Goal: Task Accomplishment & Management: Manage account settings

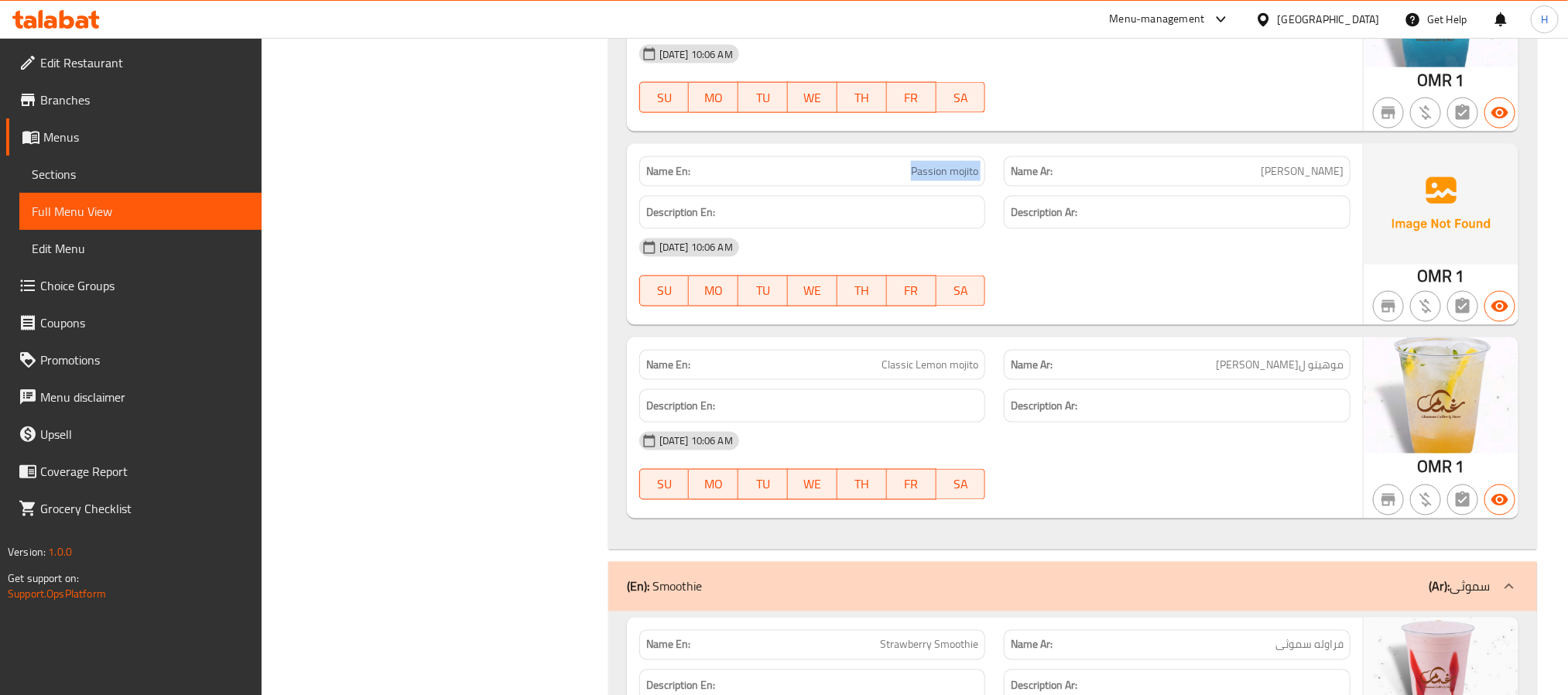
scroll to position [26319, 0]
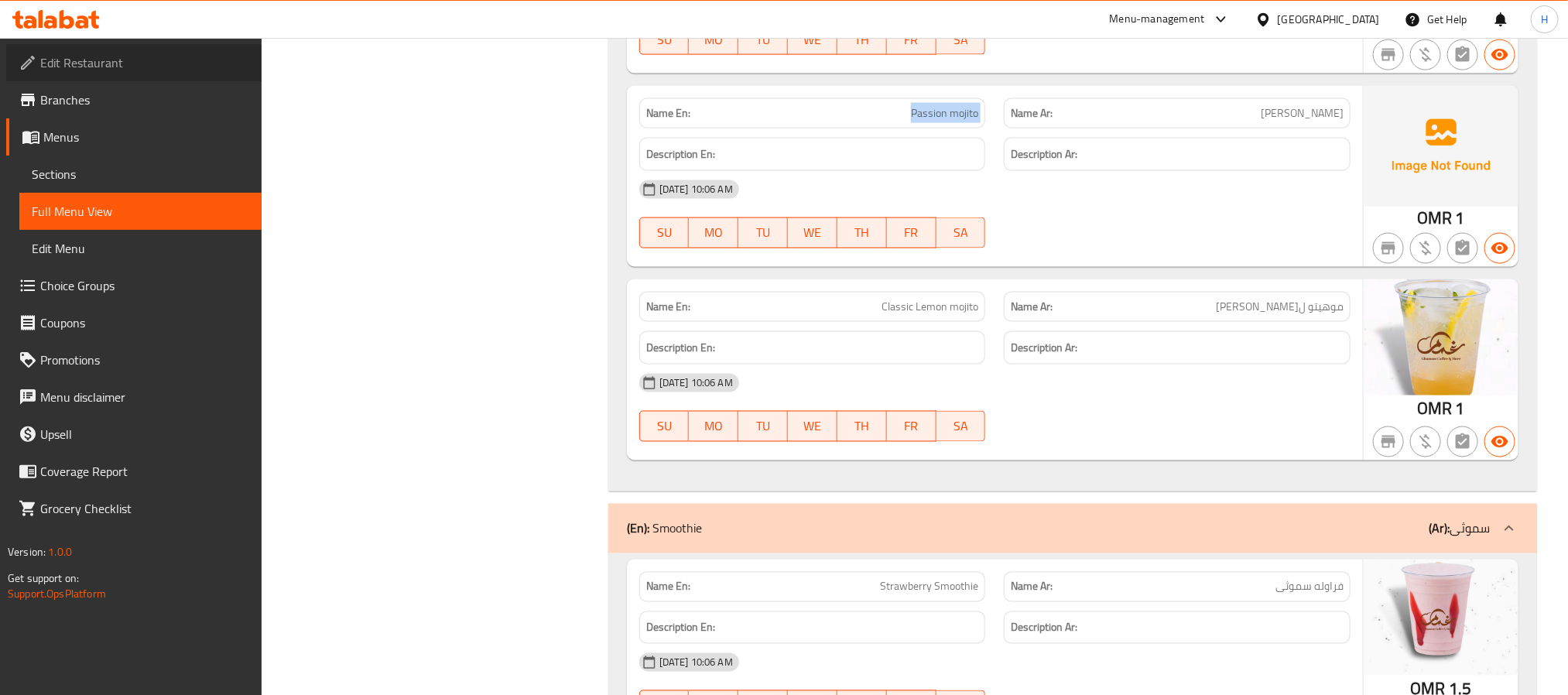
click at [77, 53] on span "Edit Restaurant" at bounding box center [145, 62] width 209 height 18
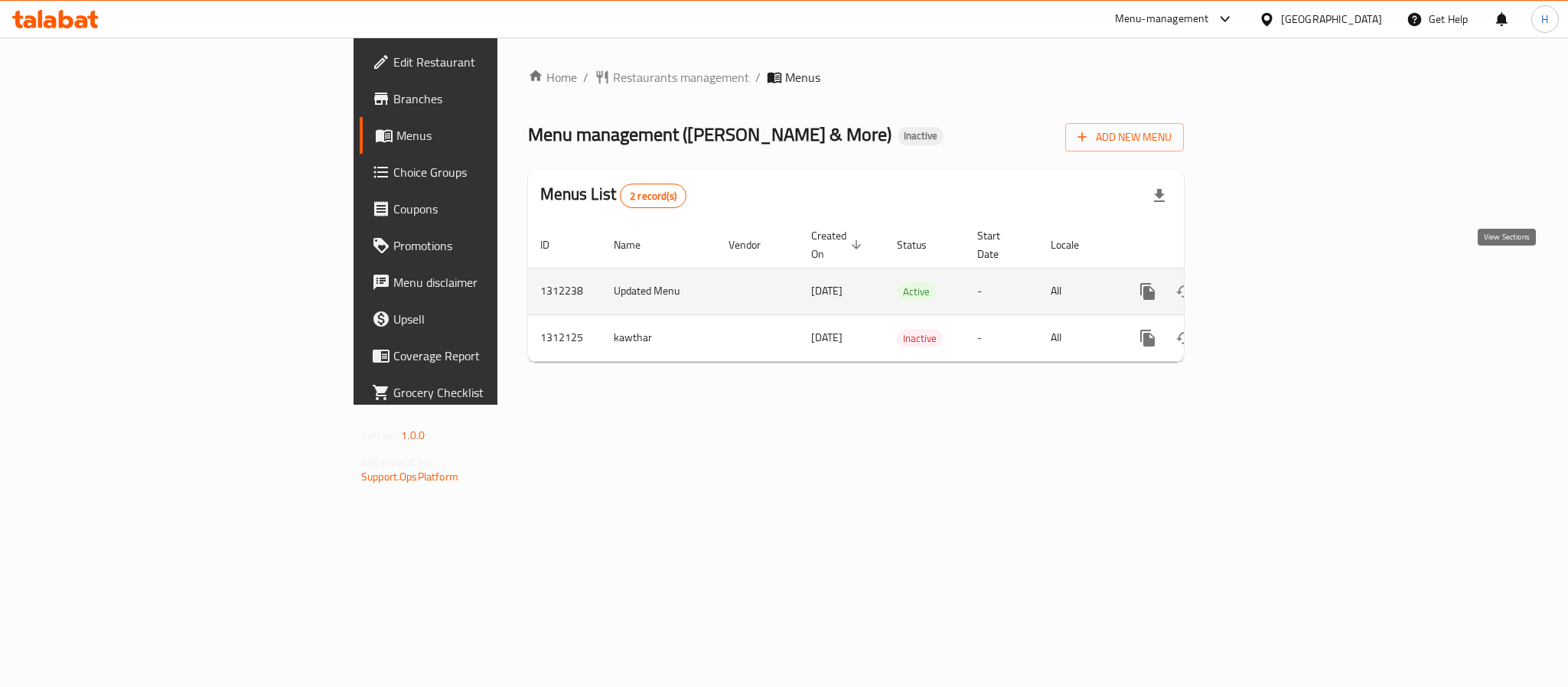
click at [1267, 283] on icon "enhanced table" at bounding box center [1258, 291] width 18 height 18
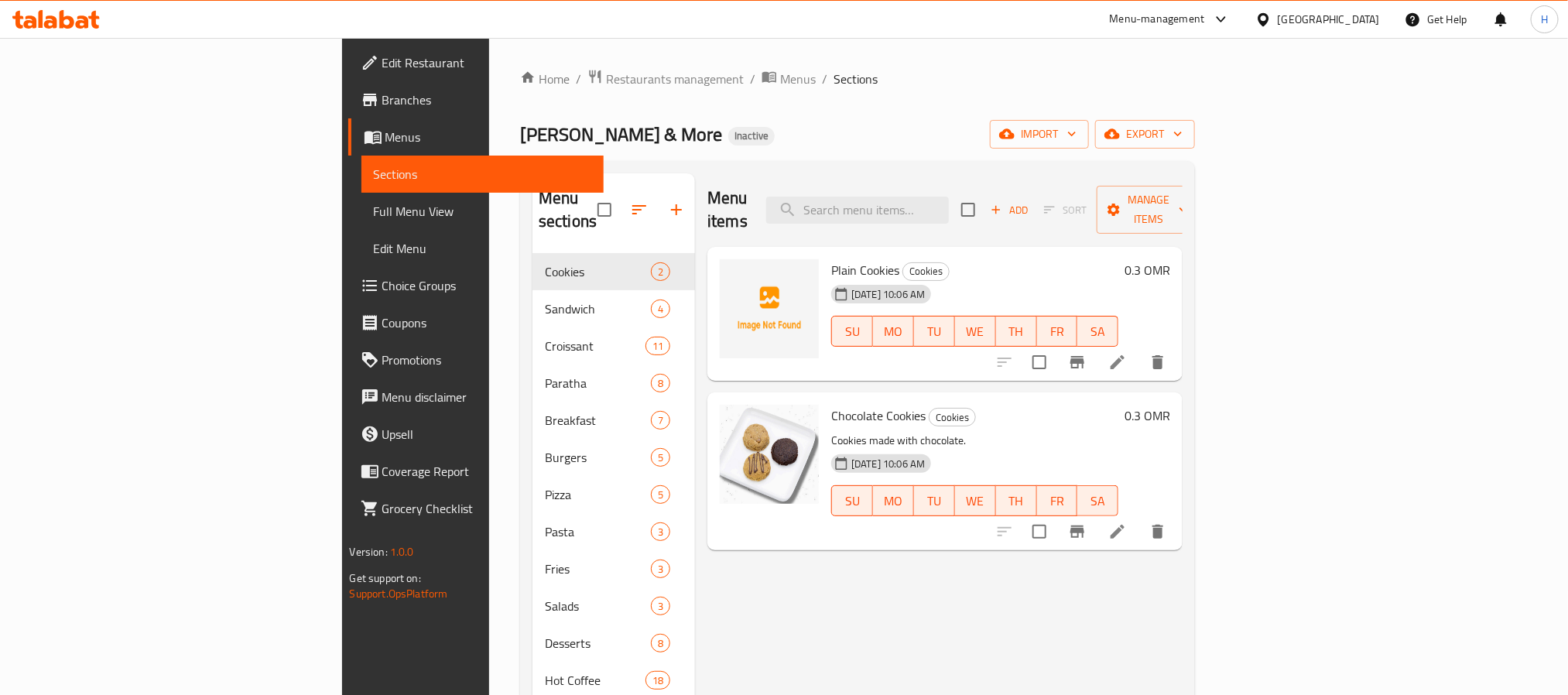
drag, startPoint x: 69, startPoint y: 212, endPoint x: 263, endPoint y: 286, distance: 207.6
click at [374, 212] on span "Full Menu View" at bounding box center [482, 211] width 217 height 18
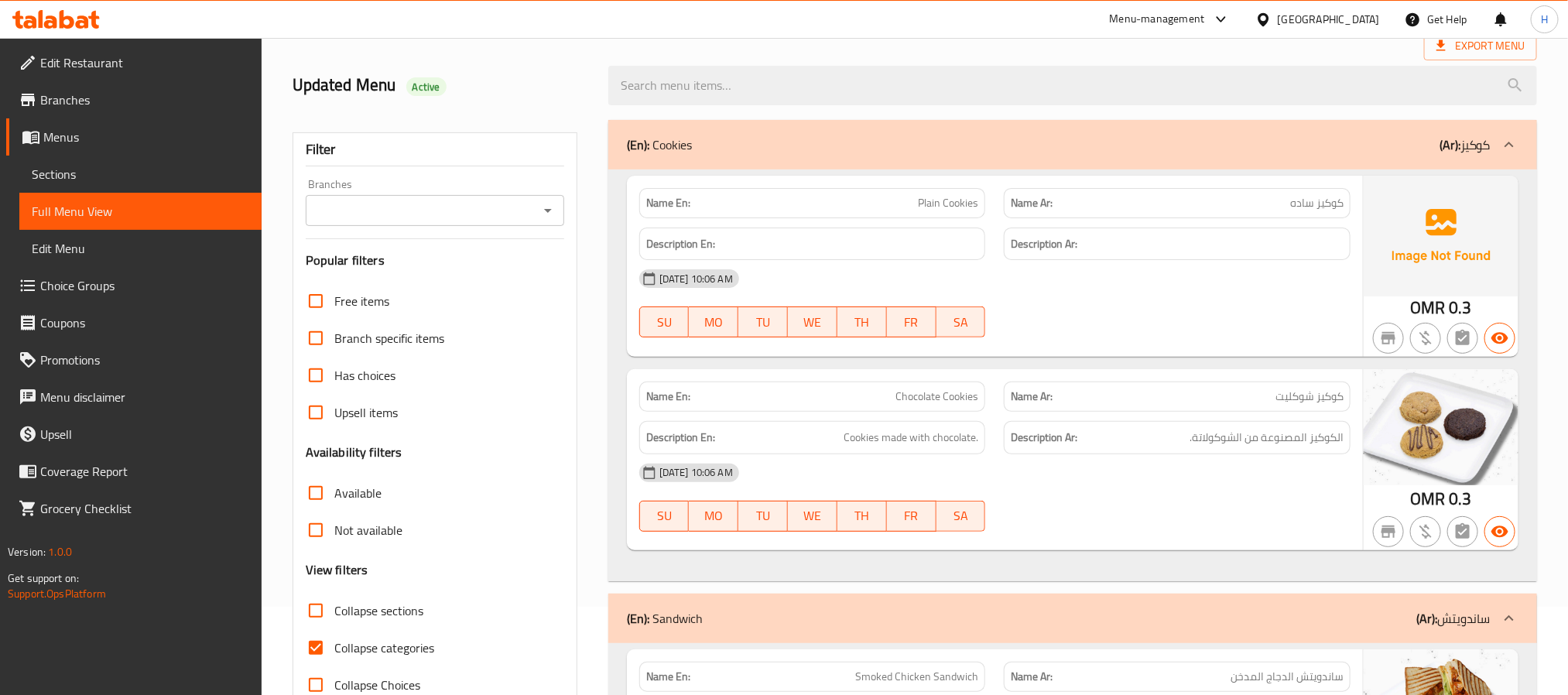
scroll to position [348, 0]
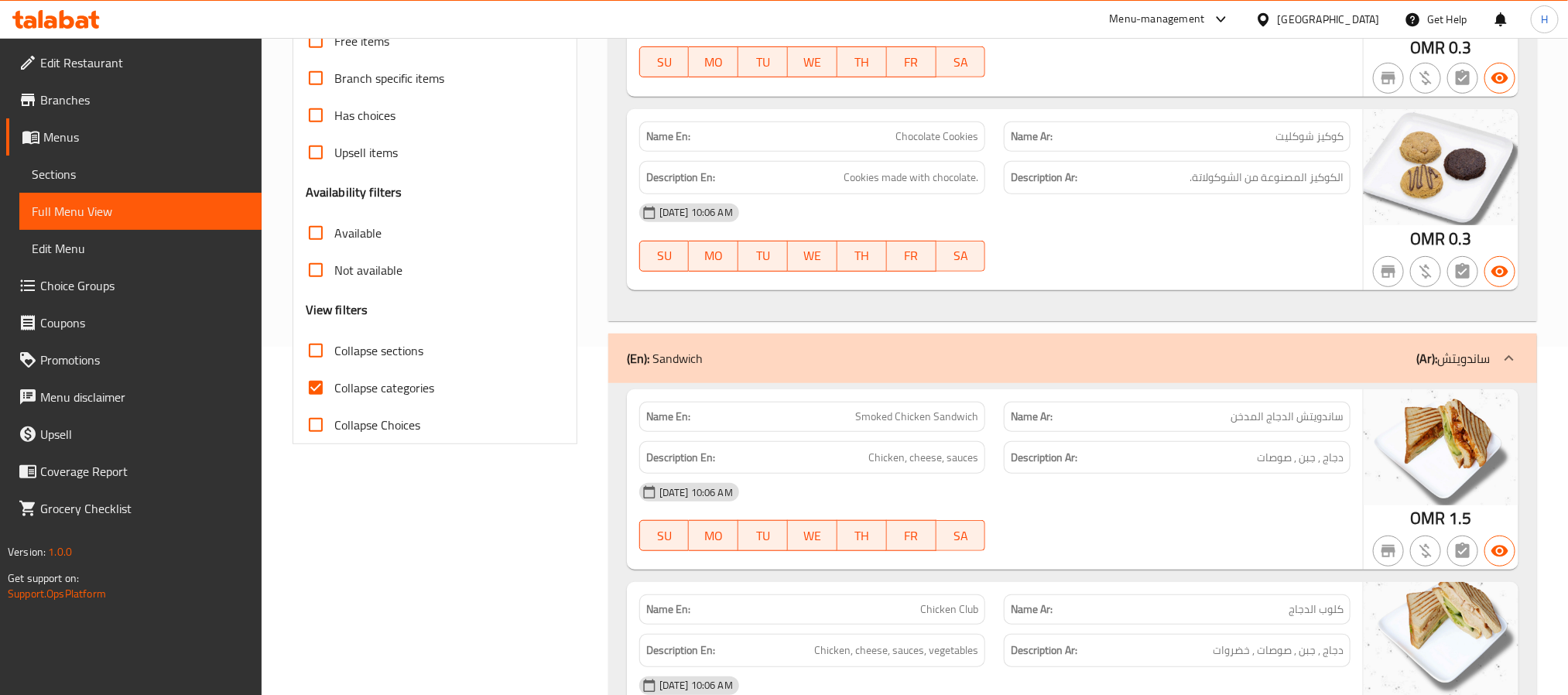
click at [318, 383] on input "Collapse categories" at bounding box center [315, 388] width 37 height 37
checkbox input "false"
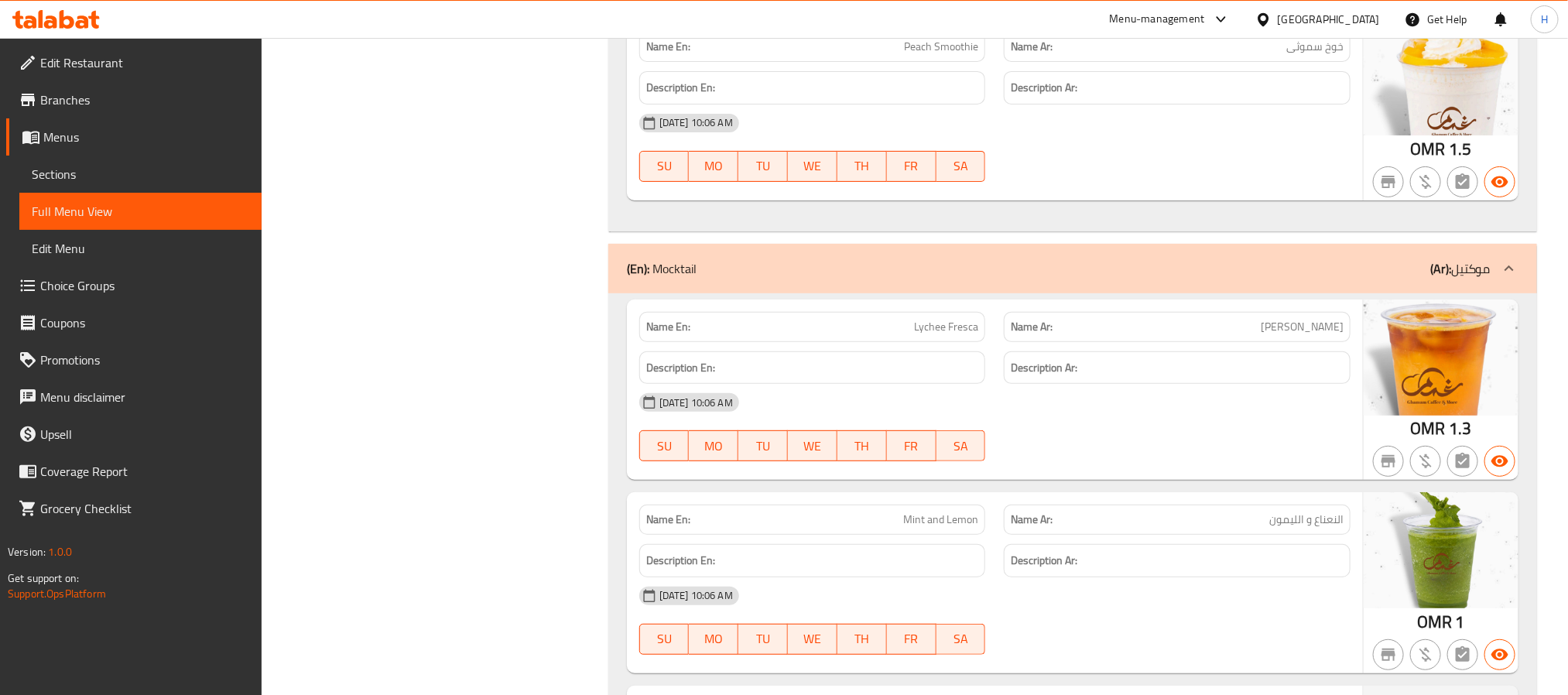
scroll to position [28379, 0]
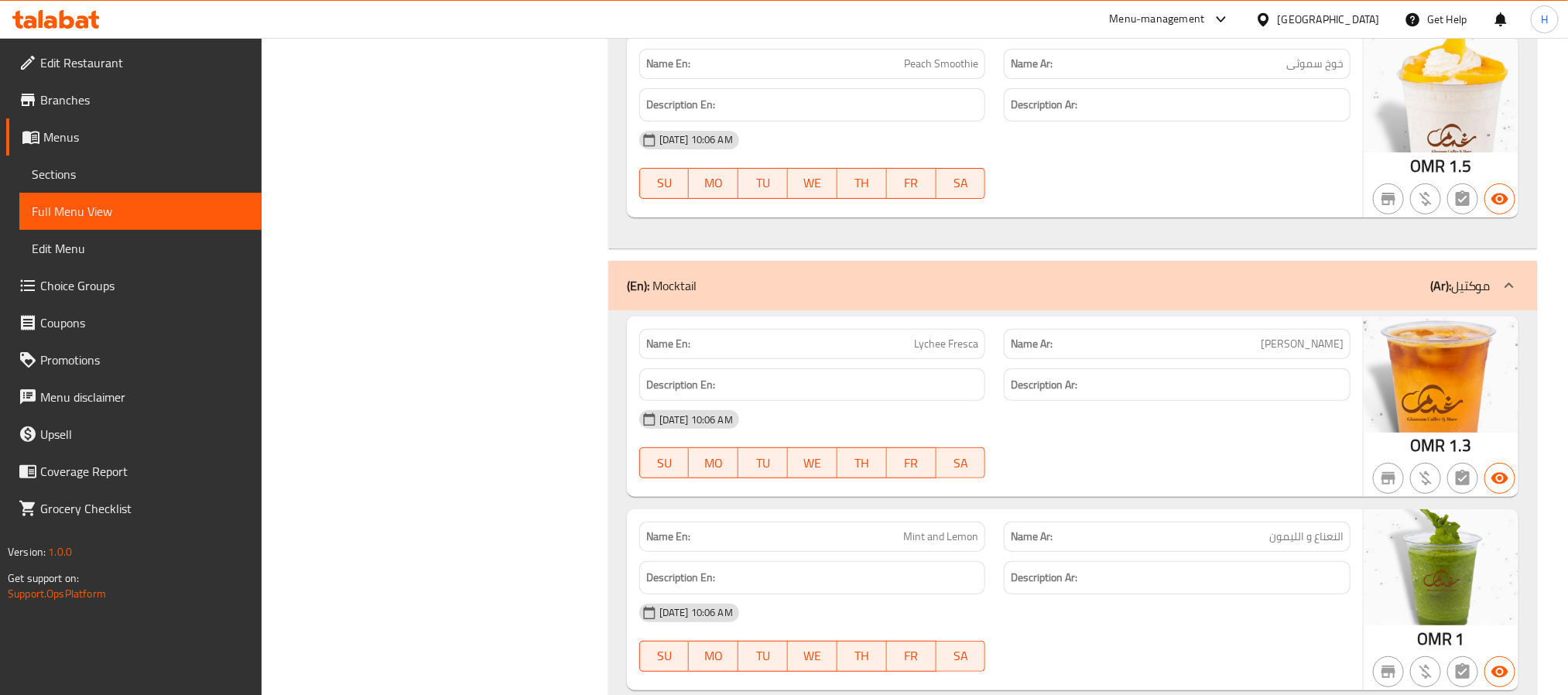
click at [87, 142] on span "Menus" at bounding box center [146, 136] width 206 height 18
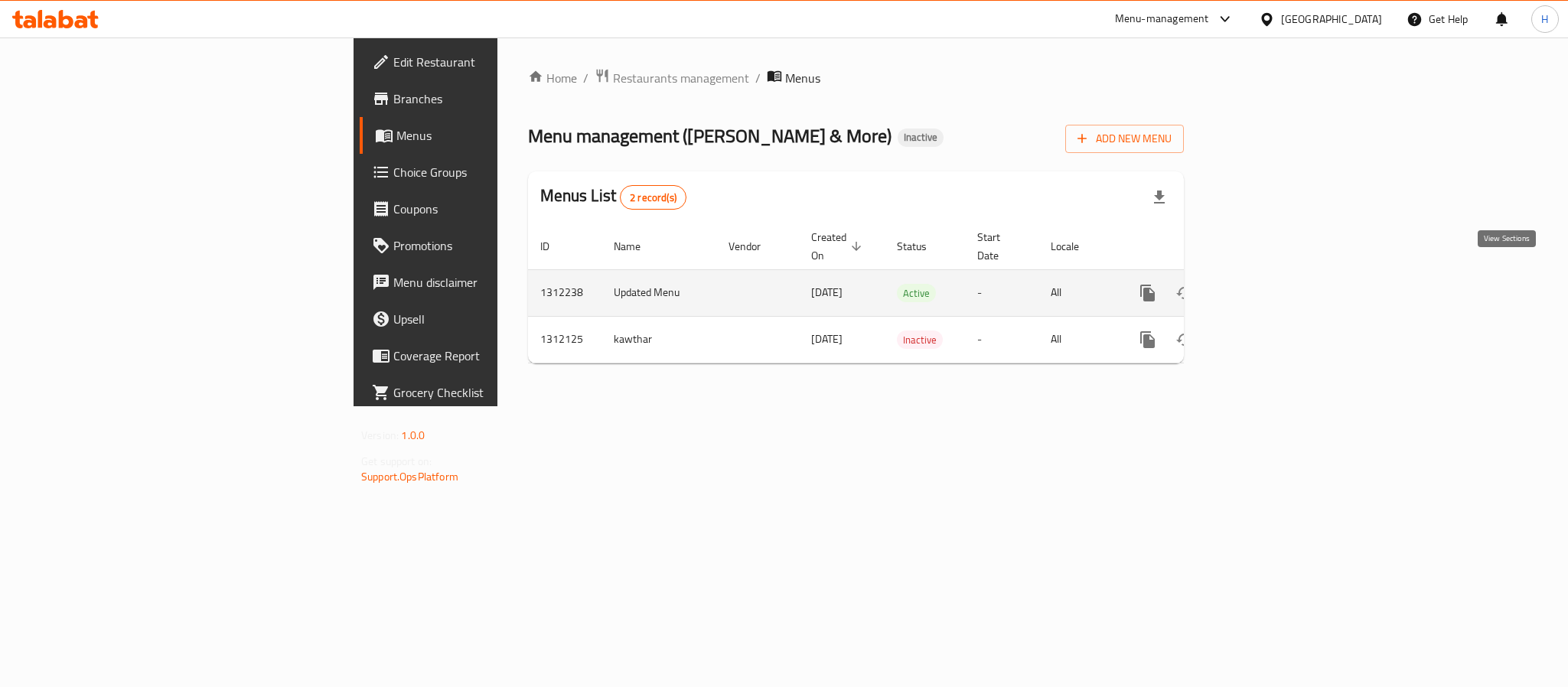
click at [1267, 284] on icon "enhanced table" at bounding box center [1258, 293] width 18 height 18
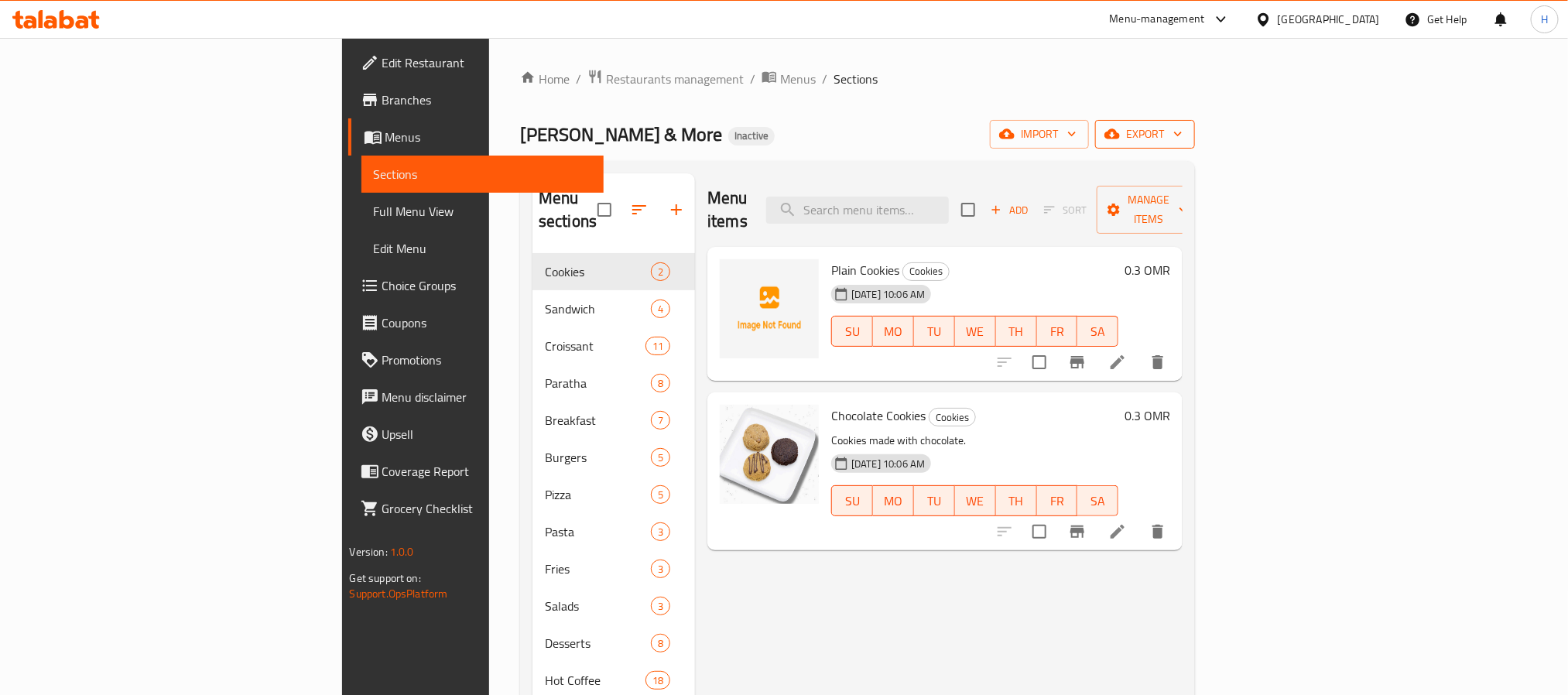
click at [1183, 139] on span "export" at bounding box center [1145, 135] width 75 height 19
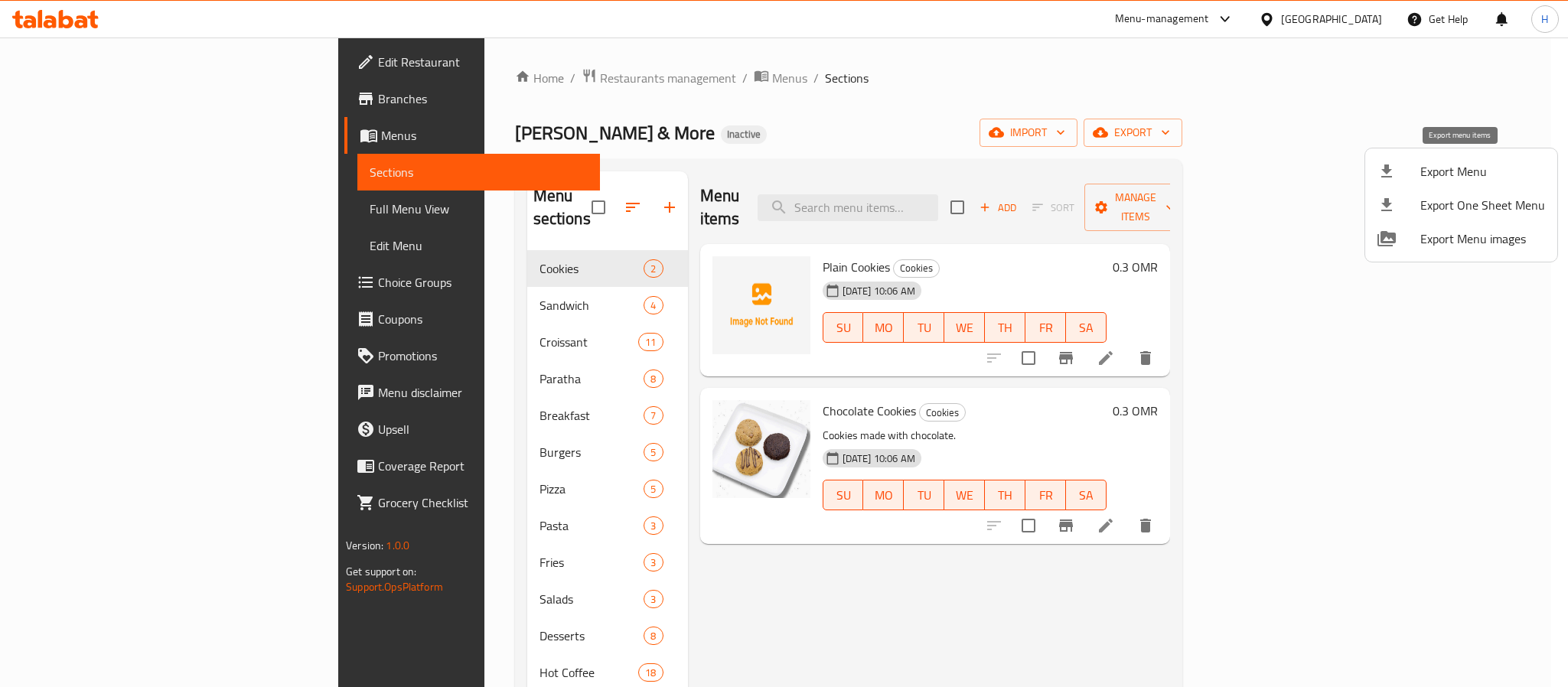
click at [1440, 170] on span "Export Menu" at bounding box center [1482, 171] width 124 height 18
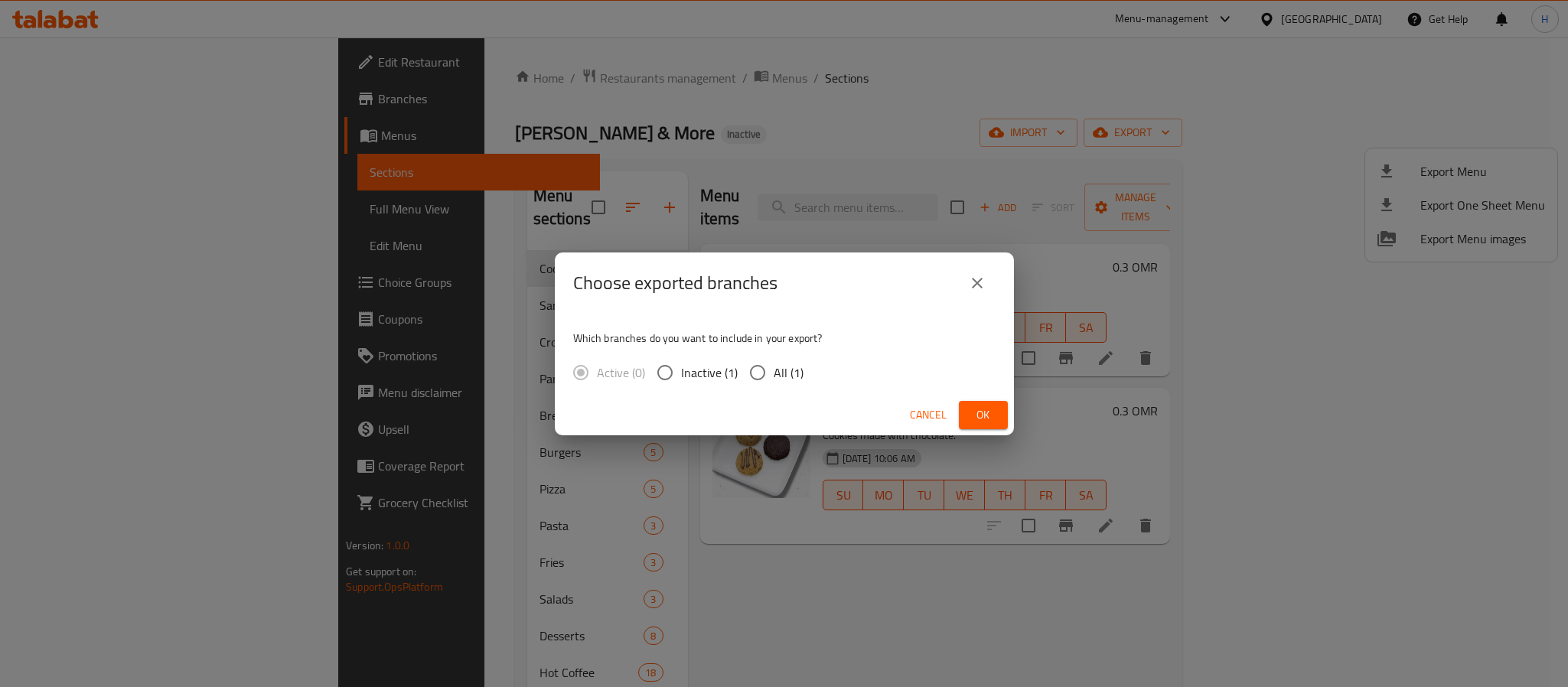
click at [756, 368] on input "All (1)" at bounding box center [757, 372] width 32 height 32
radio input "true"
click at [974, 416] on span "Ok" at bounding box center [983, 415] width 24 height 19
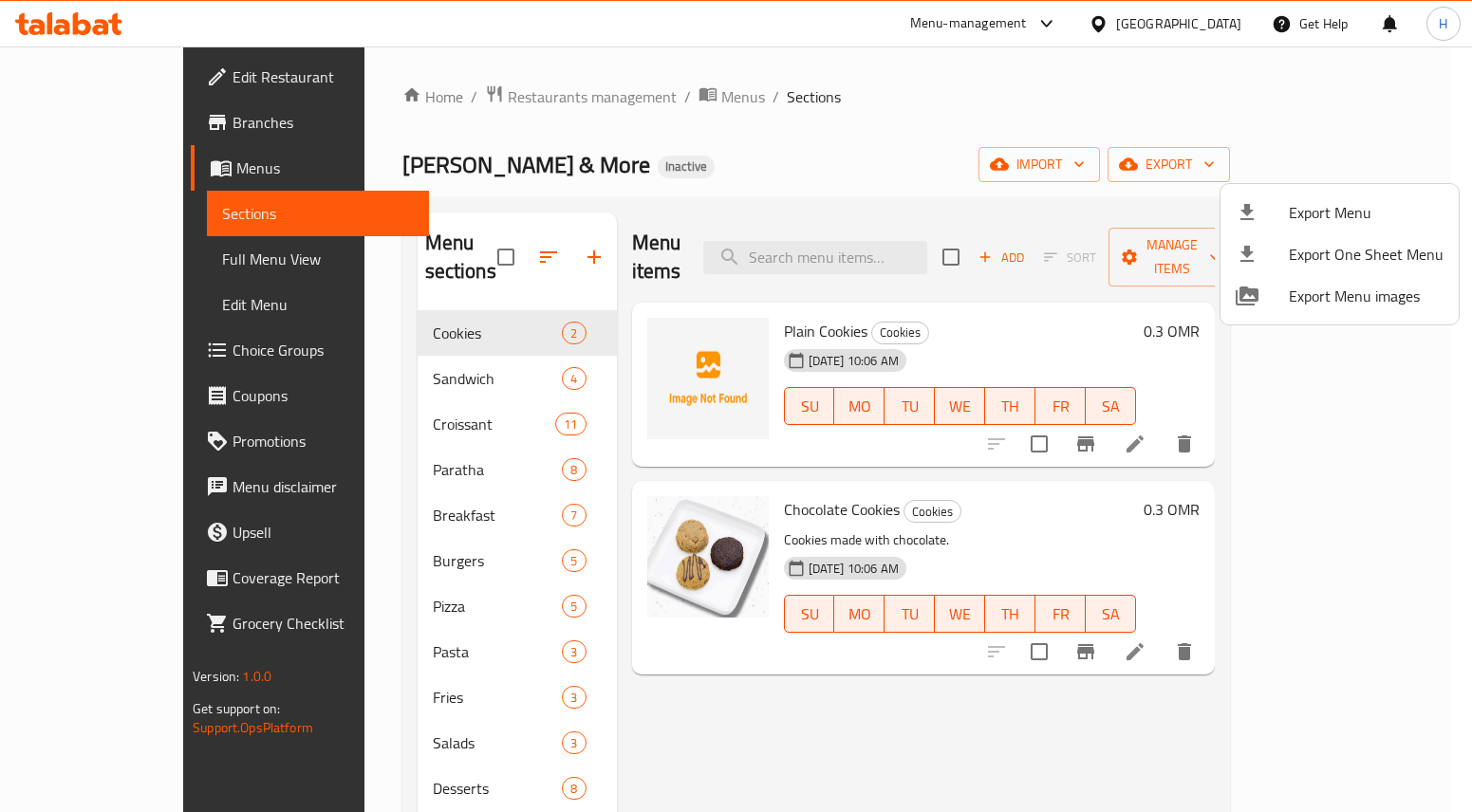
click at [72, 34] on div at bounding box center [736, 406] width 1472 height 812
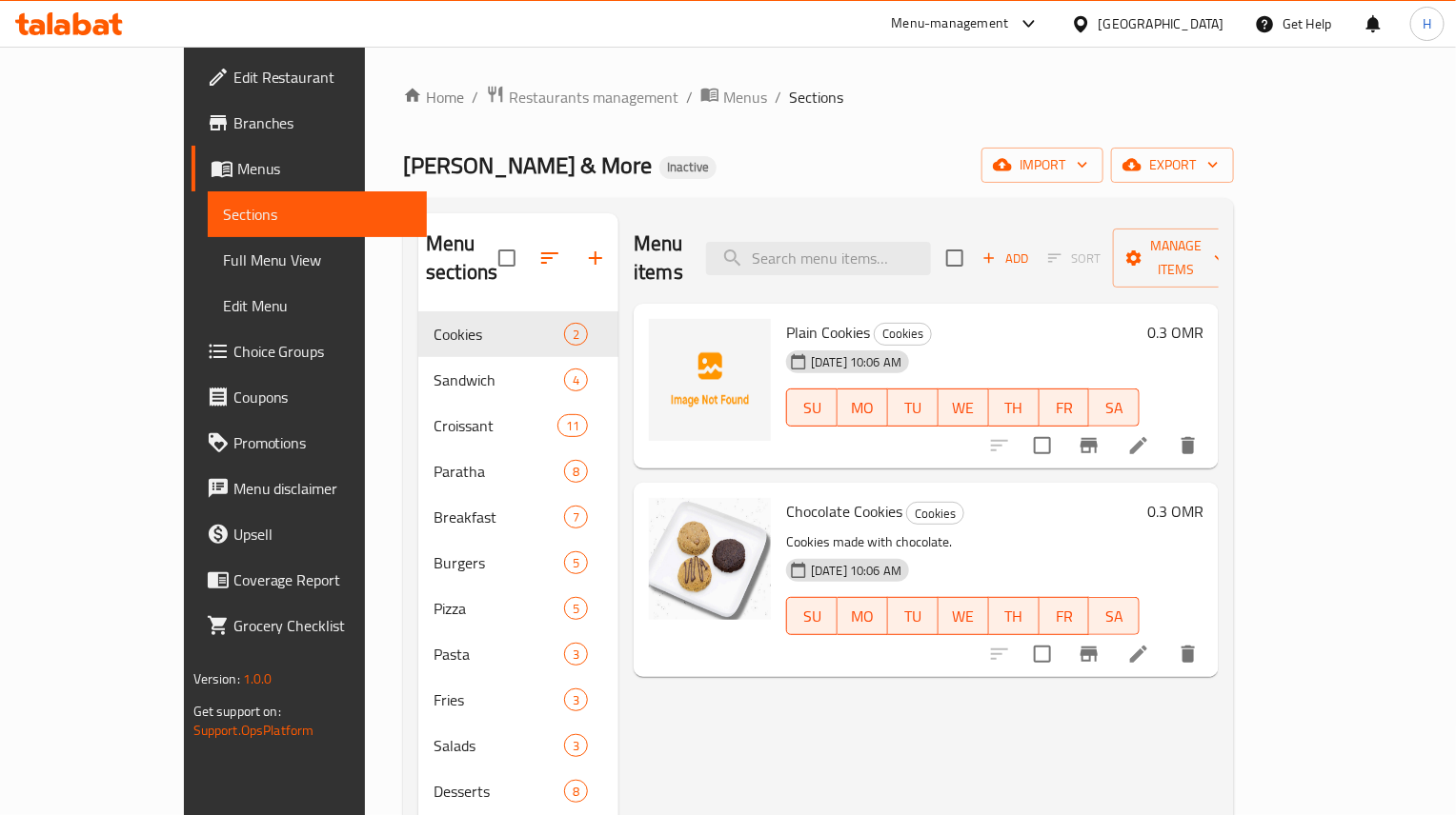
click at [73, 34] on icon at bounding box center [70, 24] width 108 height 23
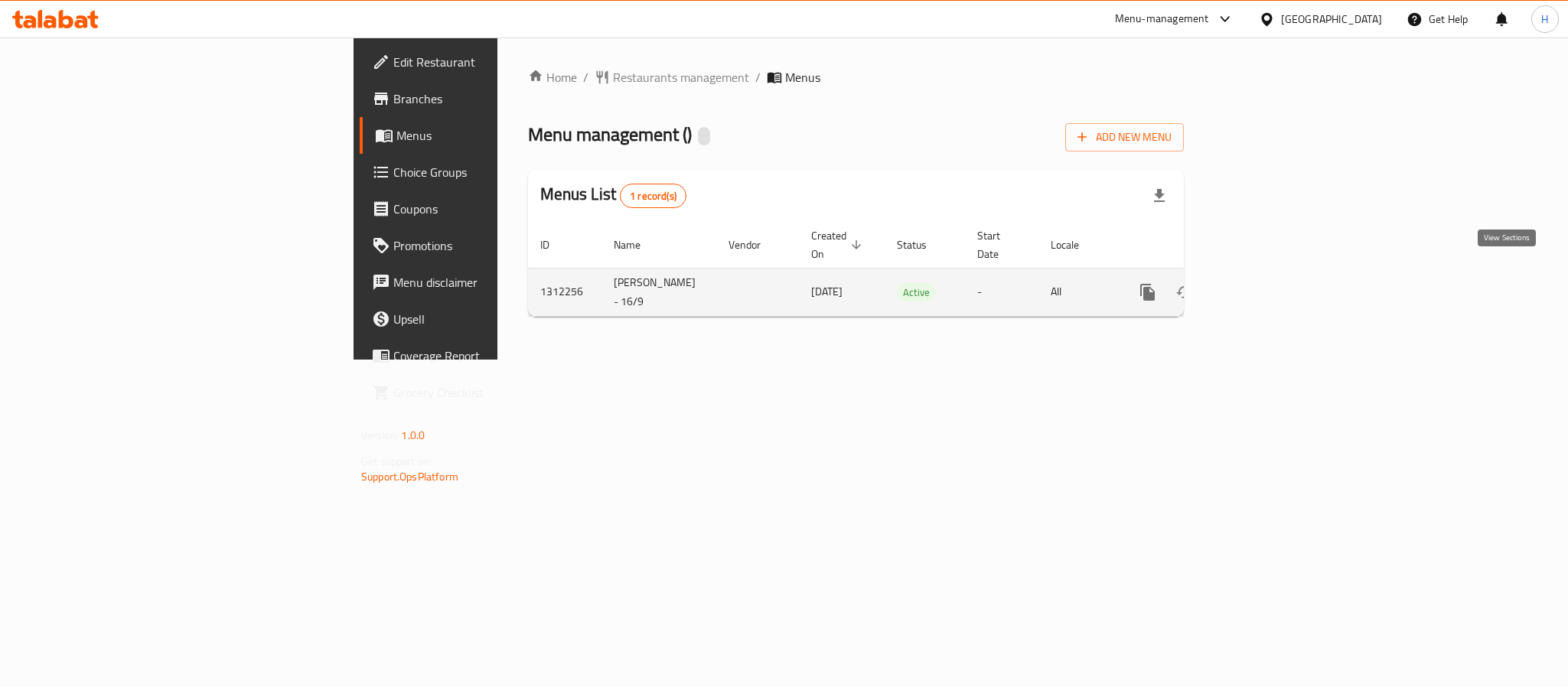
click at [1265, 286] on icon "enhanced table" at bounding box center [1258, 292] width 13 height 13
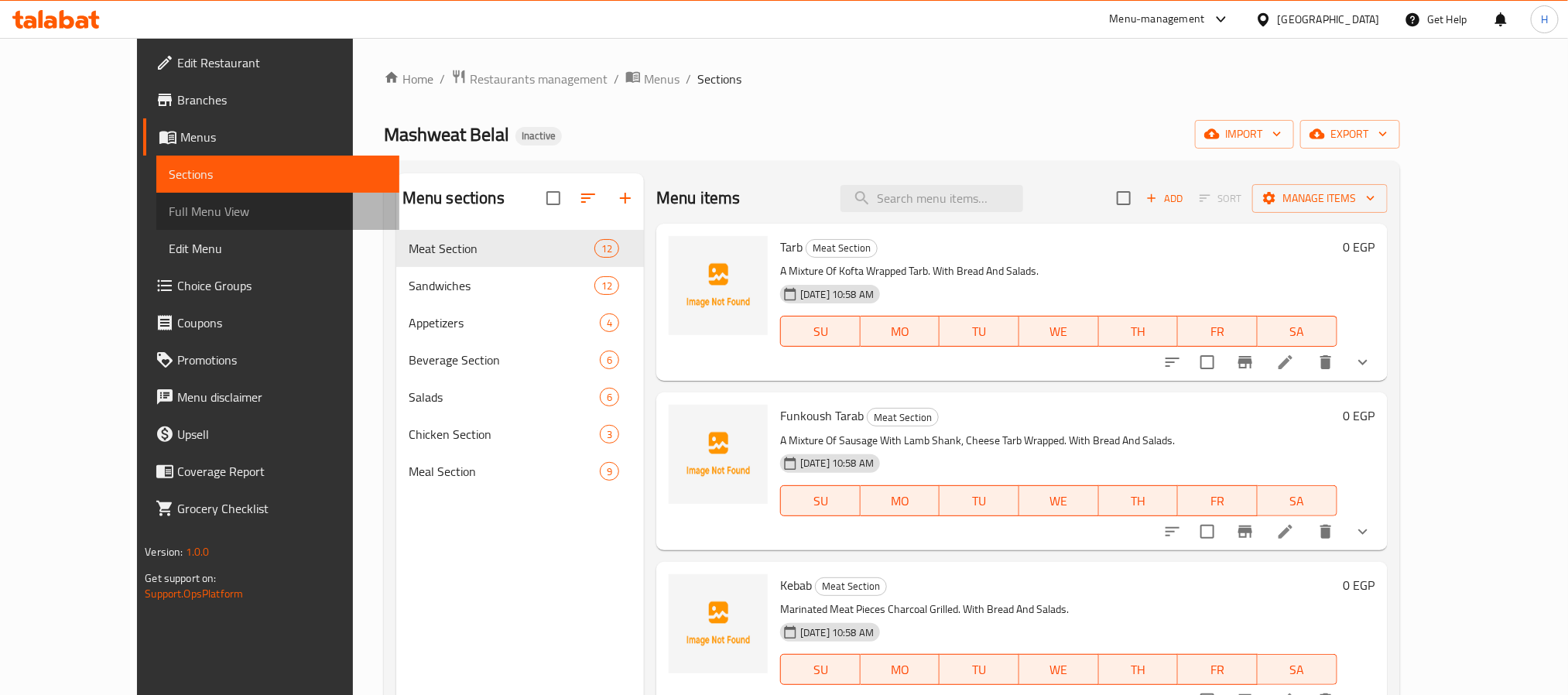
click at [169, 218] on span "Full Menu View" at bounding box center [277, 211] width 217 height 18
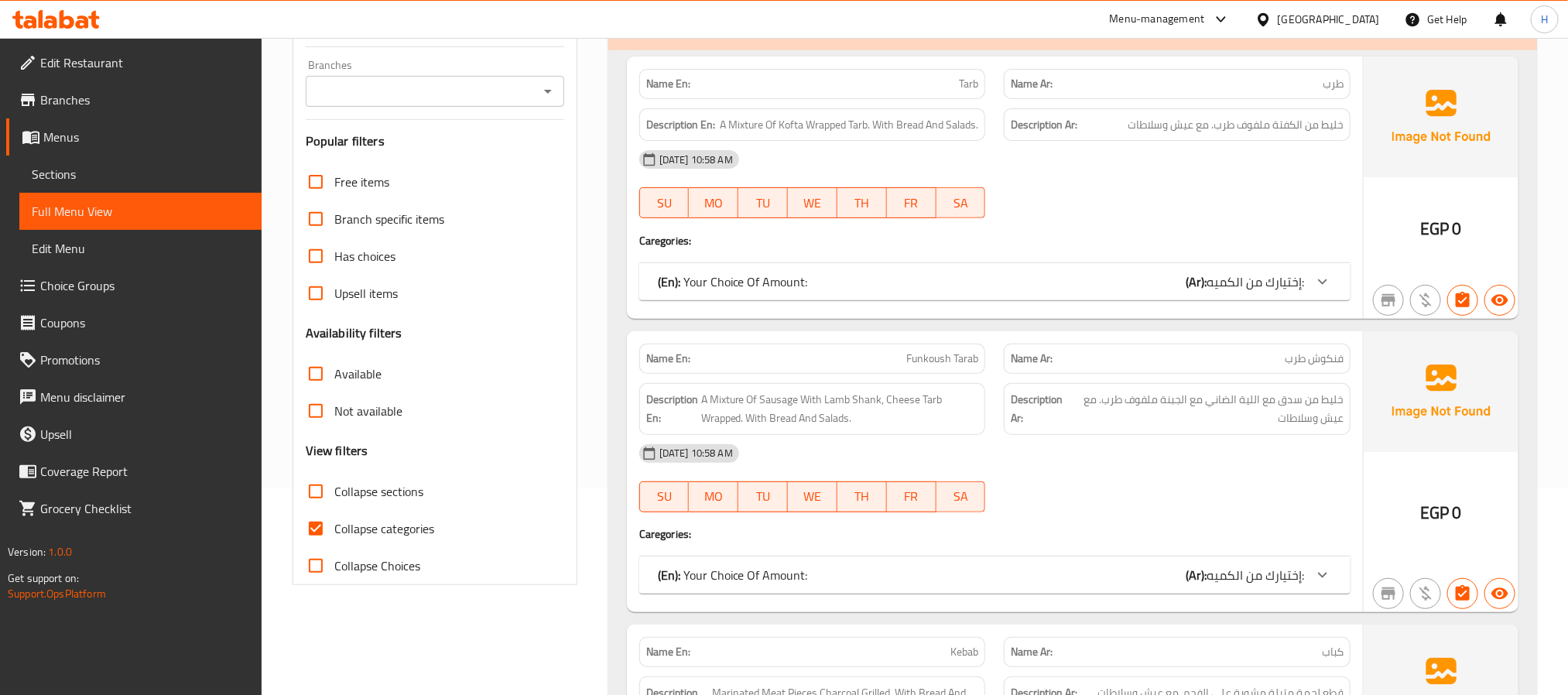
scroll to position [232, 0]
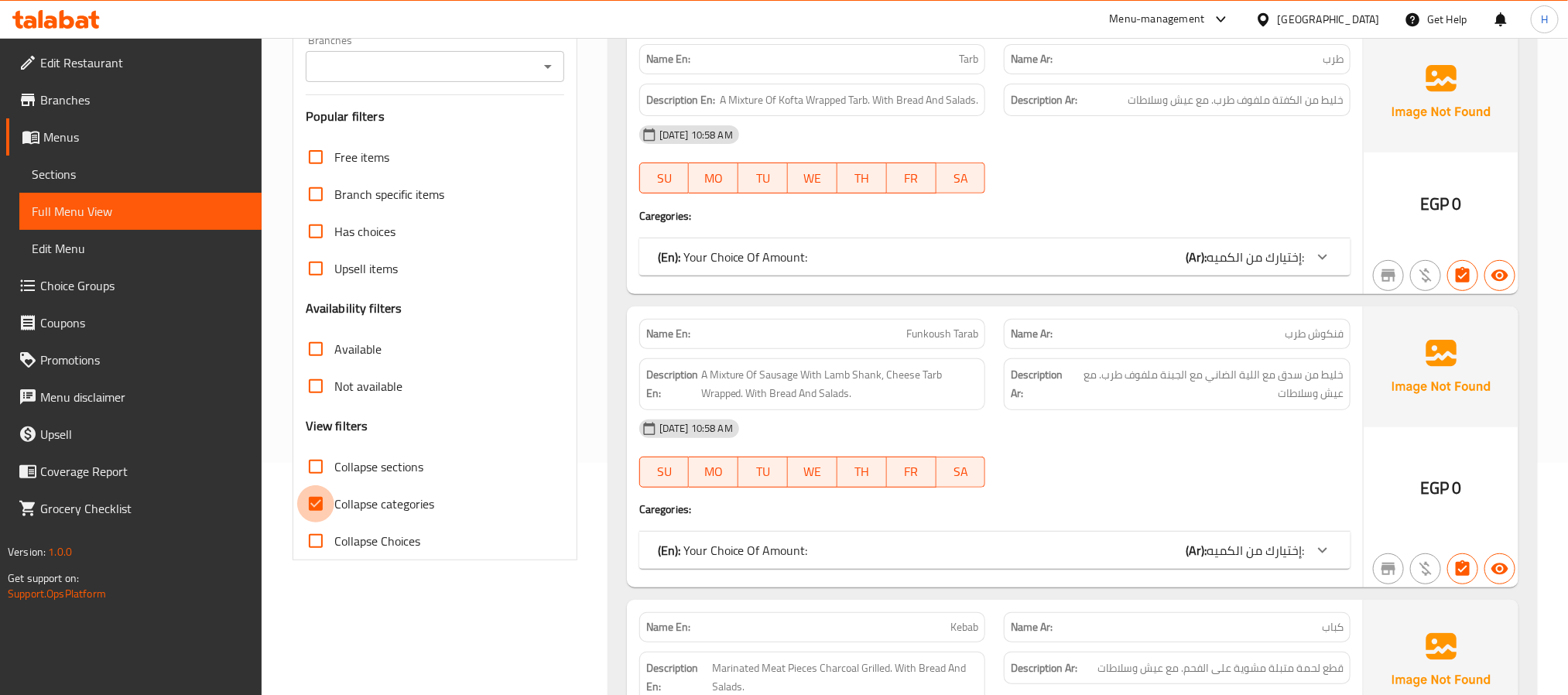
click at [310, 513] on input "Collapse categories" at bounding box center [315, 504] width 37 height 37
checkbox input "false"
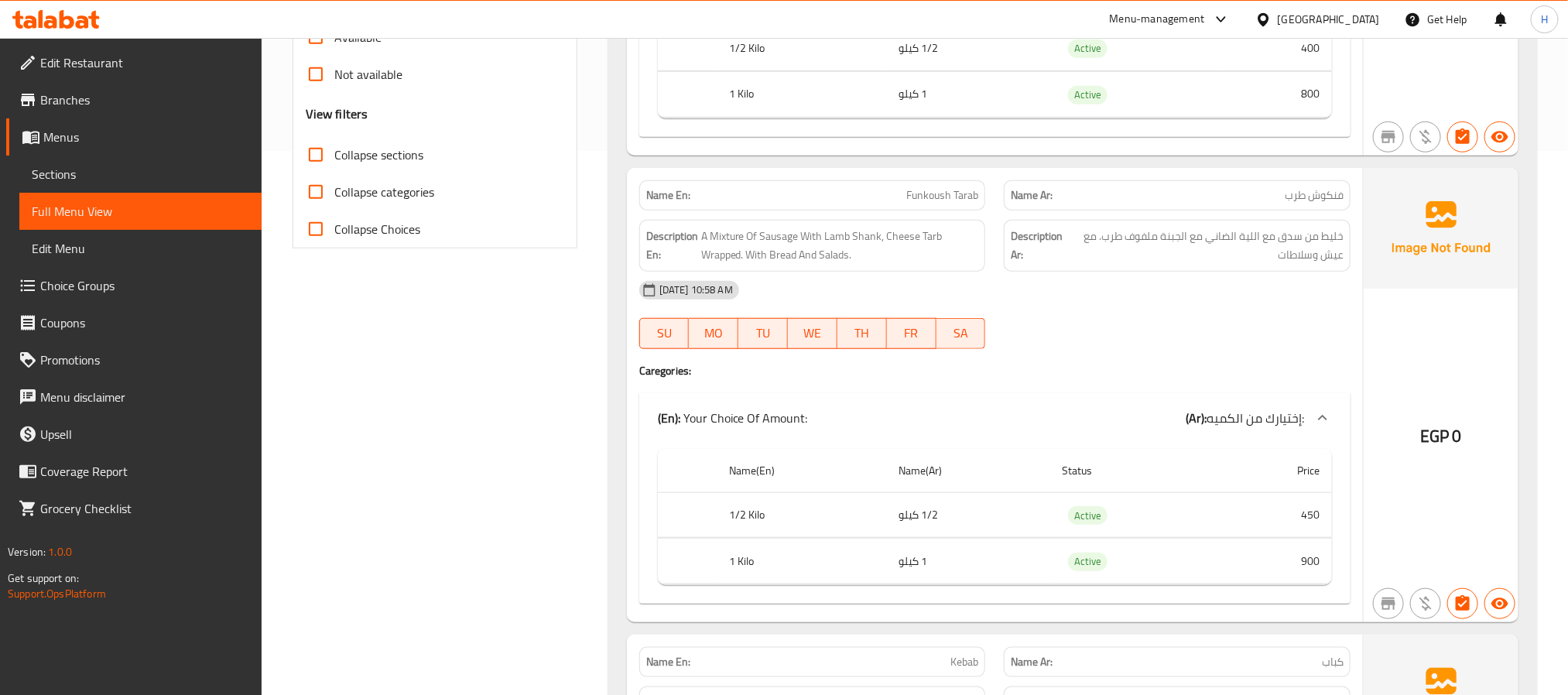
scroll to position [580, 0]
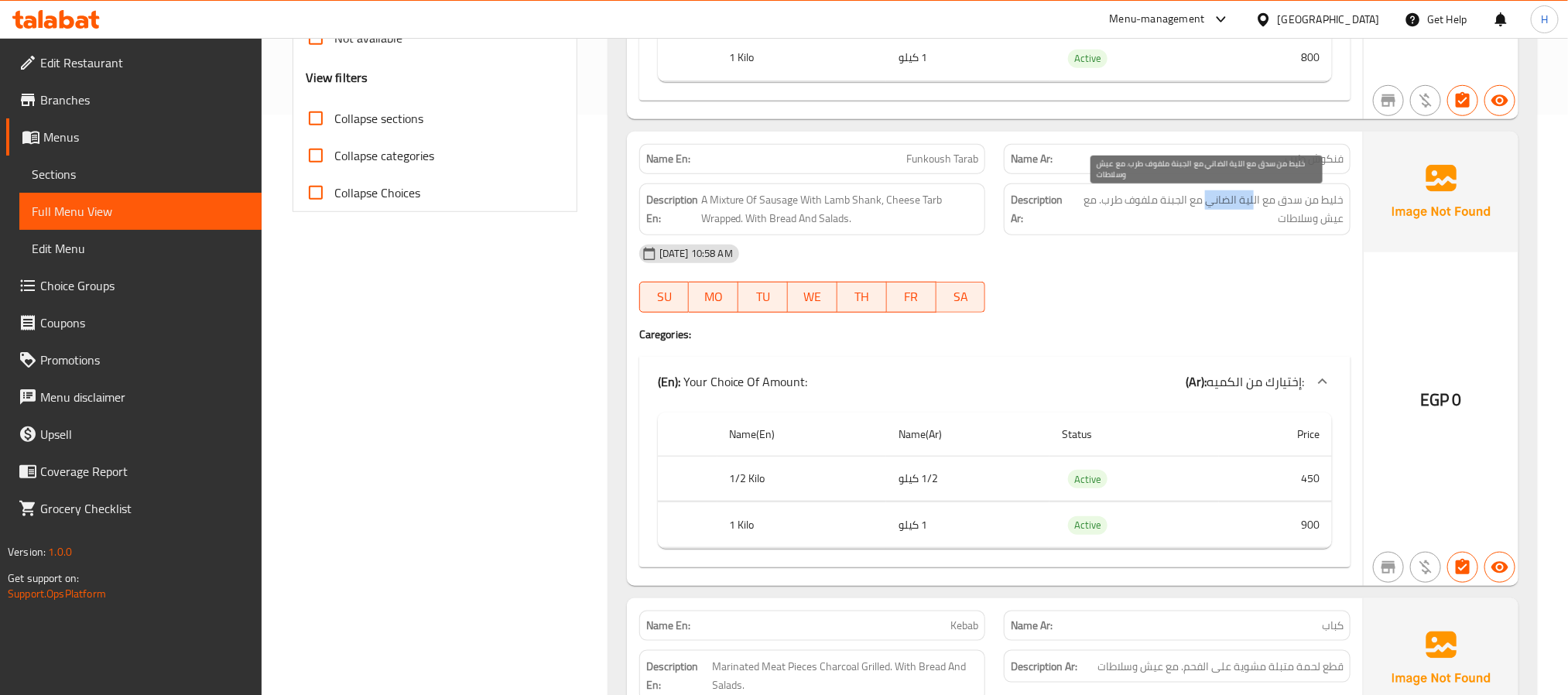
drag, startPoint x: 1256, startPoint y: 201, endPoint x: 1210, endPoint y: 200, distance: 46.0
click at [1210, 200] on span "خليط من سدق مع اللية الضاني مع الجبنة ملفوف طرب. مع عيش وسلاطات" at bounding box center [1207, 209] width 274 height 38
copy span "لية الضاني"
drag, startPoint x: 68, startPoint y: 173, endPoint x: 254, endPoint y: 190, distance: 186.8
click at [68, 173] on span "Sections" at bounding box center [140, 174] width 217 height 18
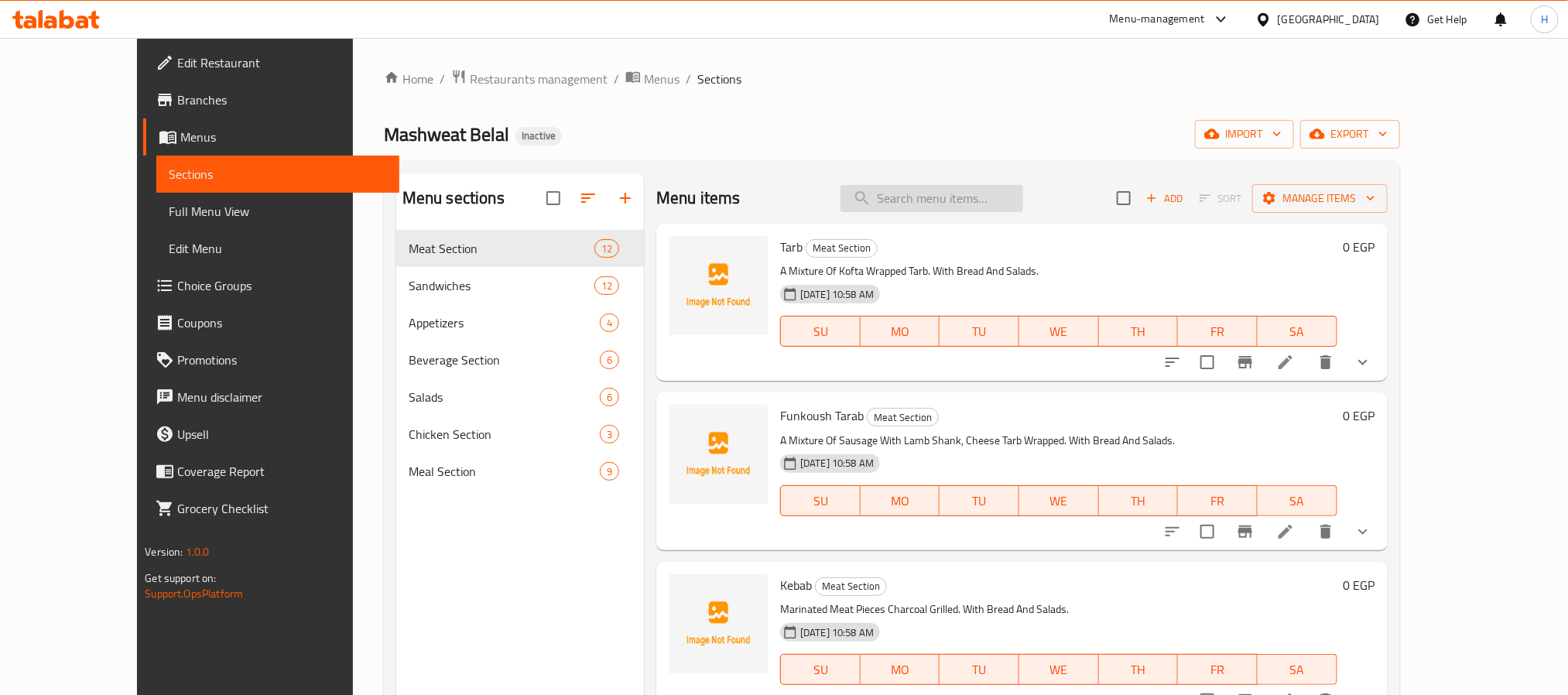
paste input "Am Bilal Tray"
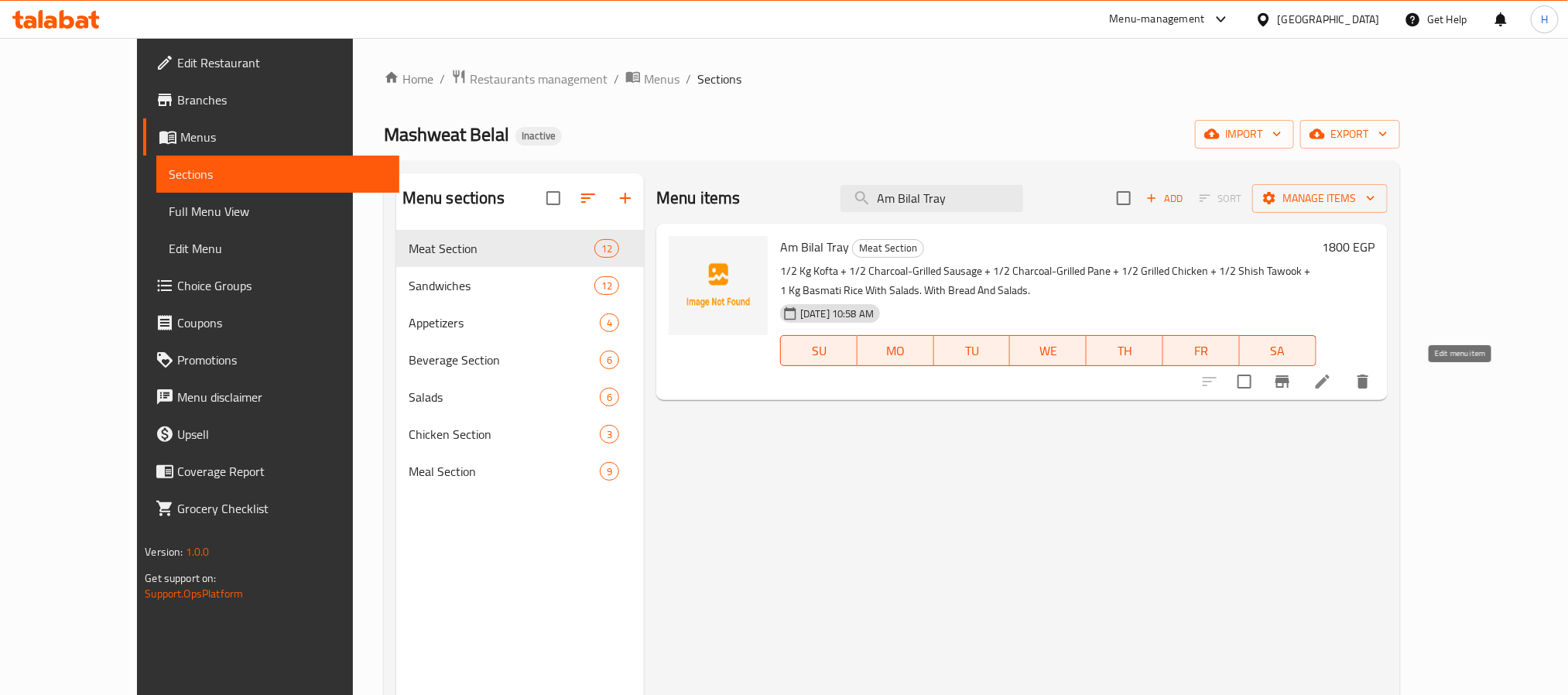
type input "Am Bilal Tray"
click at [1332, 381] on icon at bounding box center [1322, 381] width 18 height 18
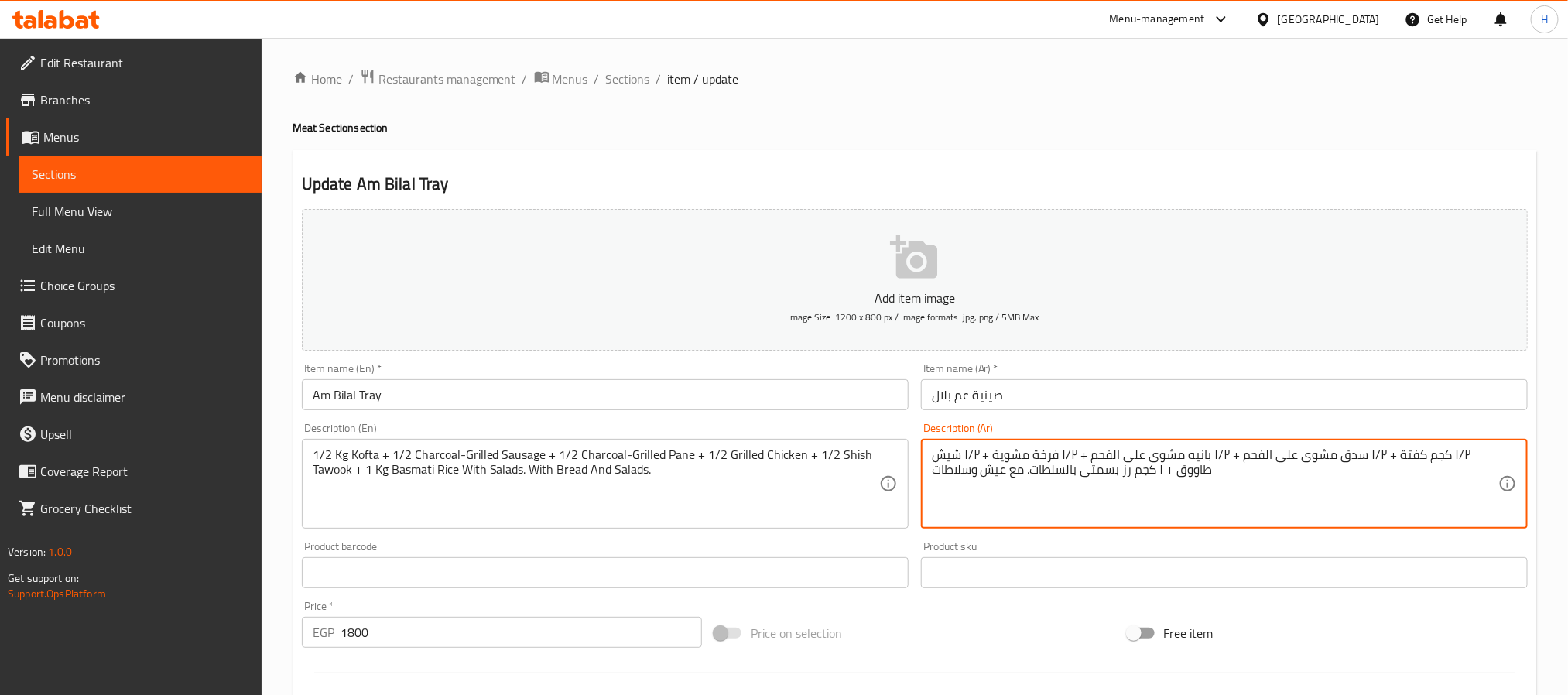
click at [1465, 458] on textarea "١/٢ كجم كفتة + ١/٢ سدق مشوى على الفحم + ١/٢ بانيه مشوى على الفحم + ١/٢ فرخة مشو…" at bounding box center [1215, 484] width 567 height 73
click at [1469, 454] on textarea "١/٢ كجم كفتة + ١/٢ سدق مشوى على الفحم + ١/٢ بانيه مشوى على الفحم + ١/٢ فرخة مشو…" at bounding box center [1215, 484] width 567 height 73
click at [1264, 474] on textarea "١/٢ كجم كفتة + ١/٢ سدق مشوى على الفحم + ١/٢ بانيه مشوى على الفحم + ١/٢ فرخة مشو…" at bounding box center [1215, 484] width 567 height 73
click at [1082, 487] on textarea "١/٢ كجم كفتة + ١/٢ سدق مشوى على الفحم + ١/٢ بانيه مشوى على الفحم + ١/٢ فرخة مشو…" at bounding box center [1215, 484] width 567 height 73
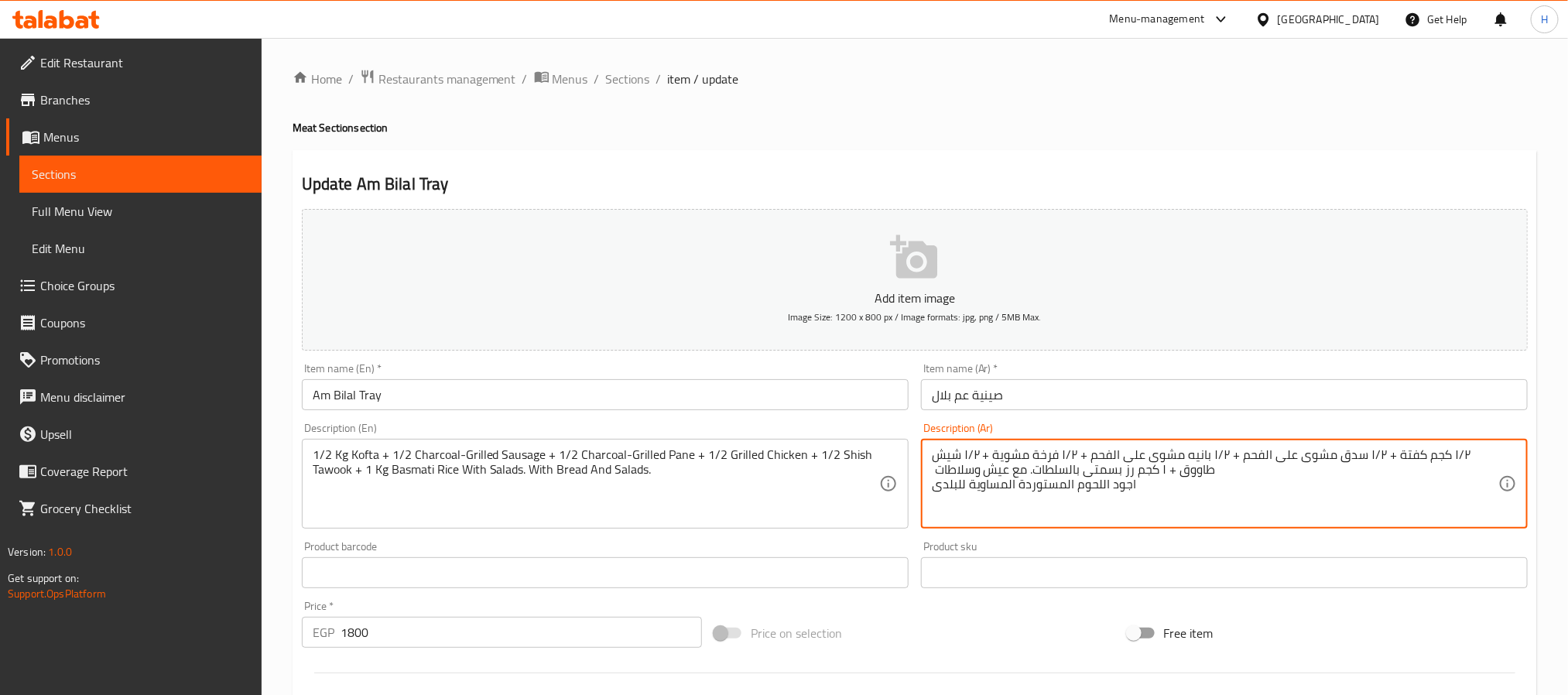
click at [1082, 487] on textarea "١/٢ كجم كفتة + ١/٢ سدق مشوى على الفحم + ١/٢ بانيه مشوى على الفحم + ١/٢ فرخة مشو…" at bounding box center [1215, 484] width 567 height 73
type textarea "١/٢ كجم كفتة + ١/٢ سدق مشوى على الفحم + ١/٢ بانيه مشوى على الفحم + ١/٢ فرخة مشو…"
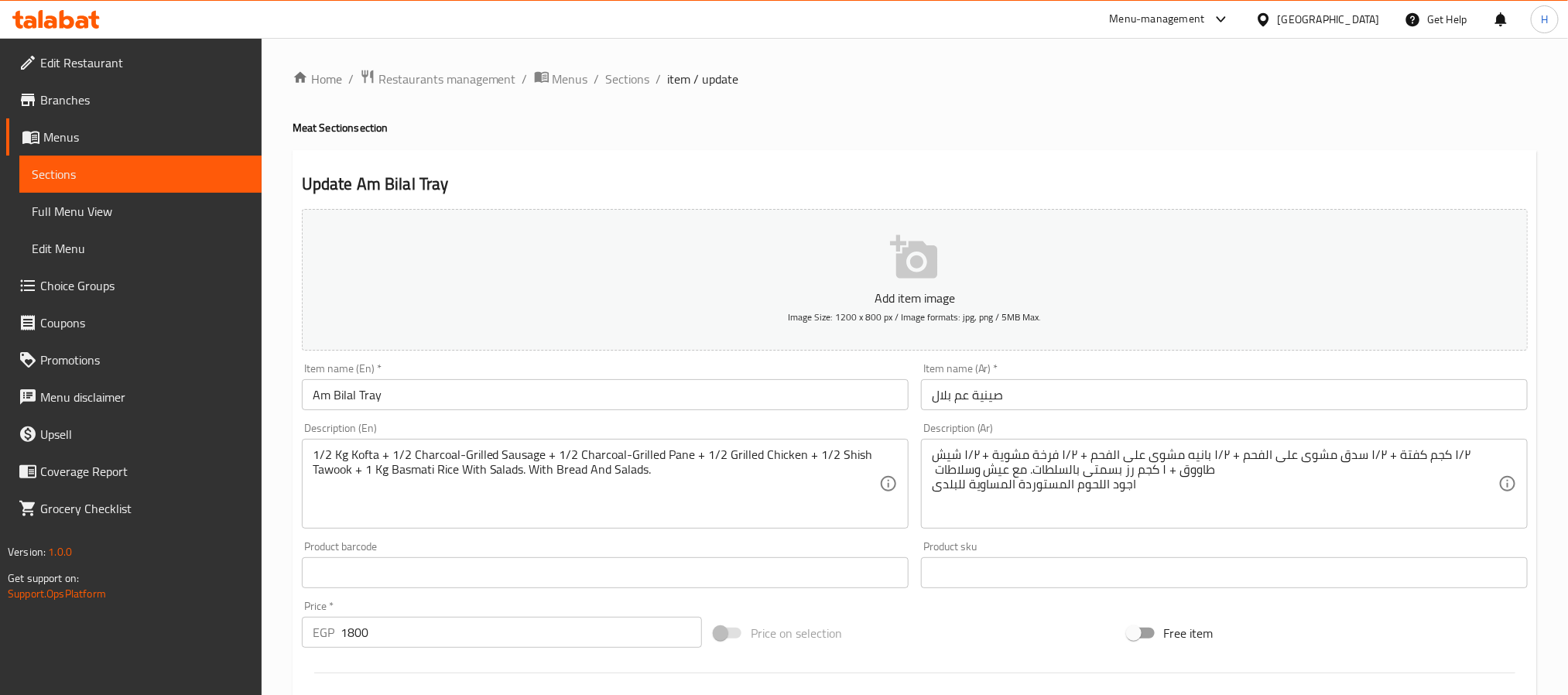
click at [344, 397] on input "Am Bilal Tray" at bounding box center [605, 394] width 607 height 31
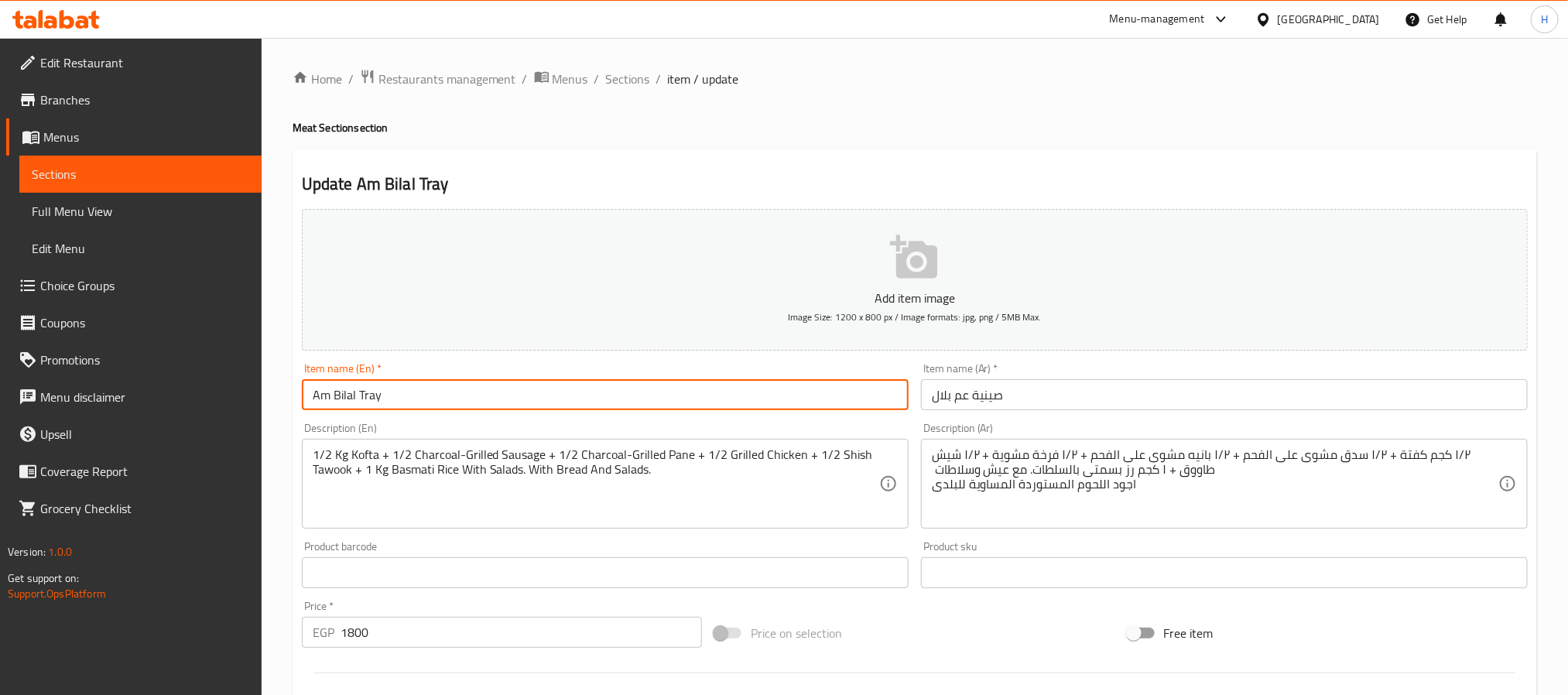
click at [344, 397] on input "Am Bilal Tray" at bounding box center [605, 394] width 607 height 31
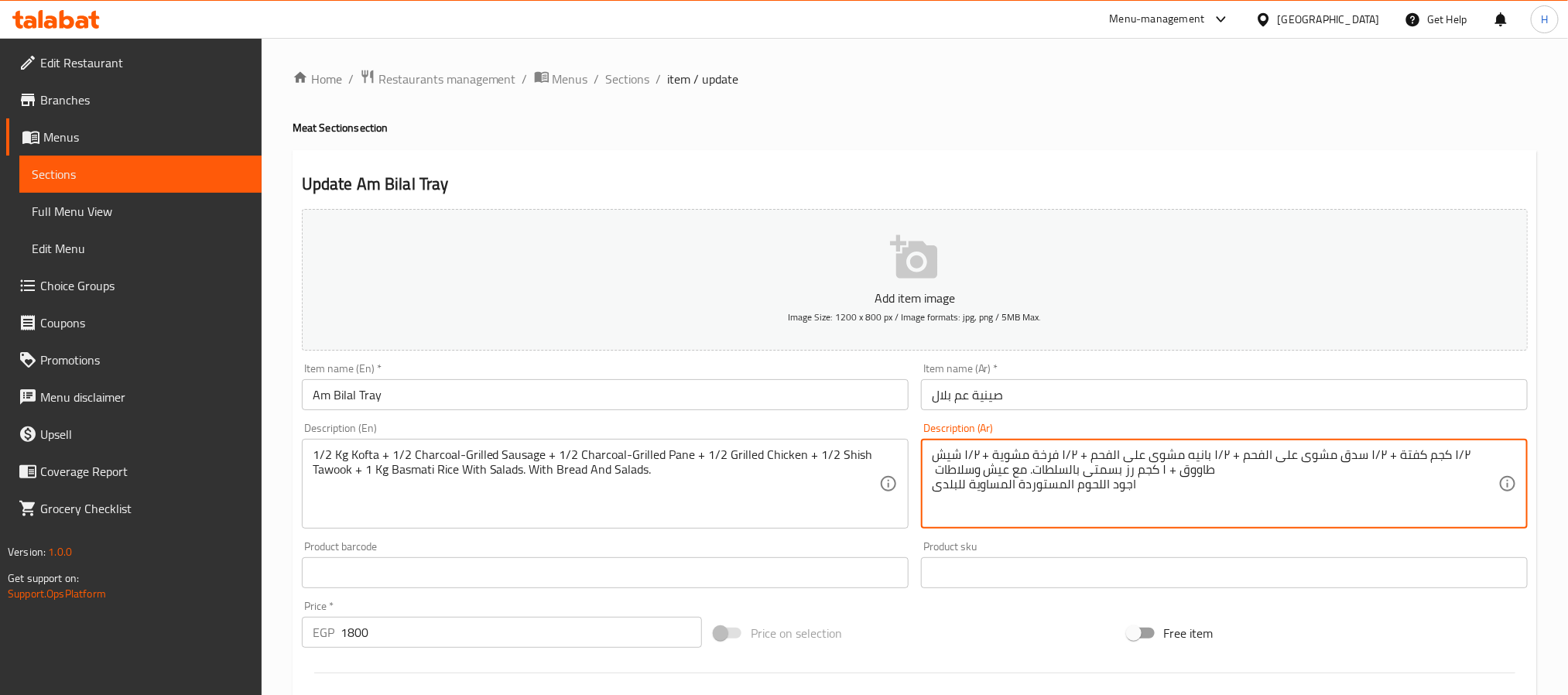
drag, startPoint x: 1156, startPoint y: 487, endPoint x: 913, endPoint y: 486, distance: 243.0
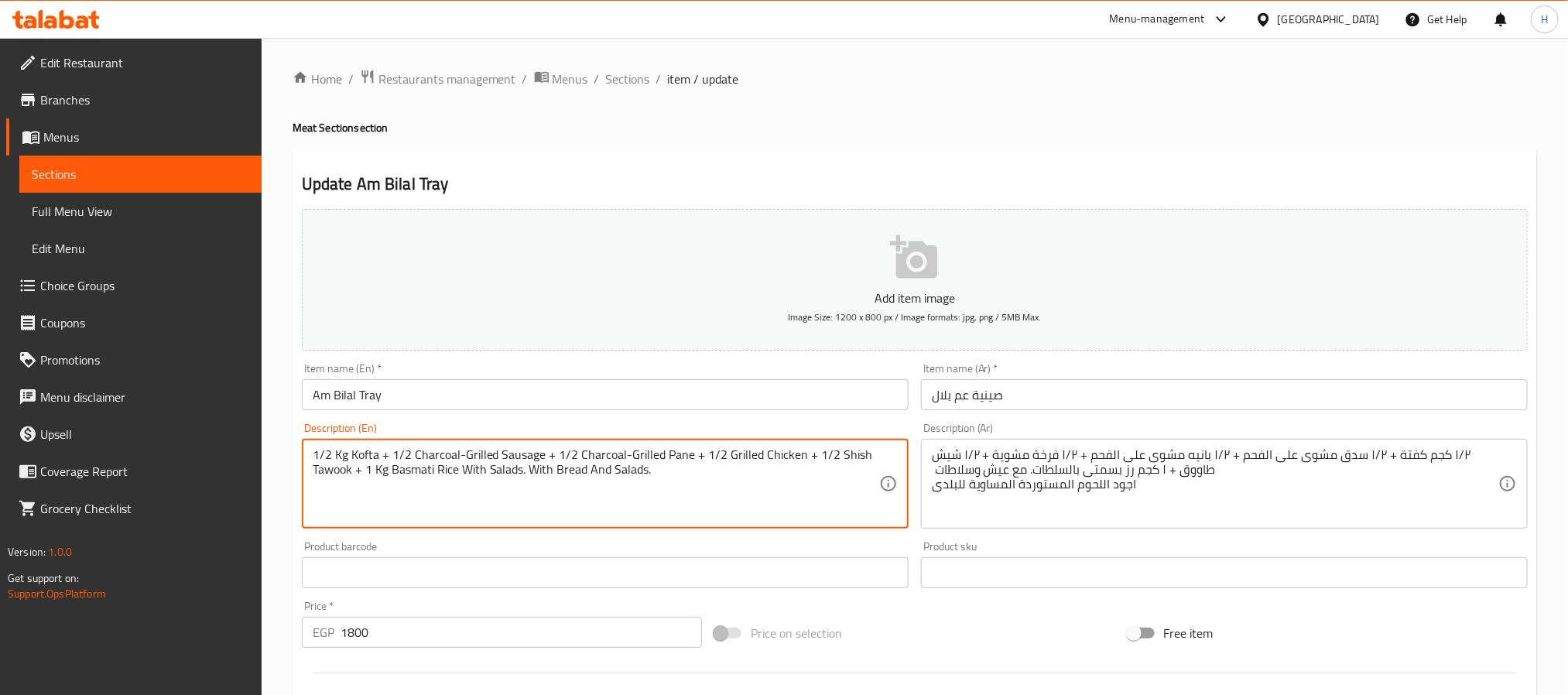
paste textarea "The best imported meat equal to the local meat"
click at [516, 487] on textarea "1/2 Kg Kofta + 1/2 Charcoal-Grilled Sausage + 1/2 Charcoal-Grilled Pane + 1/2 G…" at bounding box center [596, 484] width 567 height 73
type textarea "1/2 Kg Kofta + 1/2 Charcoal-Grilled Sausage + 1/2 Charcoal-Grilled Pane + 1/2 G…"
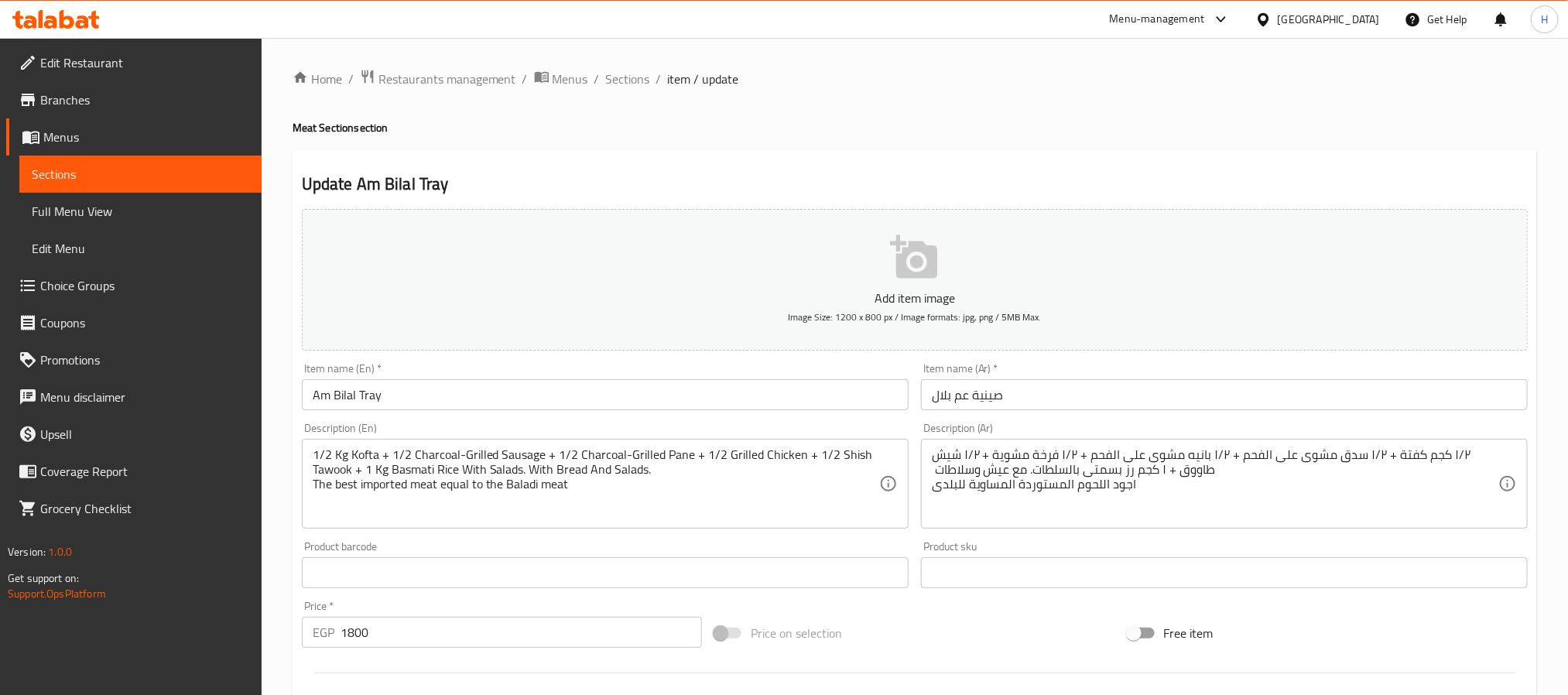
click at [493, 416] on div "Item name (En)   * Am Bilal Tray Item name (En) *" at bounding box center [605, 386] width 619 height 60
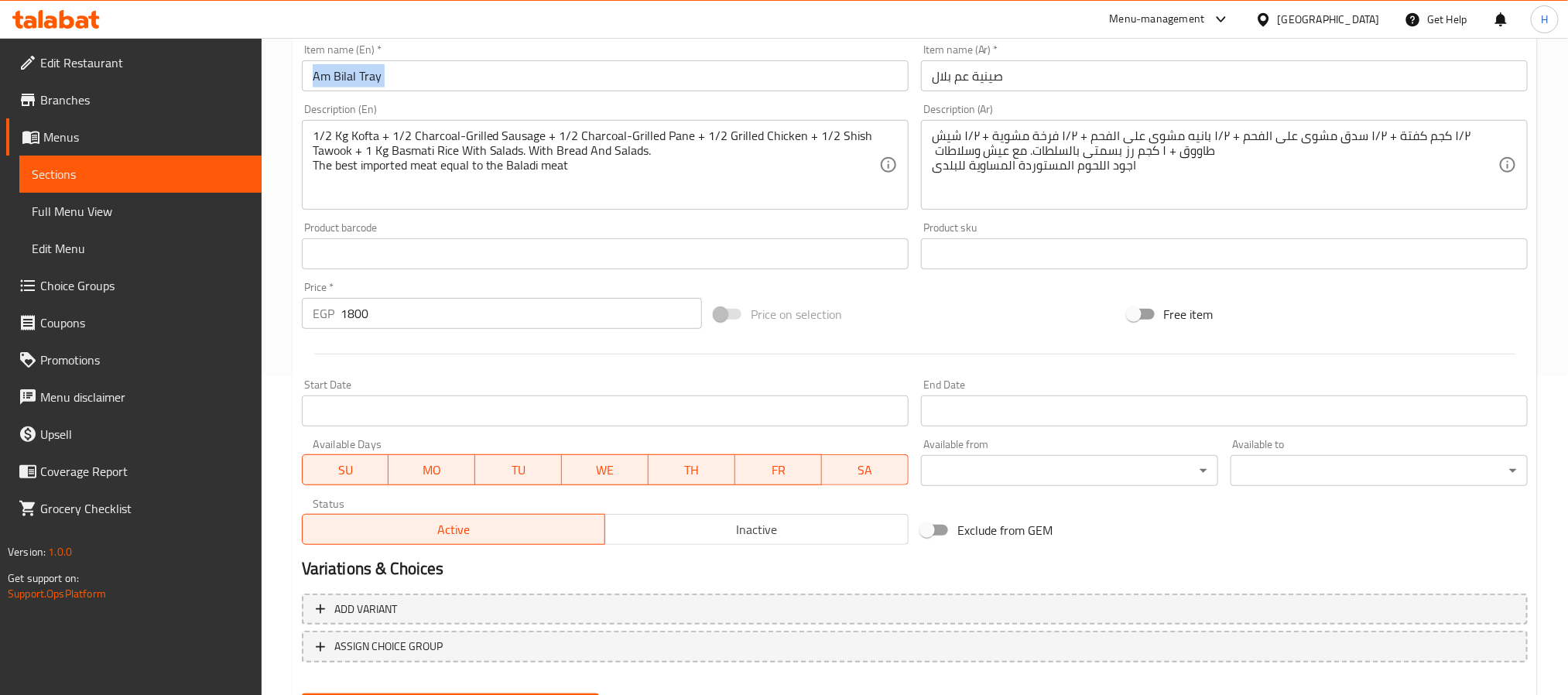
scroll to position [397, 0]
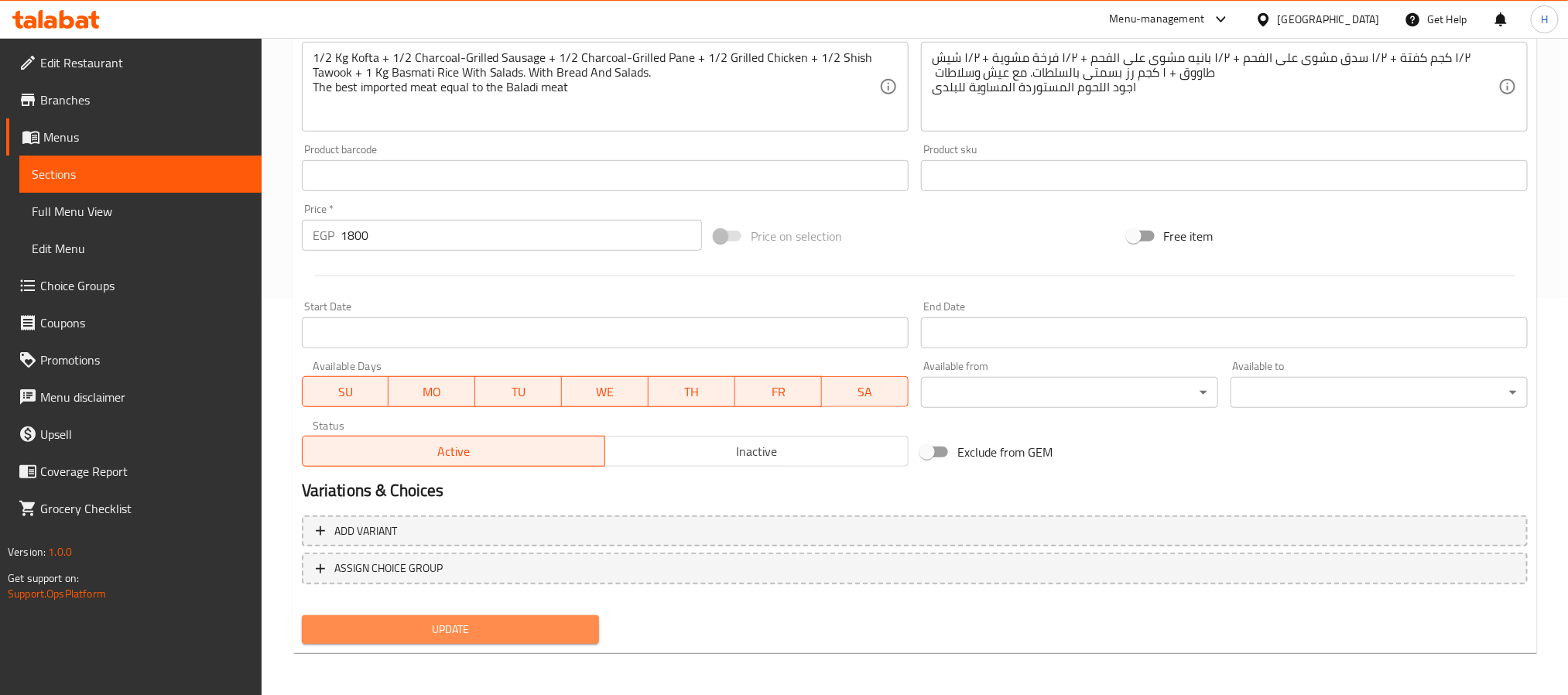
click at [585, 626] on span "Update" at bounding box center [451, 630] width 272 height 19
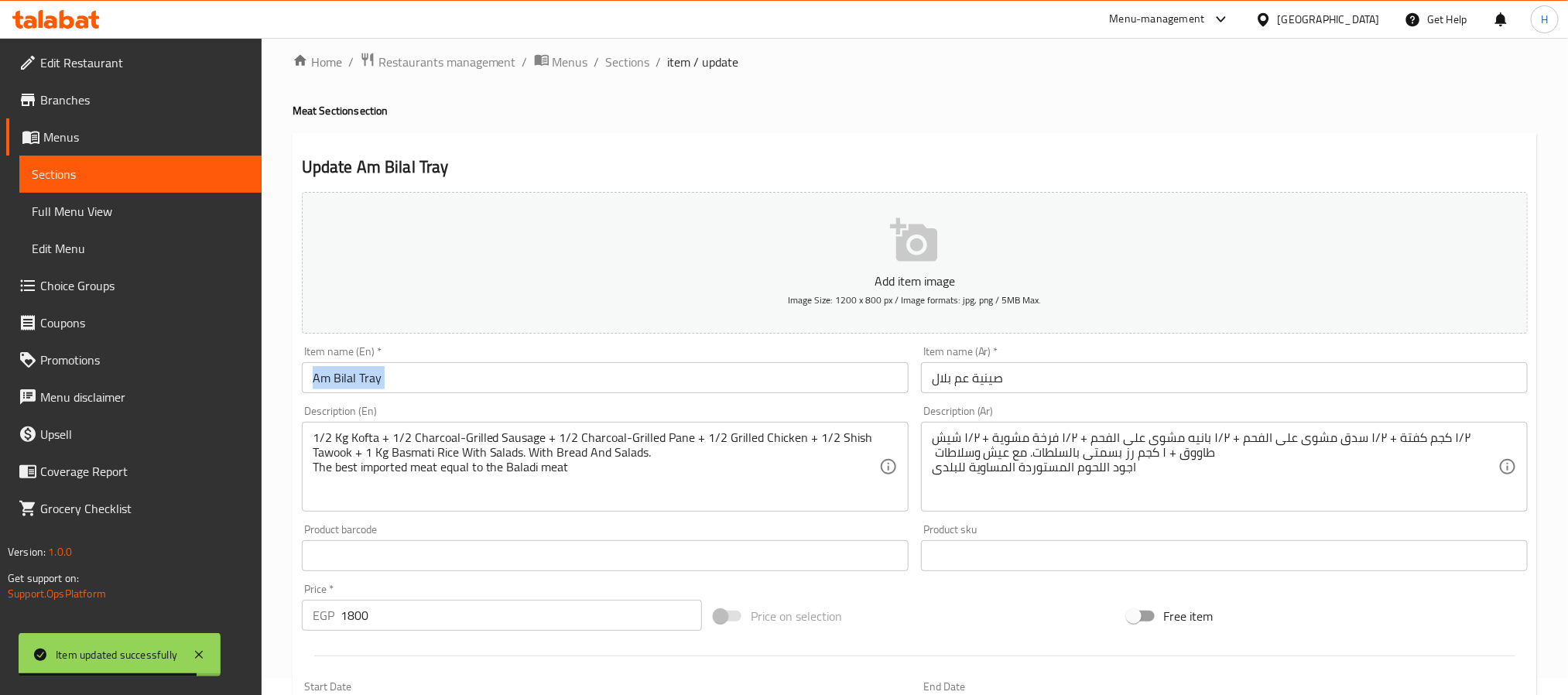
scroll to position [0, 0]
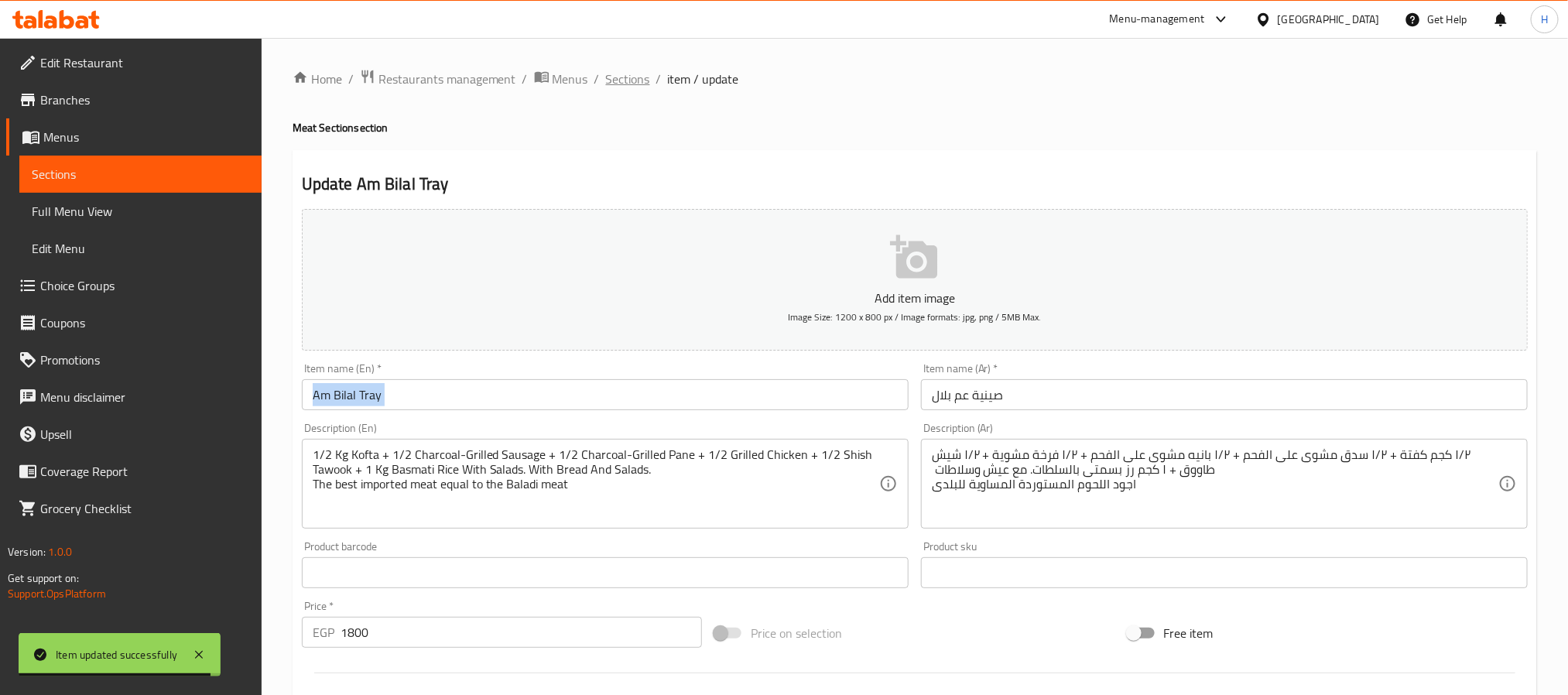
click at [626, 86] on span "Sections" at bounding box center [627, 78] width 44 height 18
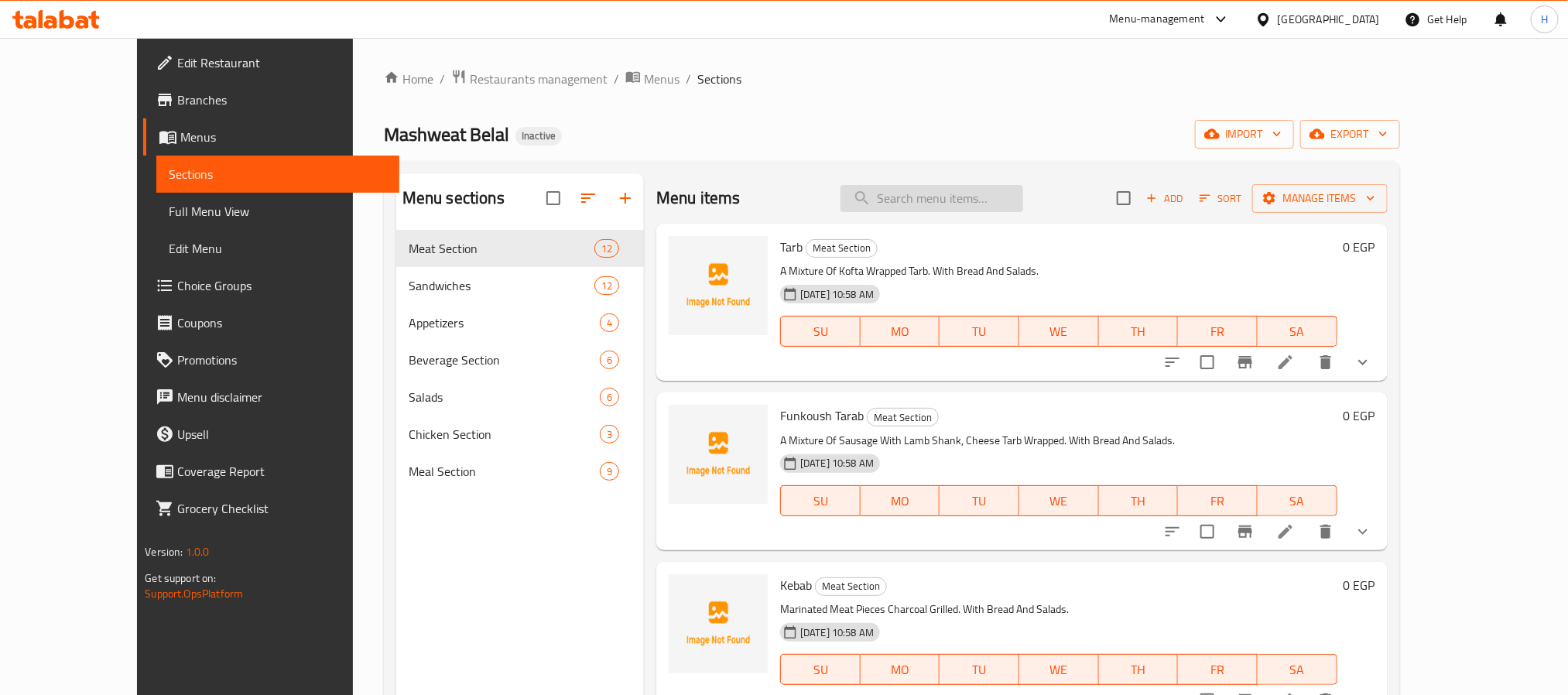
click at [973, 193] on input "search" at bounding box center [931, 198] width 182 height 27
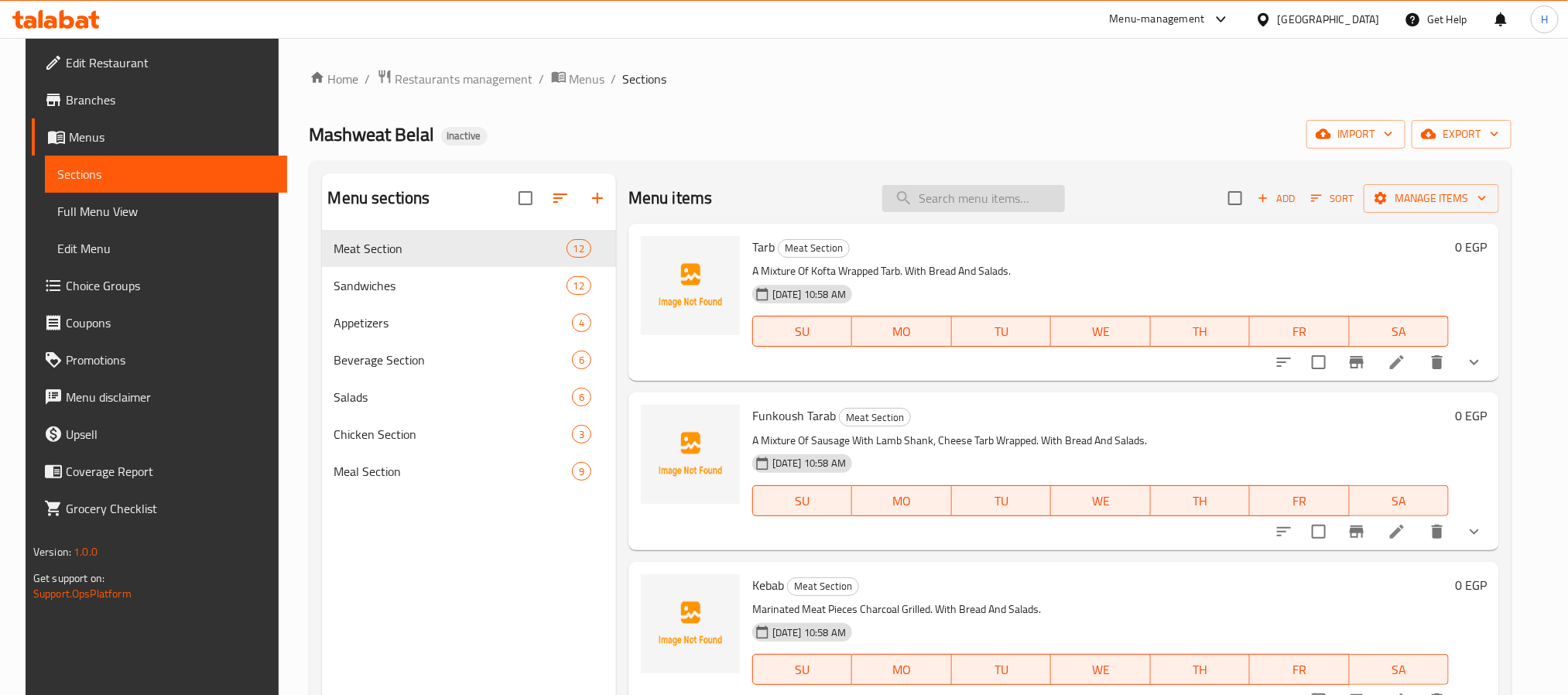
paste input "Funkoush Tarab"
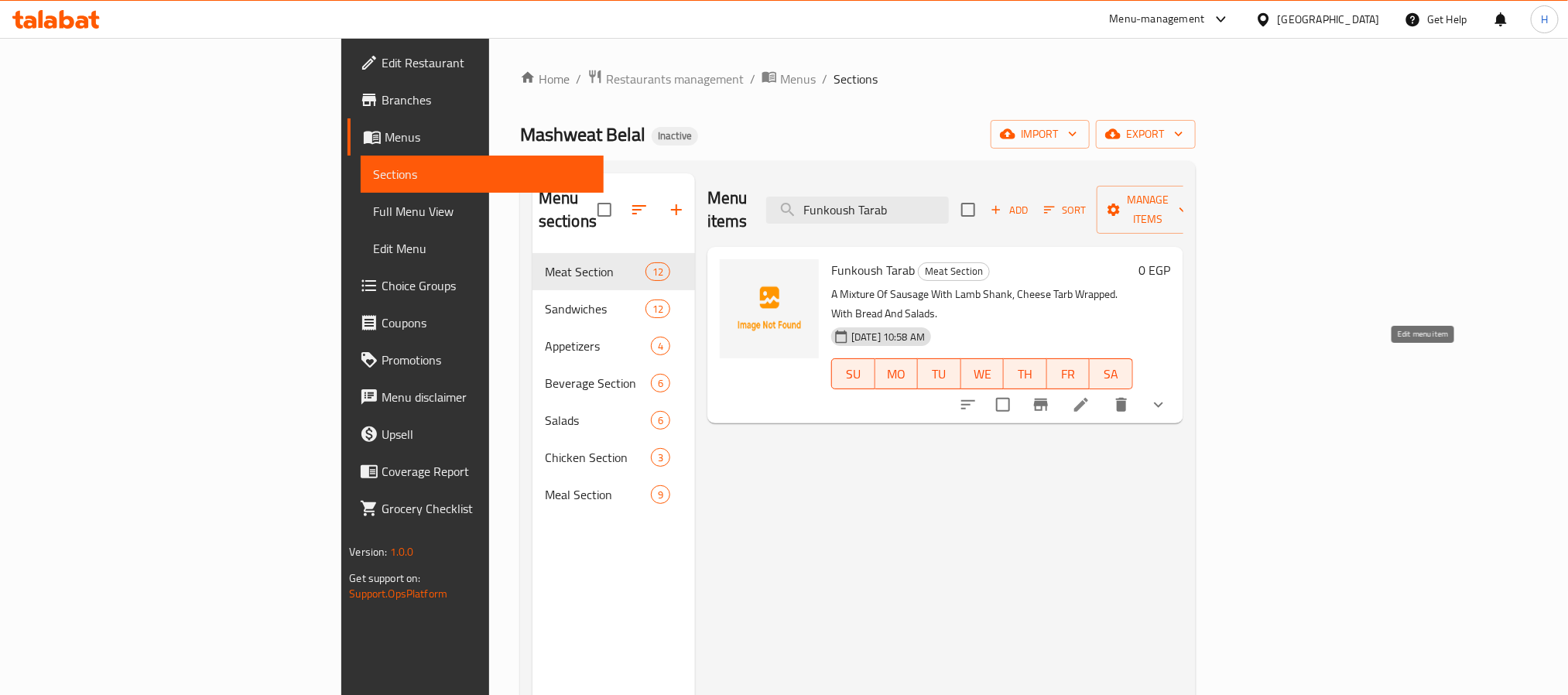
type input "Funkoush Tarab"
click at [1090, 396] on icon at bounding box center [1081, 404] width 18 height 18
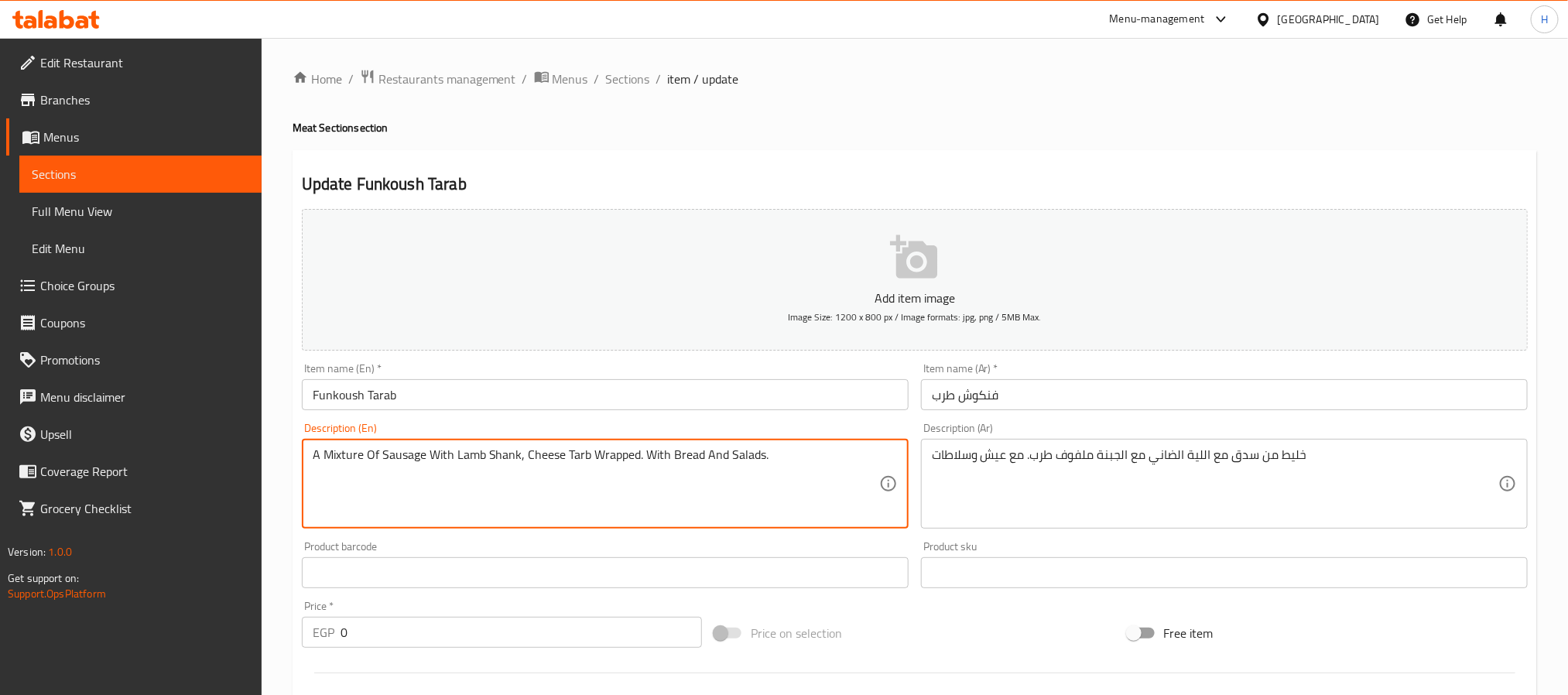
drag, startPoint x: 451, startPoint y: 454, endPoint x: 520, endPoint y: 458, distance: 69.1
paste textarea "Leia"
paste textarea "Lamb"
type textarea "A Mixture Of Sausage With Leia Lamb with Cheese Tarb Wrapped. With Bread And Sa…"
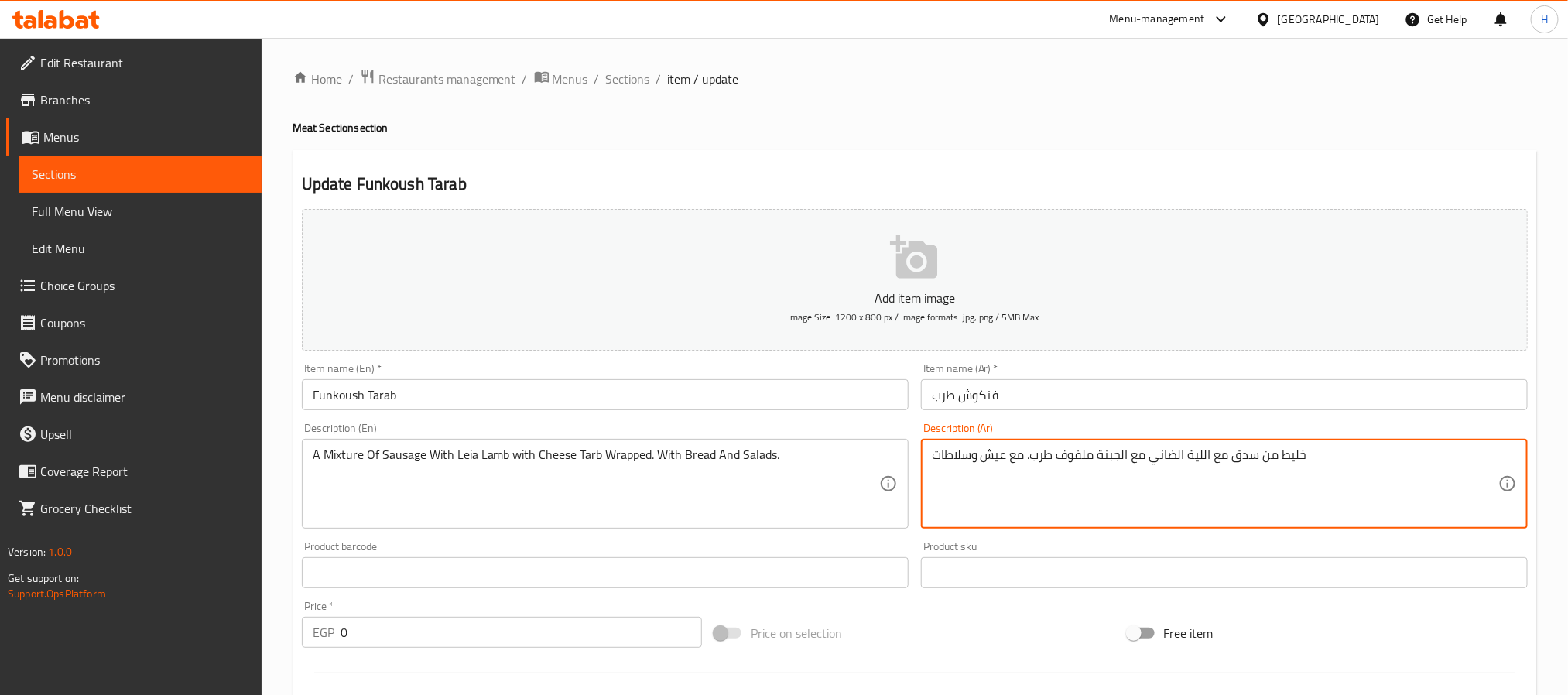
click at [1013, 458] on textarea "خليط من سدق مع اللية الضاني مع الجبنة ملفوف طرب. مع عيش وسلاطات" at bounding box center [1215, 484] width 567 height 73
click at [492, 404] on input "Funkoush Tarab" at bounding box center [605, 394] width 607 height 31
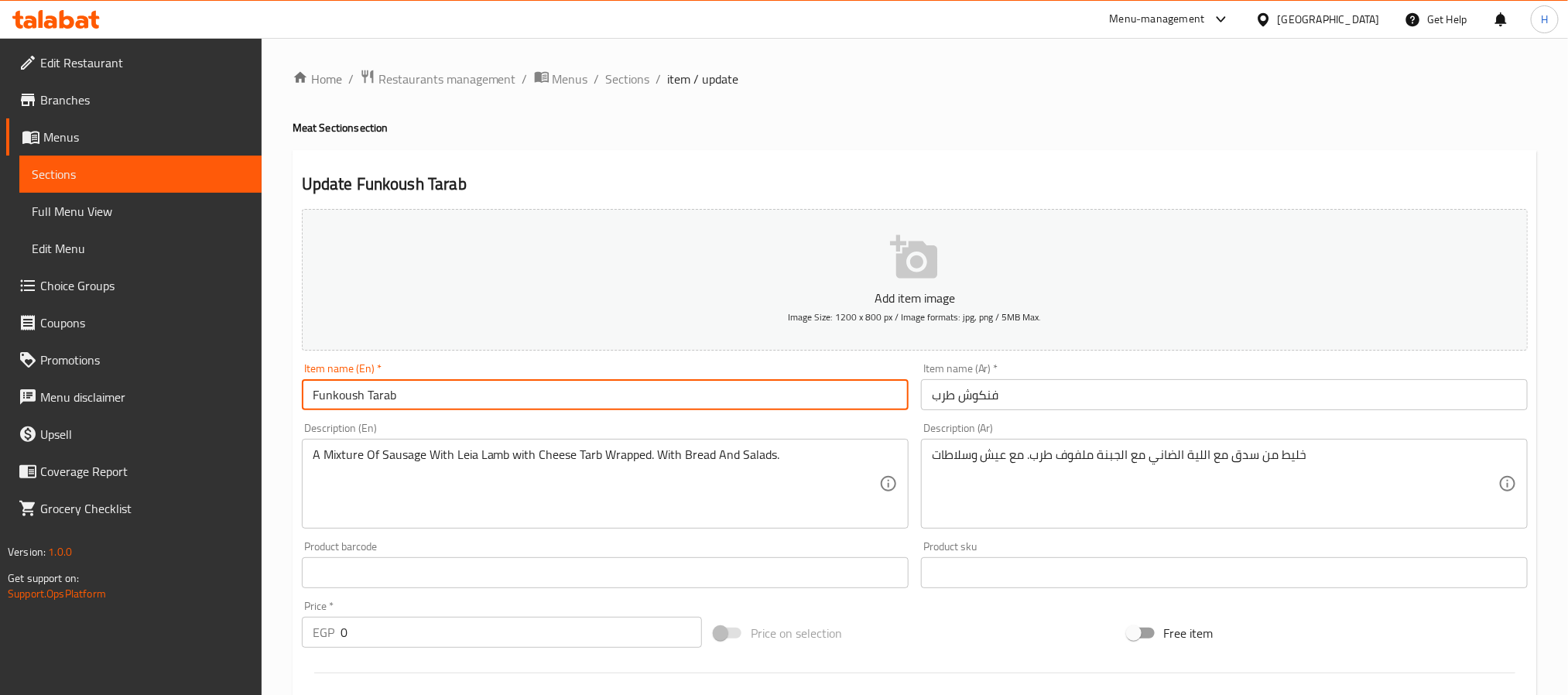
click at [492, 404] on input "Funkoush Tarab" at bounding box center [605, 394] width 607 height 31
drag, startPoint x: 493, startPoint y: 403, endPoint x: 1206, endPoint y: 451, distance: 714.6
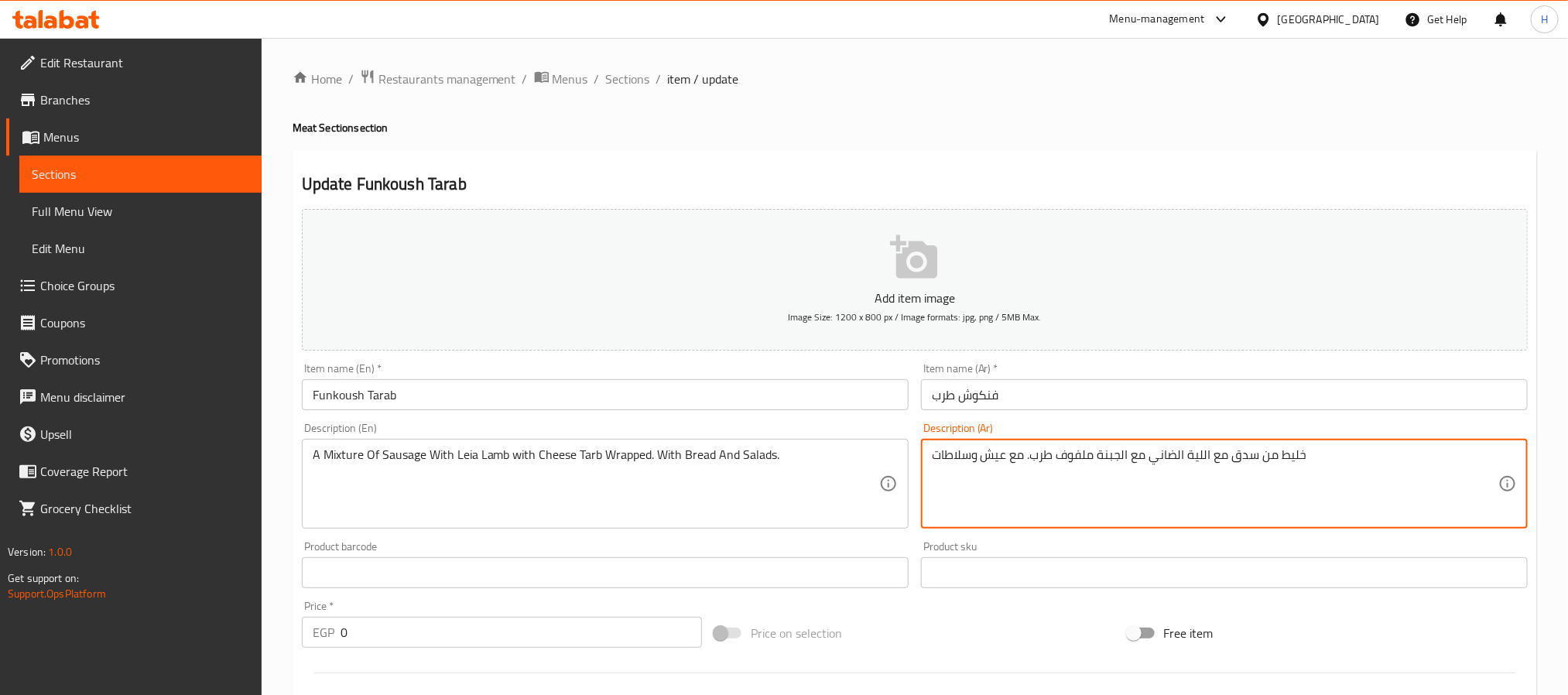
click at [1206, 451] on textarea "خليط من سدق مع اللية الضاني مع الجبنة ملفوف طرب. مع عيش وسلاطات" at bounding box center [1215, 484] width 567 height 73
click at [1216, 455] on textarea "خليط من سدق مع اللية الضاني مع الجبنة ملفوف طرب. مع عيش وسلاطات" at bounding box center [1215, 484] width 567 height 73
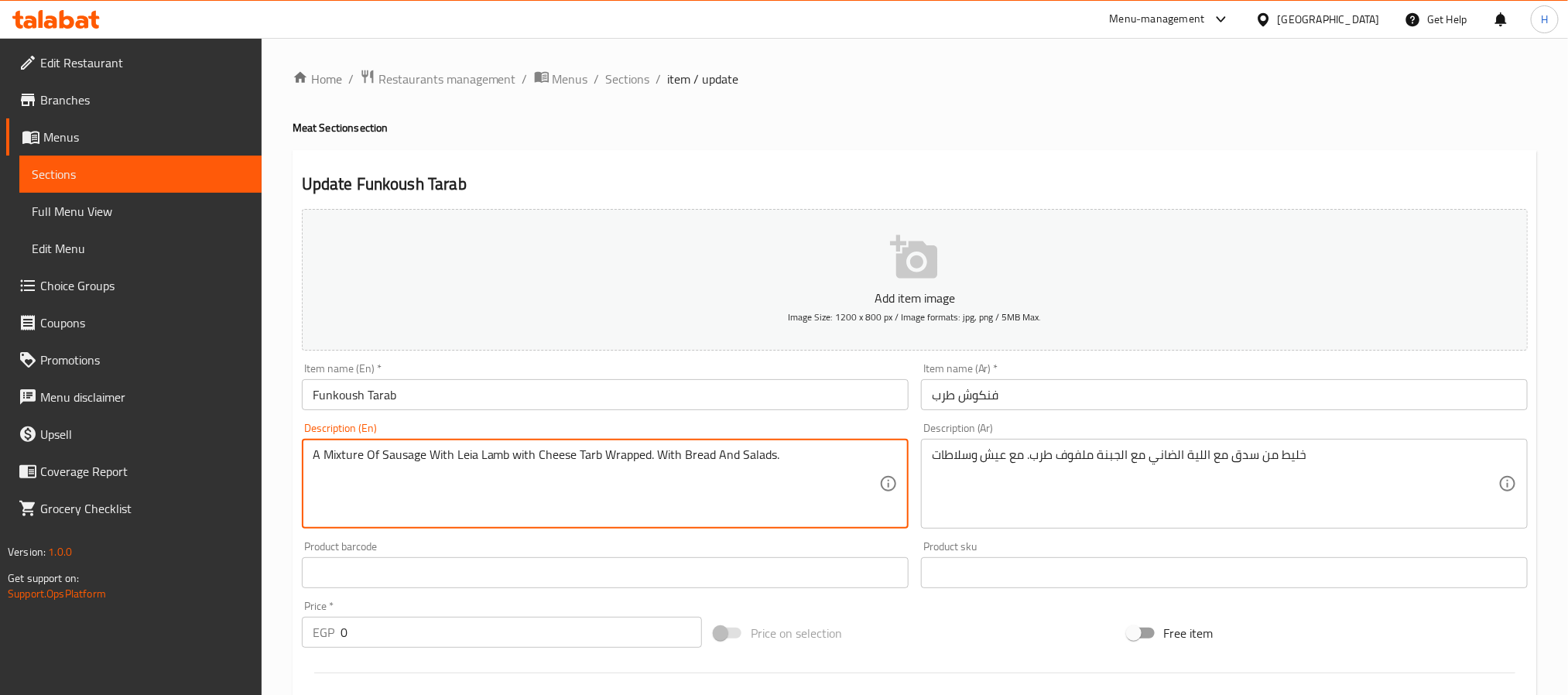
drag, startPoint x: 507, startPoint y: 453, endPoint x: 451, endPoint y: 444, distance: 56.7
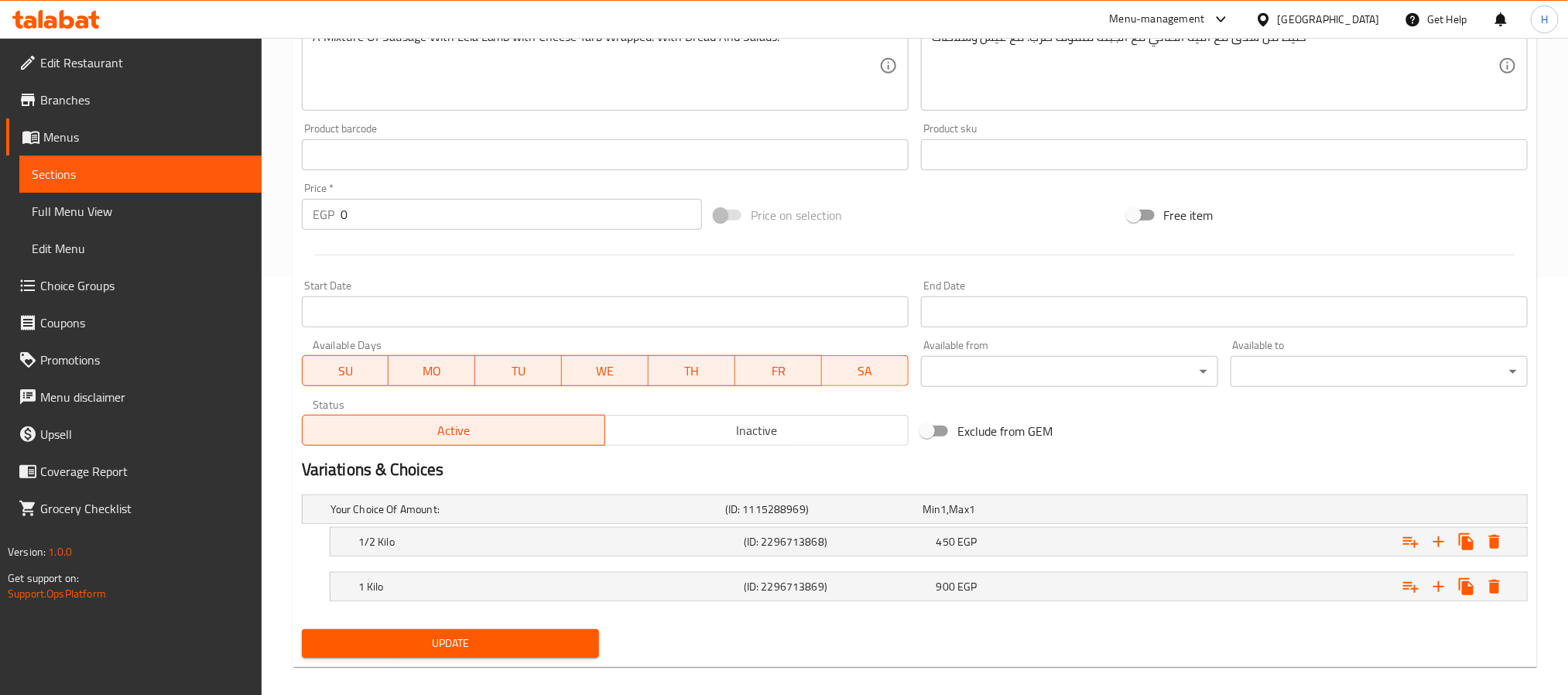
scroll to position [435, 0]
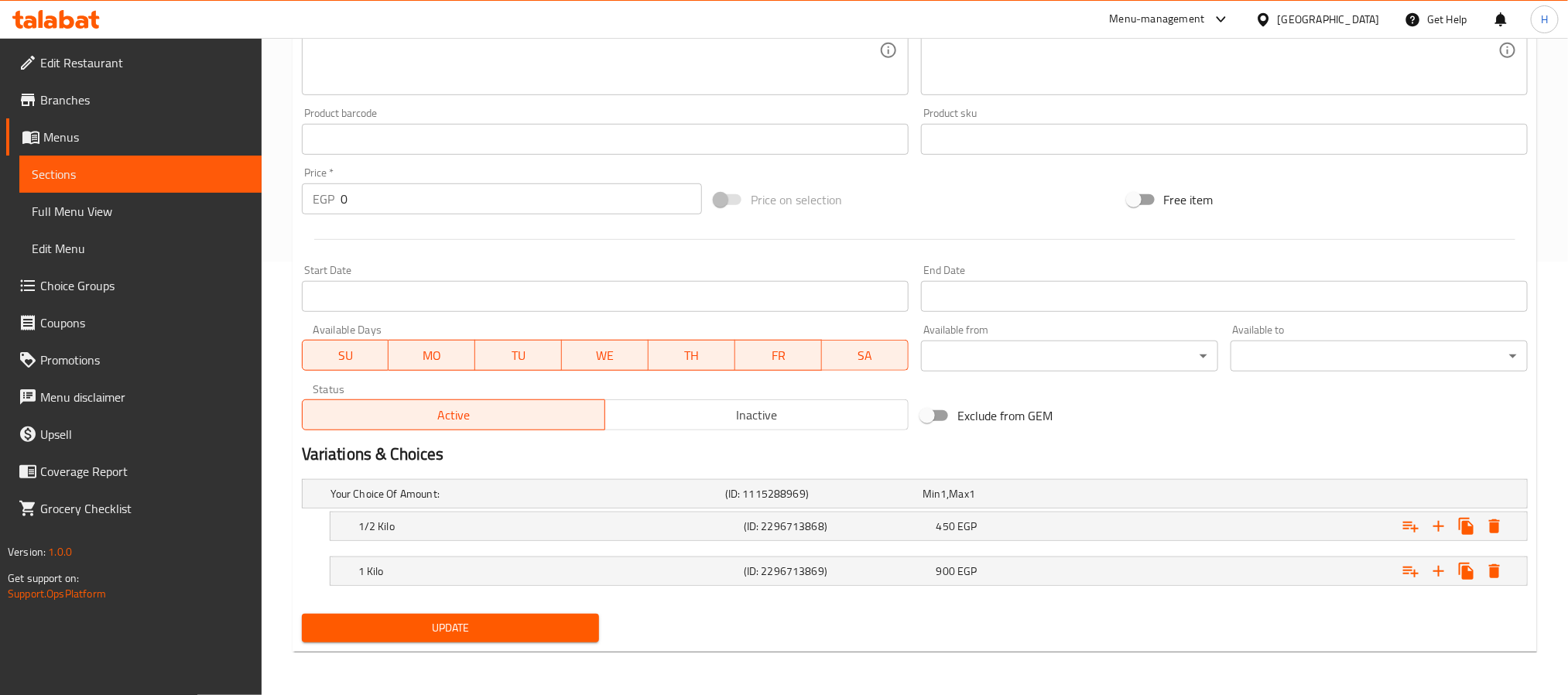
click at [406, 637] on span "Update" at bounding box center [451, 628] width 272 height 19
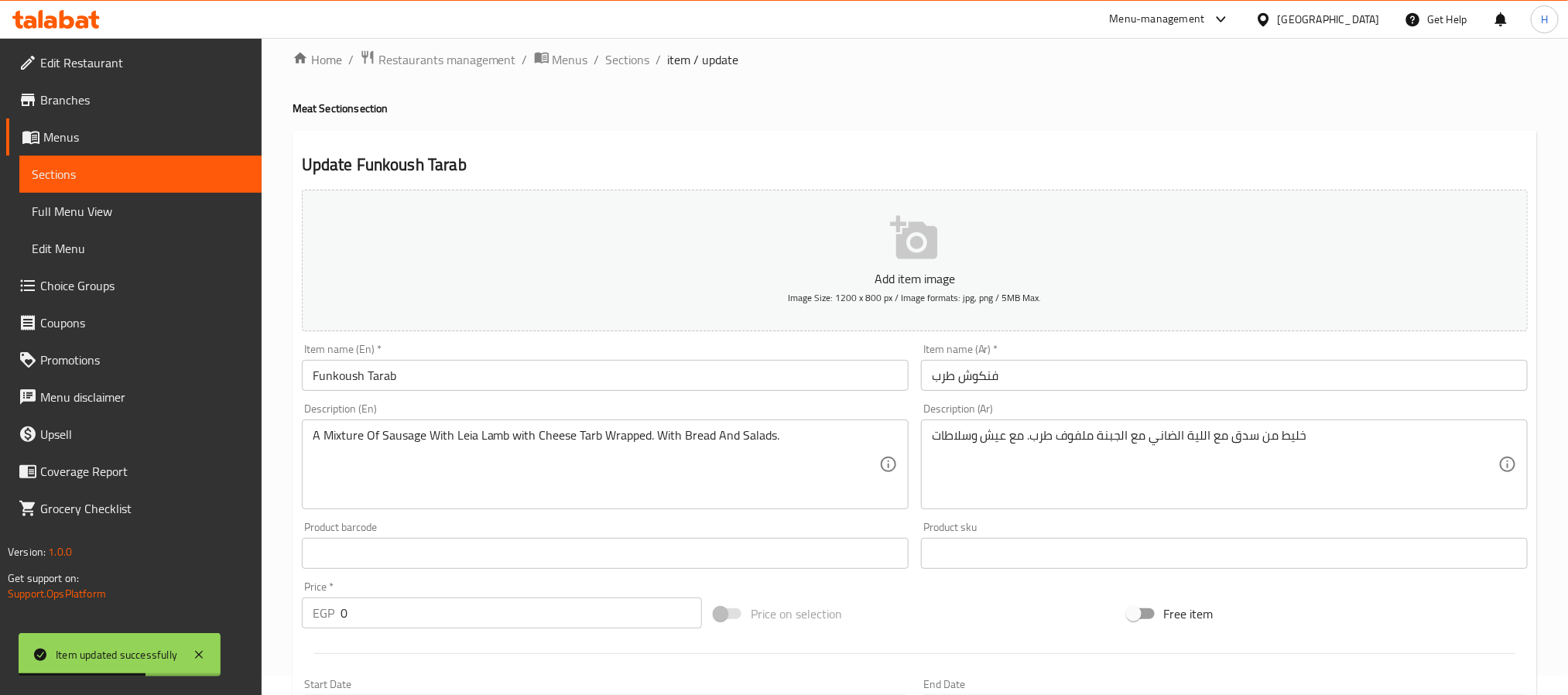
scroll to position [0, 0]
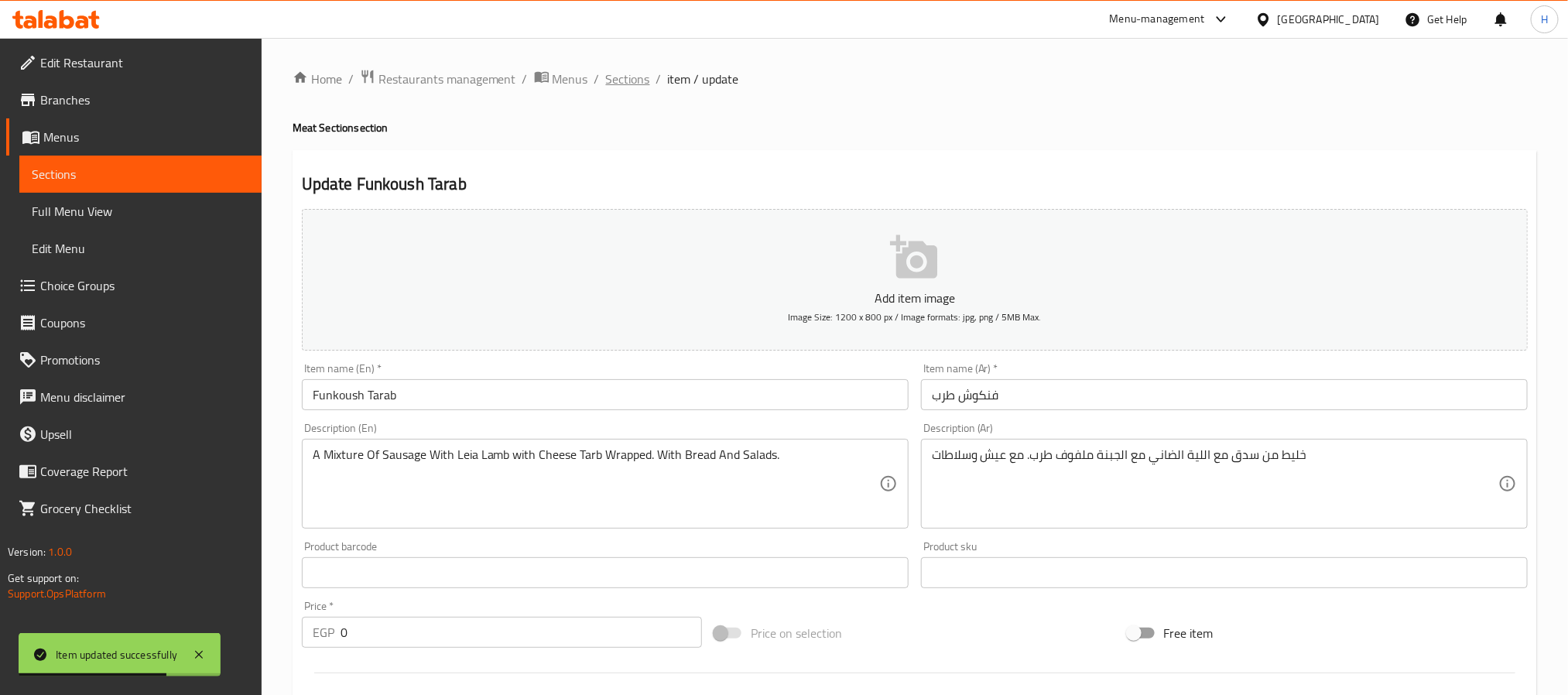
click at [609, 72] on span "Sections" at bounding box center [627, 78] width 44 height 18
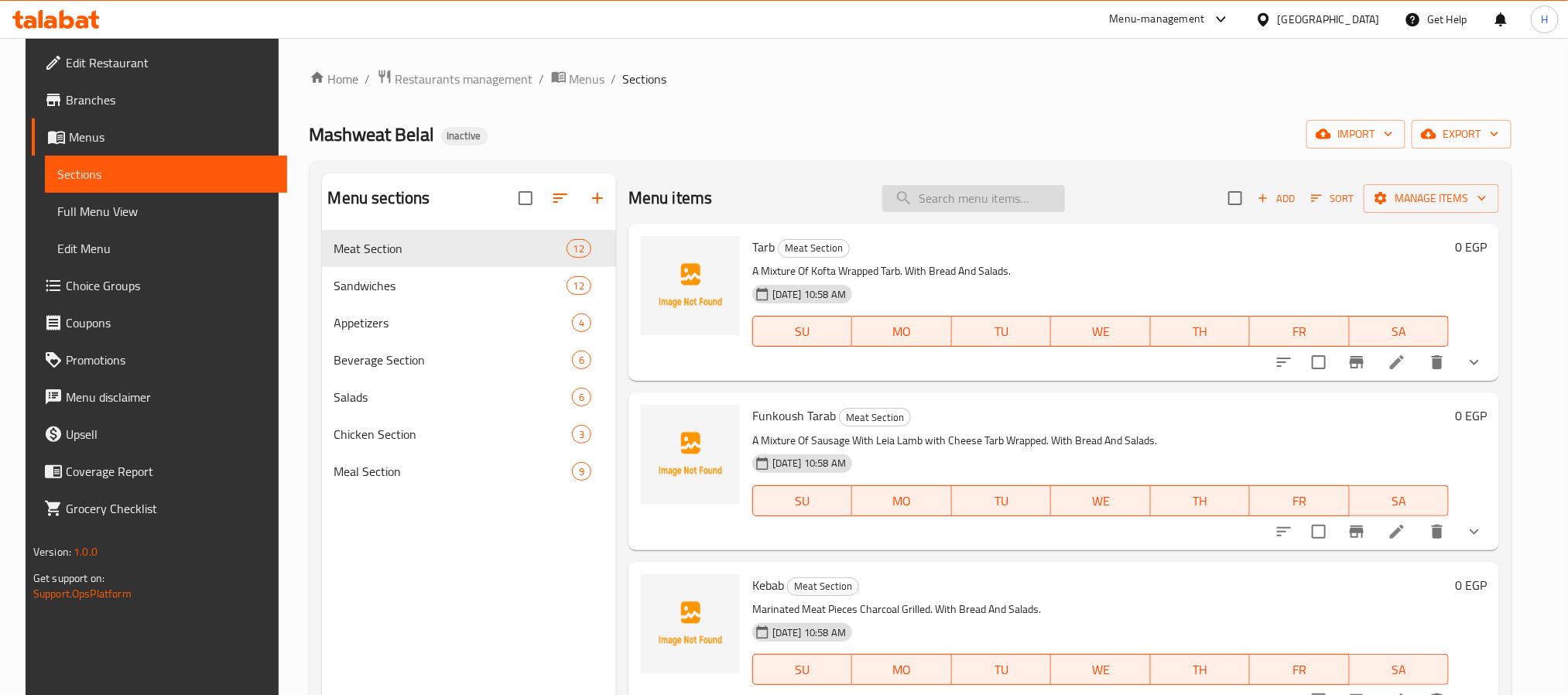
click at [918, 200] on input "search" at bounding box center [973, 198] width 182 height 27
paste input "كلاوى"
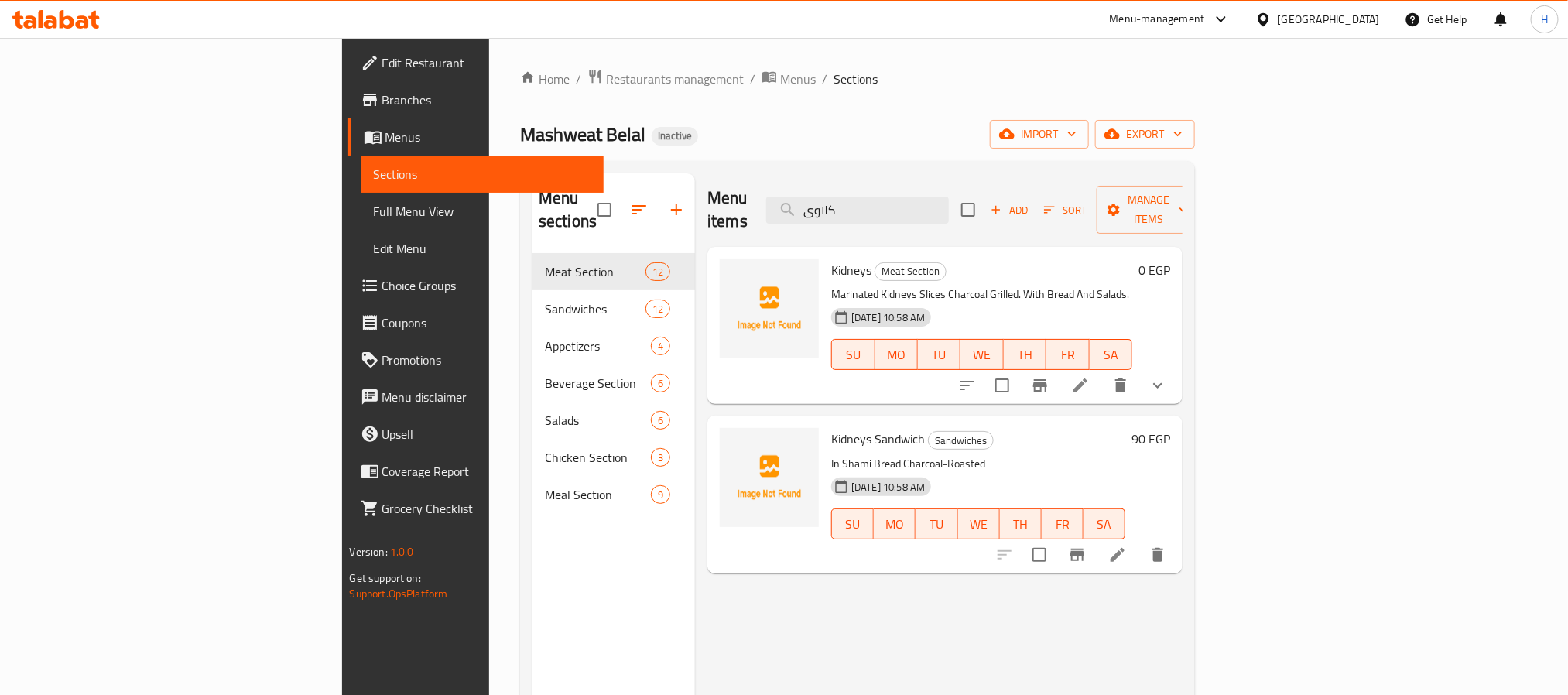
type input "كلاوى"
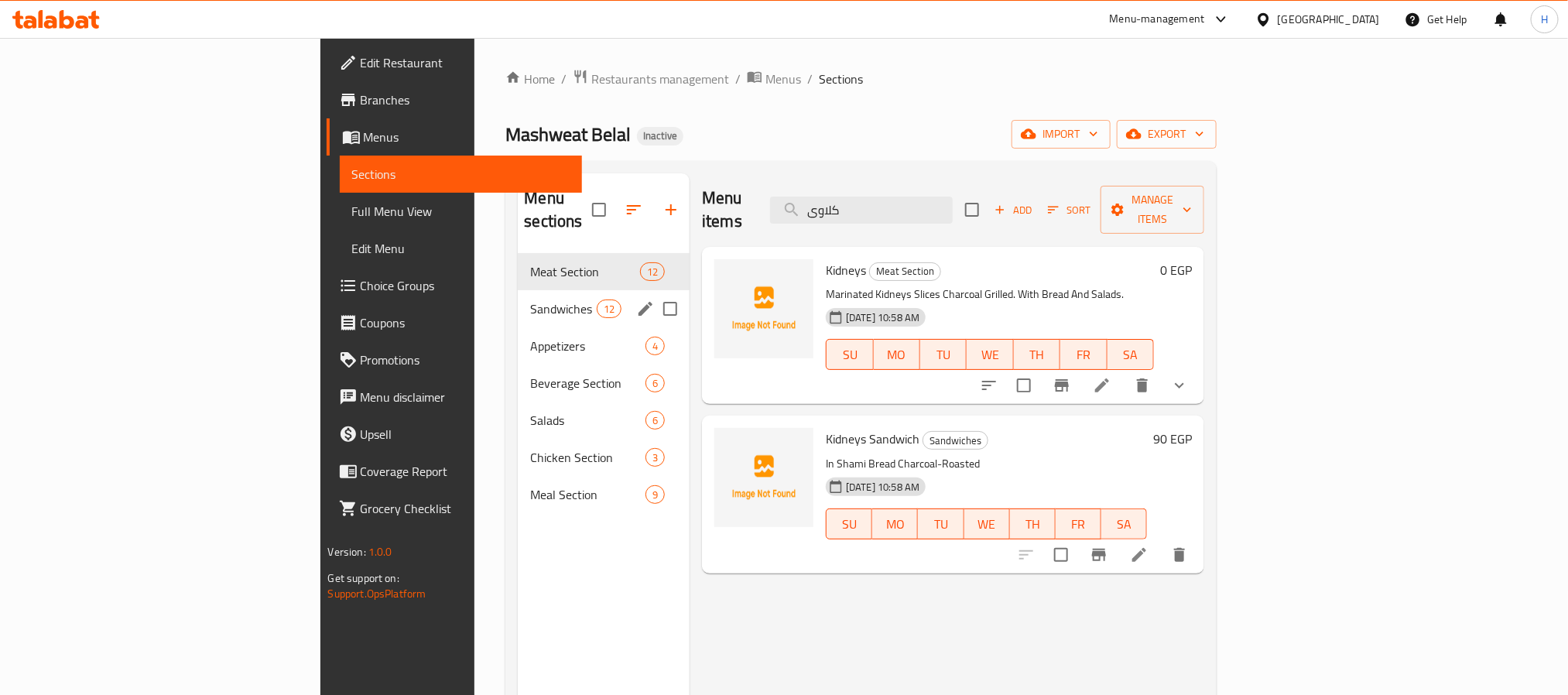
click at [530, 299] on span "Sandwiches" at bounding box center [563, 308] width 66 height 18
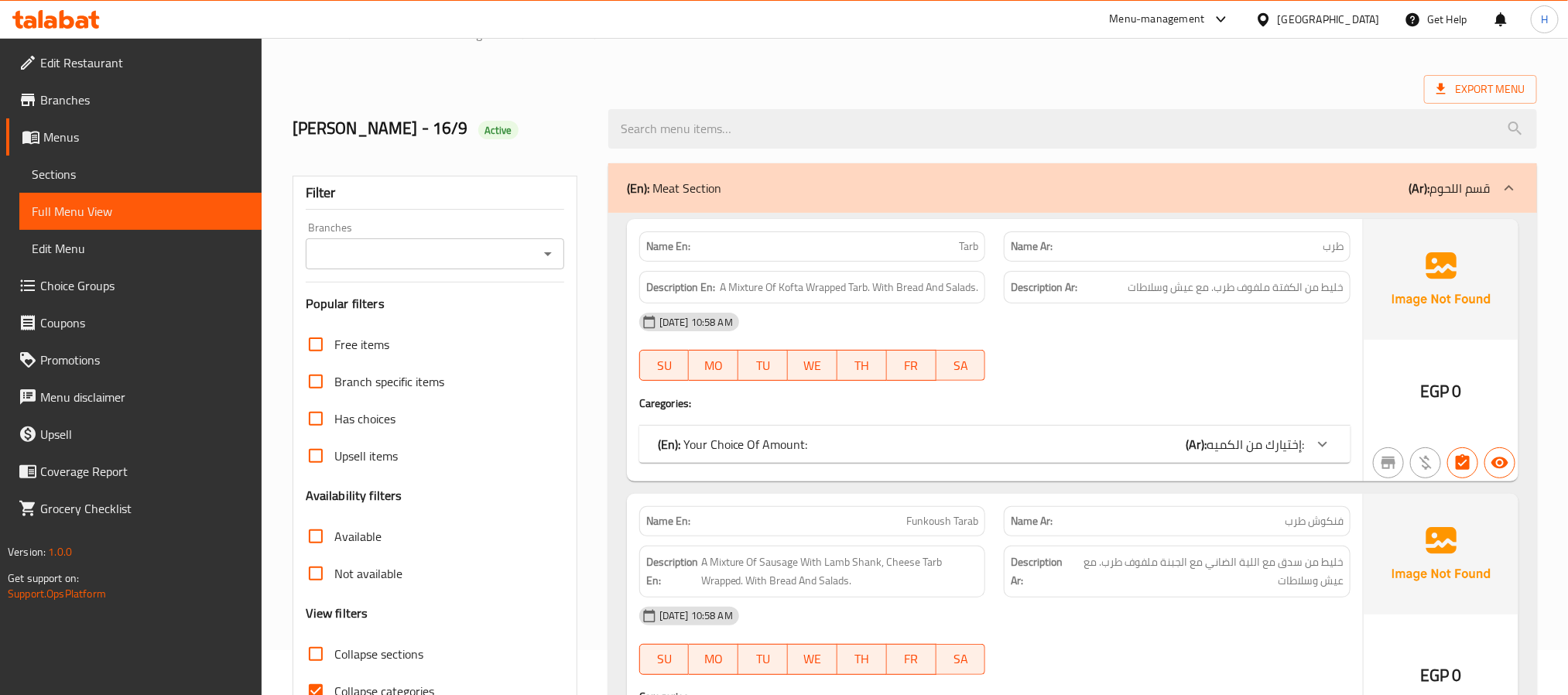
scroll to position [116, 0]
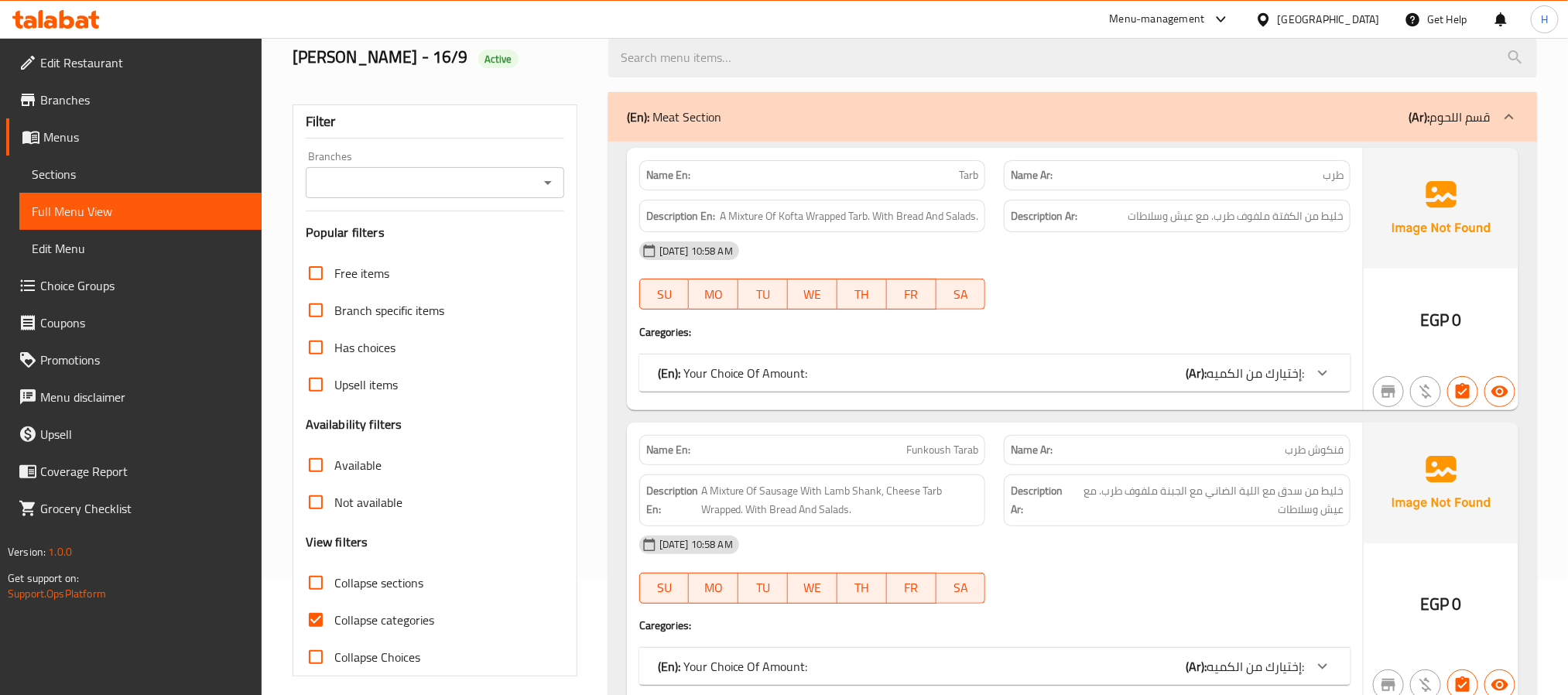
click at [314, 614] on input "Collapse categories" at bounding box center [315, 619] width 37 height 37
checkbox input "false"
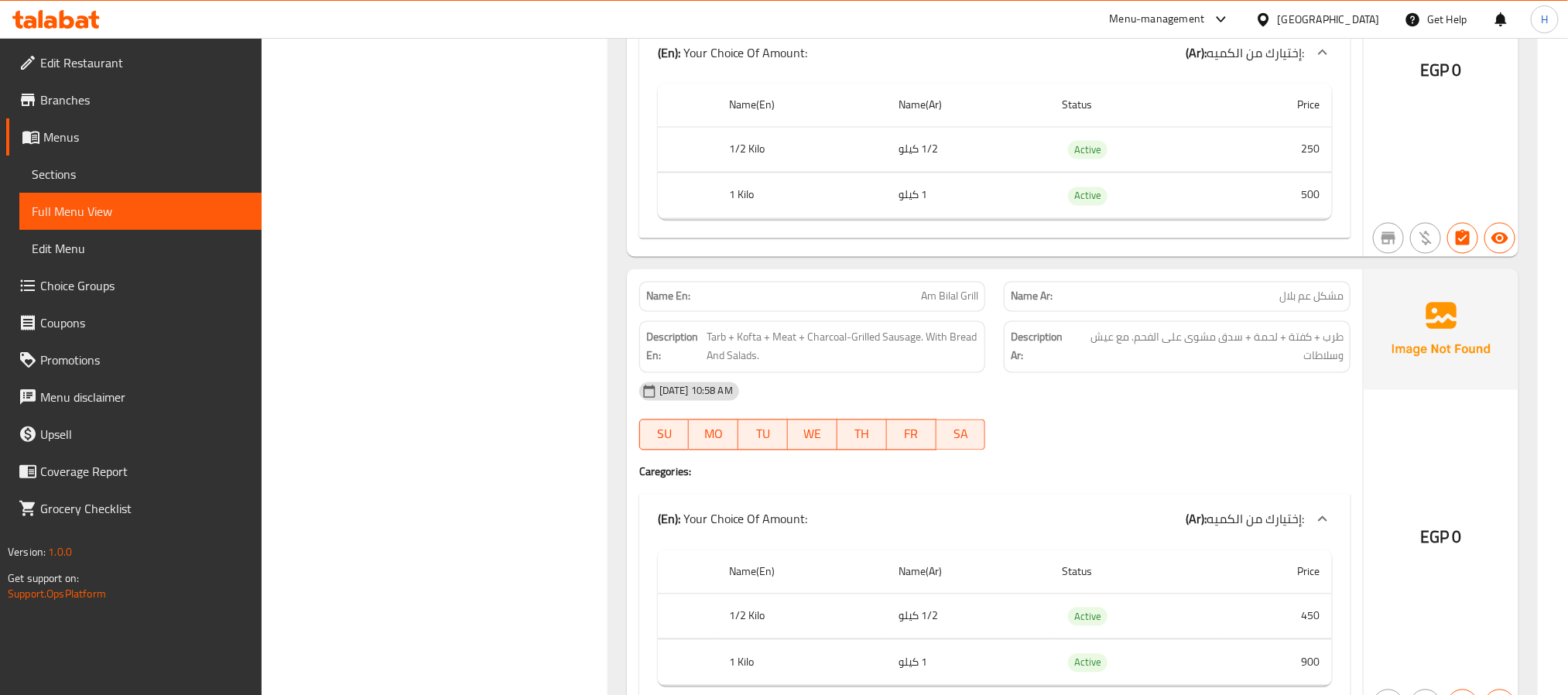
scroll to position [4760, 0]
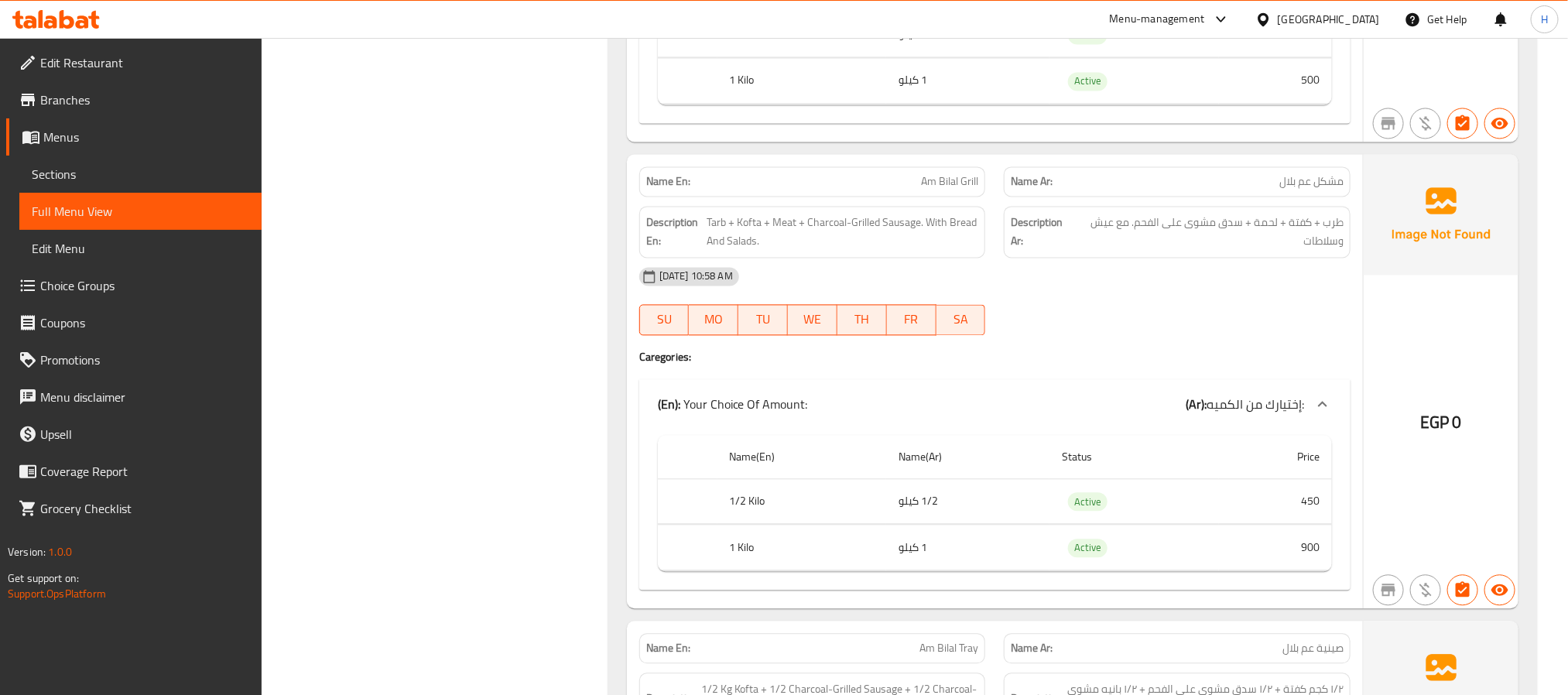
click at [1323, 189] on span "مشكل عم بلال" at bounding box center [1311, 182] width 64 height 16
drag, startPoint x: 1322, startPoint y: 205, endPoint x: 1340, endPoint y: 330, distance: 126.3
click at [1340, 330] on div "16-09-2025 10:58 AM SU MO TU WE TH FR SA" at bounding box center [994, 301] width 730 height 87
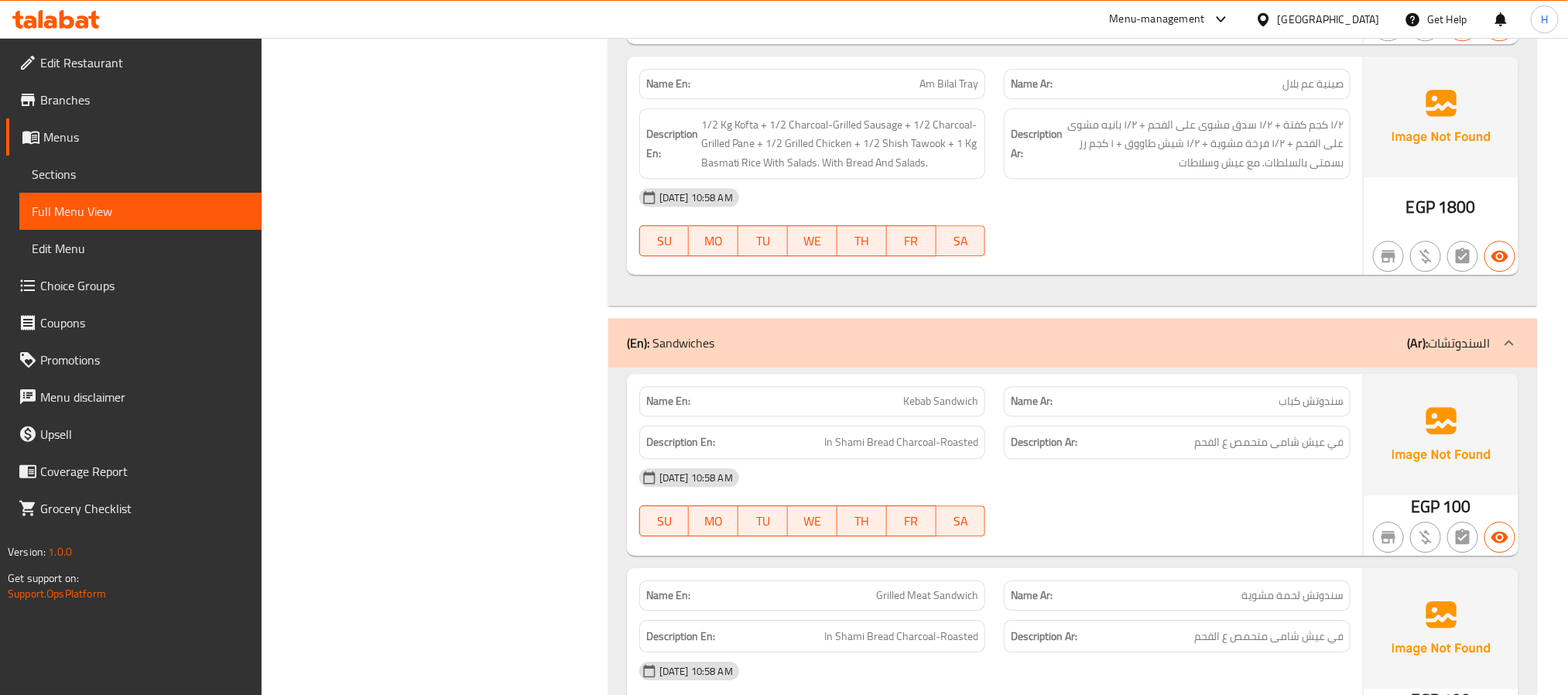
scroll to position [5340, 0]
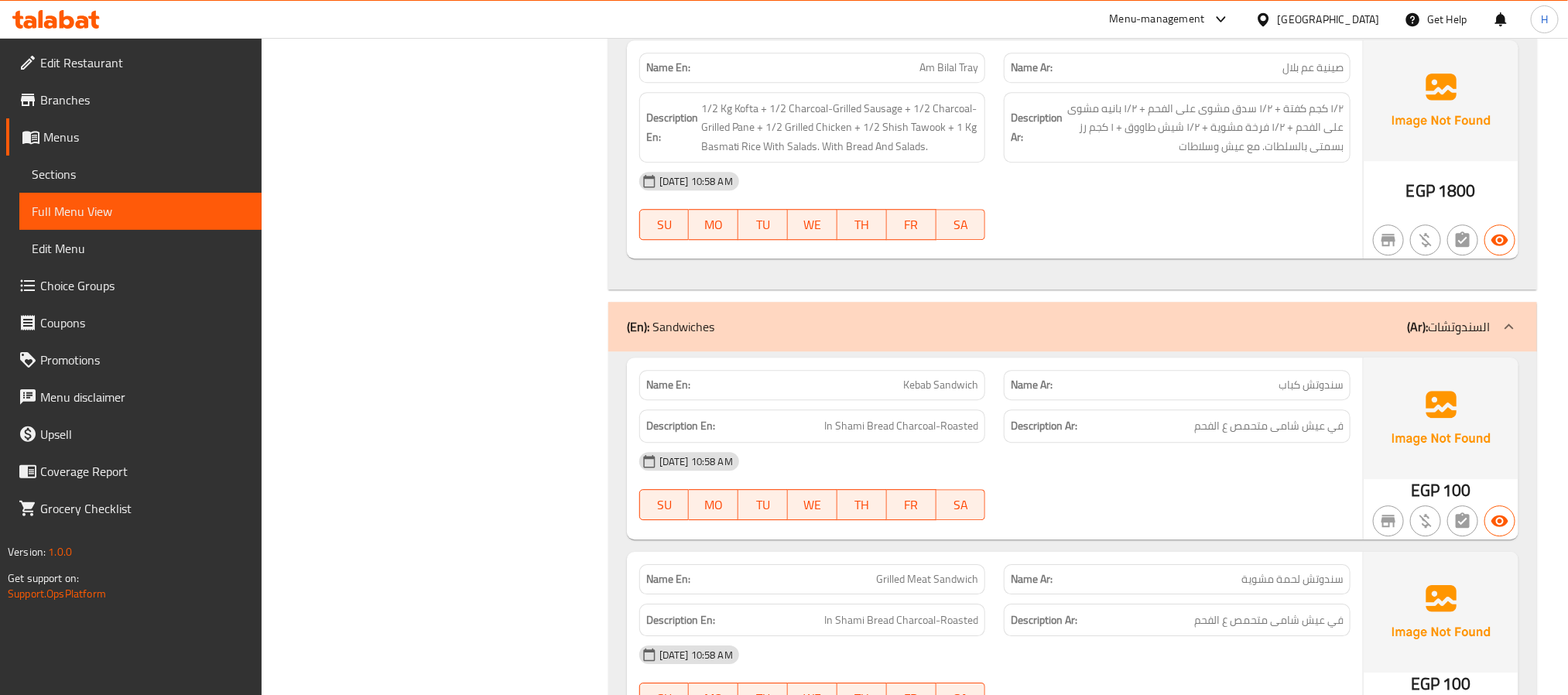
click at [948, 76] on span "Am Bilal Tray" at bounding box center [949, 68] width 59 height 16
copy span "Am Bilal Tray"
click at [52, 58] on span "Edit Restaurant" at bounding box center [145, 62] width 209 height 18
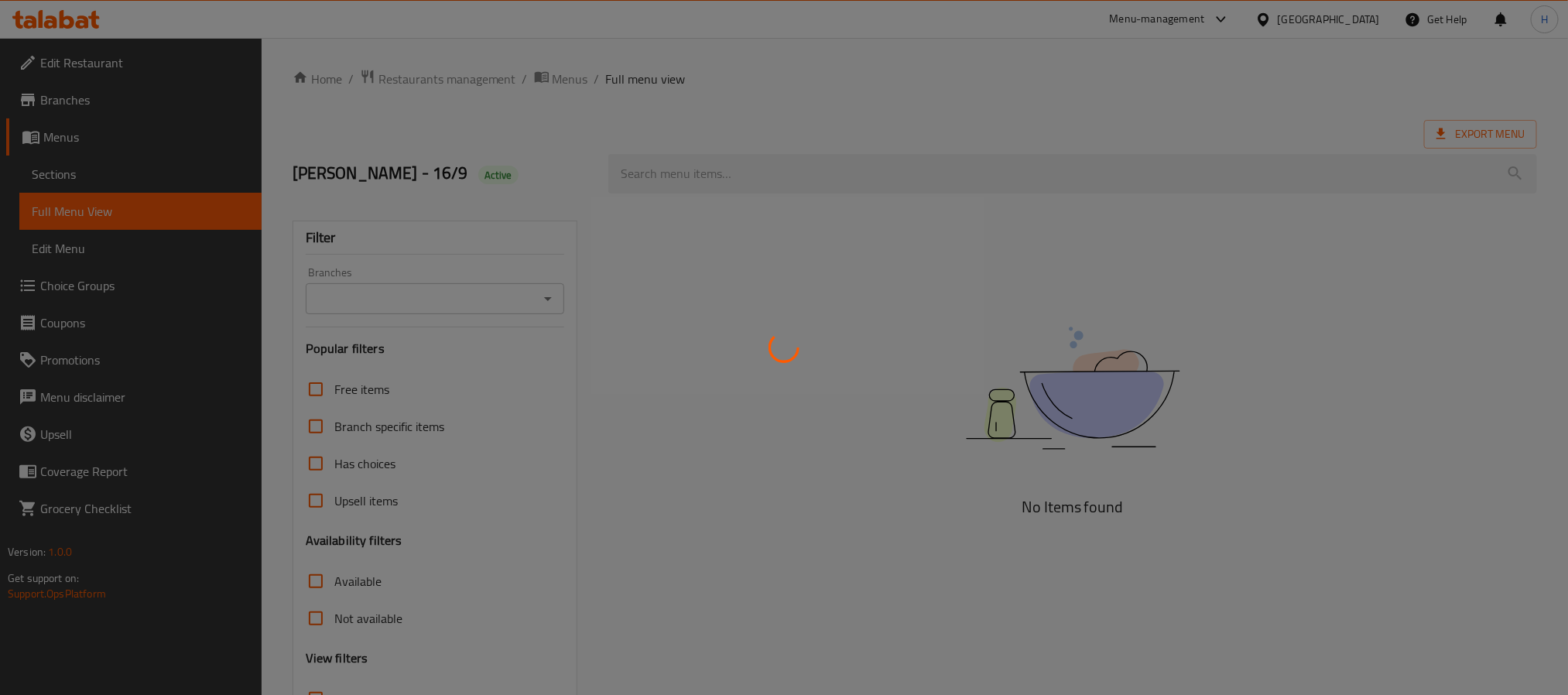
click at [102, 57] on div at bounding box center [784, 347] width 1568 height 695
click at [107, 56] on div at bounding box center [784, 347] width 1568 height 695
click at [68, 61] on div at bounding box center [784, 347] width 1568 height 695
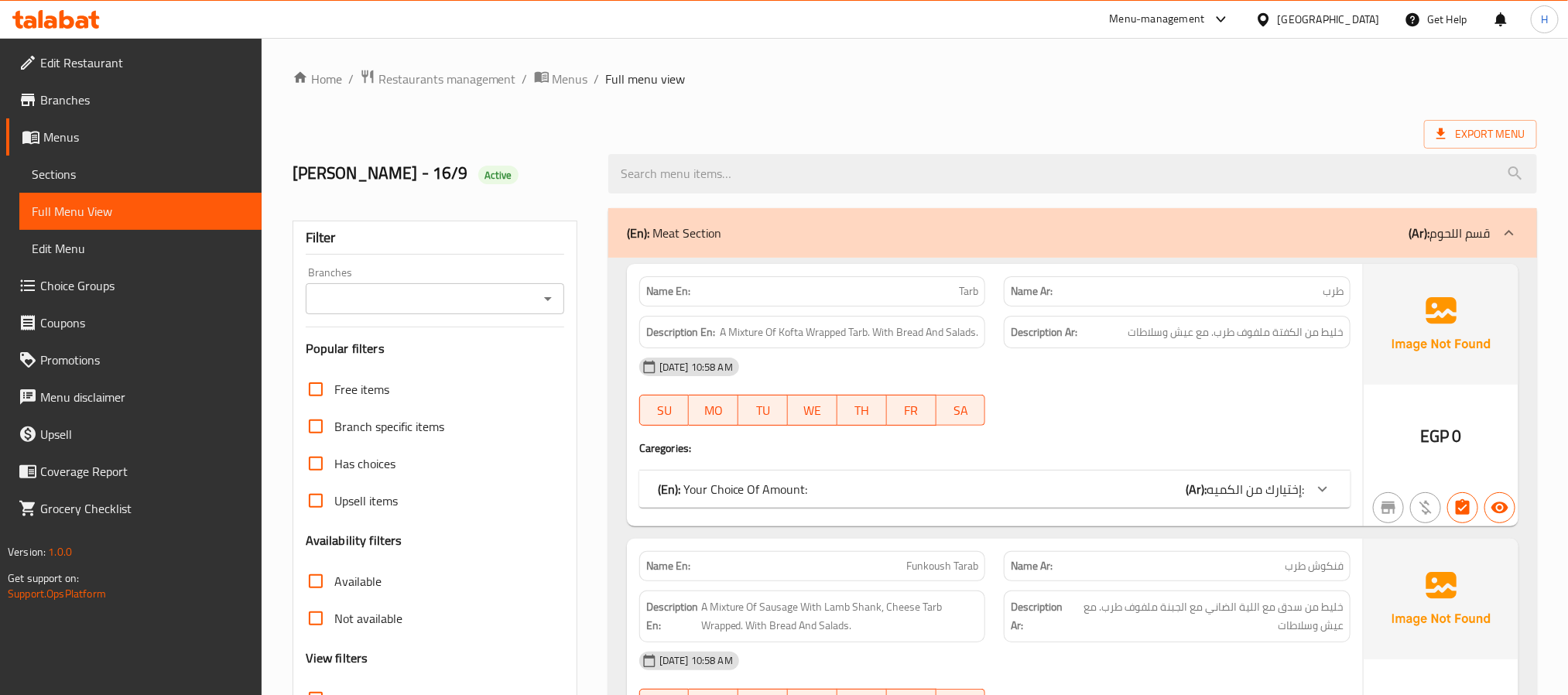
scroll to position [116, 0]
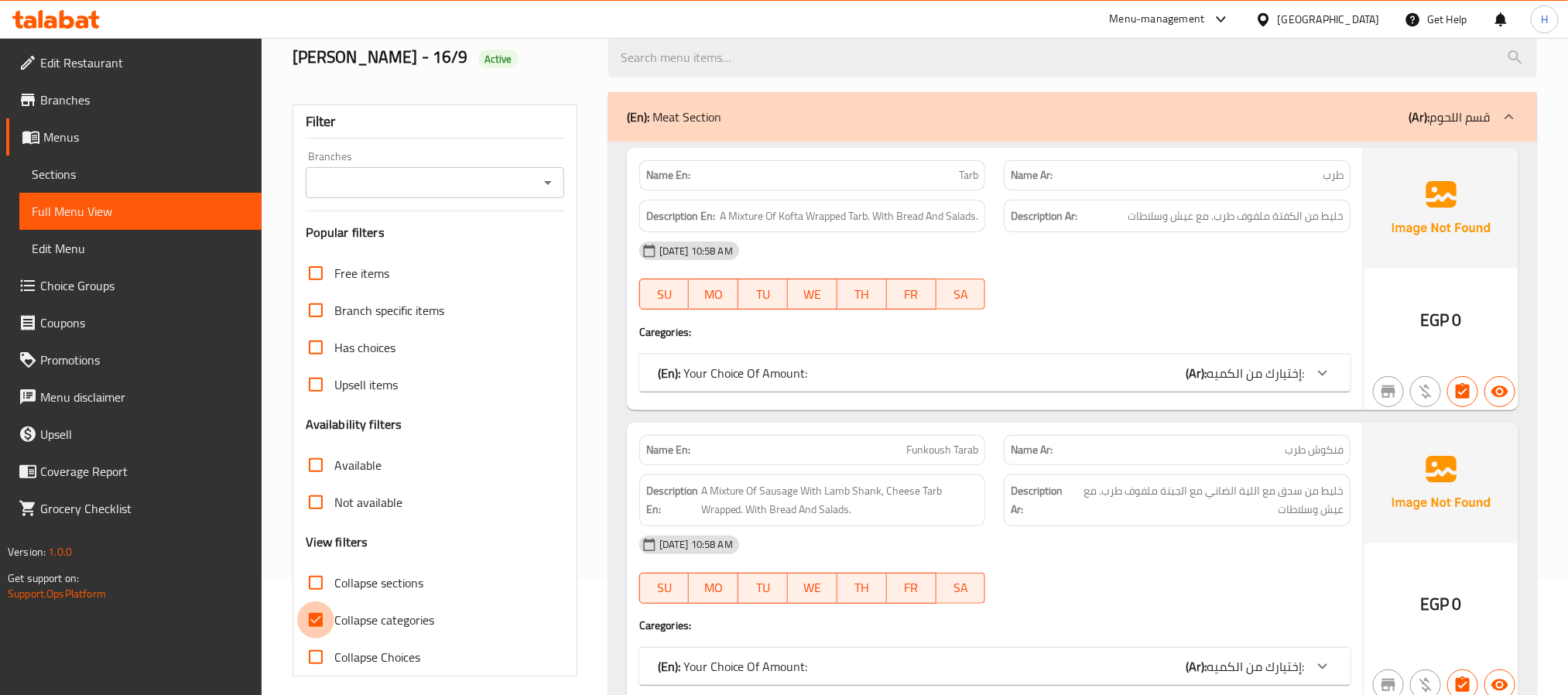
click at [311, 614] on input "Collapse categories" at bounding box center [315, 619] width 37 height 37
checkbox input "false"
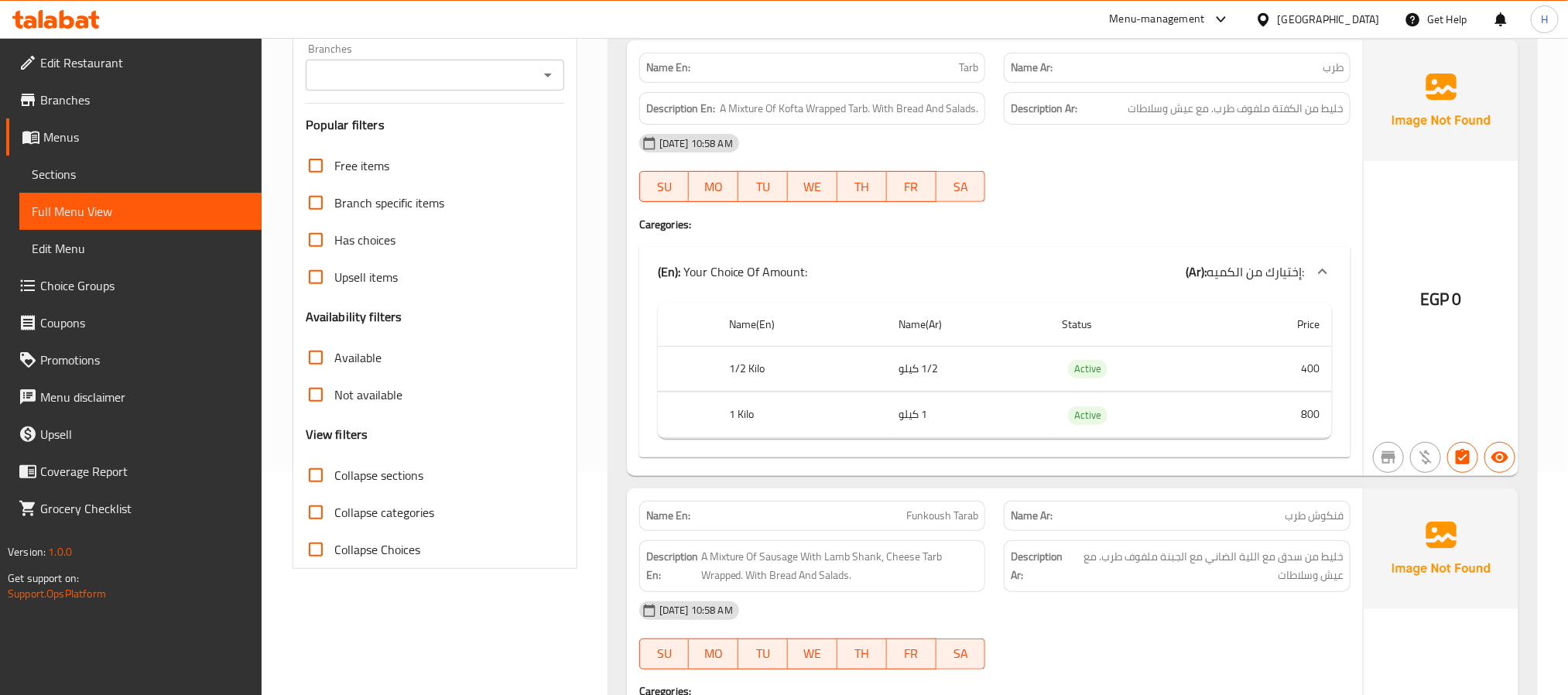
scroll to position [0, 0]
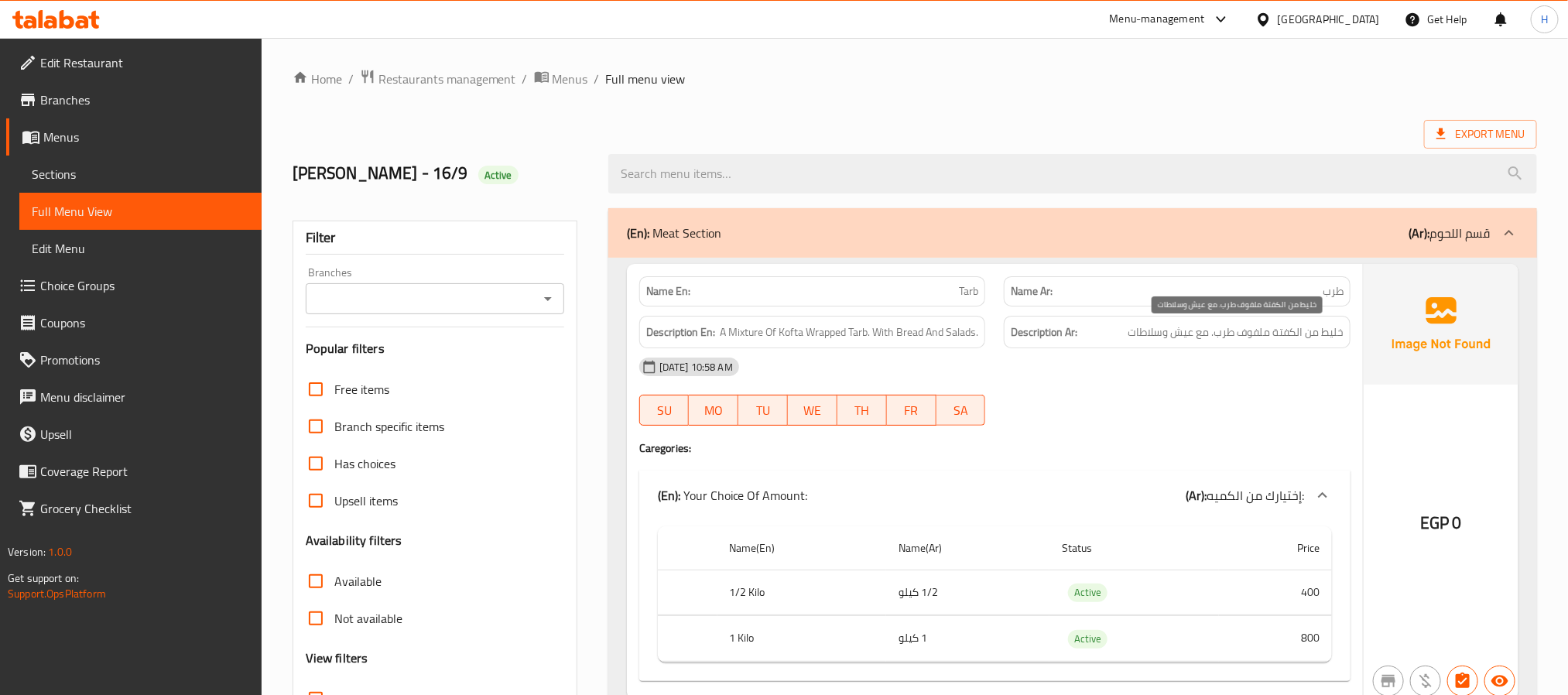
click at [1130, 323] on span "خليط من الكفتة ملفوف طرب. مع عيش وسلاطات" at bounding box center [1235, 332] width 216 height 19
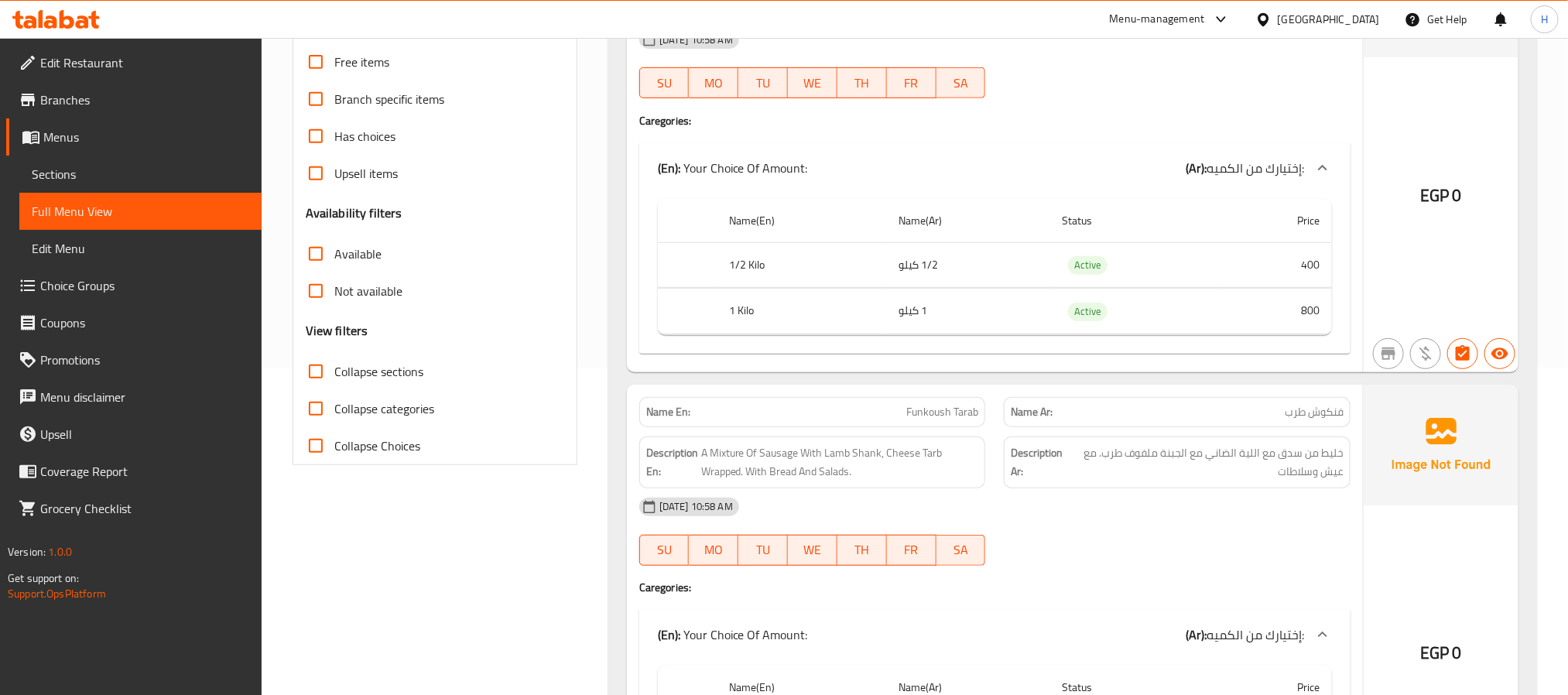
scroll to position [348, 0]
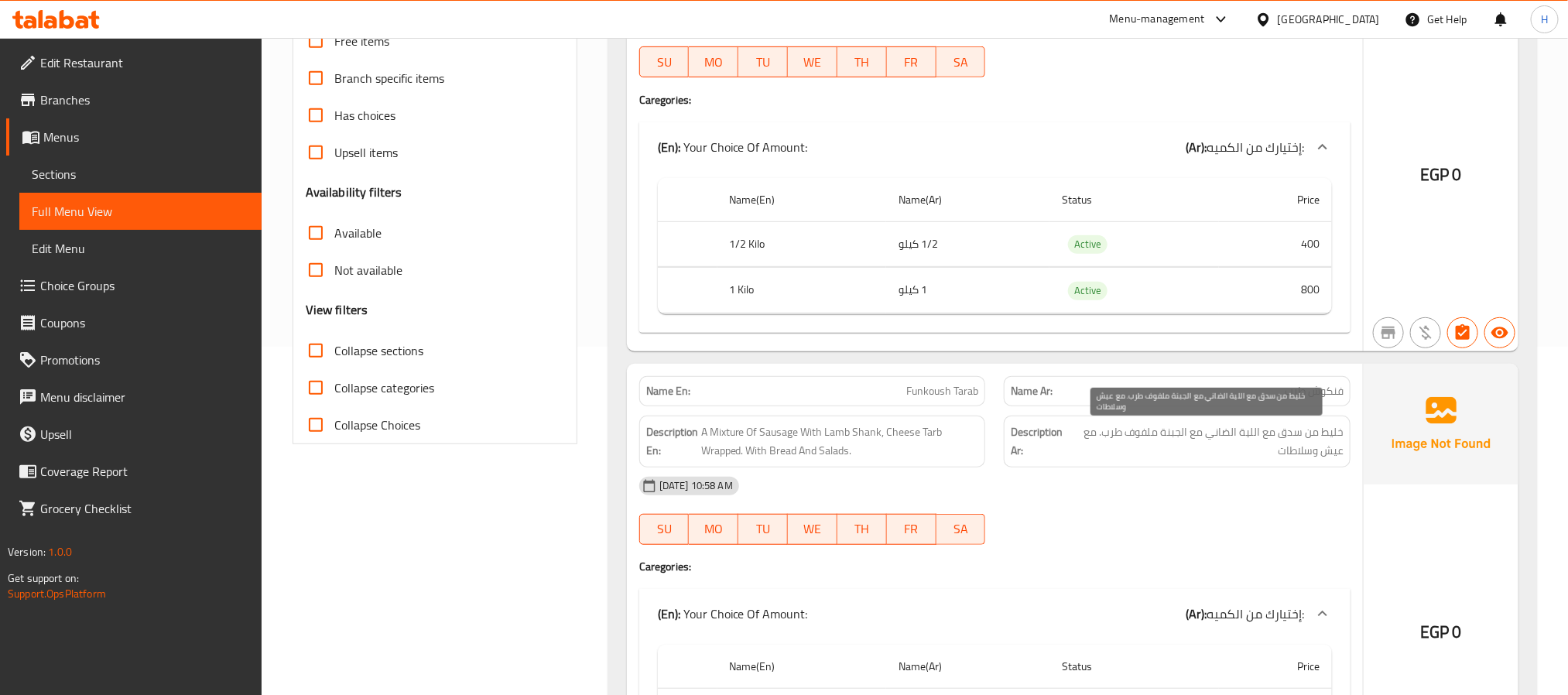
click at [1194, 436] on span "خليط من سدق مع اللية الضاني مع الجبنة ملفوف طرب. مع عيش وسلاطات" at bounding box center [1207, 442] width 274 height 38
click at [932, 395] on span "Funkoush Tarab" at bounding box center [942, 391] width 72 height 16
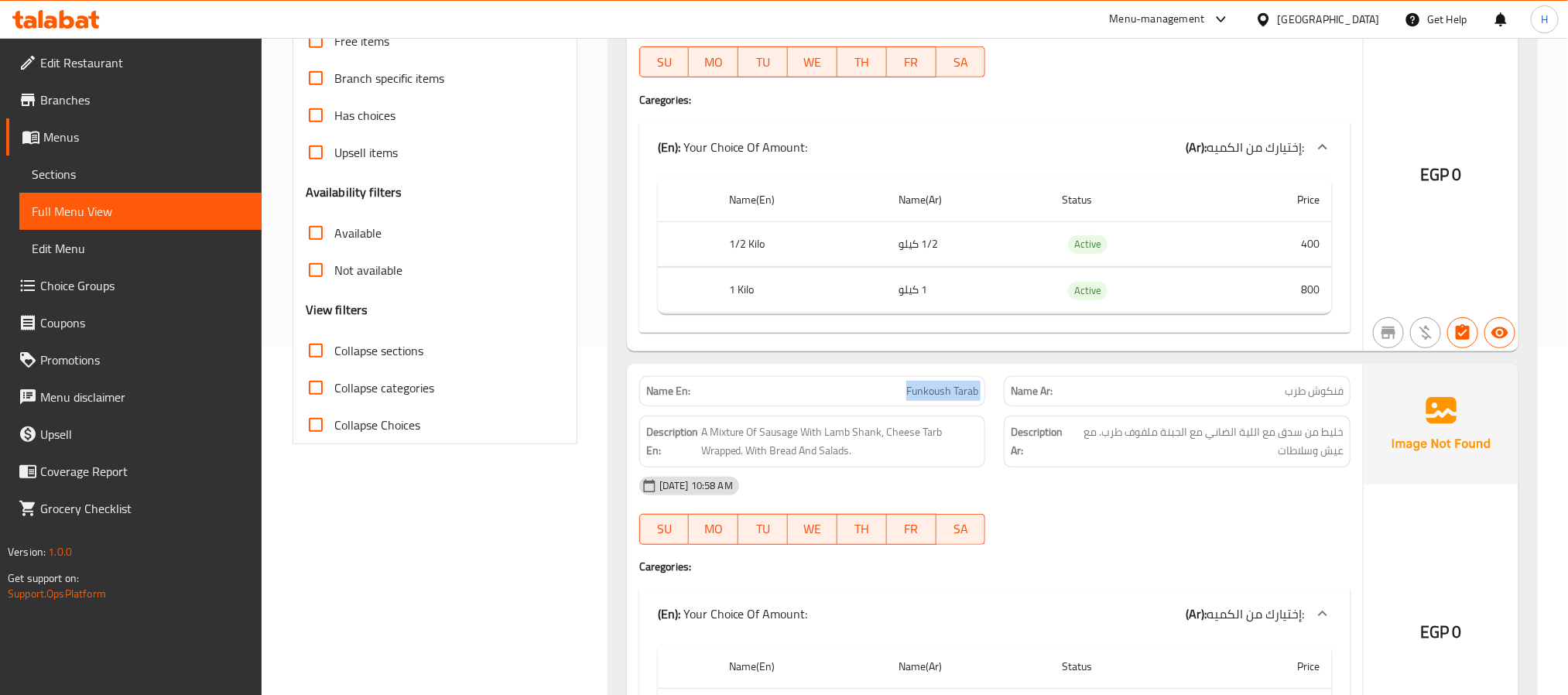
click at [932, 395] on span "Funkoush Tarab" at bounding box center [942, 391] width 72 height 16
copy span "Funkoush Tarab"
drag, startPoint x: 824, startPoint y: 432, endPoint x: 882, endPoint y: 435, distance: 58.1
click at [882, 435] on span "A Mixture Of Sausage With Lamb Shank, Cheese Tarb Wrapped. With Bread And Salad…" at bounding box center [840, 442] width 278 height 38
copy span "Lamb Shank,"
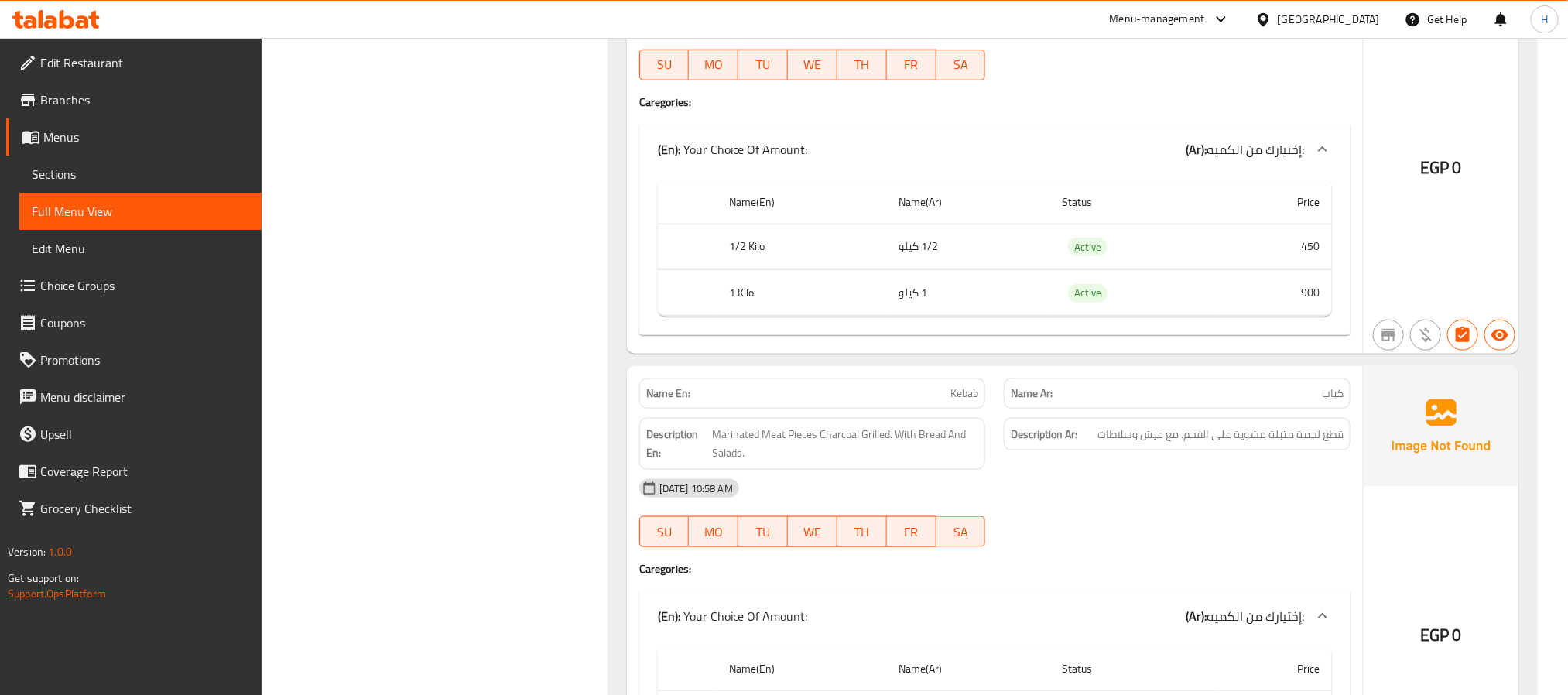
scroll to position [929, 0]
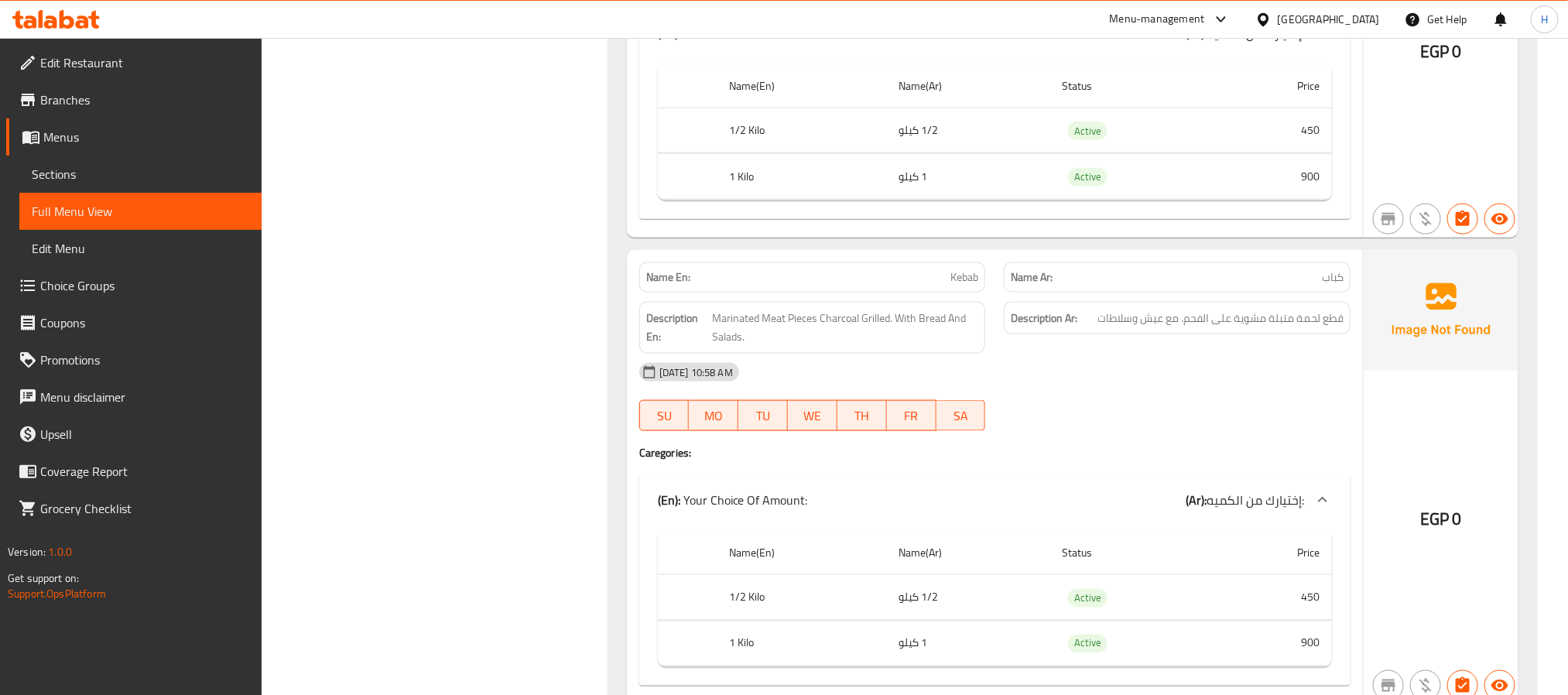
click at [965, 282] on span "Kebab" at bounding box center [964, 277] width 28 height 16
copy span "Kebab"
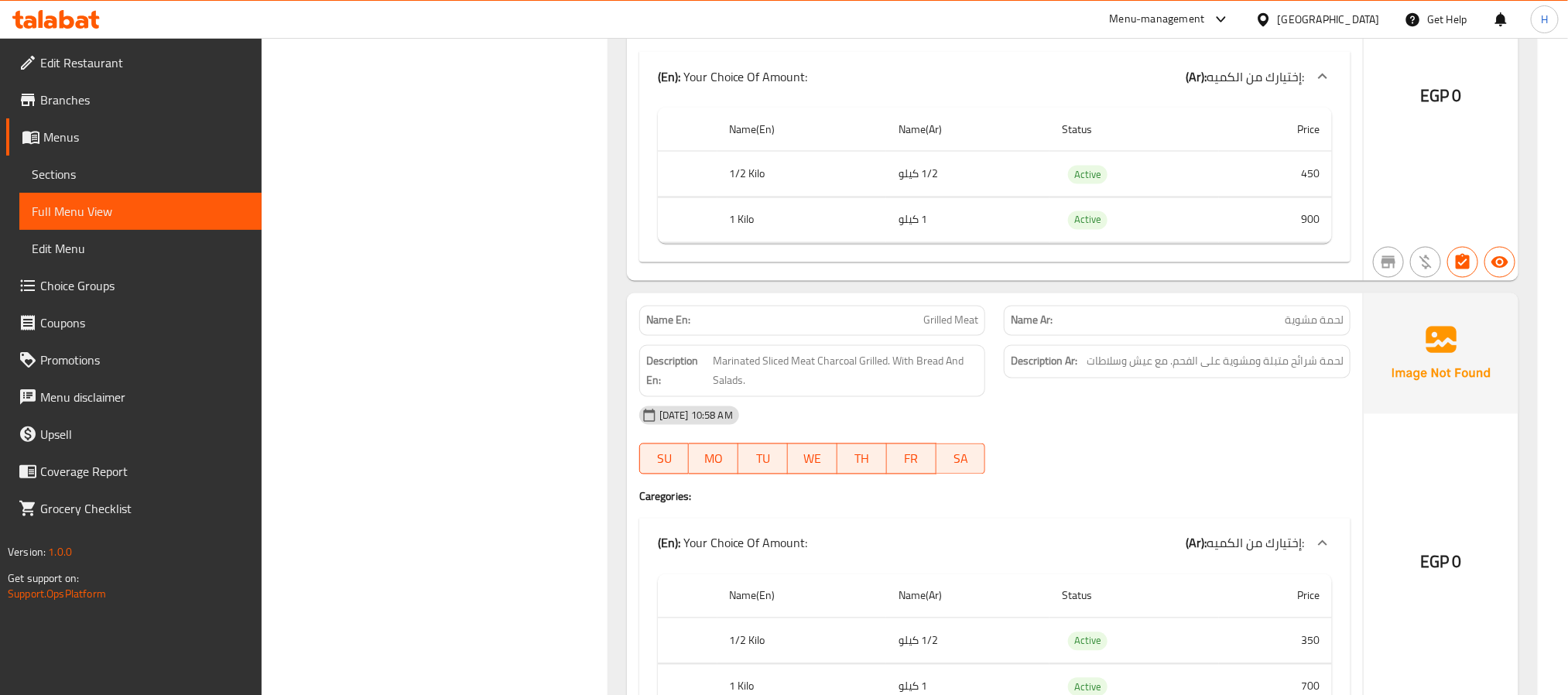
scroll to position [1393, 0]
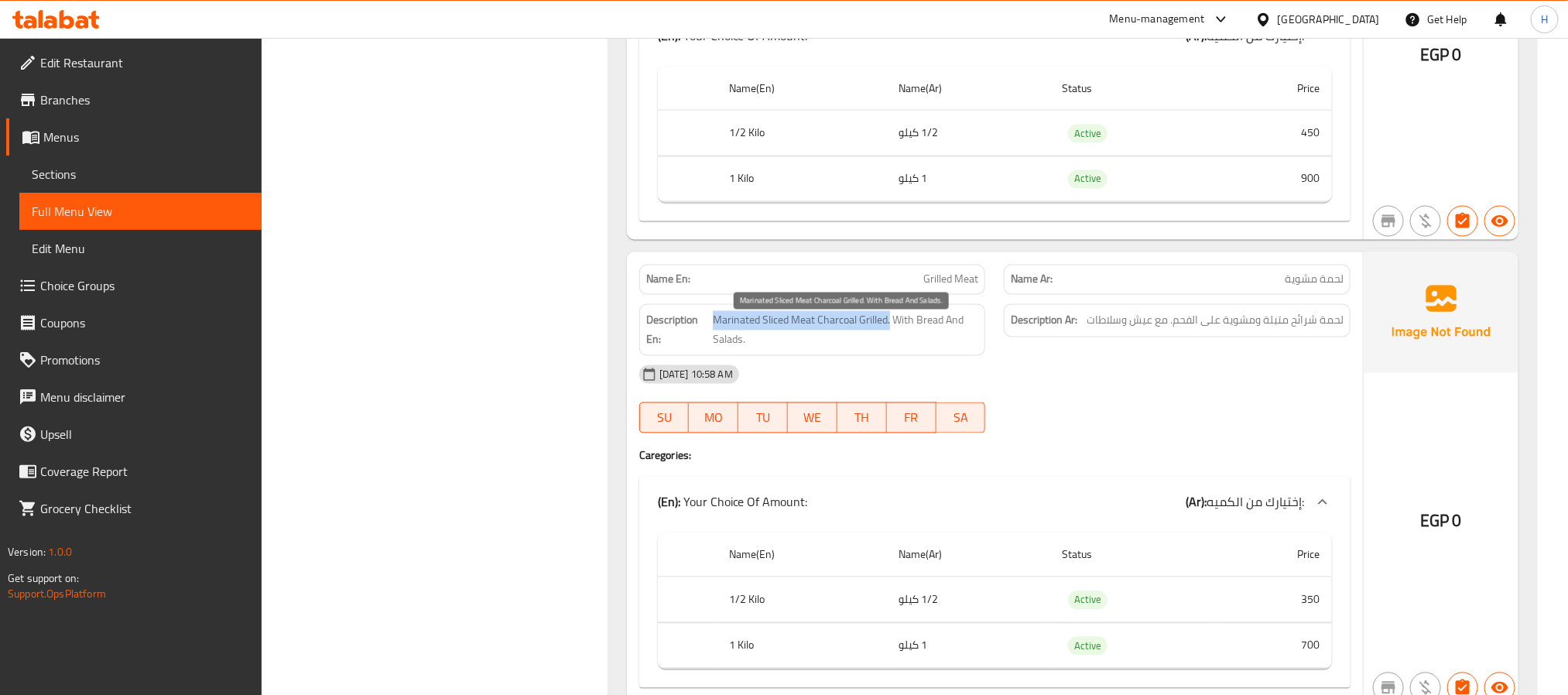
drag, startPoint x: 890, startPoint y: 335, endPoint x: 712, endPoint y: 332, distance: 178.0
click at [712, 332] on span "Marinated Sliced Meat Charcoal Grilled. With Bread And Salads." at bounding box center [844, 330] width 265 height 38
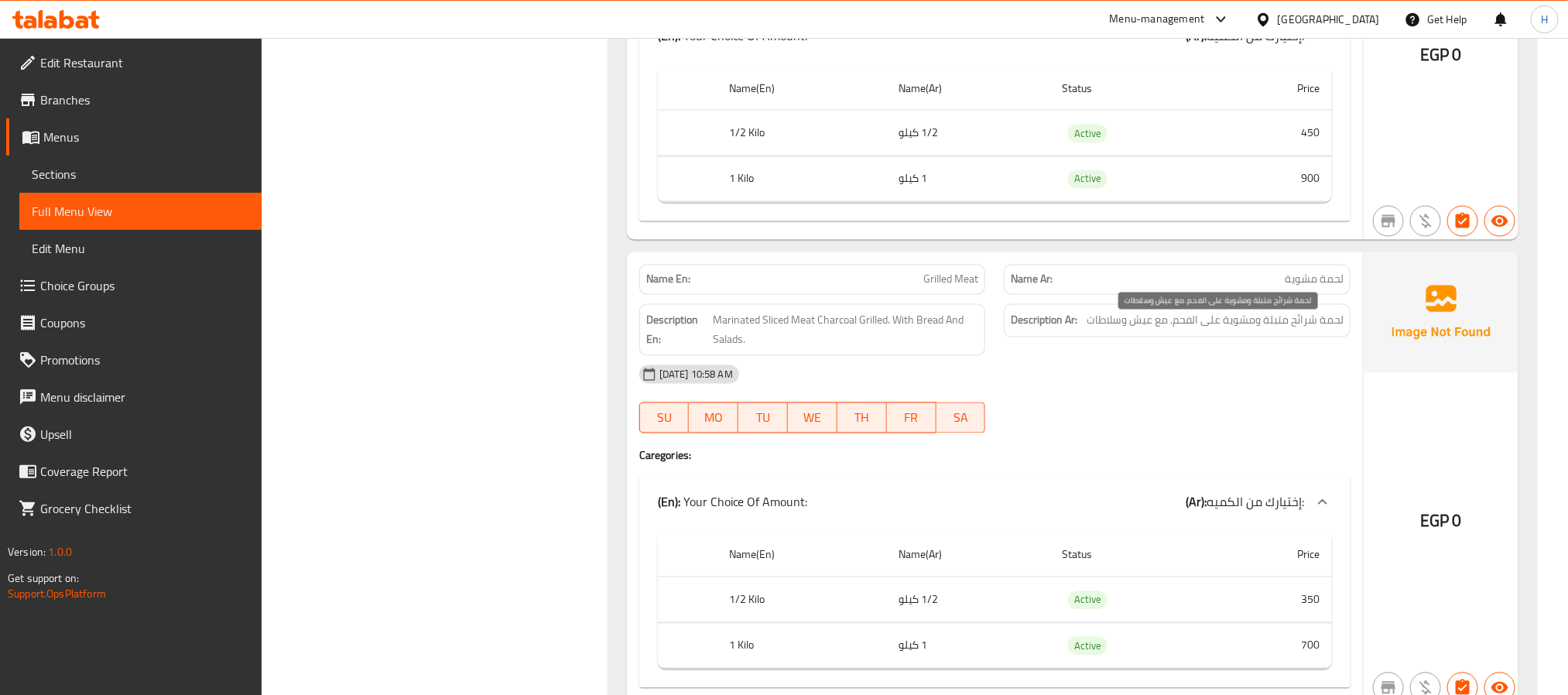
click at [1317, 330] on span "لحمة شرائح متبلة ومشوية على الفحم. مع عيش وسلاطات" at bounding box center [1215, 321] width 257 height 19
click at [739, 319] on div "Description En: Marinated Sliced Meat Charcoal Grilled. With Bread And Salads." at bounding box center [813, 330] width 347 height 52
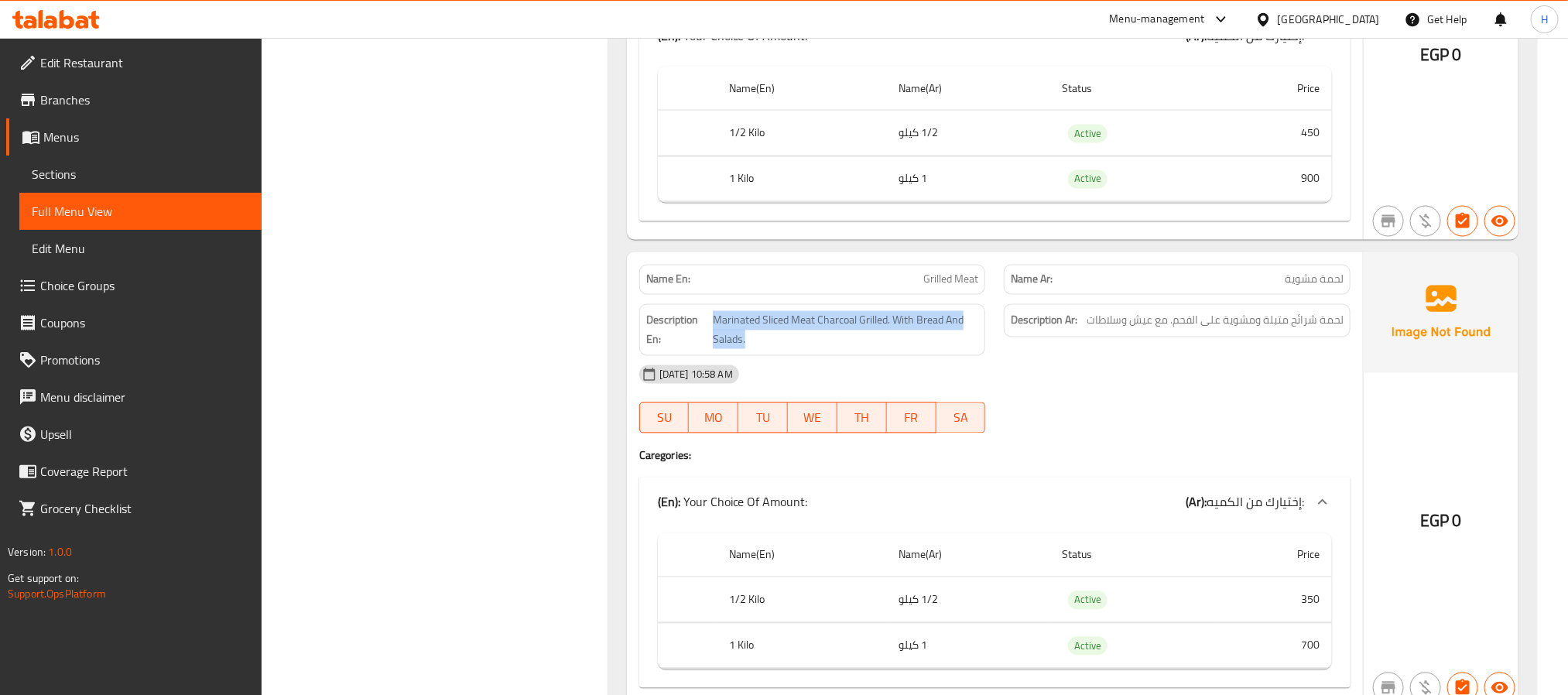
click at [739, 319] on div "Description En: Marinated Sliced Meat Charcoal Grilled. With Bread And Salads." at bounding box center [813, 330] width 347 height 52
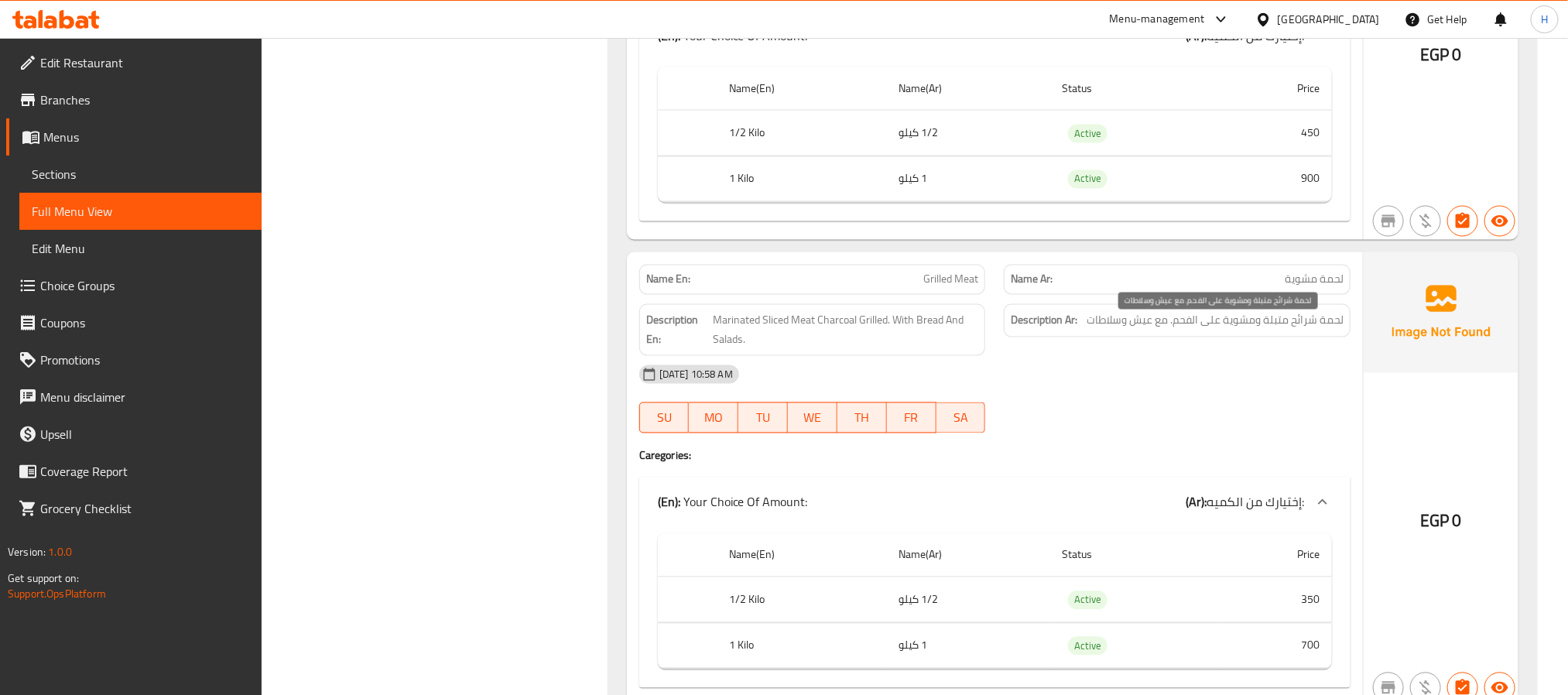
click at [1133, 328] on span "لحمة شرائح متبلة ومشوية على الفحم. مع عيش وسلاطات" at bounding box center [1215, 321] width 257 height 19
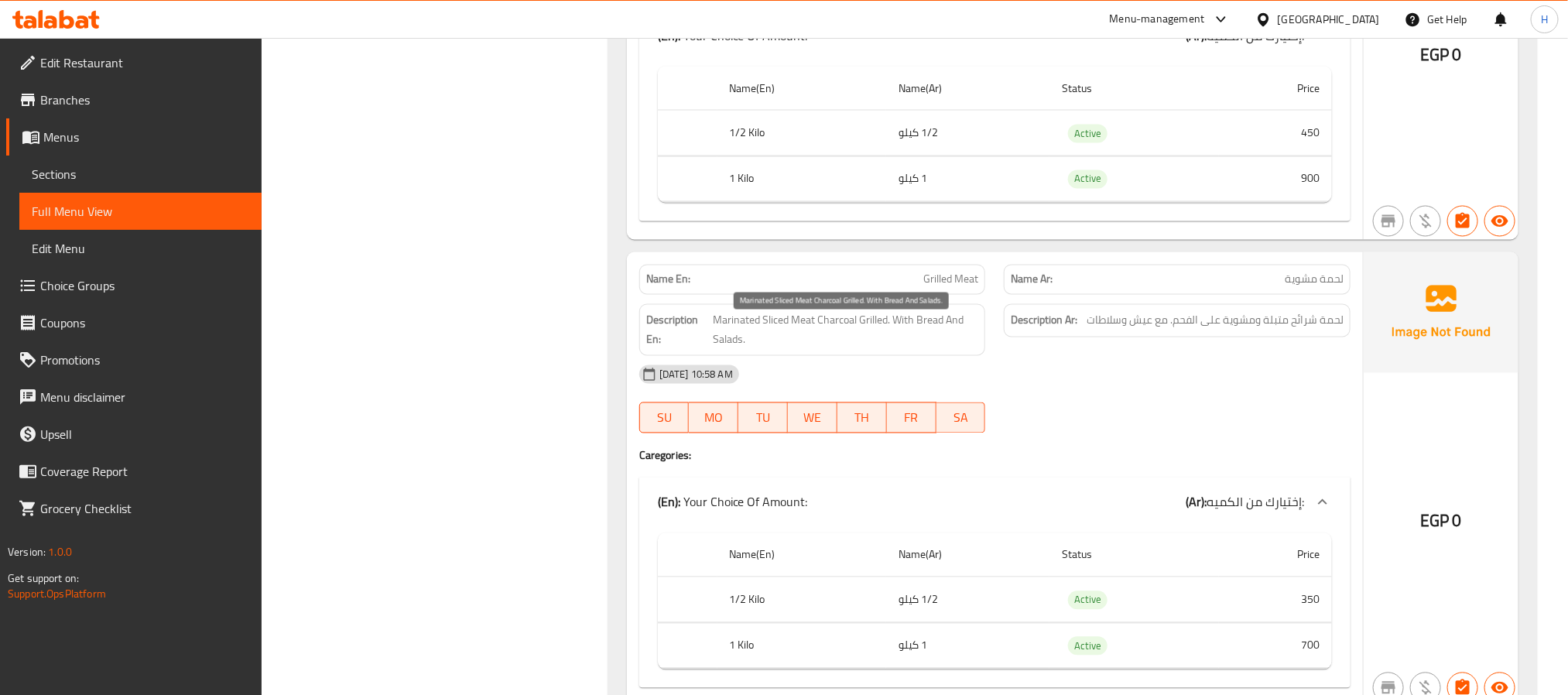
click at [878, 332] on span "Marinated Sliced Meat Charcoal Grilled. With Bread And Salads." at bounding box center [844, 330] width 265 height 38
click at [824, 323] on span "Marinated Sliced Meat Charcoal Grilled. With Bread And Salads." at bounding box center [844, 330] width 265 height 38
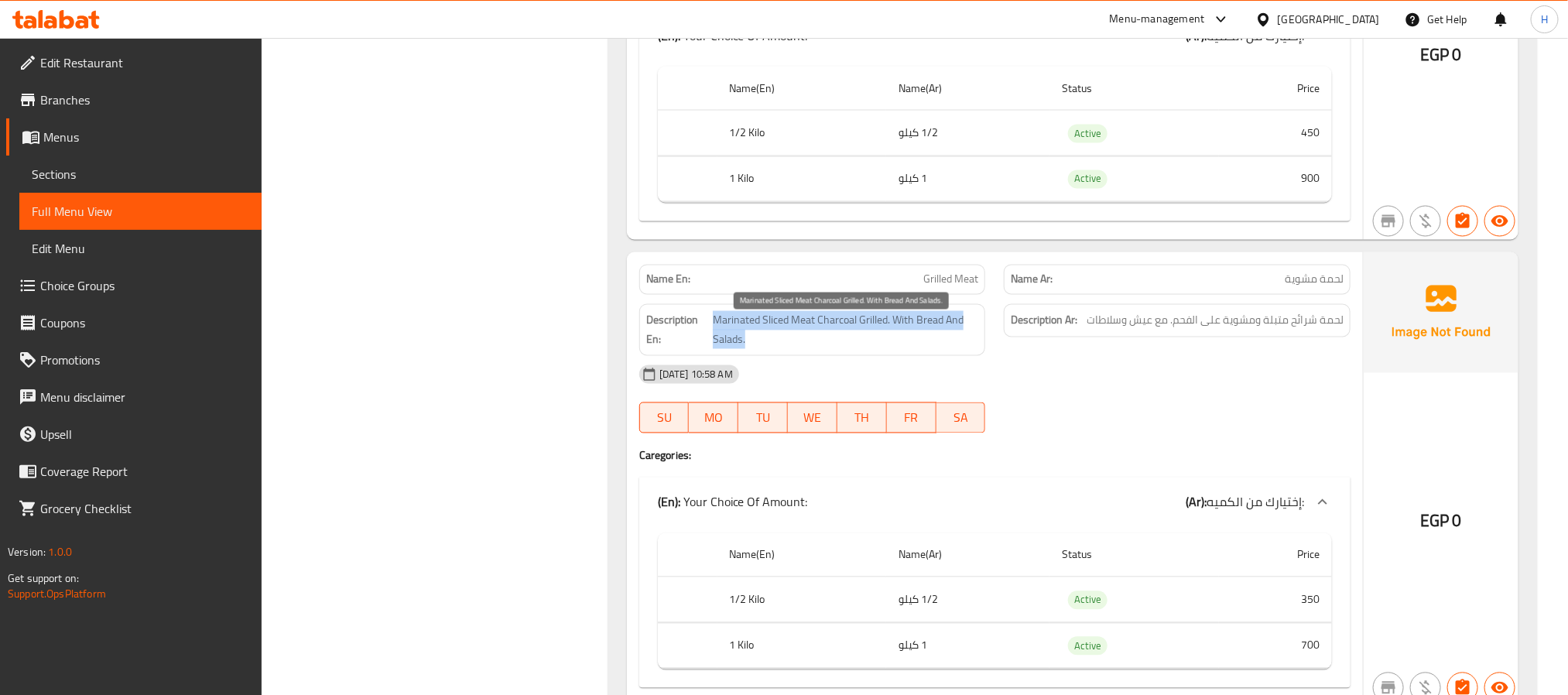
click at [824, 323] on span "Marinated Sliced Meat Charcoal Grilled. With Bread And Salads." at bounding box center [844, 330] width 265 height 38
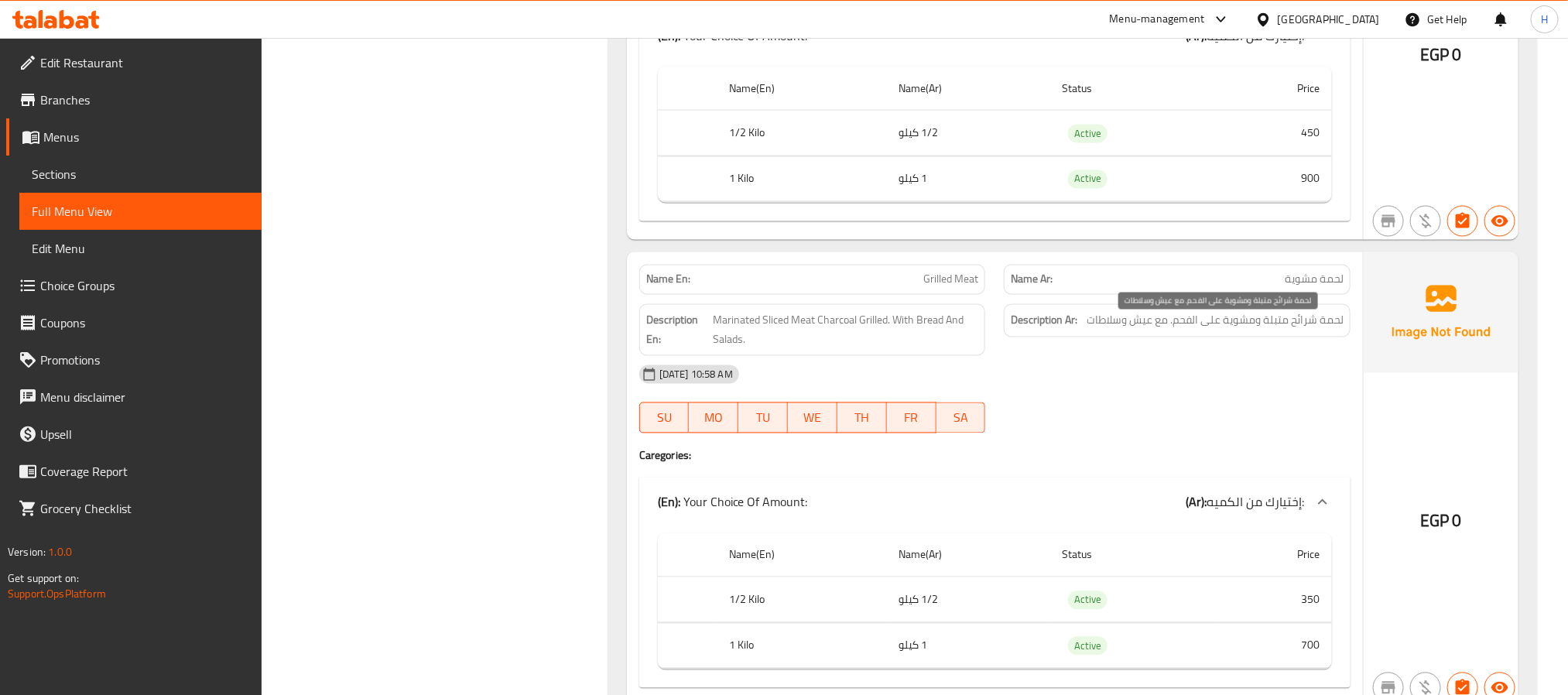
click at [1098, 328] on span "لحمة شرائح متبلة ومشوية على الفحم. مع عيش وسلاطات" at bounding box center [1215, 321] width 257 height 19
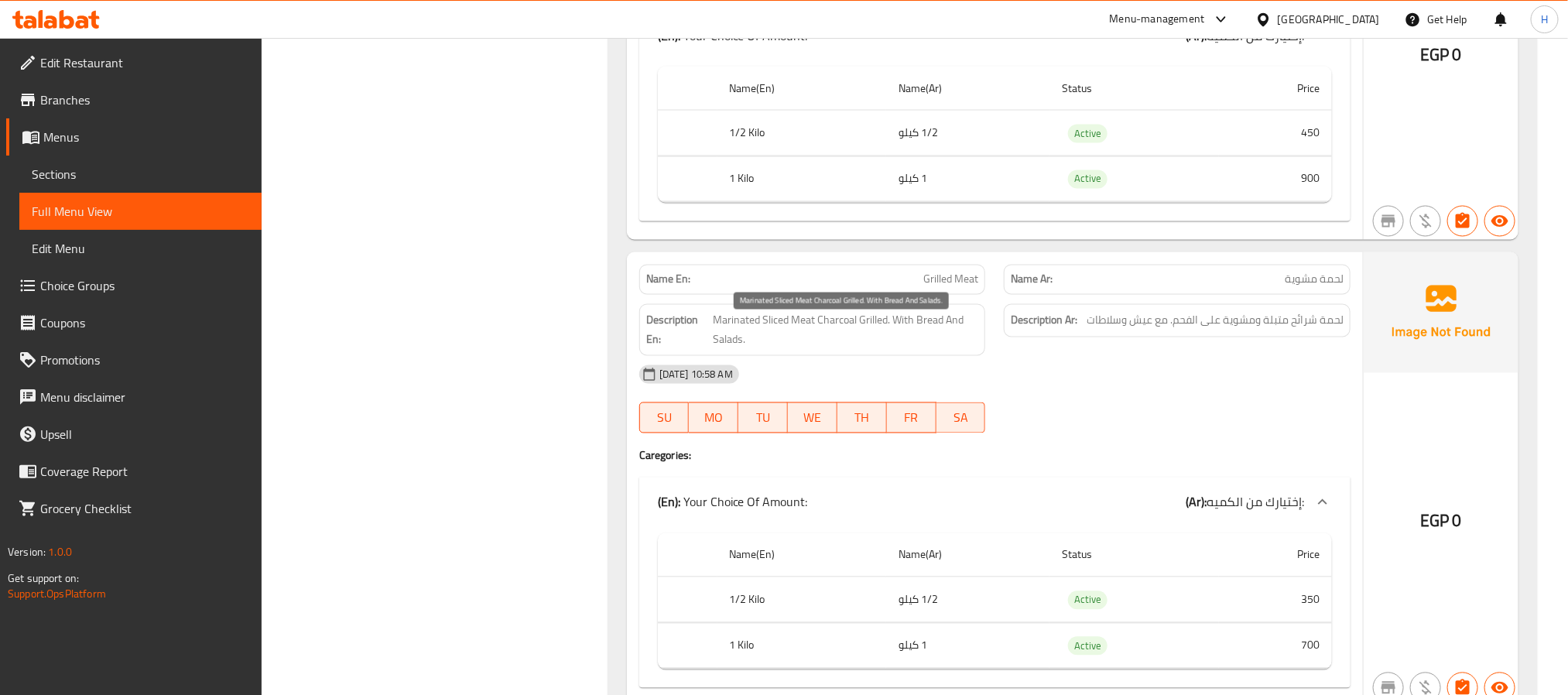
click at [852, 335] on span "Marinated Sliced Meat Charcoal Grilled. With Bread And Salads." at bounding box center [844, 330] width 265 height 38
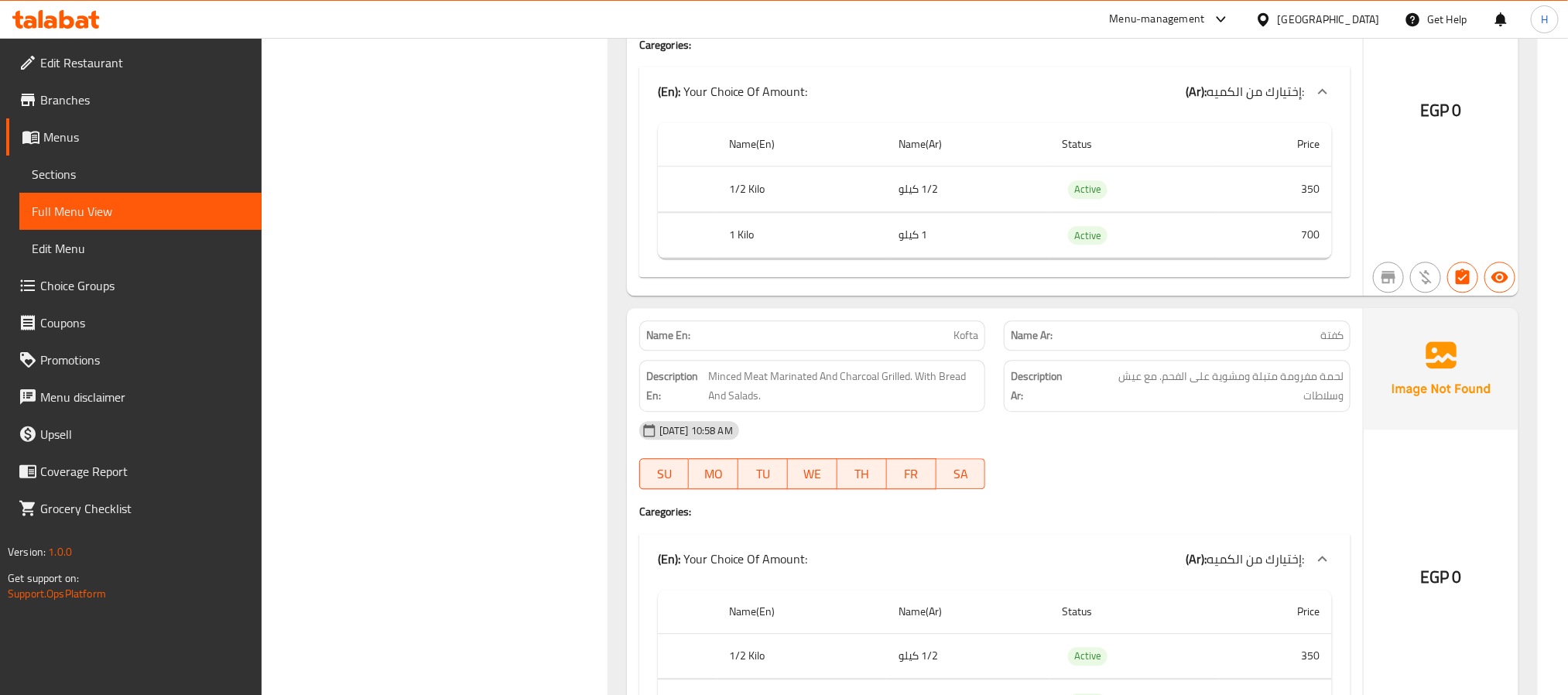
scroll to position [1857, 0]
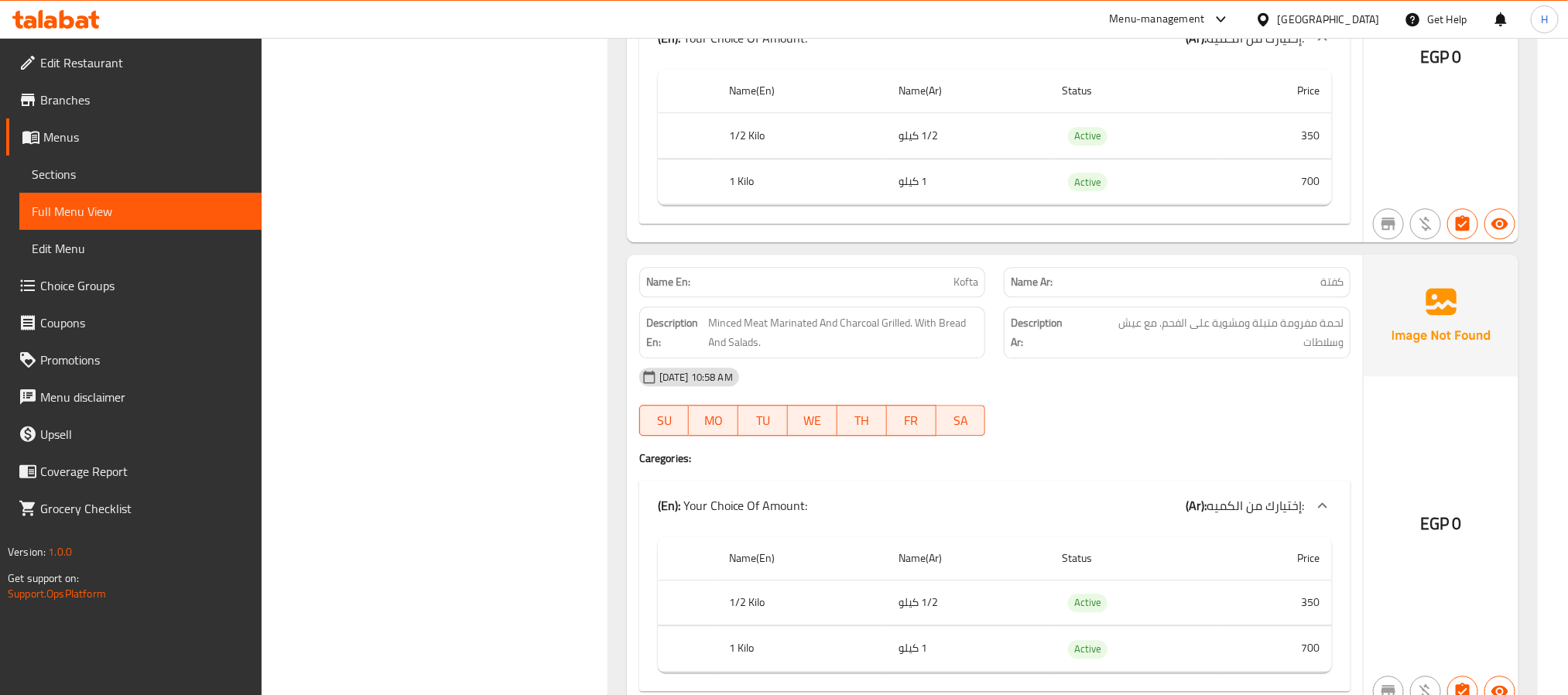
click at [958, 291] on span "Kofta" at bounding box center [965, 282] width 25 height 16
click at [876, 351] on span "Minced Meat Marinated And Charcoal Grilled. With Bread And Salads." at bounding box center [844, 333] width 270 height 38
click at [873, 339] on span "Minced Meat Marinated And Charcoal Grilled. With Bread And Salads." at bounding box center [844, 333] width 270 height 38
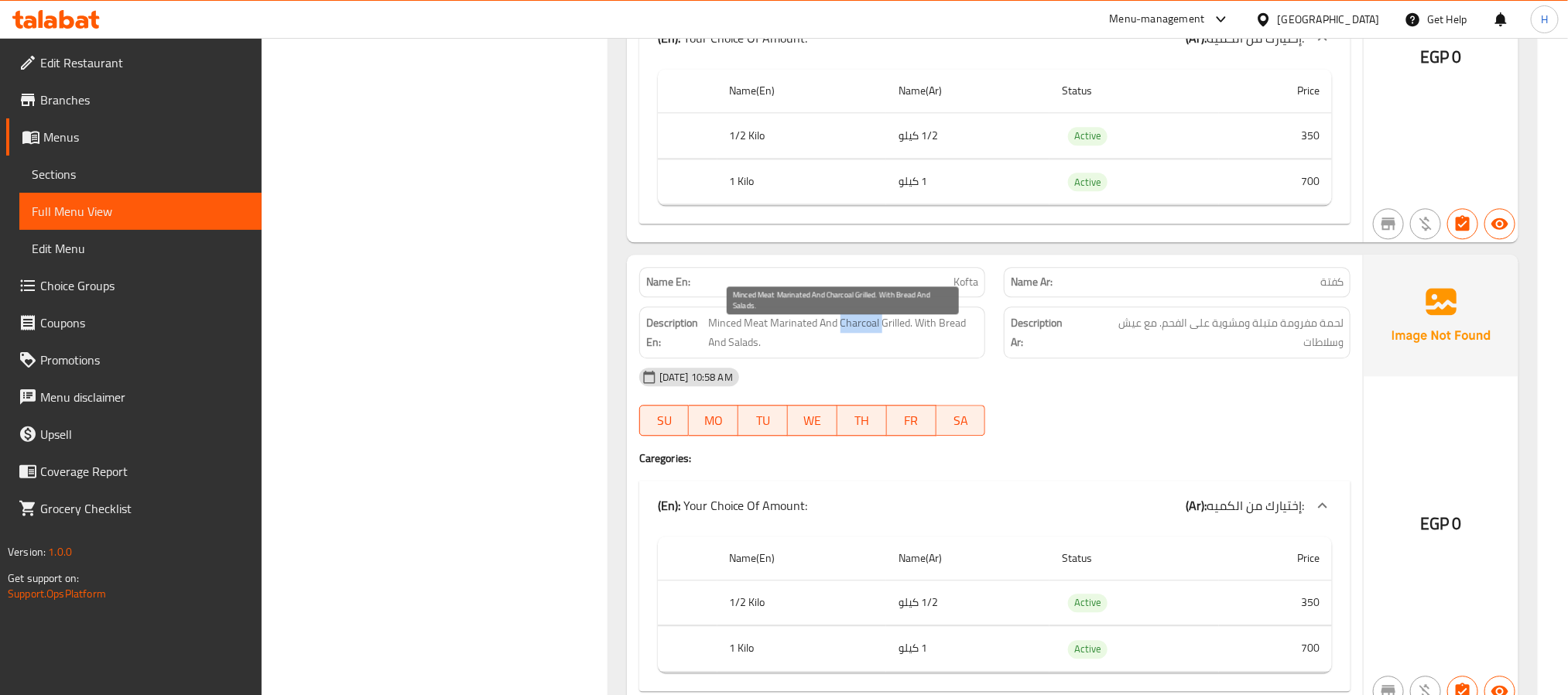
click at [873, 339] on span "Minced Meat Marinated And Charcoal Grilled. With Bread And Salads." at bounding box center [844, 333] width 270 height 38
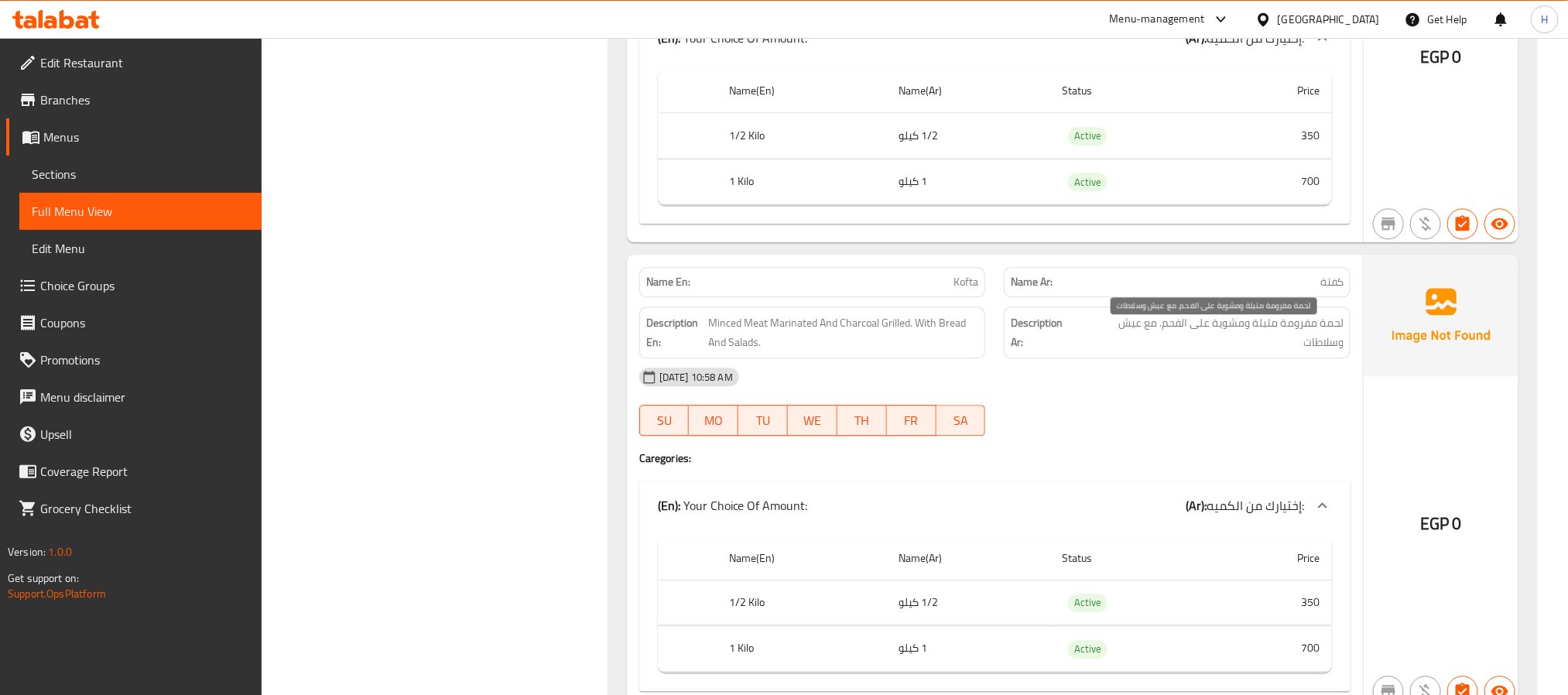
click at [1145, 335] on span "لحمة مفرومة متبلة ومشوية على الفحم. مع عيش وسلاطات" at bounding box center [1211, 333] width 264 height 38
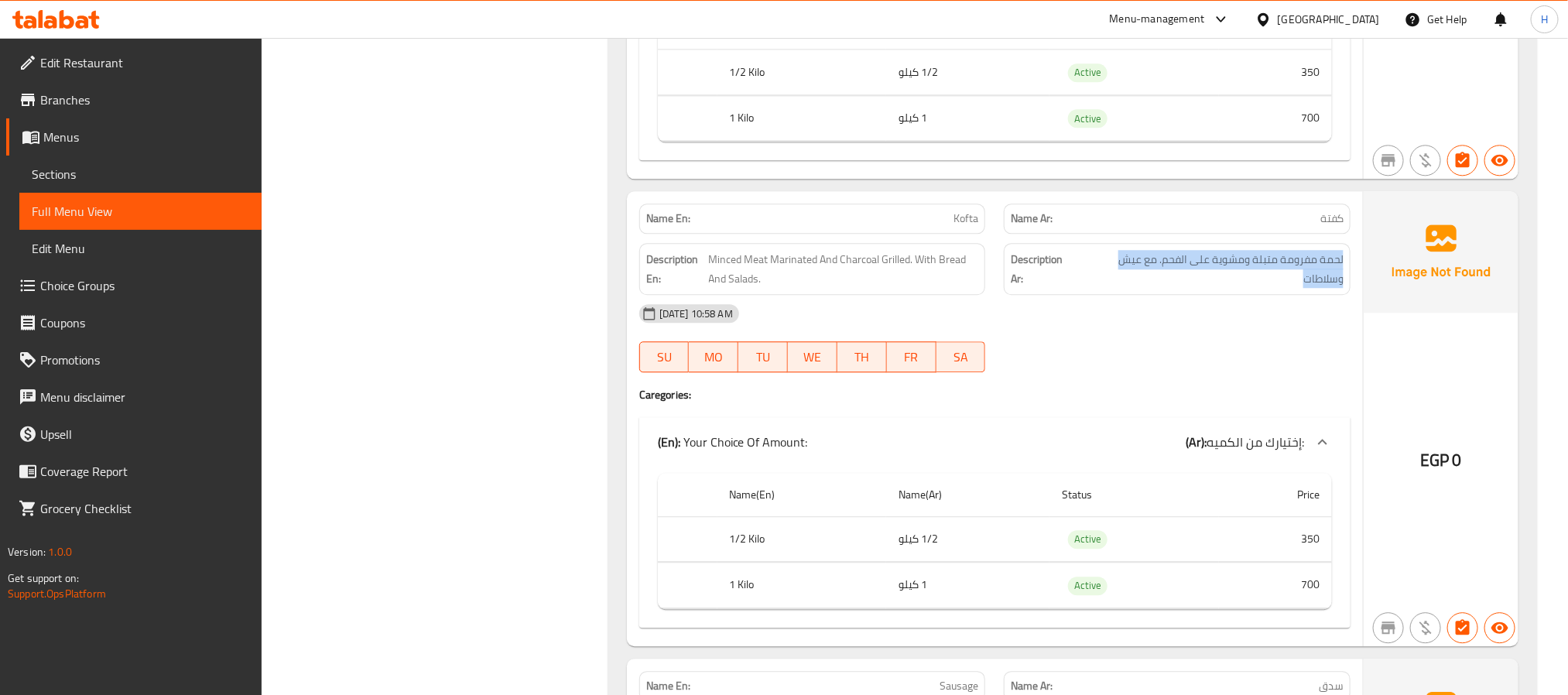
scroll to position [1974, 0]
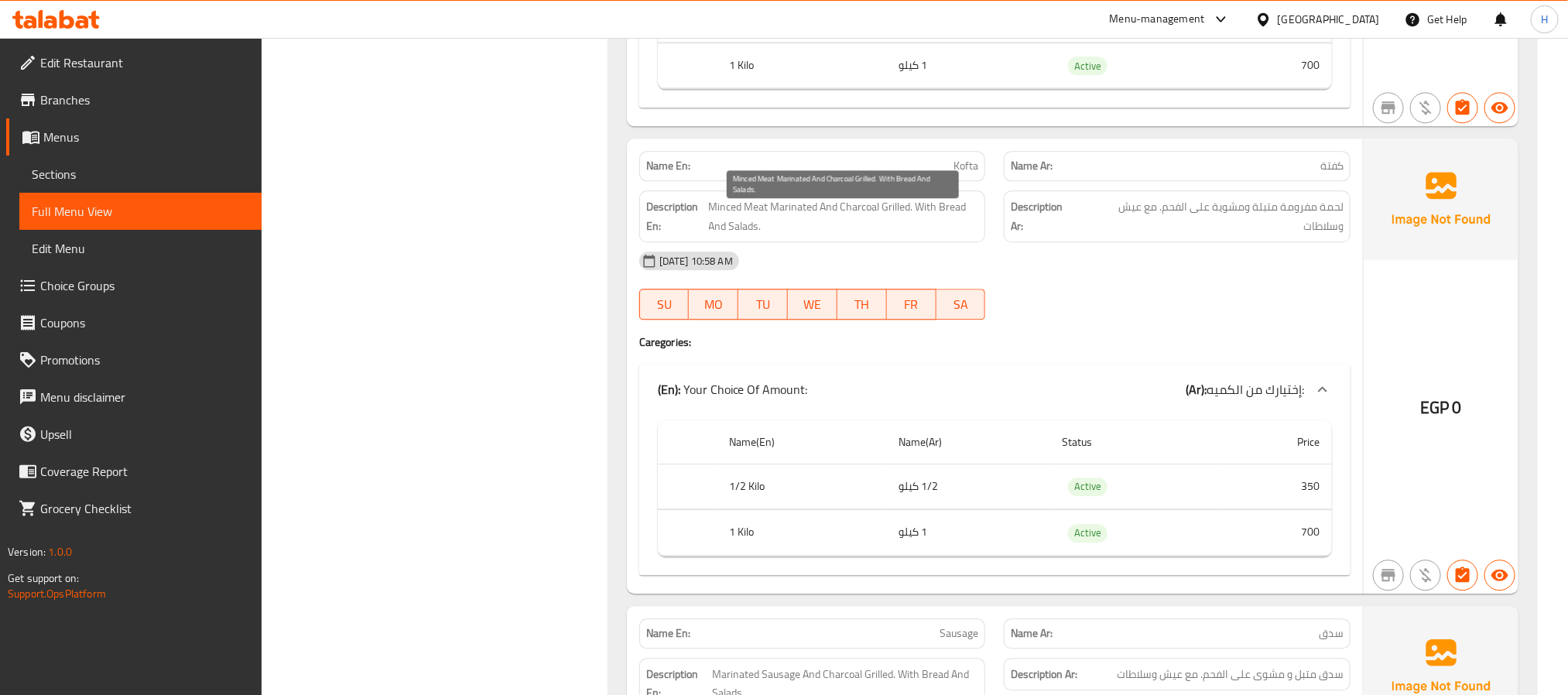
click at [790, 224] on span "Minced Meat Marinated And Charcoal Grilled. With Bread And Salads." at bounding box center [844, 217] width 270 height 38
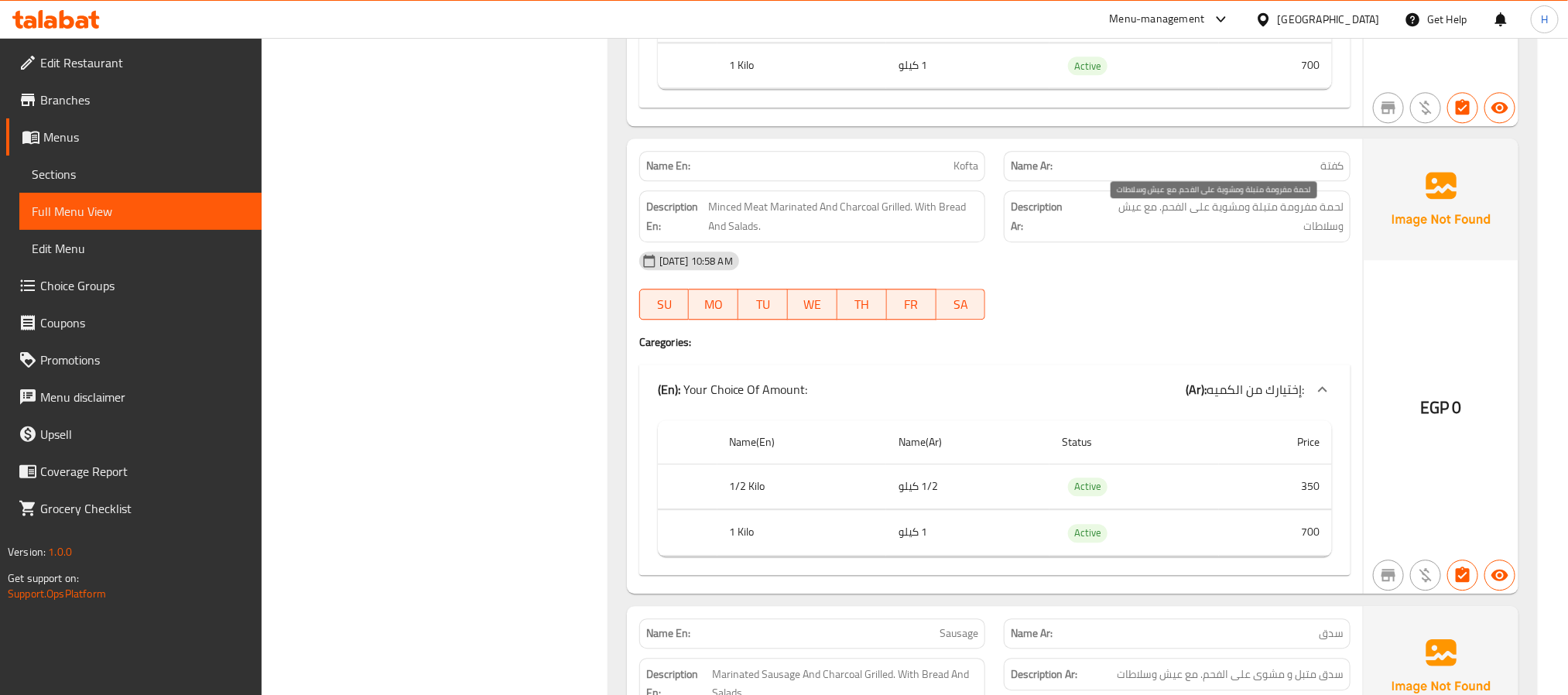
click at [1330, 218] on span "لحمة مفرومة متبلة ومشوية على الفحم. مع عيش وسلاطات" at bounding box center [1211, 217] width 264 height 38
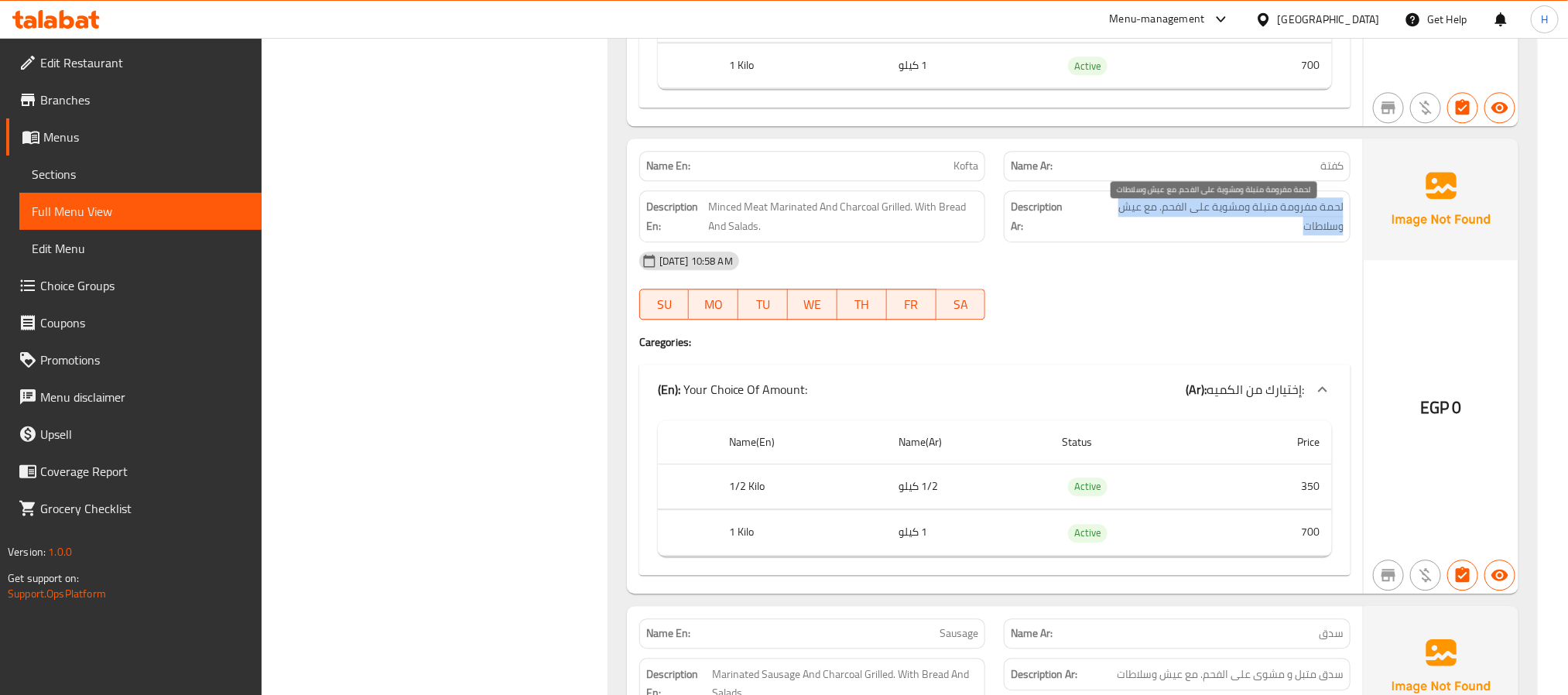
click at [1330, 218] on span "لحمة مفرومة متبلة ومشوية على الفحم. مع عيش وسلاطات" at bounding box center [1211, 217] width 264 height 38
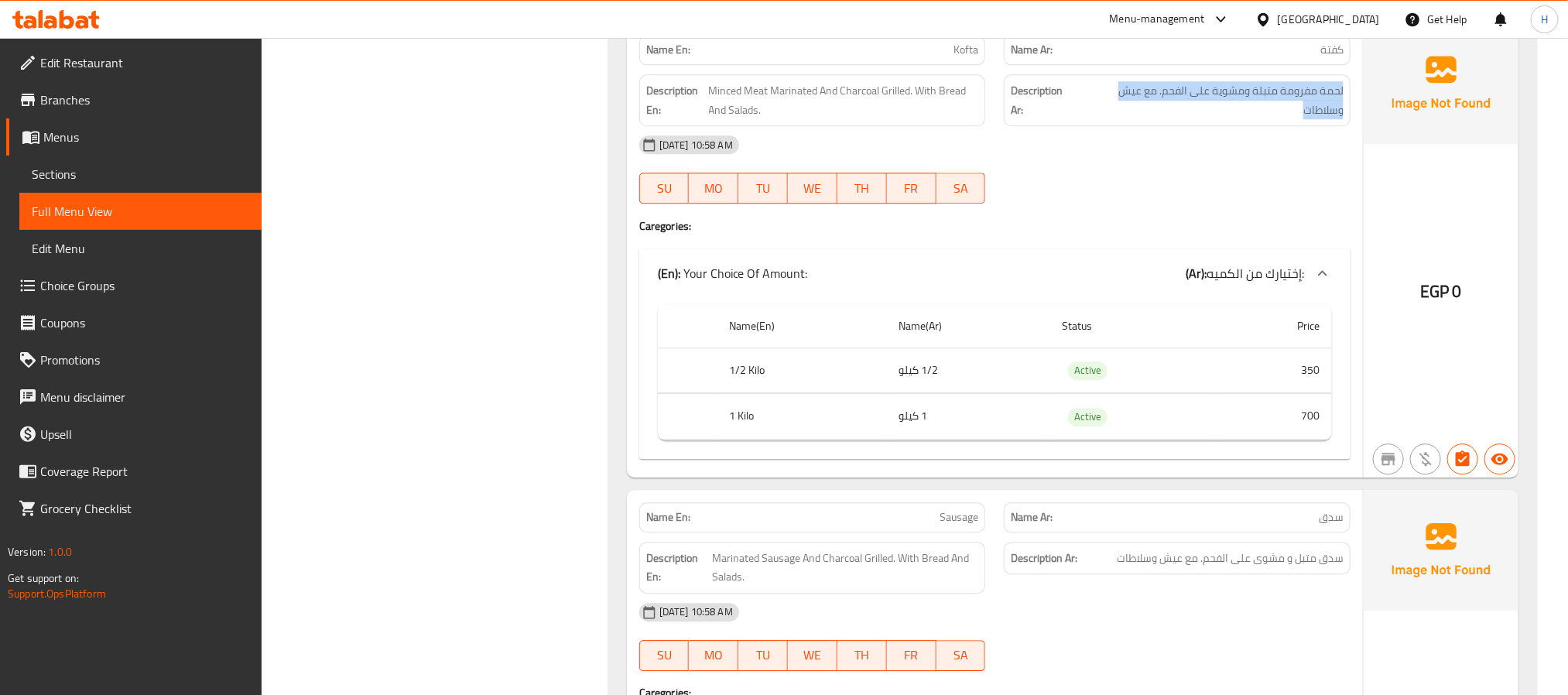
scroll to position [2206, 0]
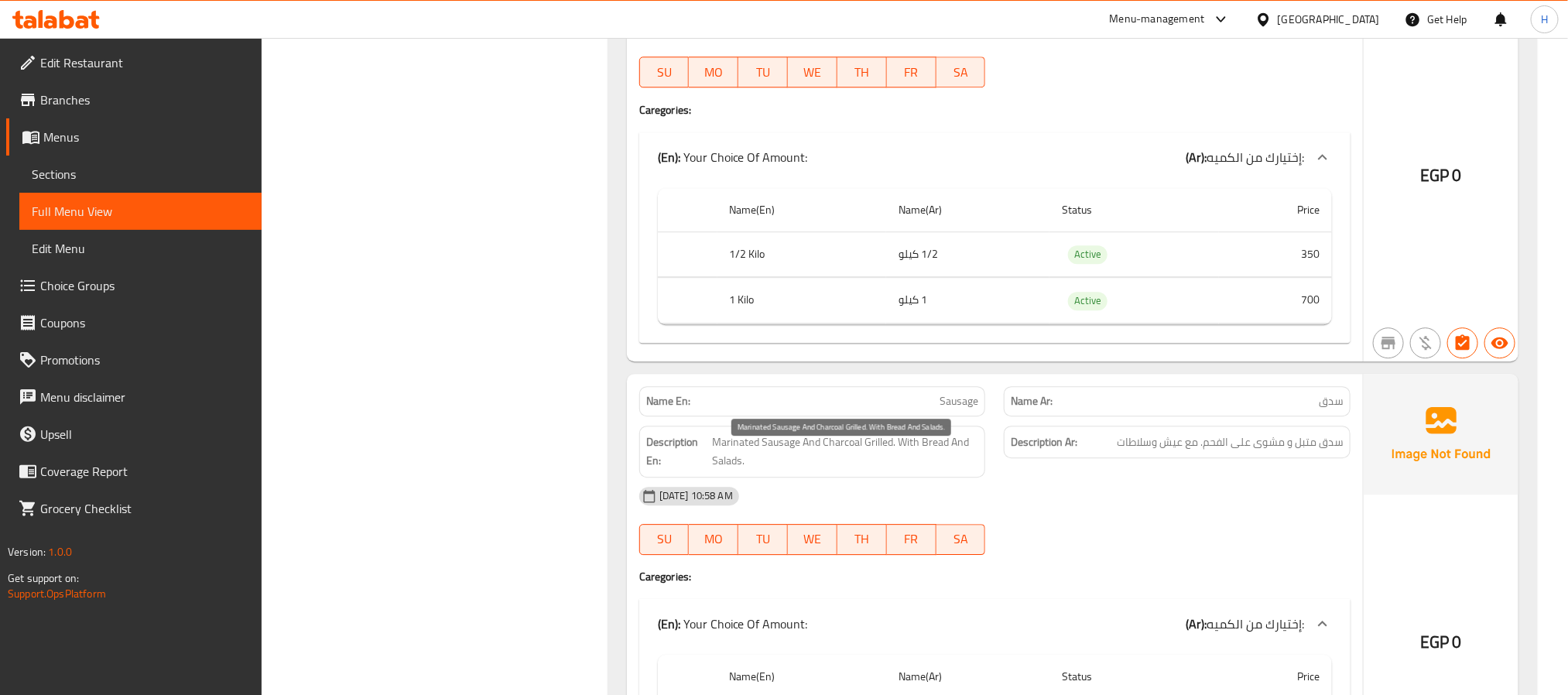
click at [887, 458] on span "Marinated Sausage And Charcoal Grilled. With Bread And Salads." at bounding box center [844, 451] width 266 height 38
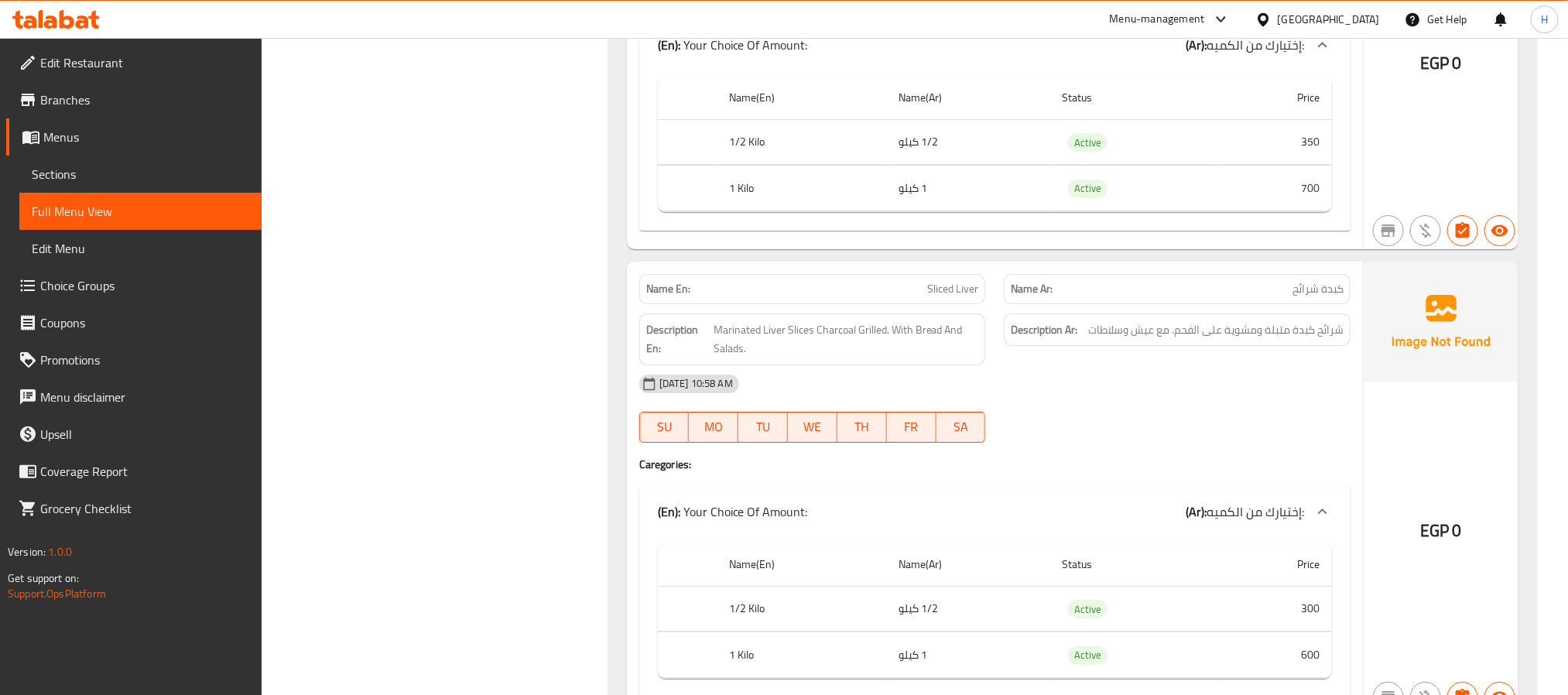
scroll to position [2786, 0]
click at [899, 345] on span "Marinated Liver Slices Charcoal Grilled. With Bread And Salads." at bounding box center [845, 338] width 265 height 38
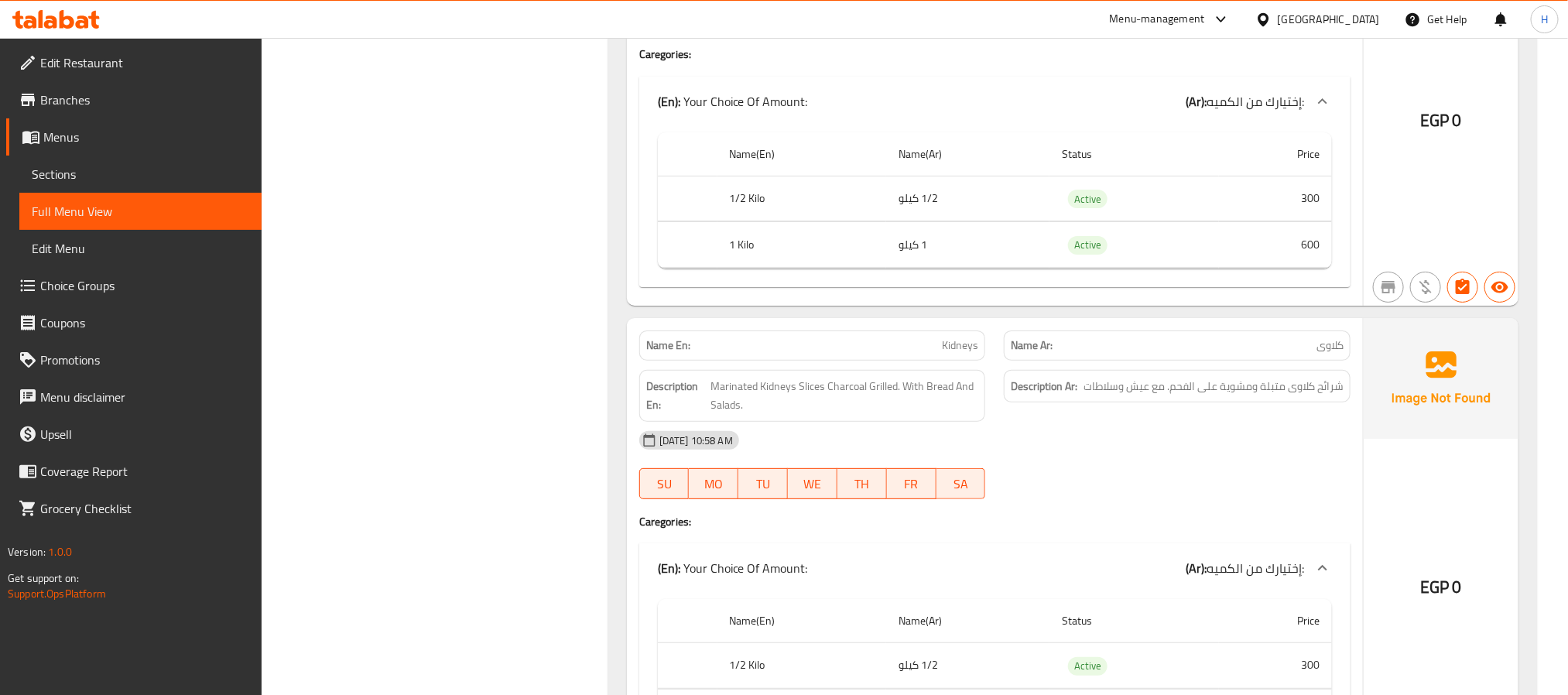
scroll to position [3250, 0]
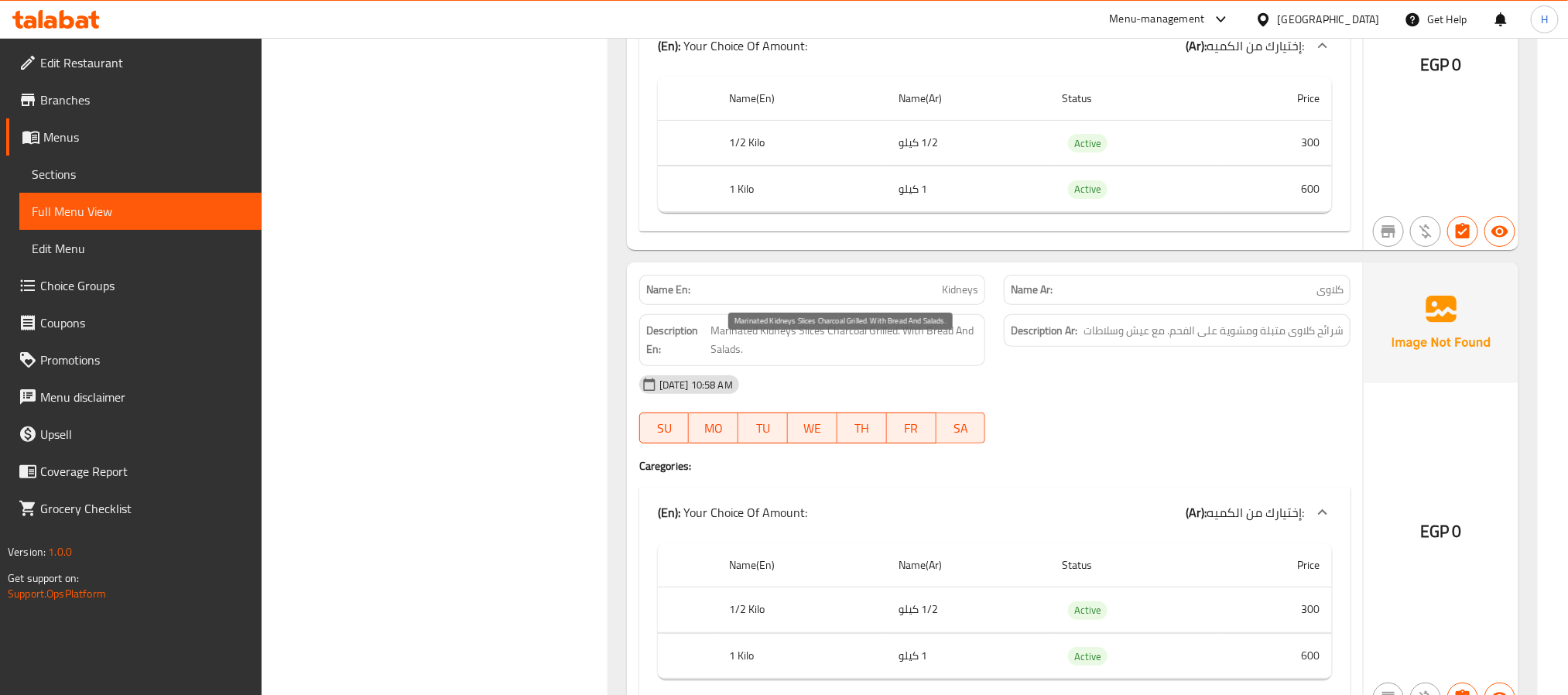
click at [907, 345] on span "Marinated Kidneys Slices Charcoal Grilled. With Bread And Salads." at bounding box center [844, 340] width 267 height 38
click at [1324, 298] on span "كلاوى" at bounding box center [1330, 290] width 27 height 16
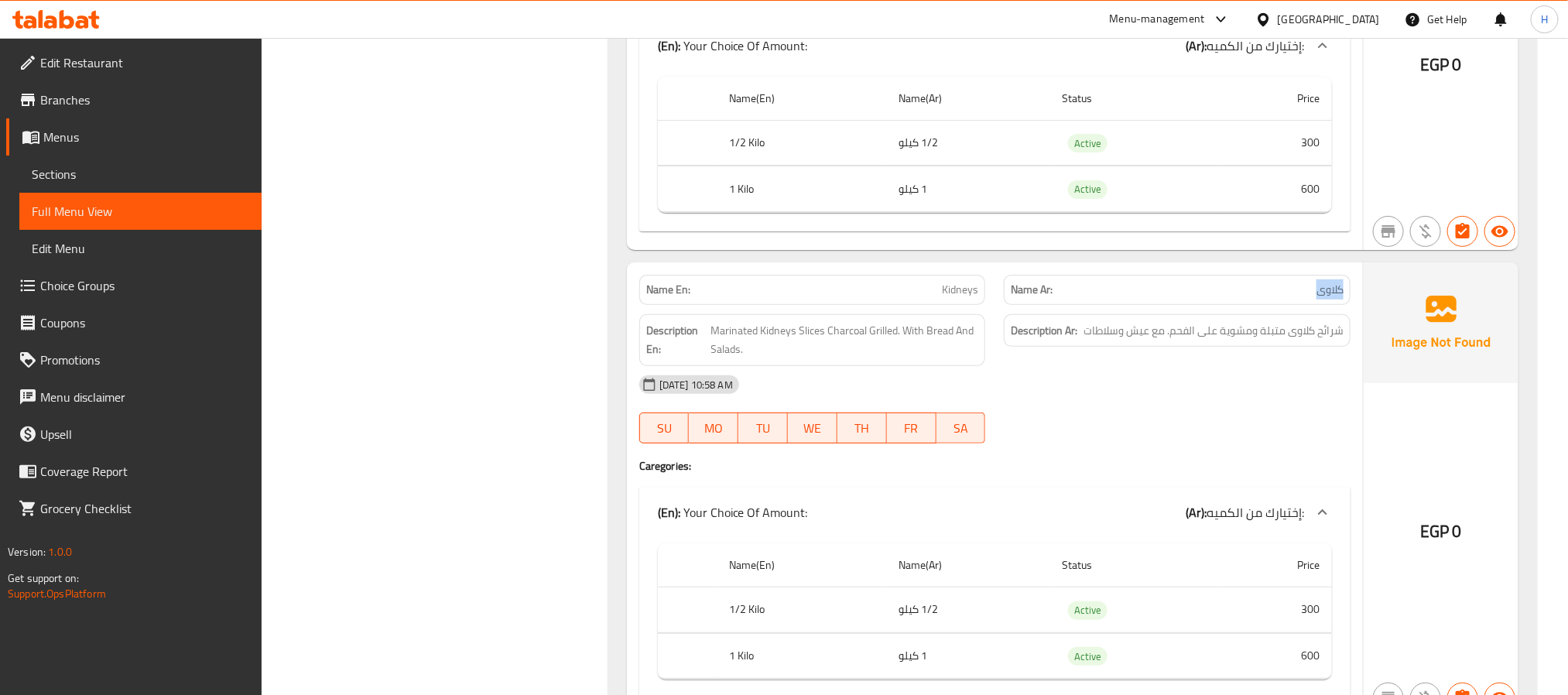
click at [1324, 298] on span "كلاوى" at bounding box center [1330, 290] width 27 height 16
copy span "كلاوى"
click at [1242, 341] on span "شرائح كلاوى متبلة ومشوية على الفحم. مع عيش وسلاطات" at bounding box center [1213, 330] width 260 height 19
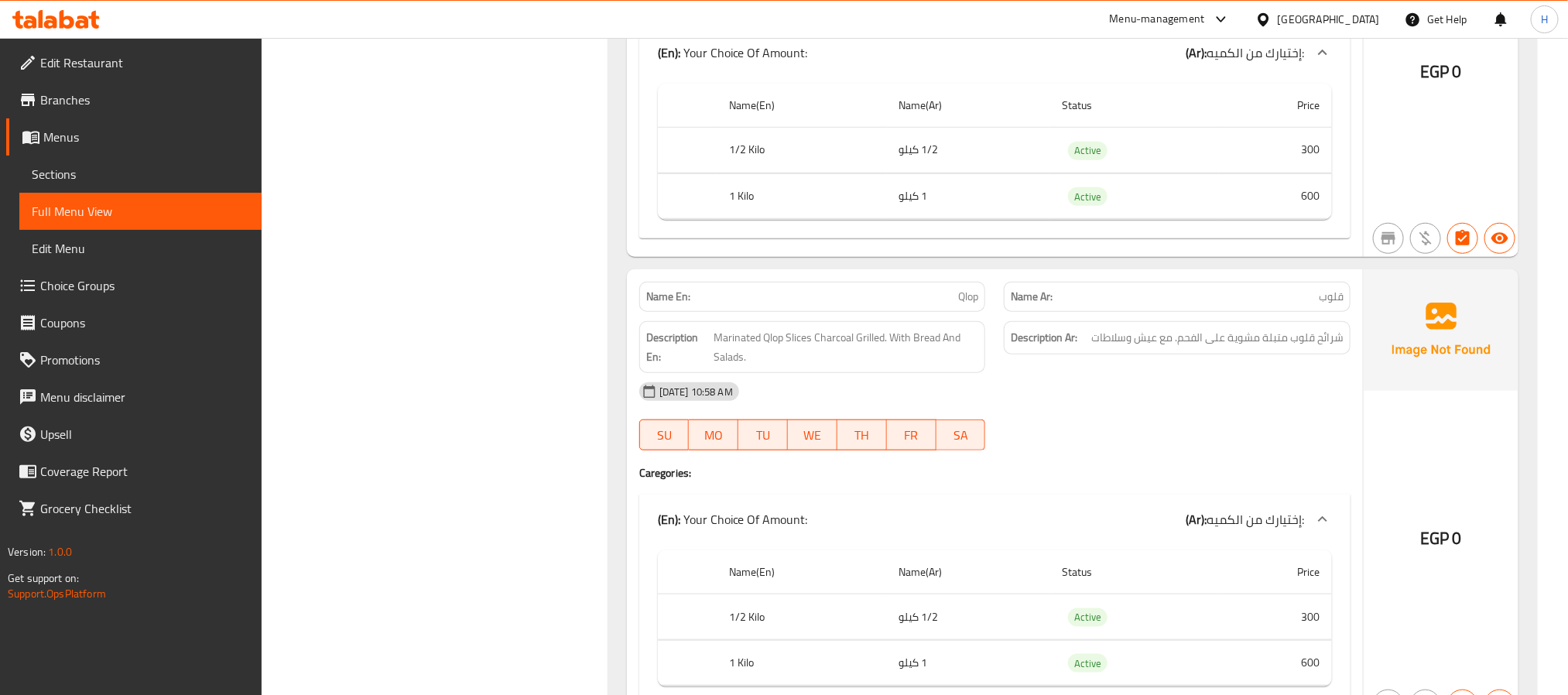
scroll to position [3715, 0]
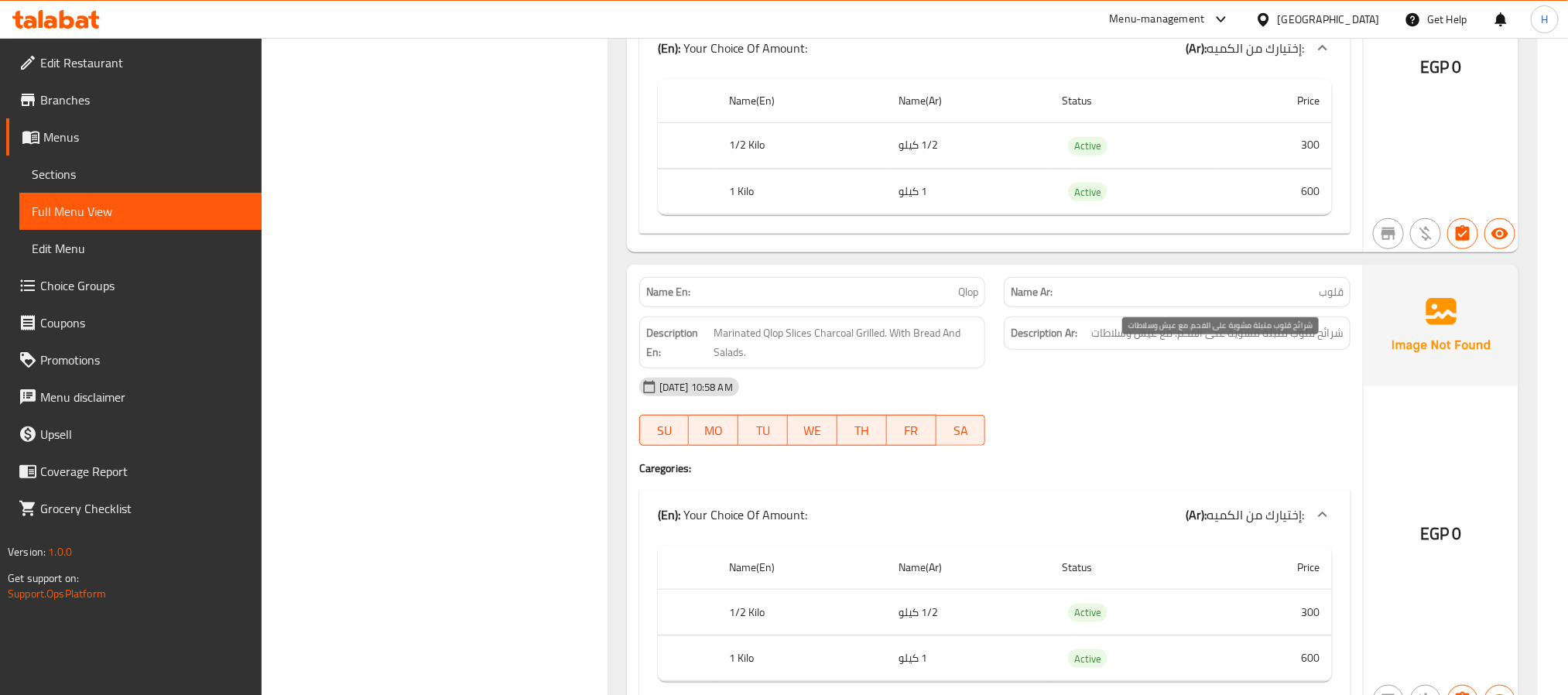
click at [1156, 343] on span "شرائح قلوب متبلة مشوية على الفحم. مع عيش وسلاطات" at bounding box center [1217, 333] width 252 height 19
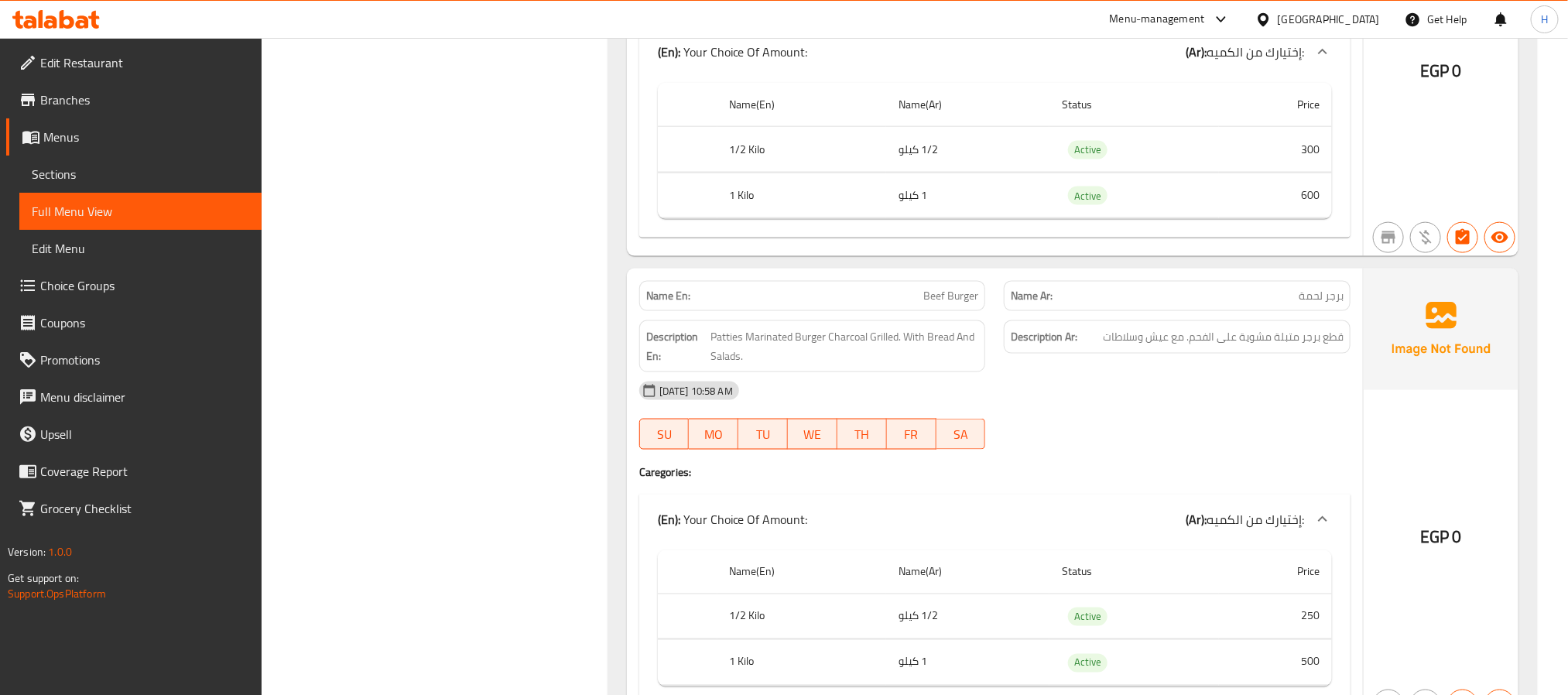
scroll to position [4180, 0]
click at [1322, 303] on span "برجر لحمة" at bounding box center [1320, 295] width 45 height 16
drag, startPoint x: 1324, startPoint y: 319, endPoint x: 940, endPoint y: 319, distance: 384.0
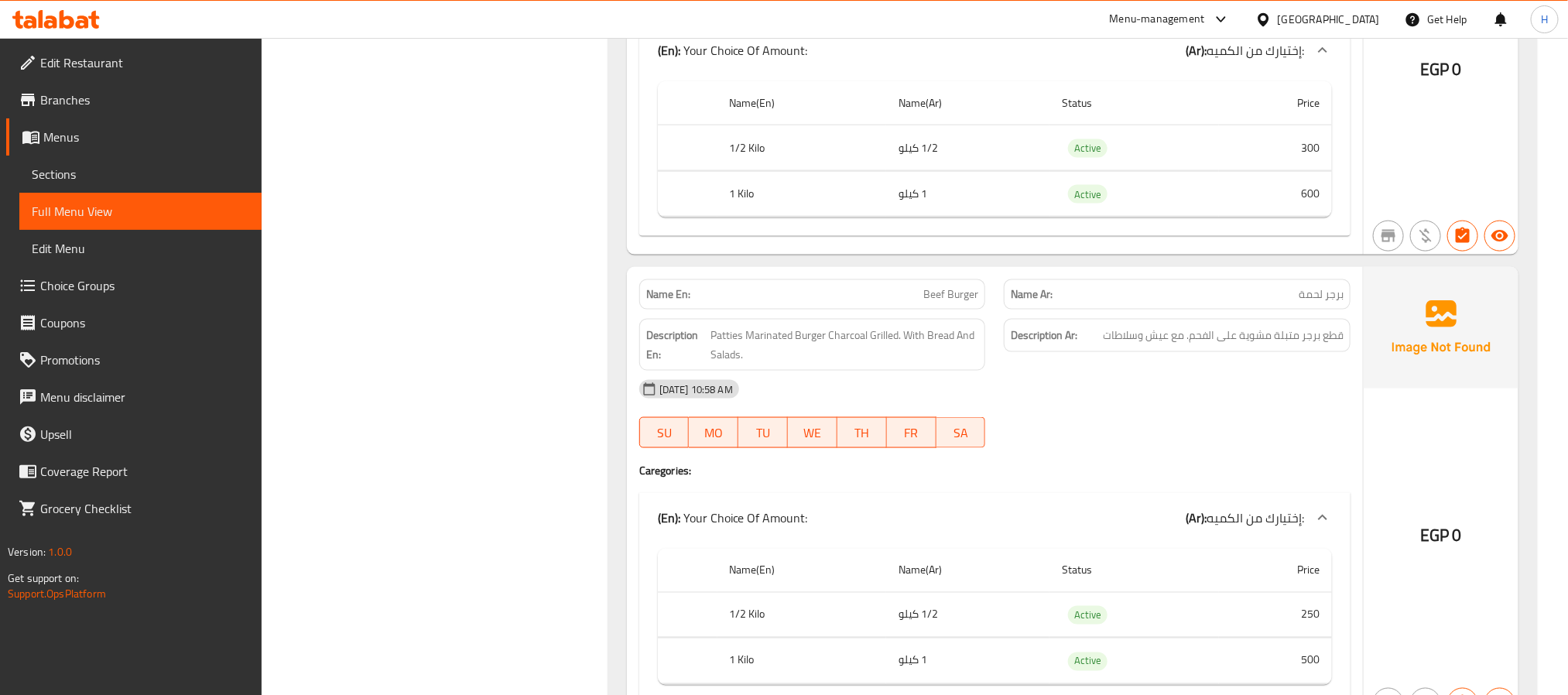
click at [940, 303] on span "Beef Burger" at bounding box center [950, 295] width 55 height 16
copy span "Beef Burger"
click at [964, 303] on span "Beef Burger" at bounding box center [950, 295] width 55 height 16
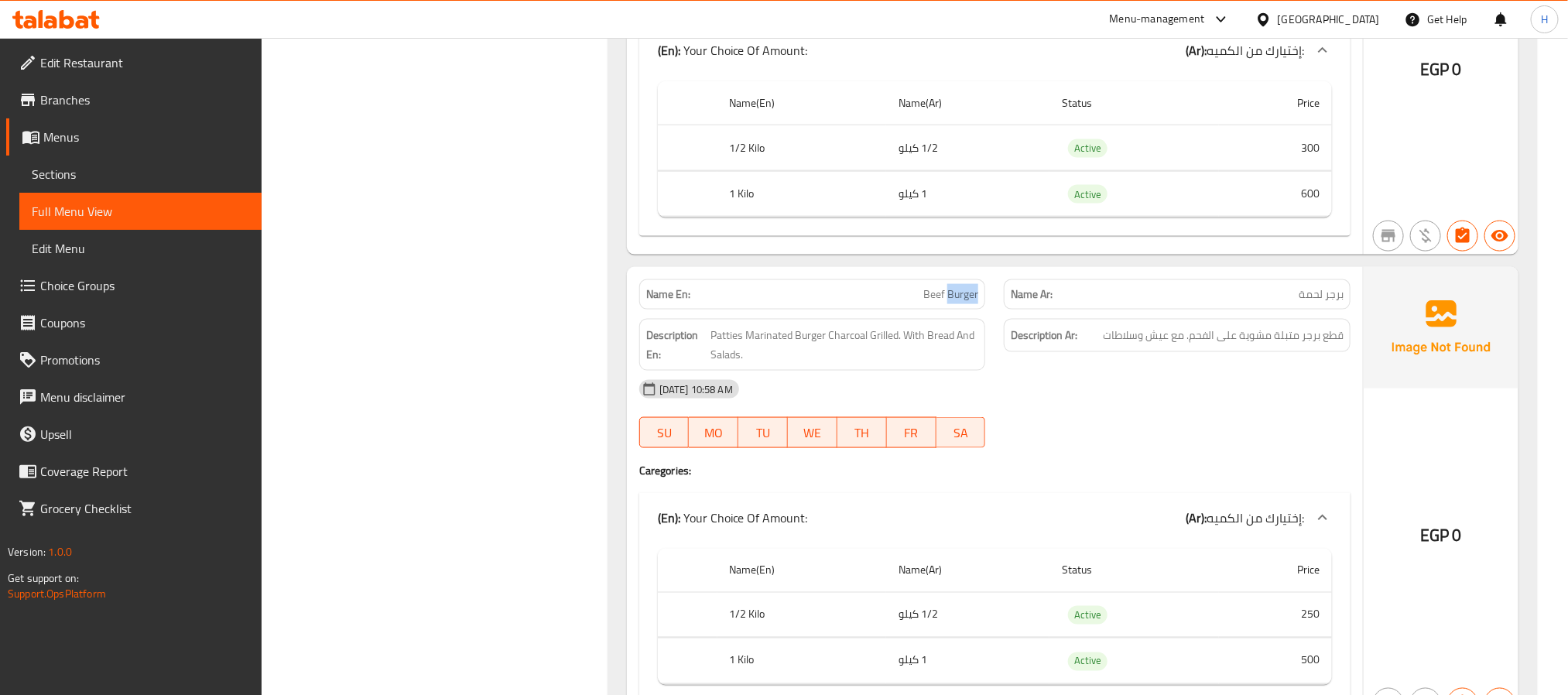
click at [964, 303] on span "Beef Burger" at bounding box center [950, 295] width 55 height 16
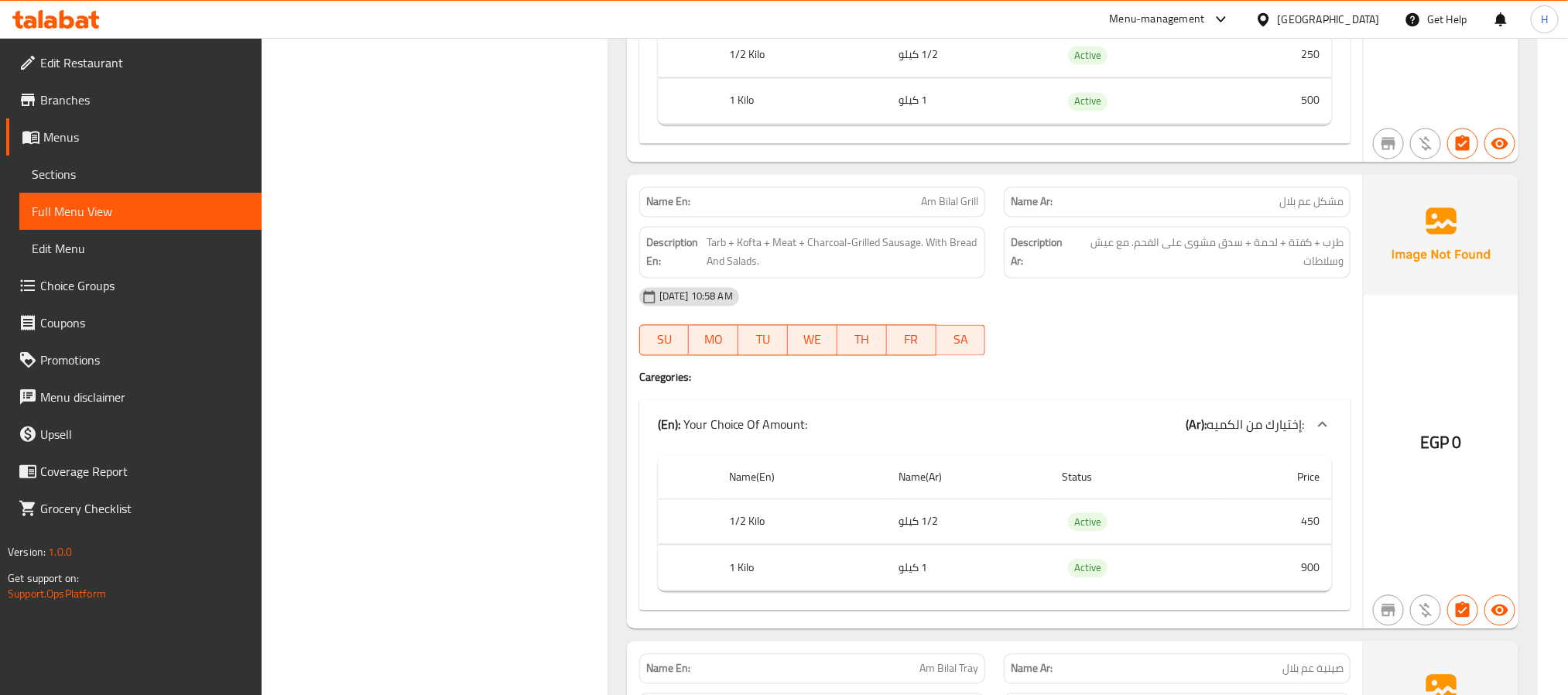
scroll to position [4760, 0]
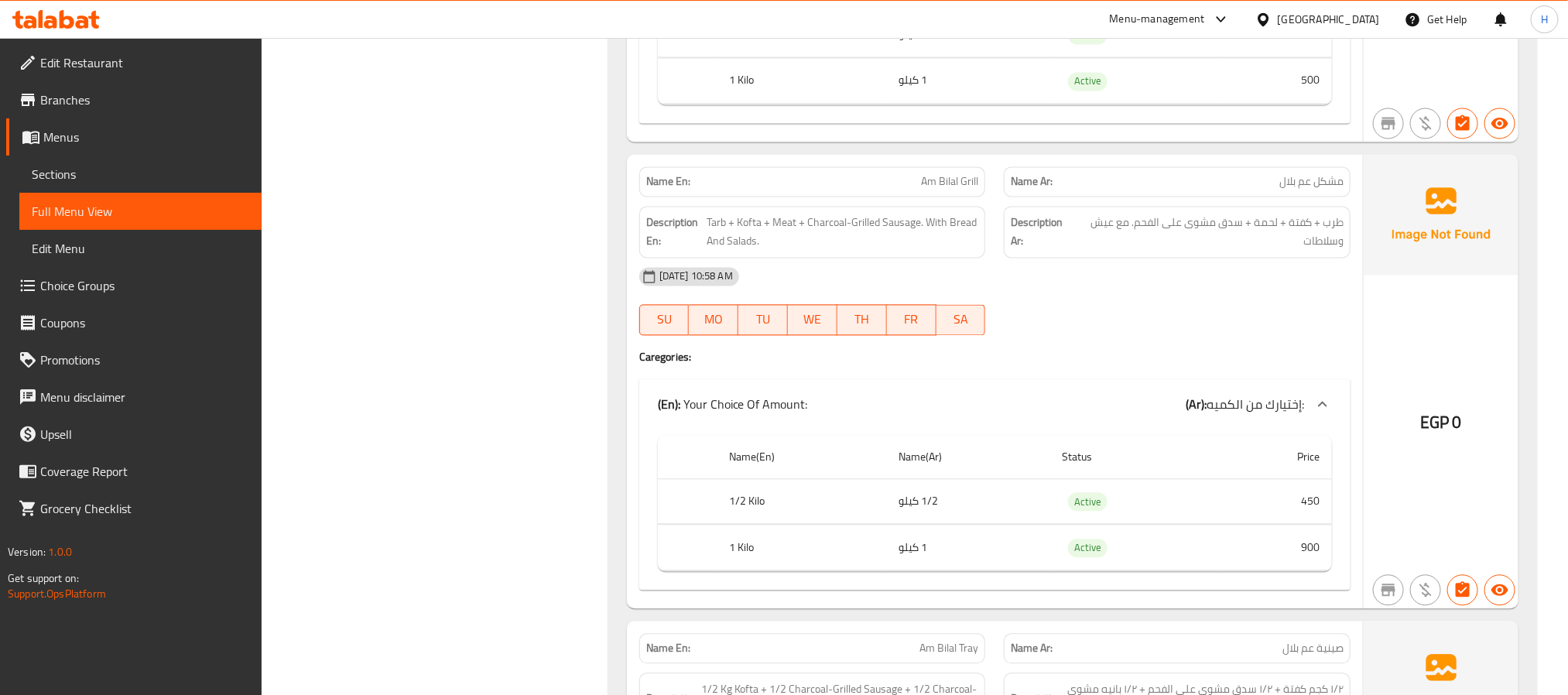
click at [971, 189] on span "Am Bilal Grill" at bounding box center [950, 182] width 57 height 16
copy span "Am Bilal Grill"
click at [957, 190] on div "Name En: Am Bilal Grill" at bounding box center [812, 181] width 365 height 49
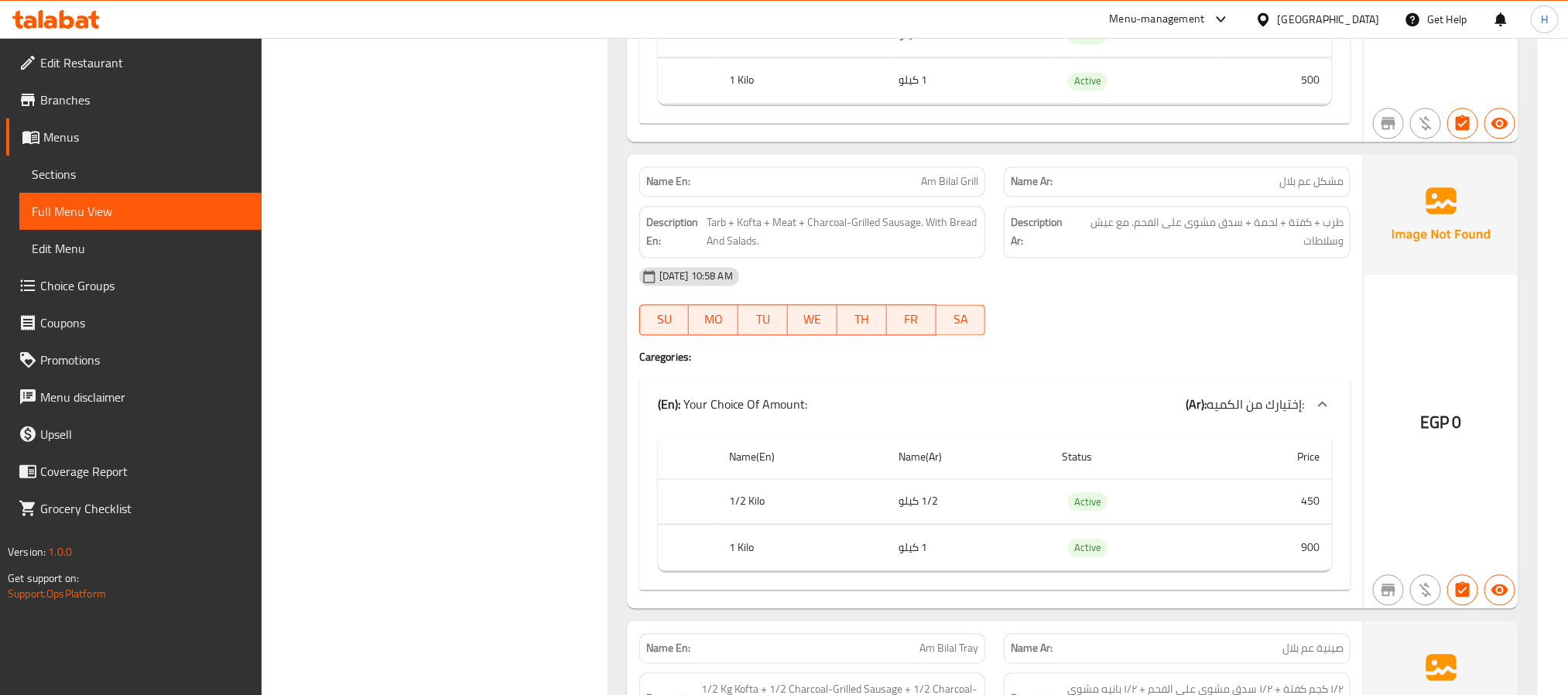
click at [957, 189] on span "Am Bilal Grill" at bounding box center [950, 182] width 57 height 16
drag, startPoint x: 957, startPoint y: 196, endPoint x: 938, endPoint y: 205, distance: 21.0
click at [938, 189] on span "Am Bilal Grill" at bounding box center [950, 182] width 57 height 16
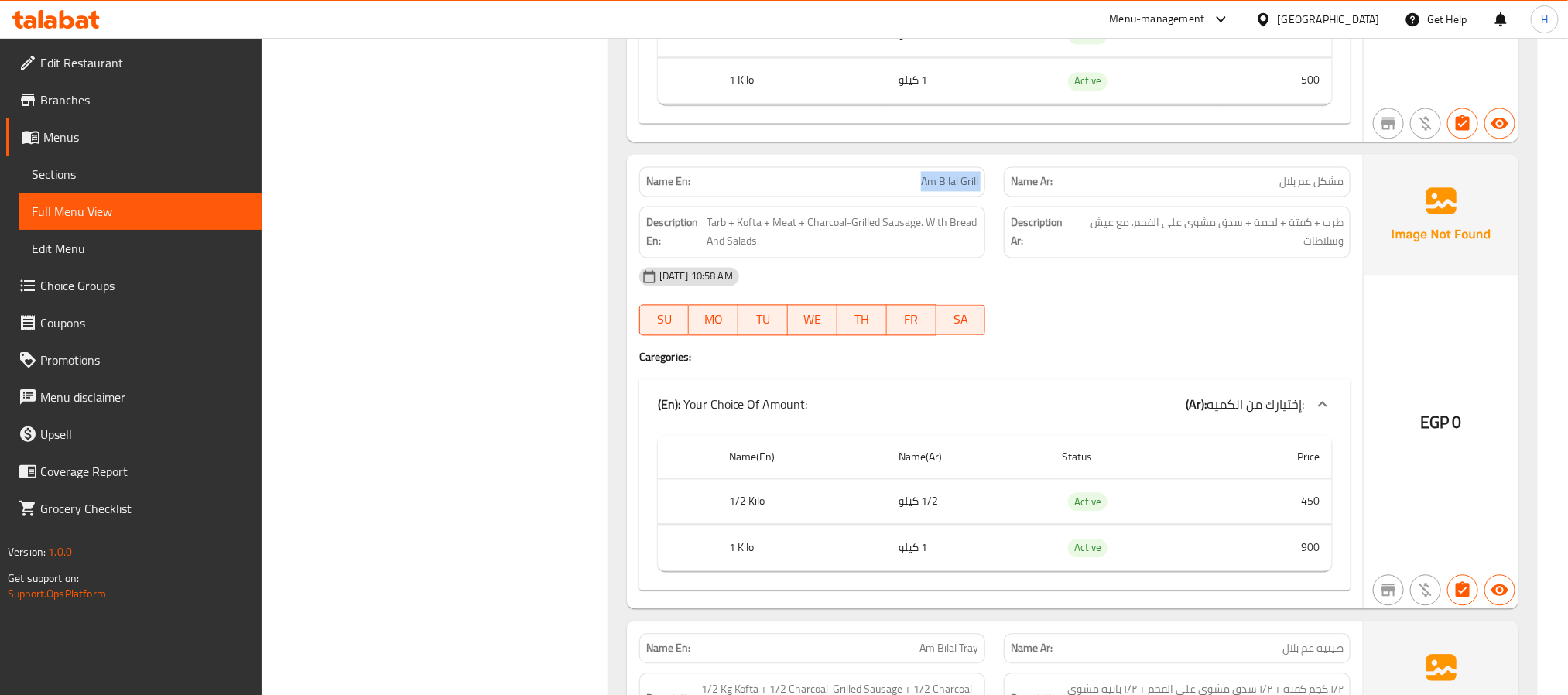
click at [938, 189] on span "Am Bilal Grill" at bounding box center [950, 182] width 57 height 16
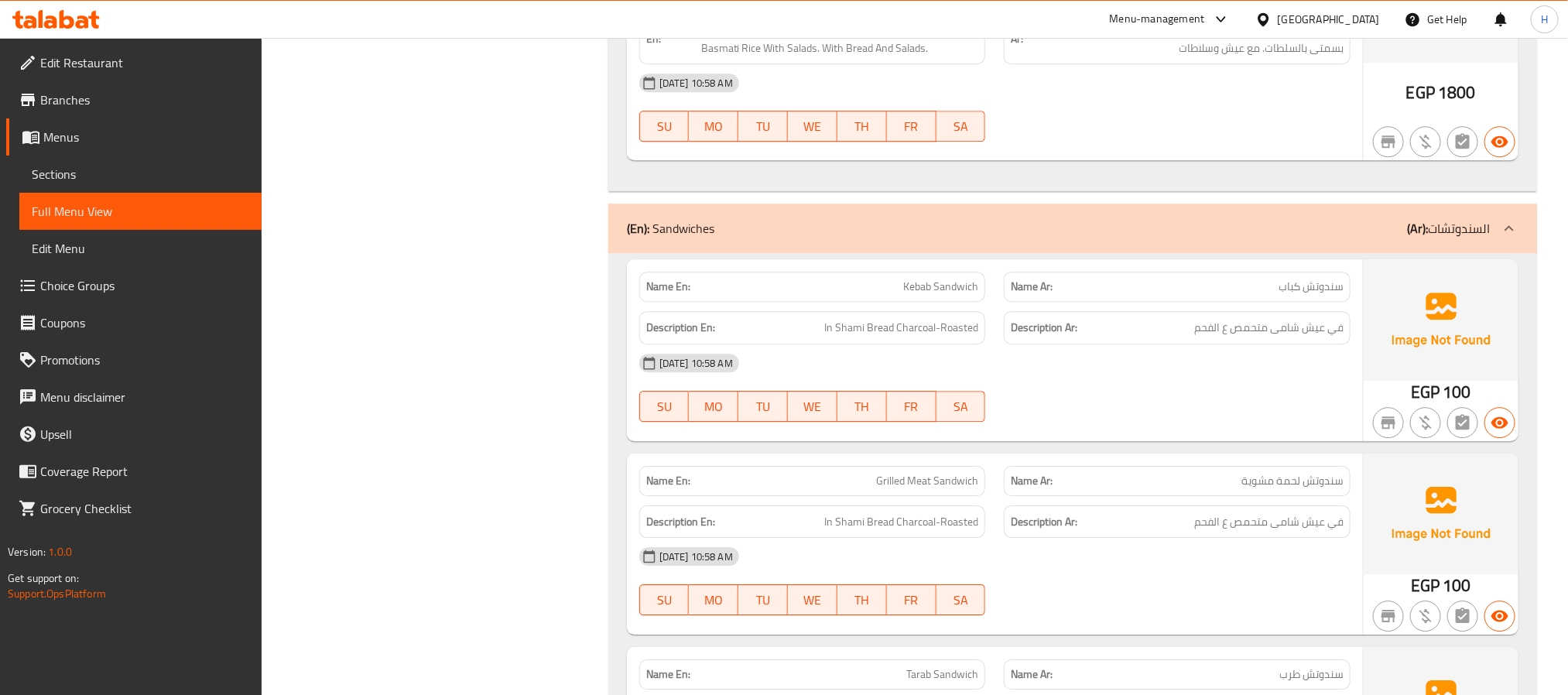
scroll to position [5457, 0]
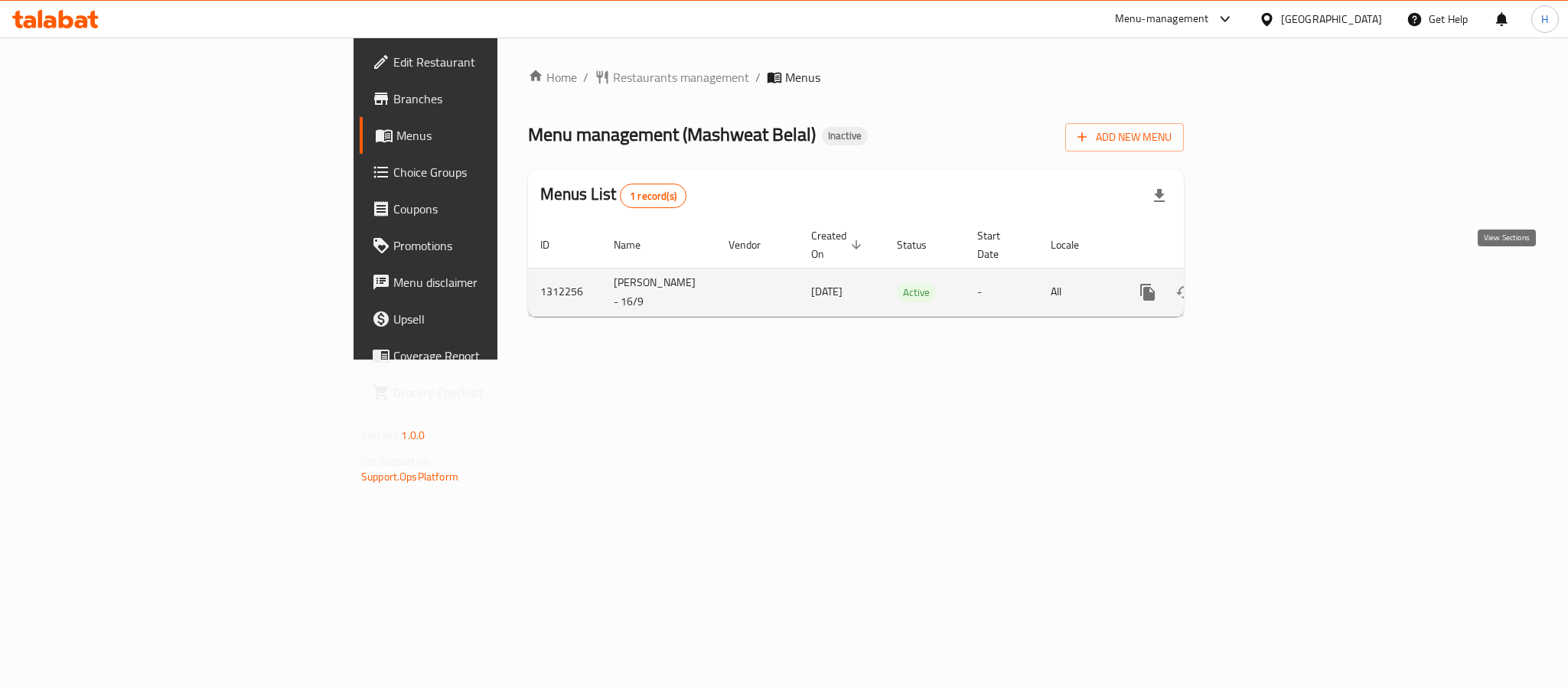
click at [1267, 283] on icon "enhanced table" at bounding box center [1258, 292] width 18 height 18
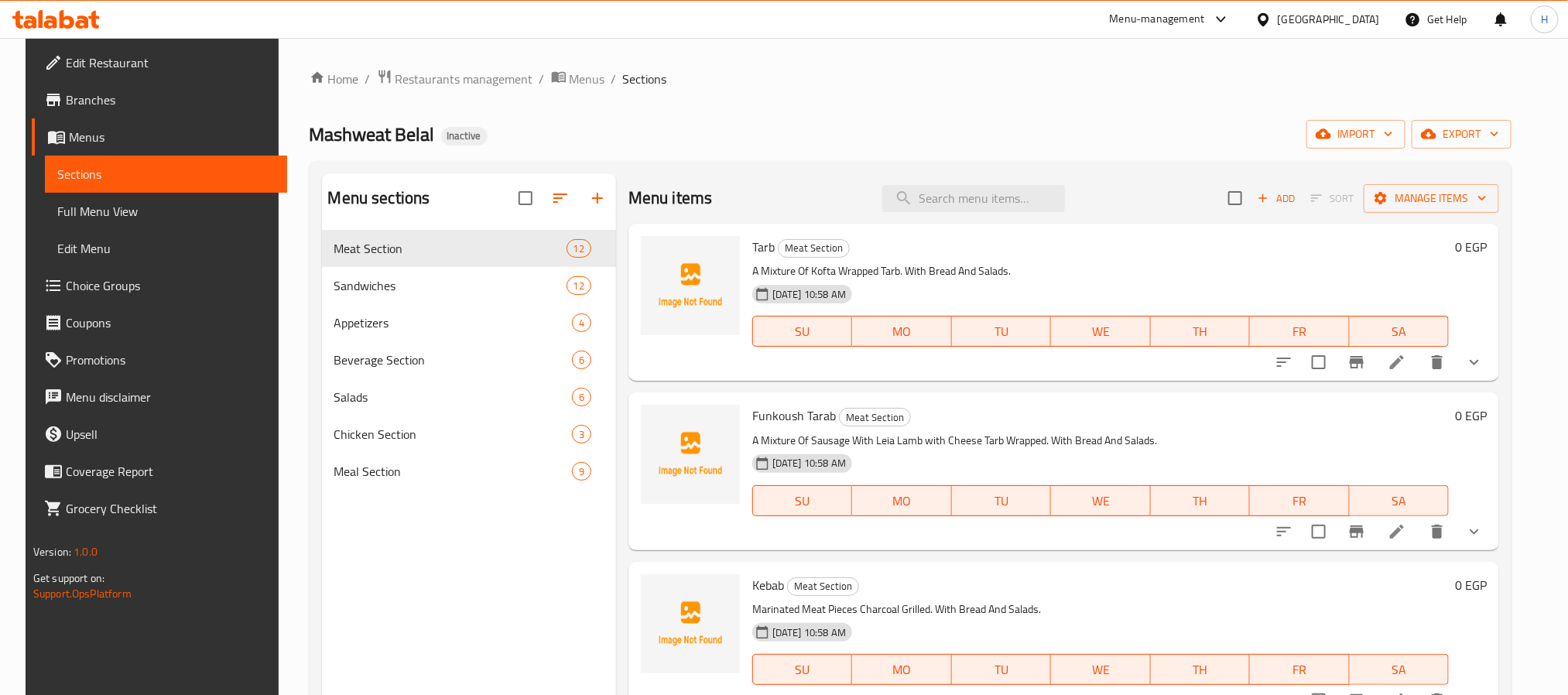
scroll to position [116, 0]
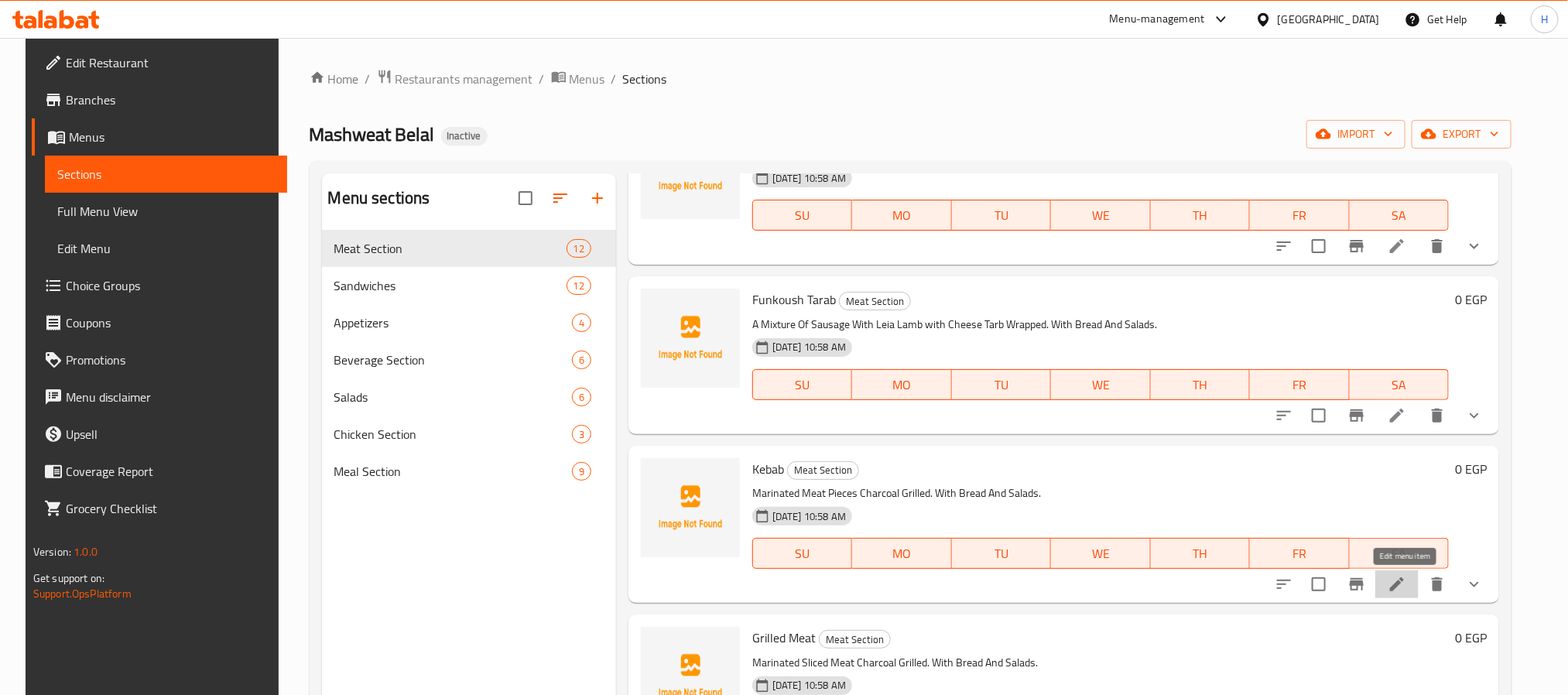
click at [1406, 590] on icon at bounding box center [1396, 584] width 18 height 18
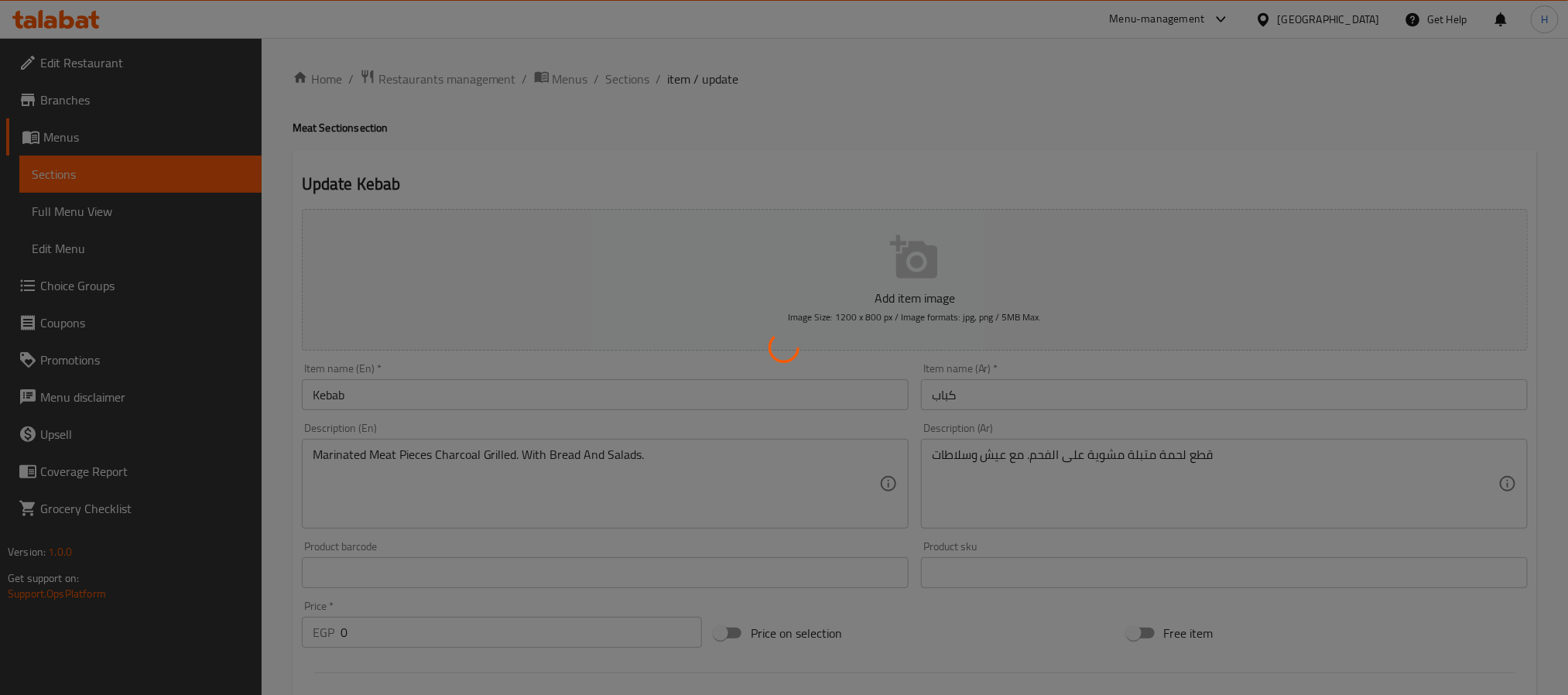
click at [1221, 455] on div at bounding box center [784, 347] width 1568 height 695
click at [1071, 446] on div at bounding box center [784, 347] width 1568 height 695
click at [1047, 456] on div at bounding box center [784, 347] width 1568 height 695
click at [568, 383] on div at bounding box center [784, 347] width 1568 height 695
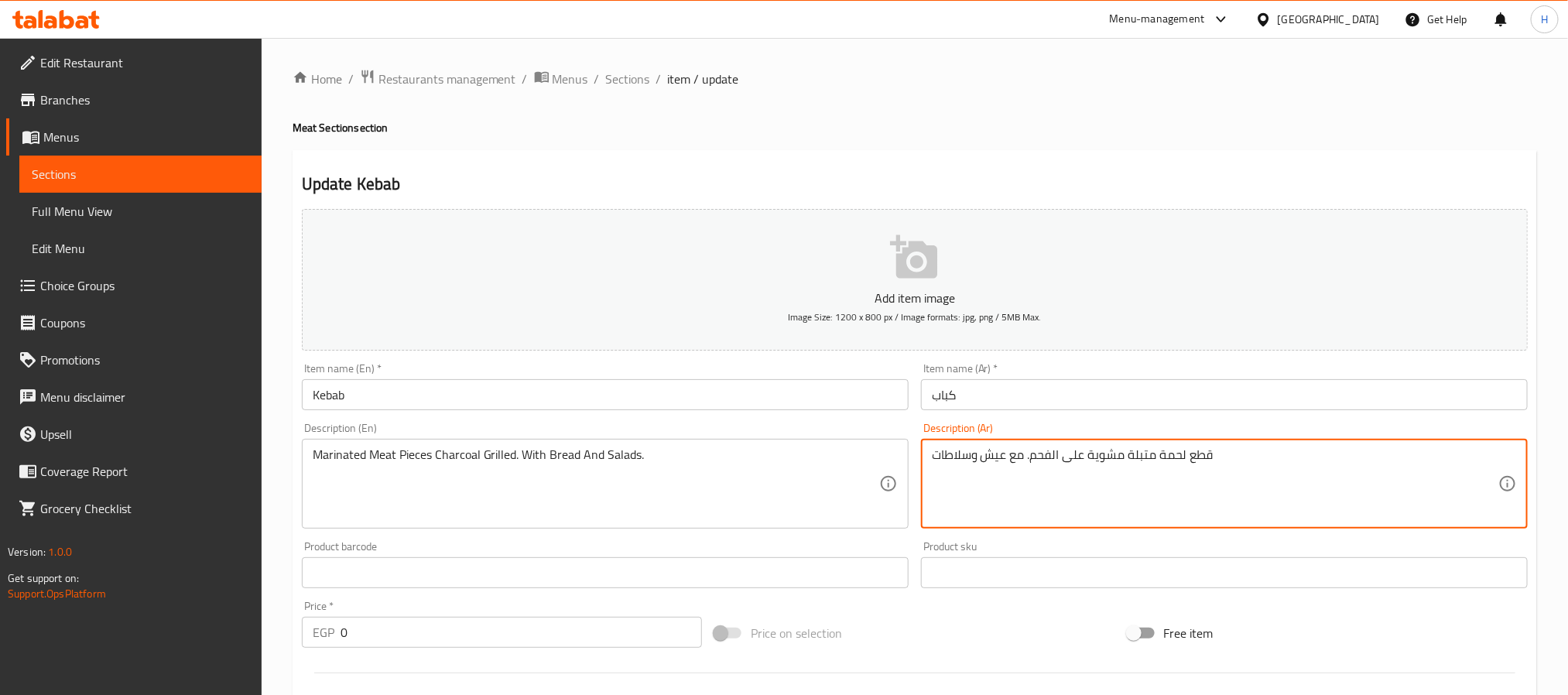
drag, startPoint x: 1124, startPoint y: 451, endPoint x: 1031, endPoint y: 451, distance: 93.0
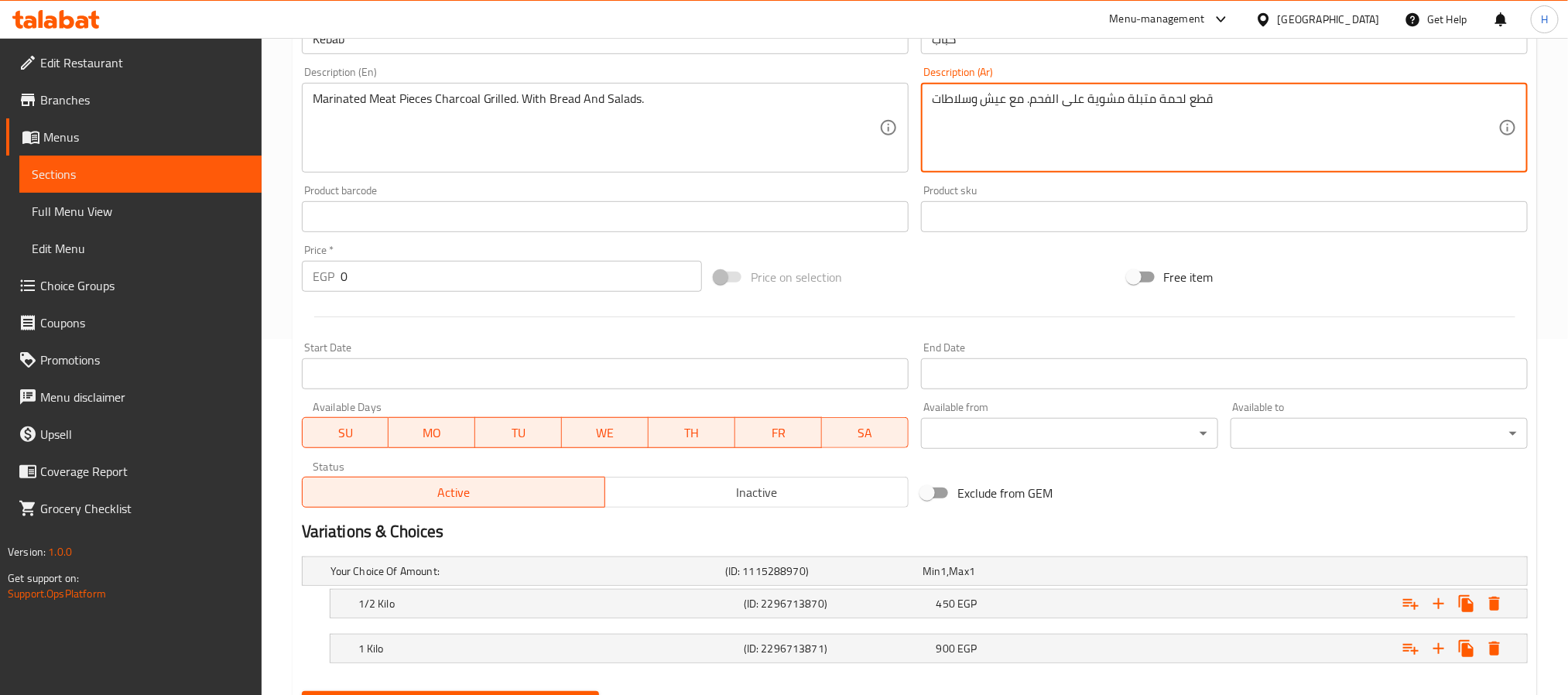
scroll to position [435, 0]
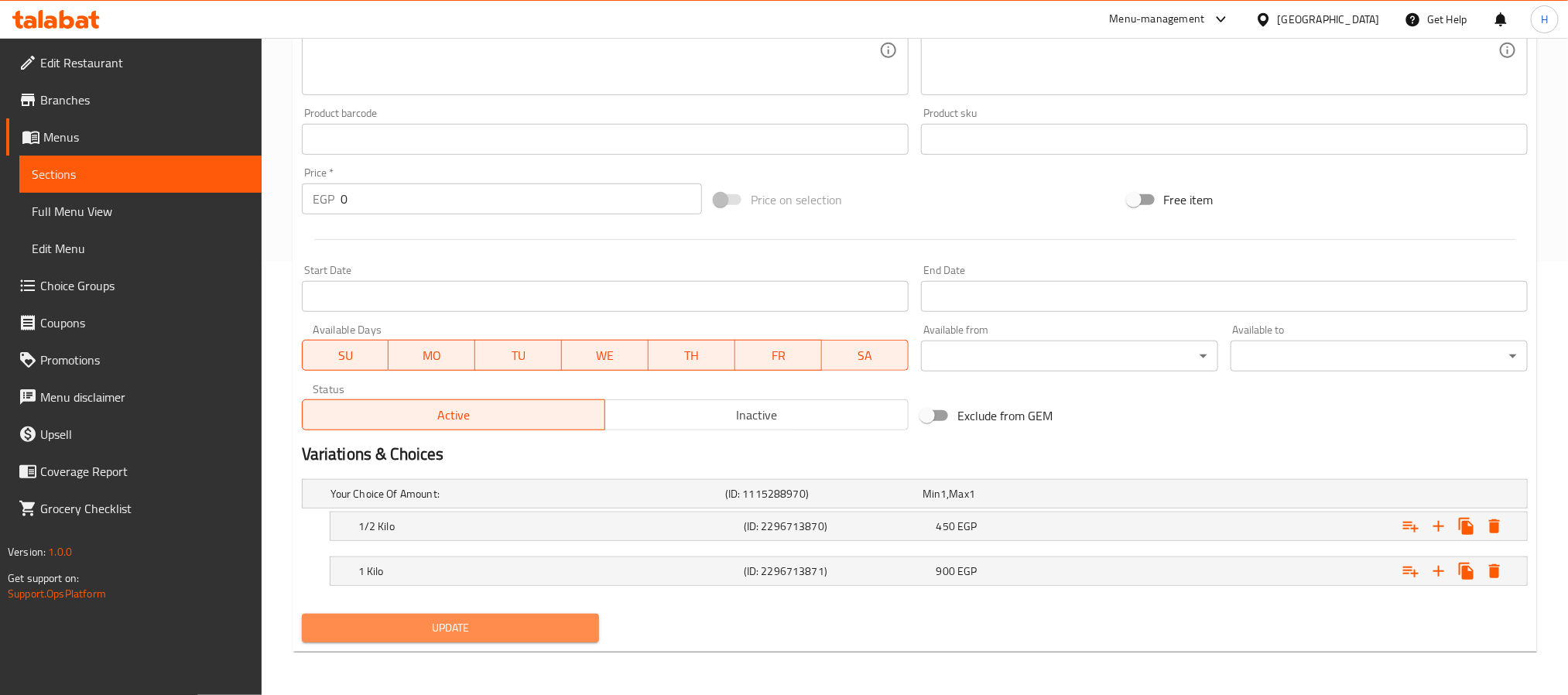
click at [540, 627] on span "Update" at bounding box center [451, 628] width 272 height 19
click at [578, 611] on div "Update" at bounding box center [450, 628] width 310 height 41
click at [569, 619] on span "Update" at bounding box center [451, 628] width 272 height 19
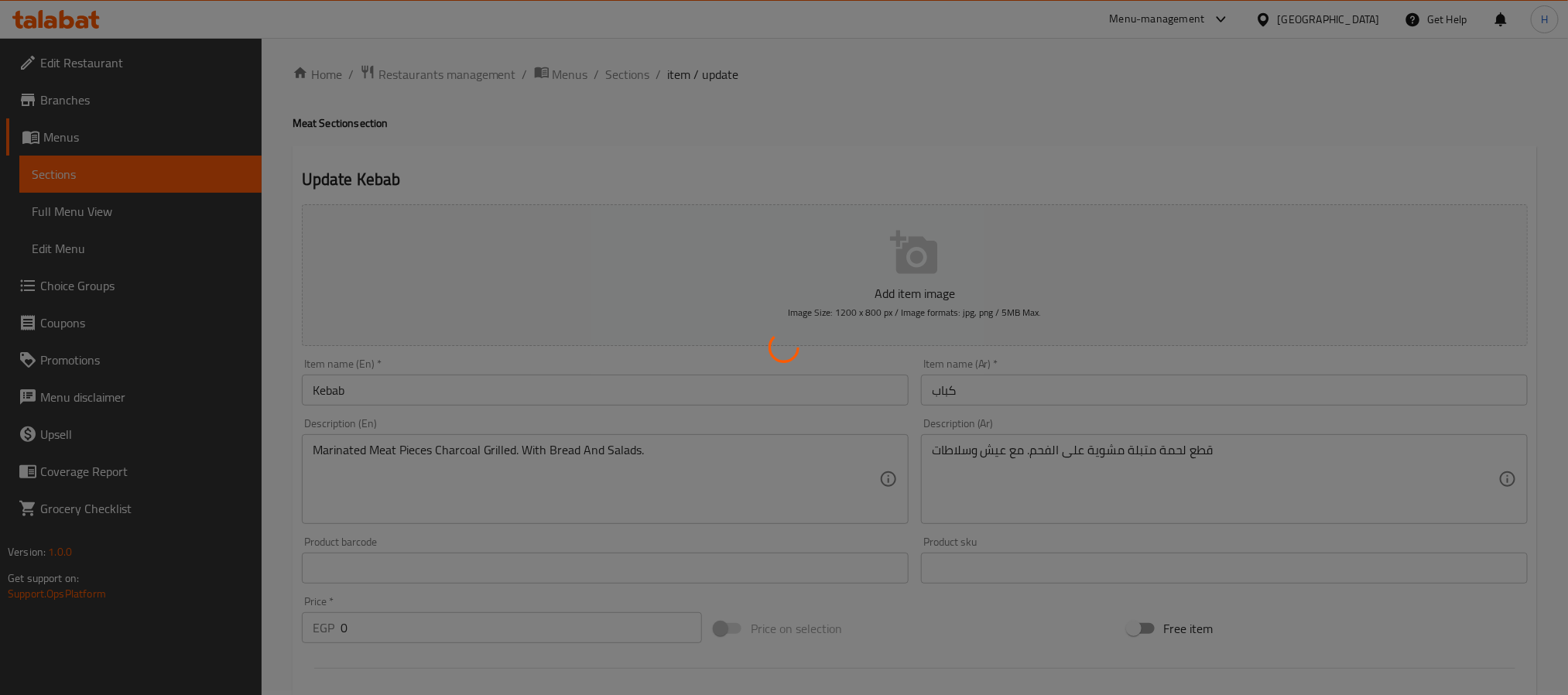
scroll to position [0, 0]
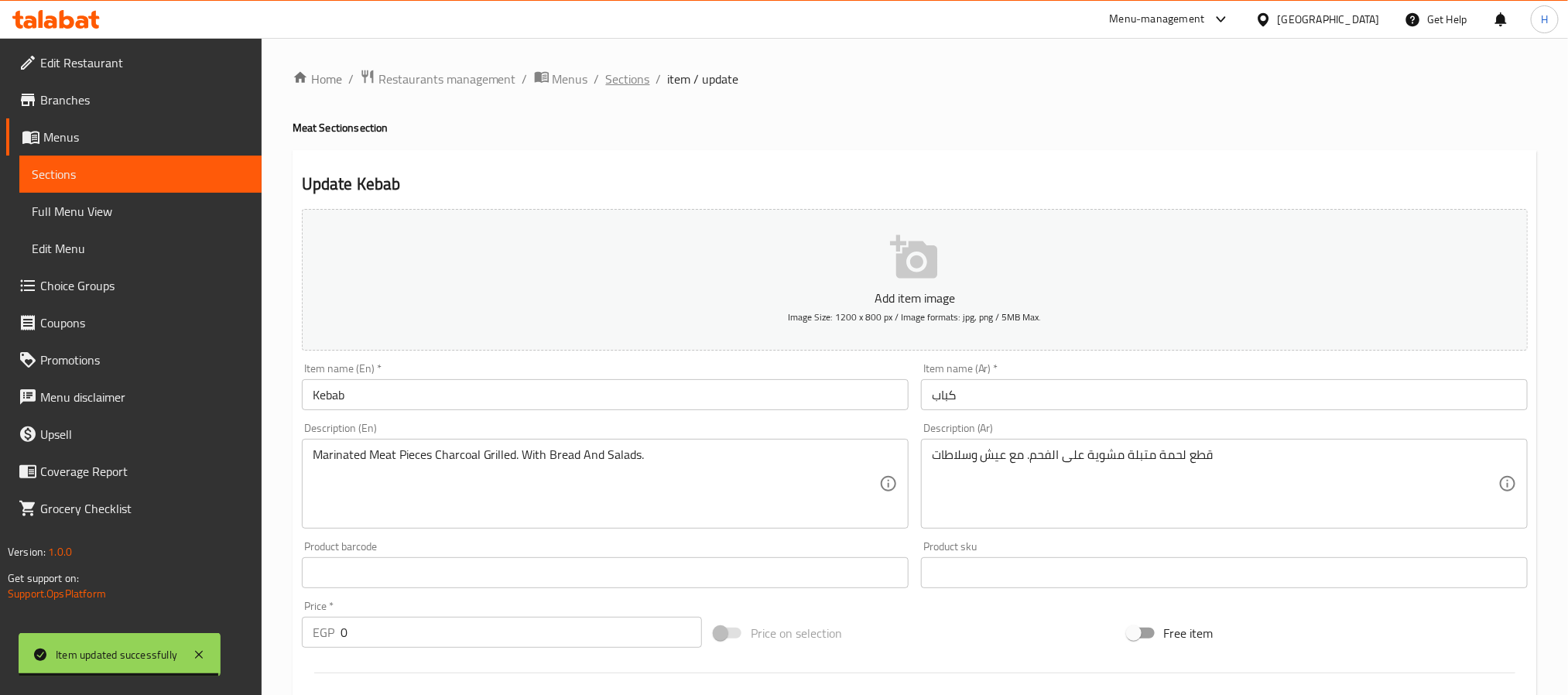
click at [631, 80] on span "Sections" at bounding box center [627, 78] width 44 height 18
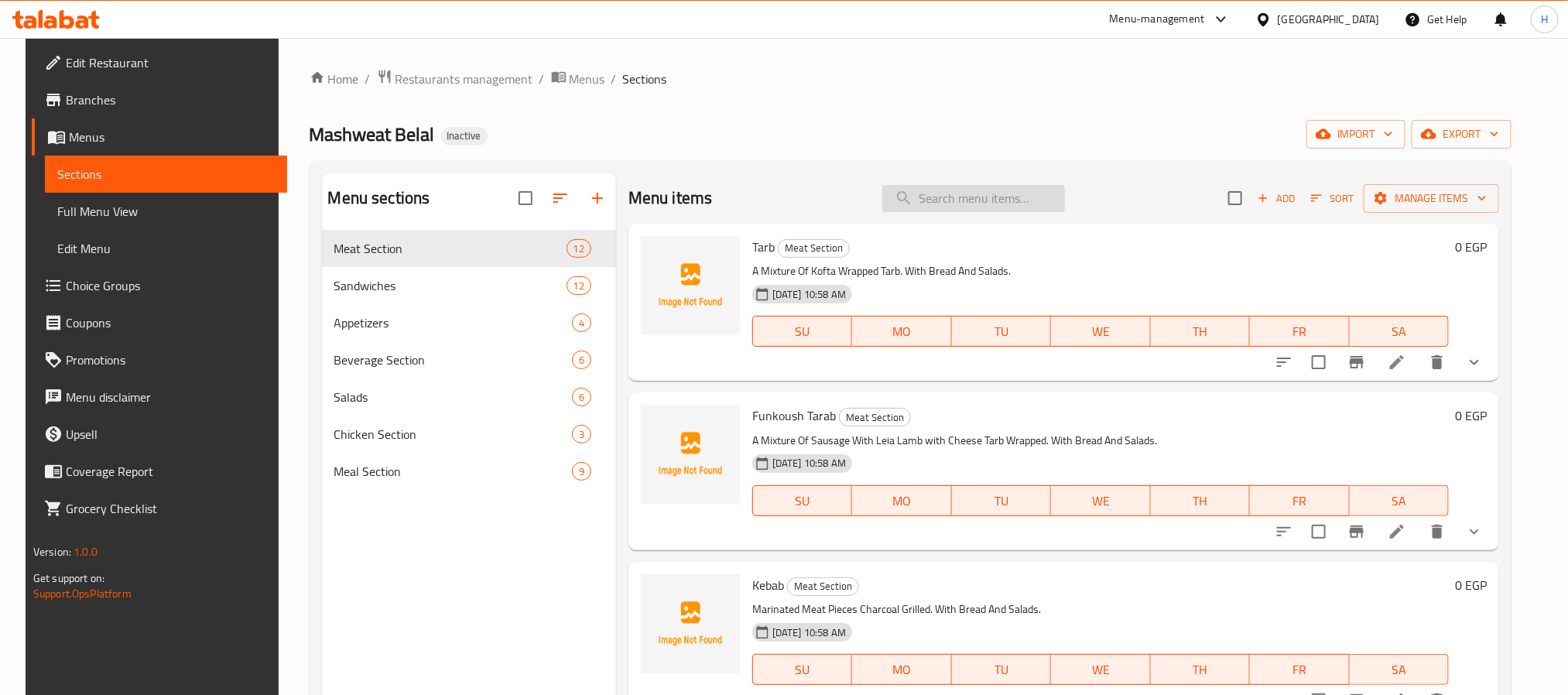
click at [919, 202] on input "search" at bounding box center [973, 198] width 182 height 27
paste input "Beef Burger"
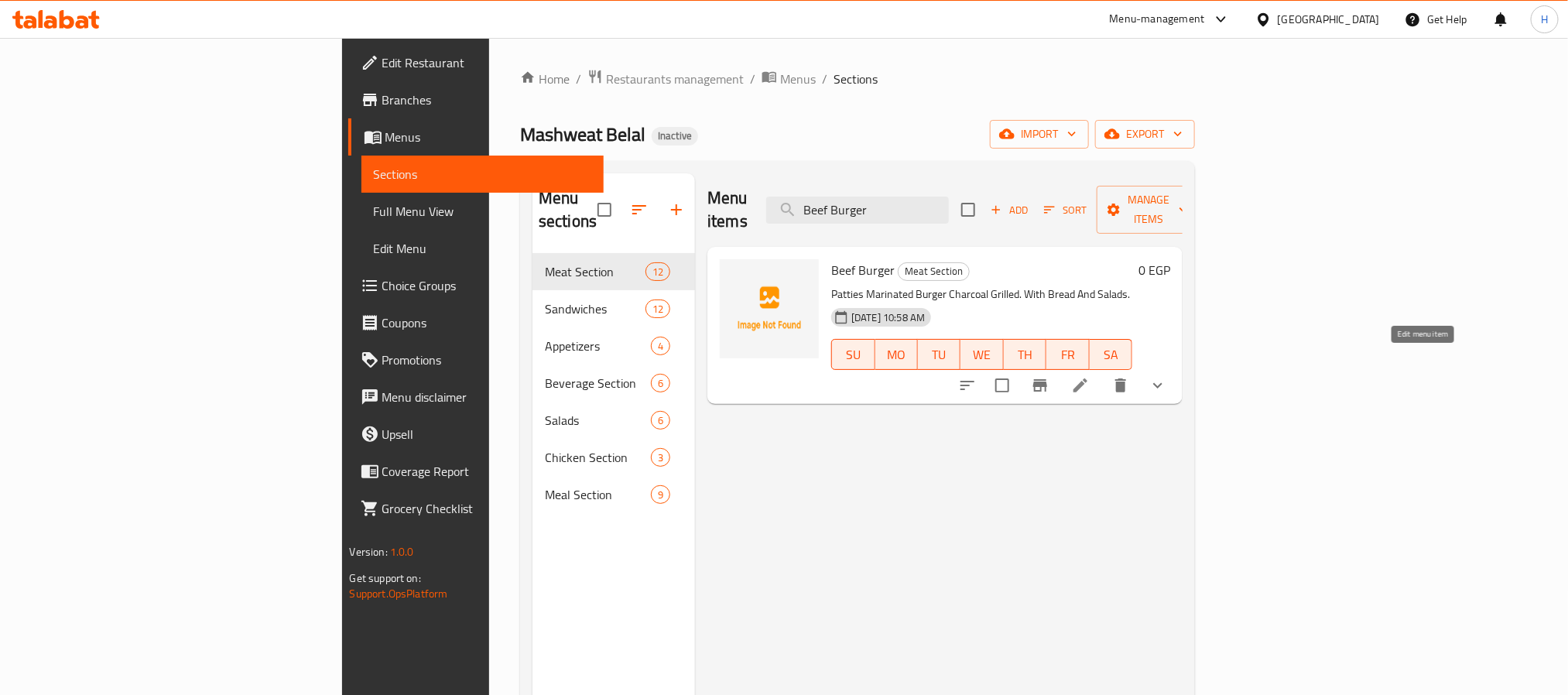
type input "Beef Burger"
click at [1087, 378] on icon at bounding box center [1079, 385] width 14 height 14
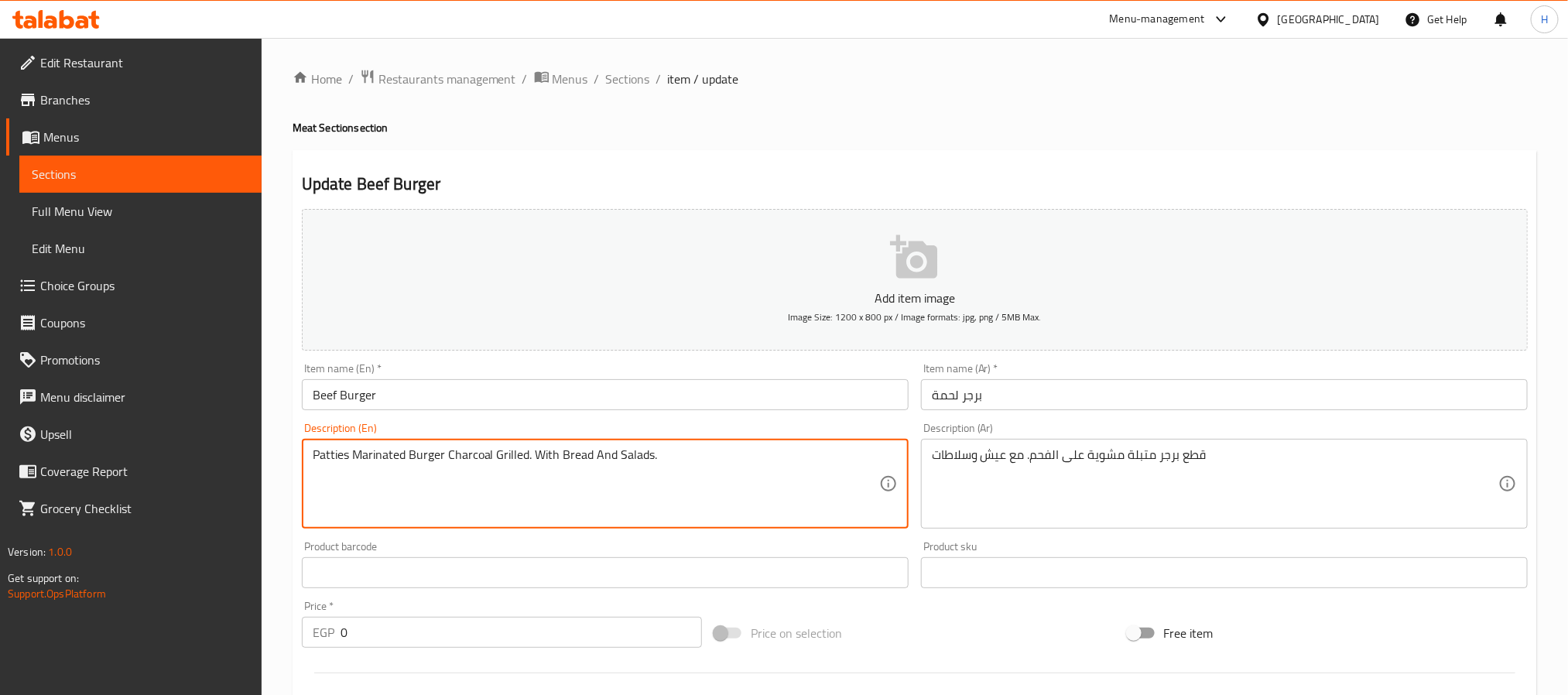
click at [556, 453] on textarea "Patties Marinated Burger Charcoal Grilled. With Bread And Salads." at bounding box center [596, 484] width 567 height 73
click at [685, 442] on div "Patties Marinated Burger Charcoal Grilled. With Bread And Salads. Description (…" at bounding box center [605, 483] width 607 height 90
click at [696, 459] on textarea "Patties Marinated Burger Charcoal Grilled. With Bread And Salads." at bounding box center [596, 484] width 567 height 73
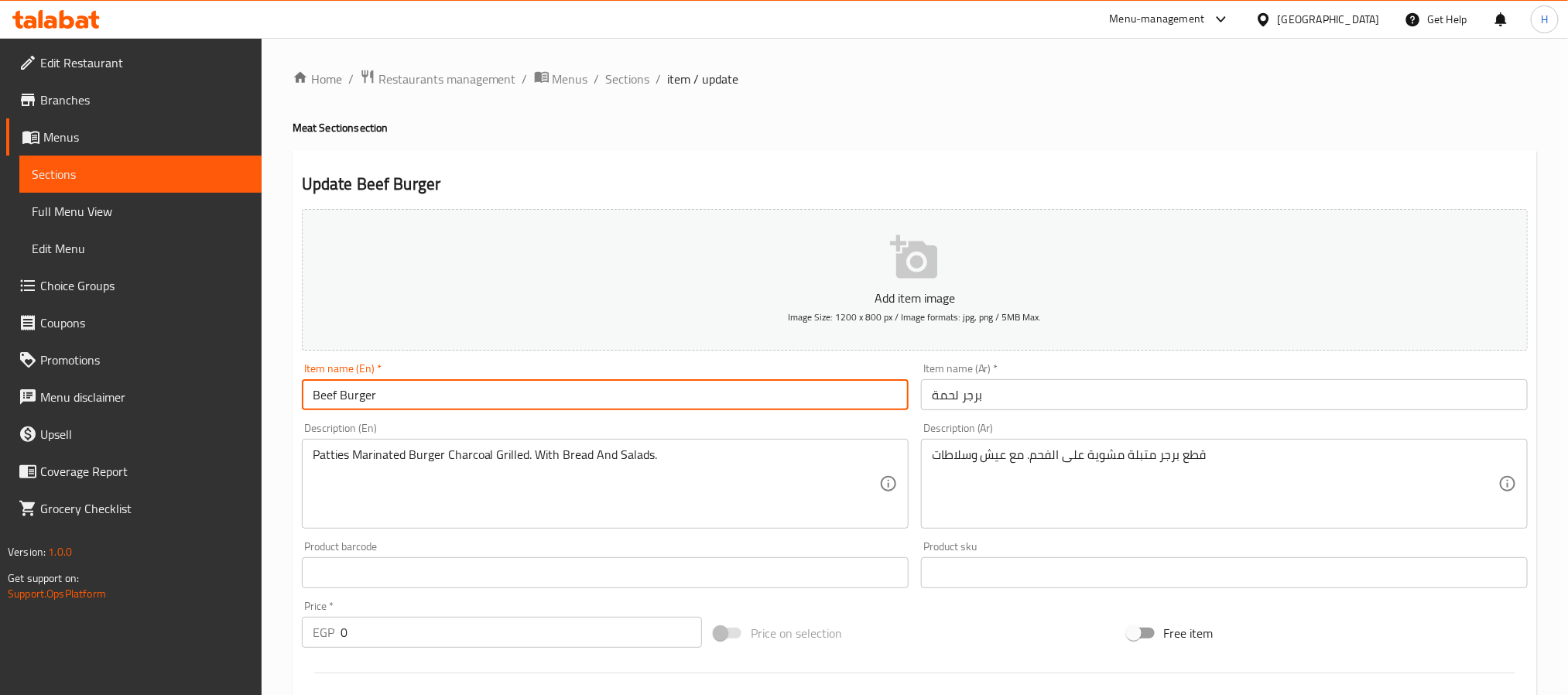
click at [322, 402] on input "Beef Burger" at bounding box center [605, 394] width 607 height 31
drag, startPoint x: 322, startPoint y: 402, endPoint x: 337, endPoint y: 393, distance: 17.5
click at [327, 400] on input "Beef Burger" at bounding box center [605, 394] width 607 height 31
type input "Meat Burger"
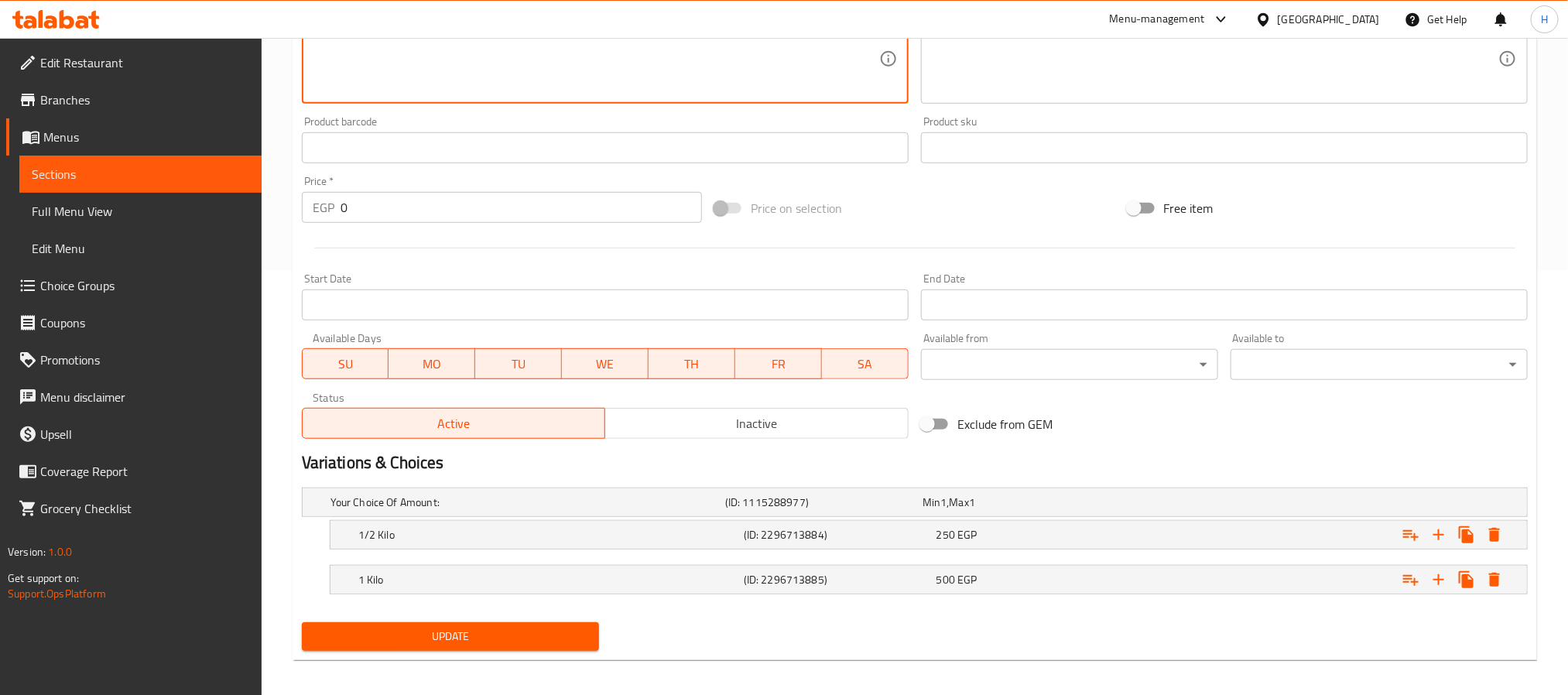
scroll to position [435, 0]
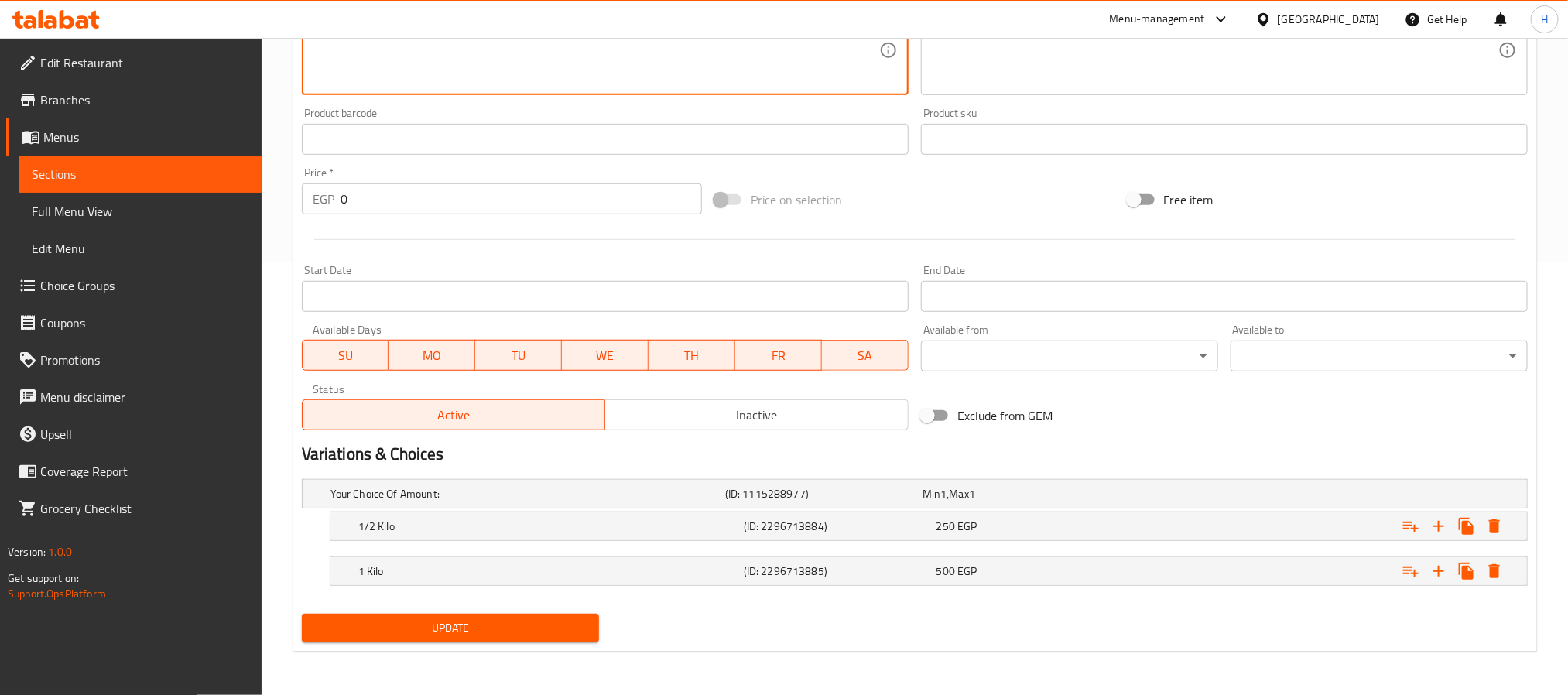
click at [517, 636] on span "Update" at bounding box center [451, 628] width 272 height 19
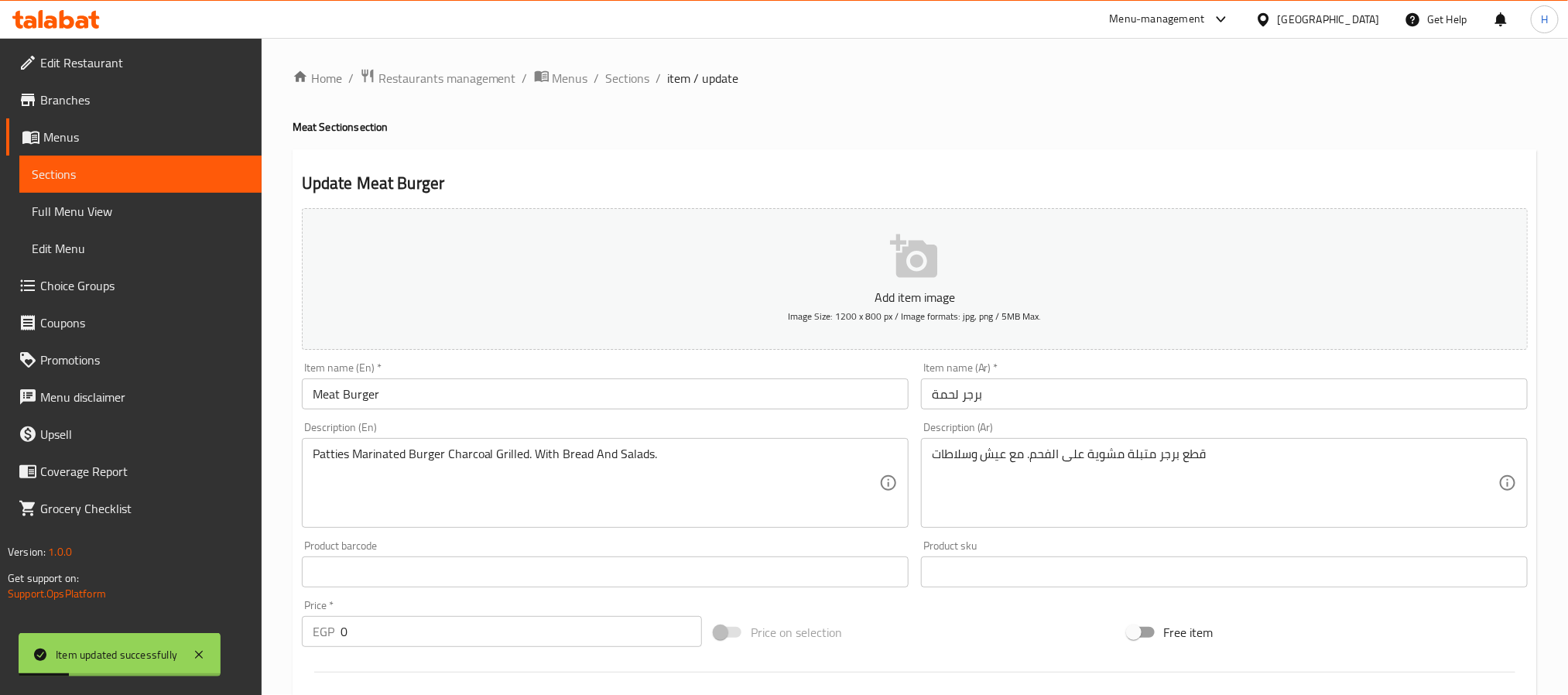
scroll to position [0, 0]
click at [626, 75] on span "Sections" at bounding box center [627, 78] width 44 height 18
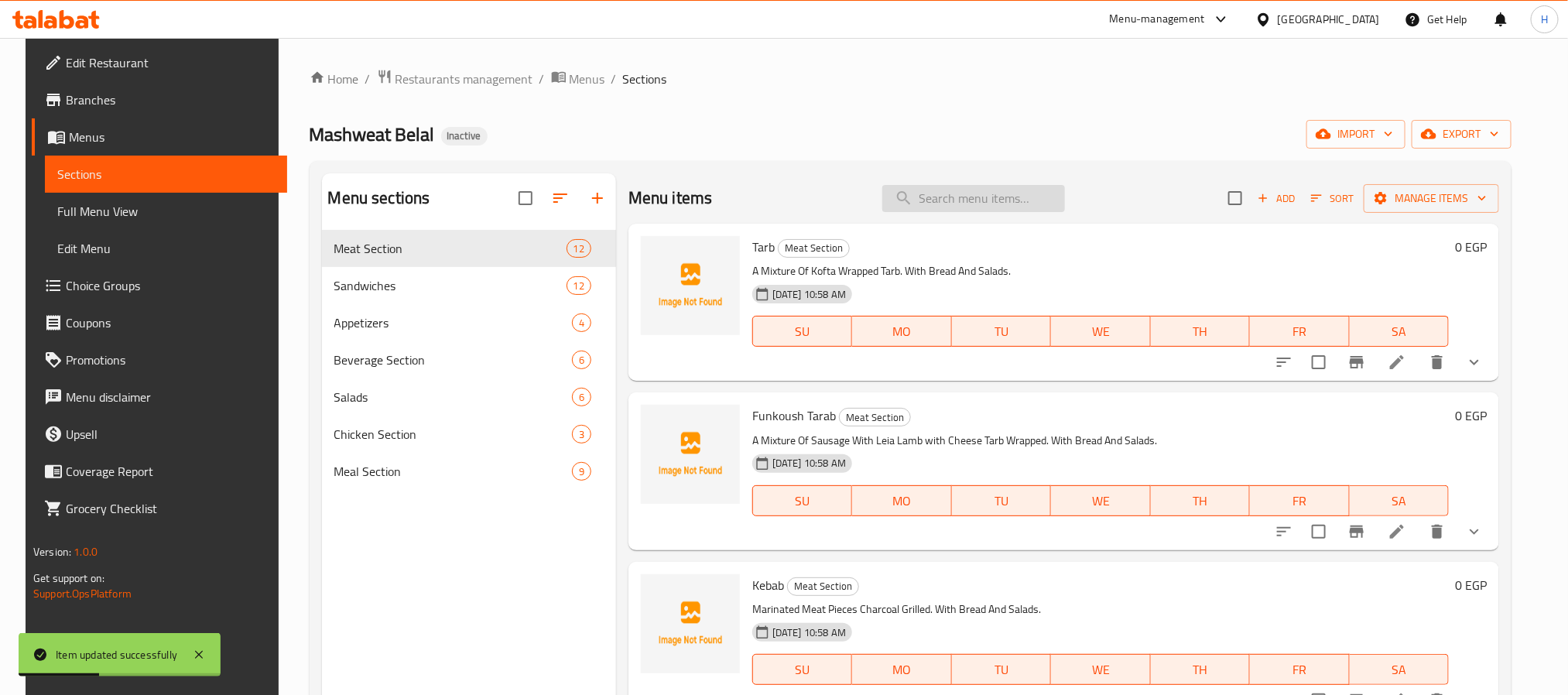
click at [968, 203] on input "search" at bounding box center [973, 198] width 182 height 27
paste input "Am Bilal Grill"
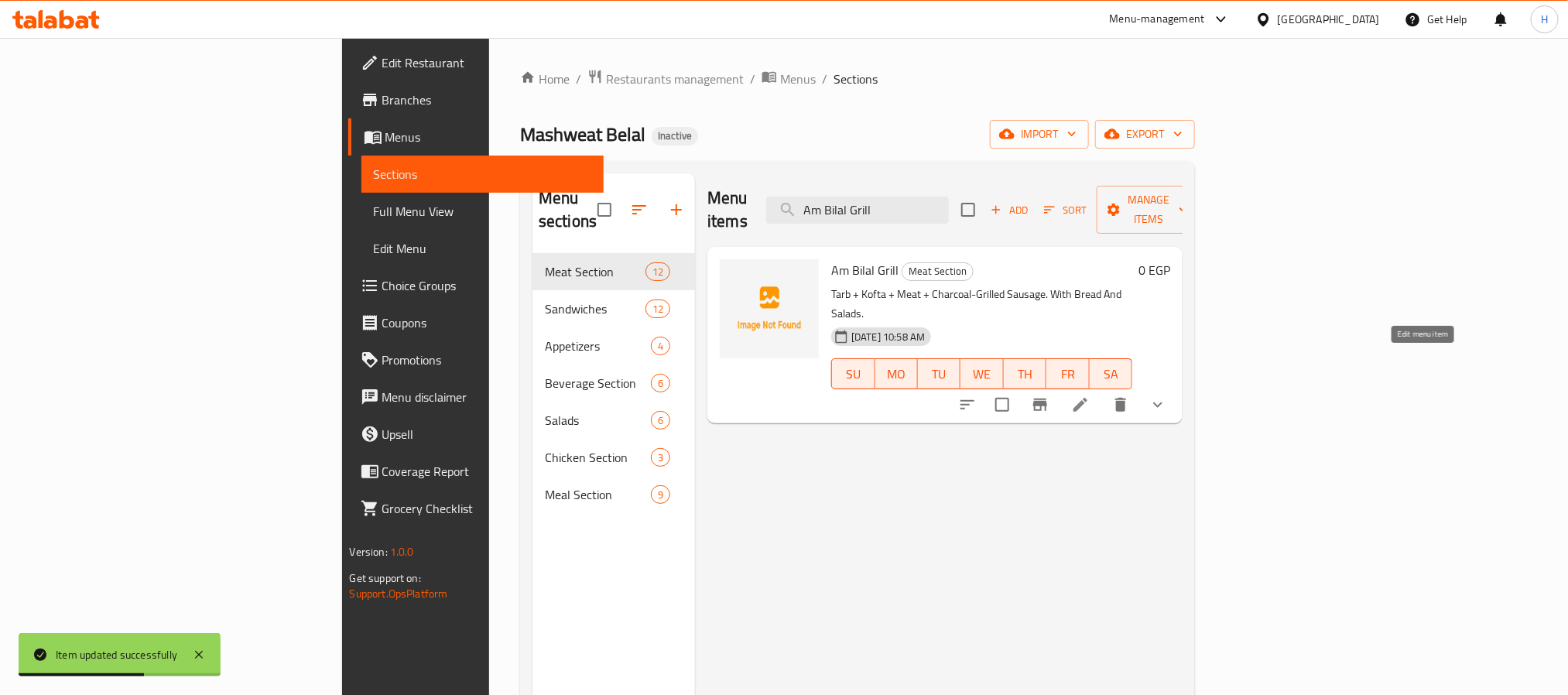
type input "Am Bilal Grill"
click at [1087, 398] on icon at bounding box center [1079, 404] width 14 height 14
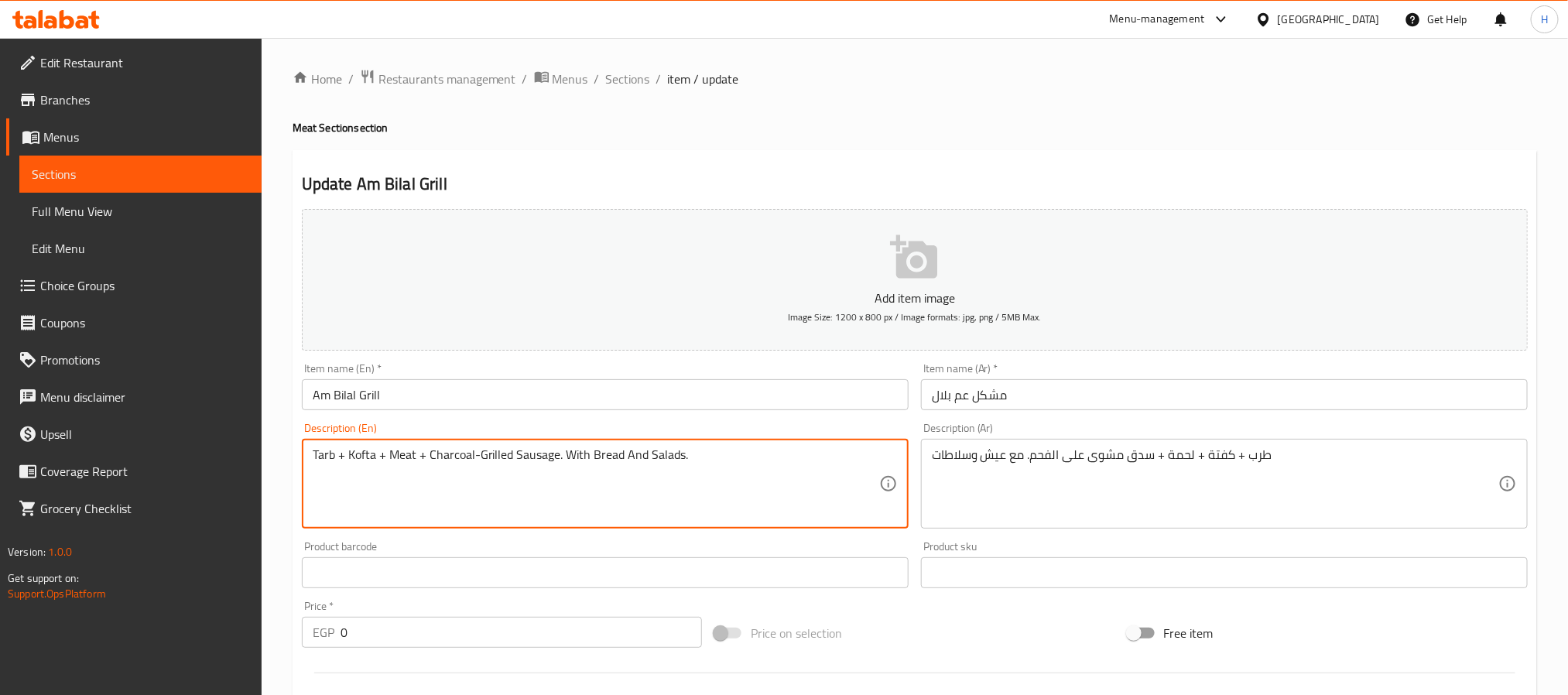
drag, startPoint x: 476, startPoint y: 458, endPoint x: 521, endPoint y: 462, distance: 45.2
click at [982, 388] on input "مشكل عم بلال" at bounding box center [1224, 394] width 607 height 31
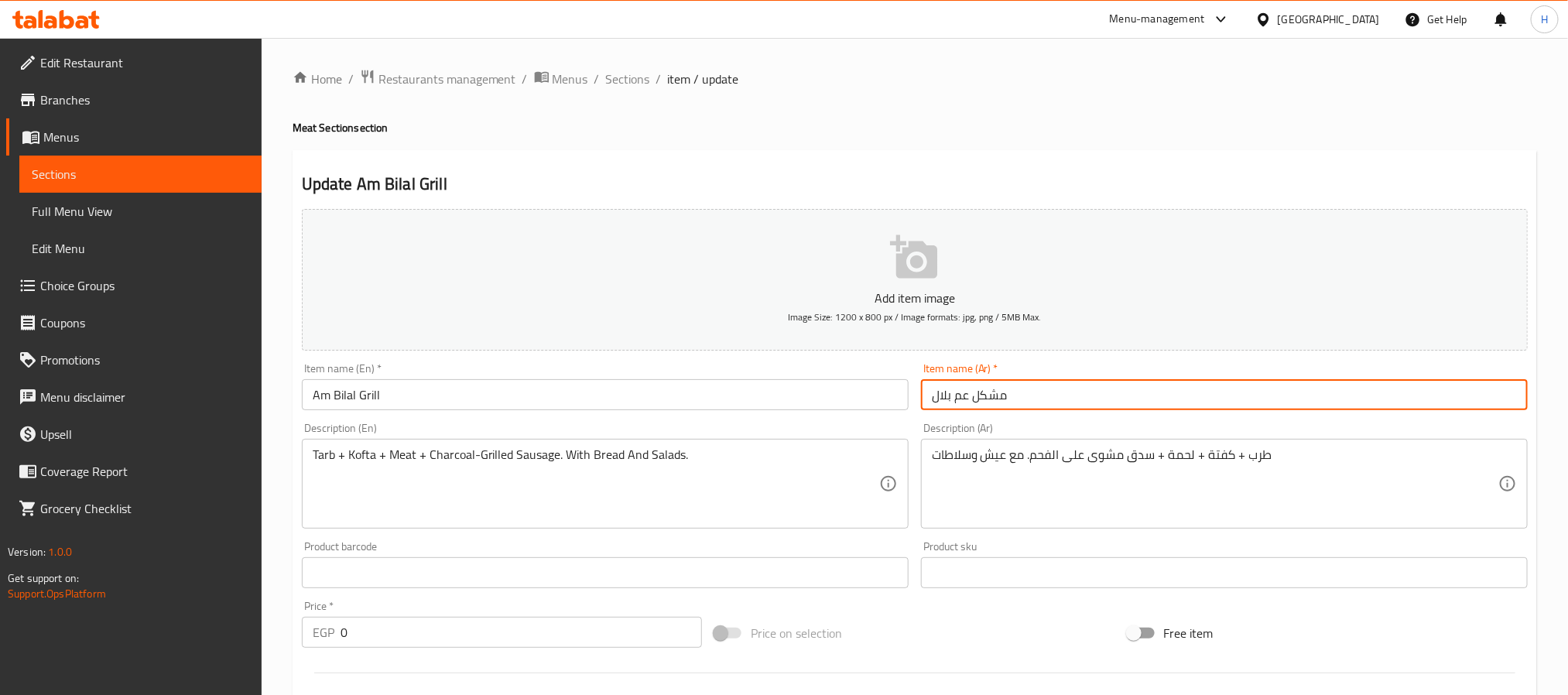
click at [982, 388] on input "مشكل عم بلال" at bounding box center [1224, 394] width 607 height 31
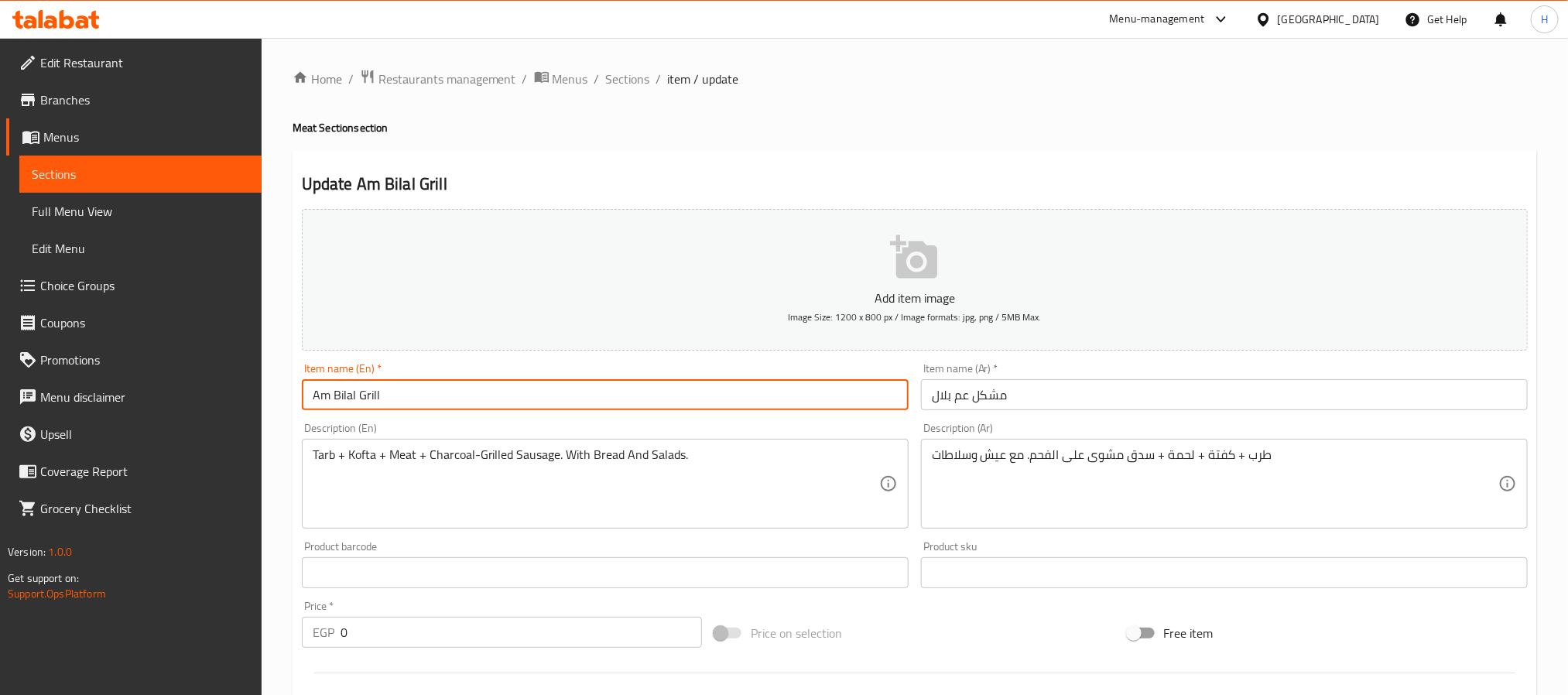
click at [367, 391] on input "Am Bilal Grill" at bounding box center [605, 394] width 607 height 31
paste input "Mix"
drag, startPoint x: 388, startPoint y: 398, endPoint x: 277, endPoint y: 393, distance: 111.1
click at [277, 393] on div "Home / Restaurants management / Menus / Sections / item / update Meat Section s…" at bounding box center [915, 584] width 1306 height 1091
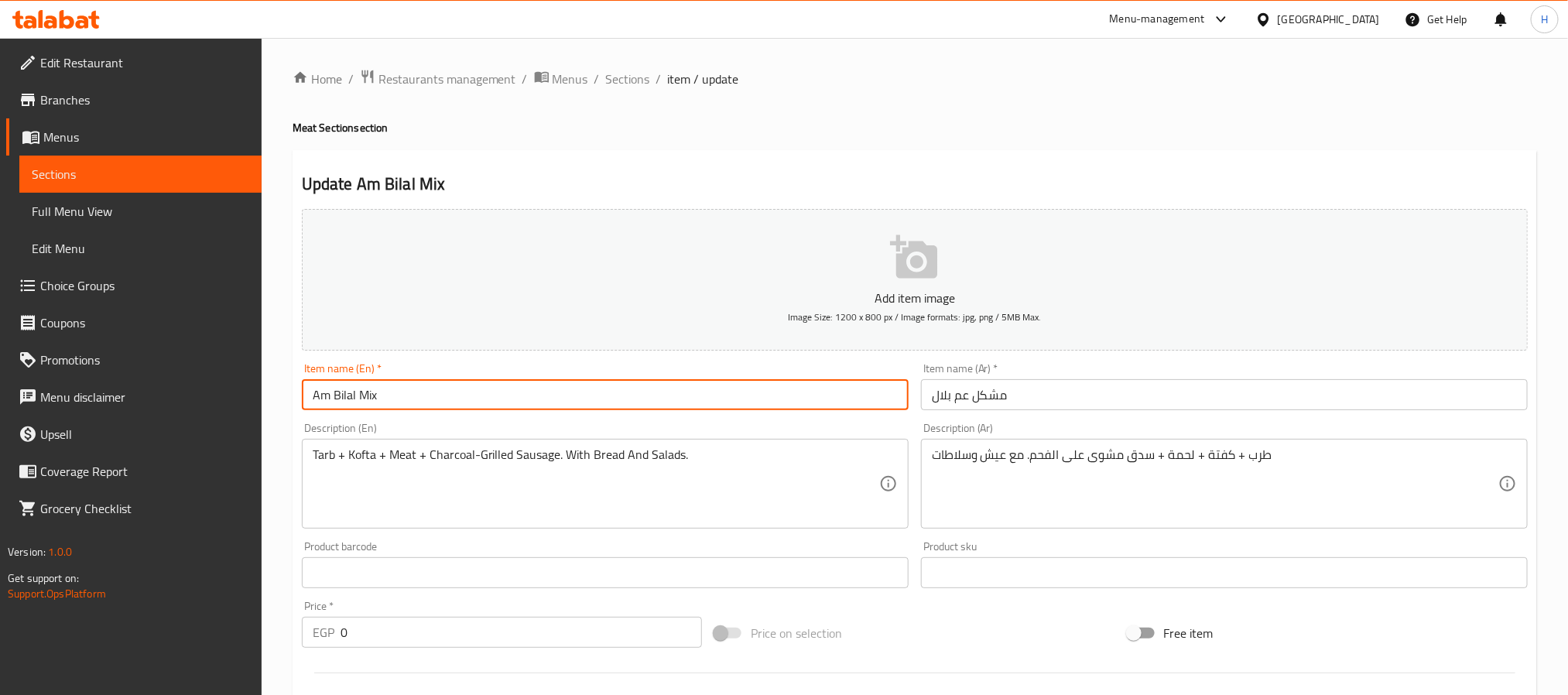
type input "Am Bilal Mix"
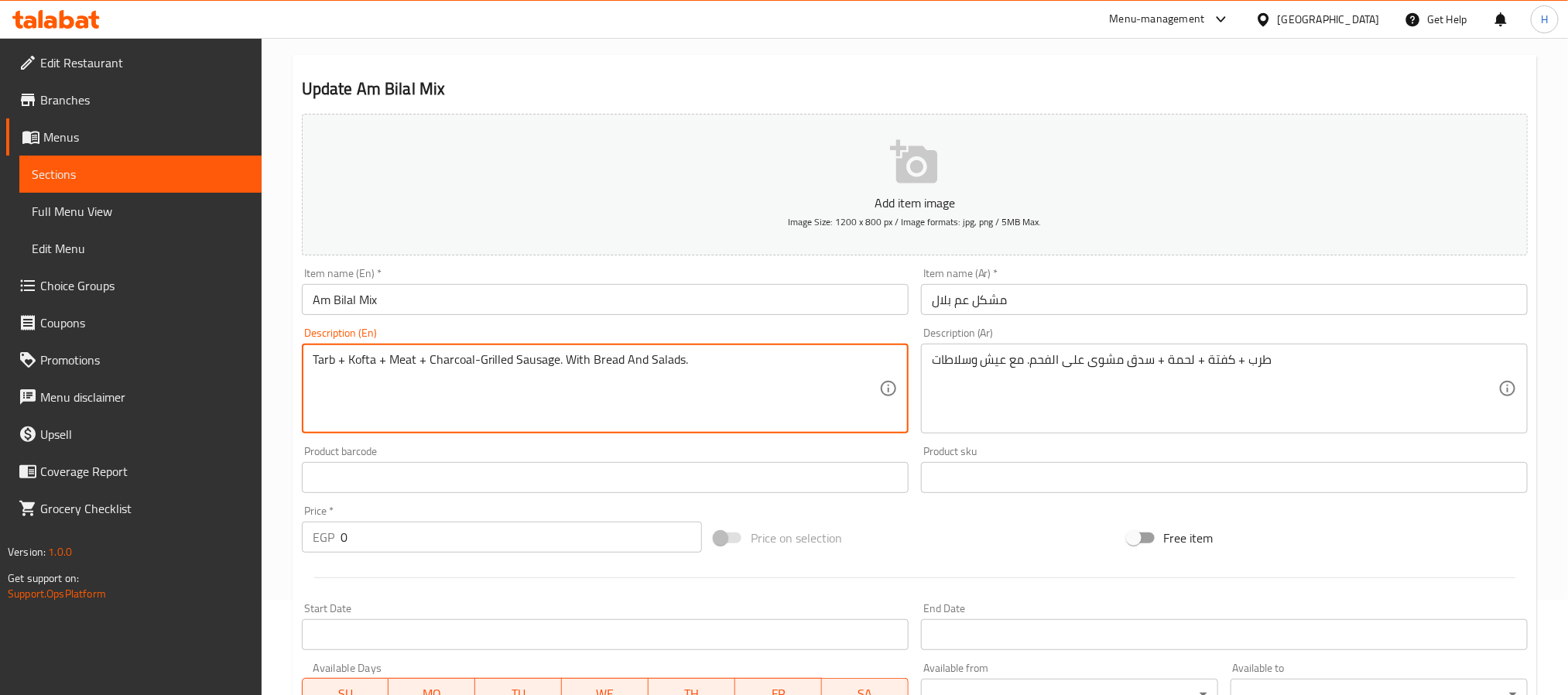
scroll to position [435, 0]
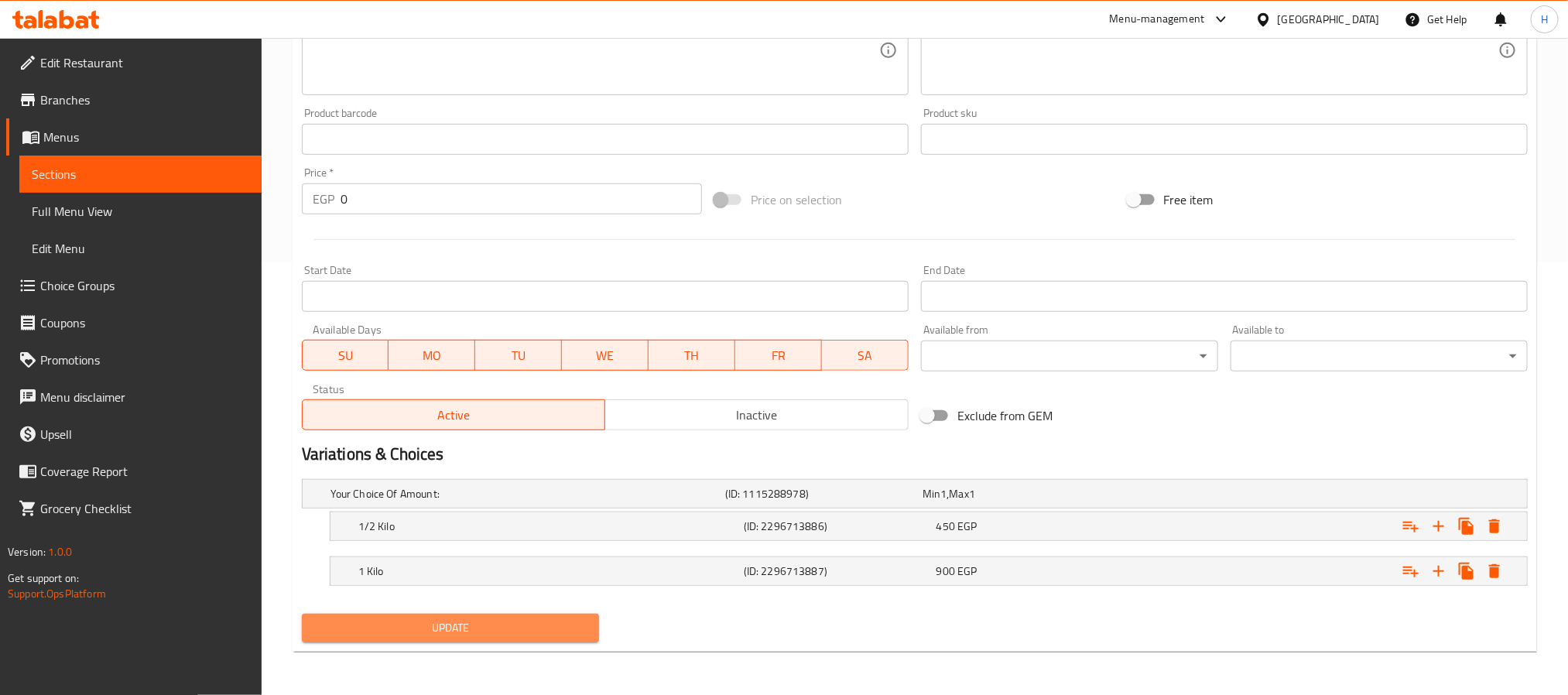
click at [504, 632] on span "Update" at bounding box center [451, 628] width 272 height 19
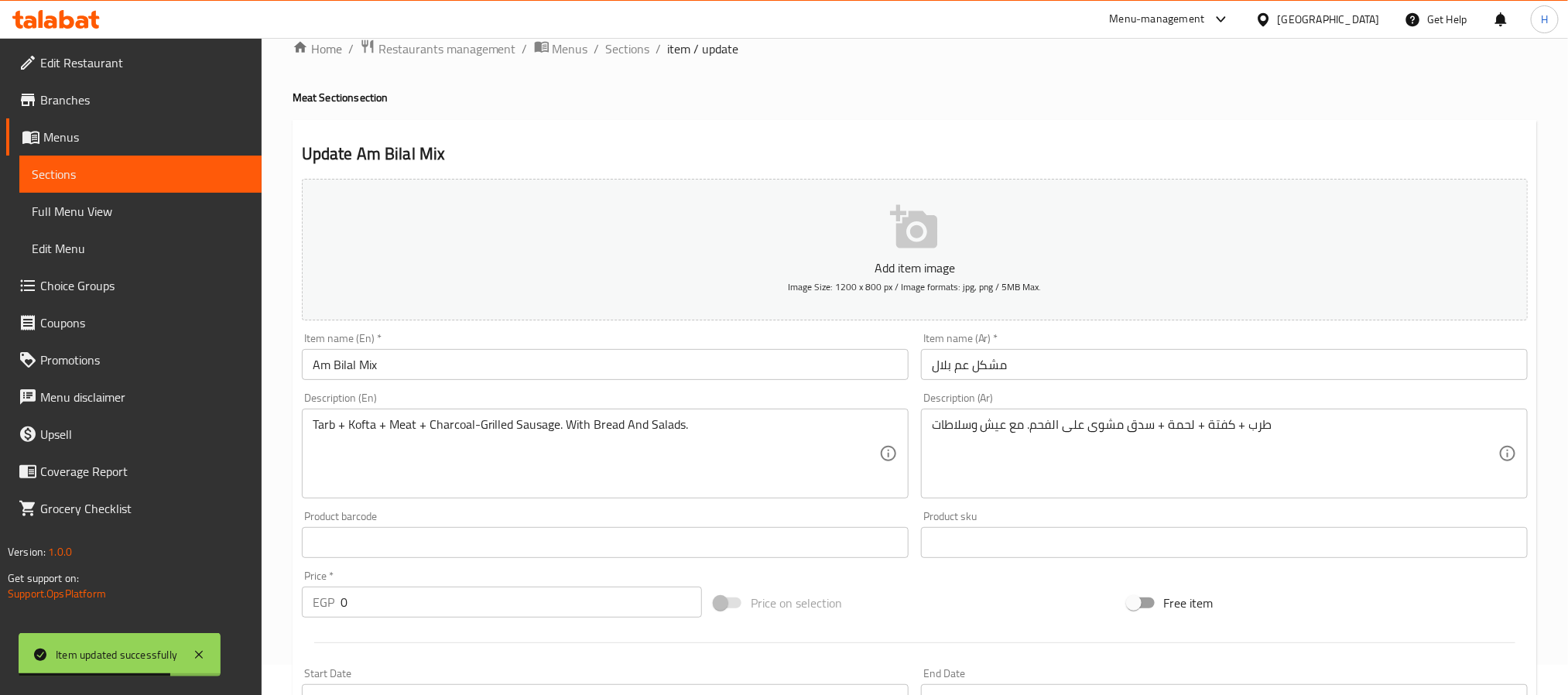
scroll to position [0, 0]
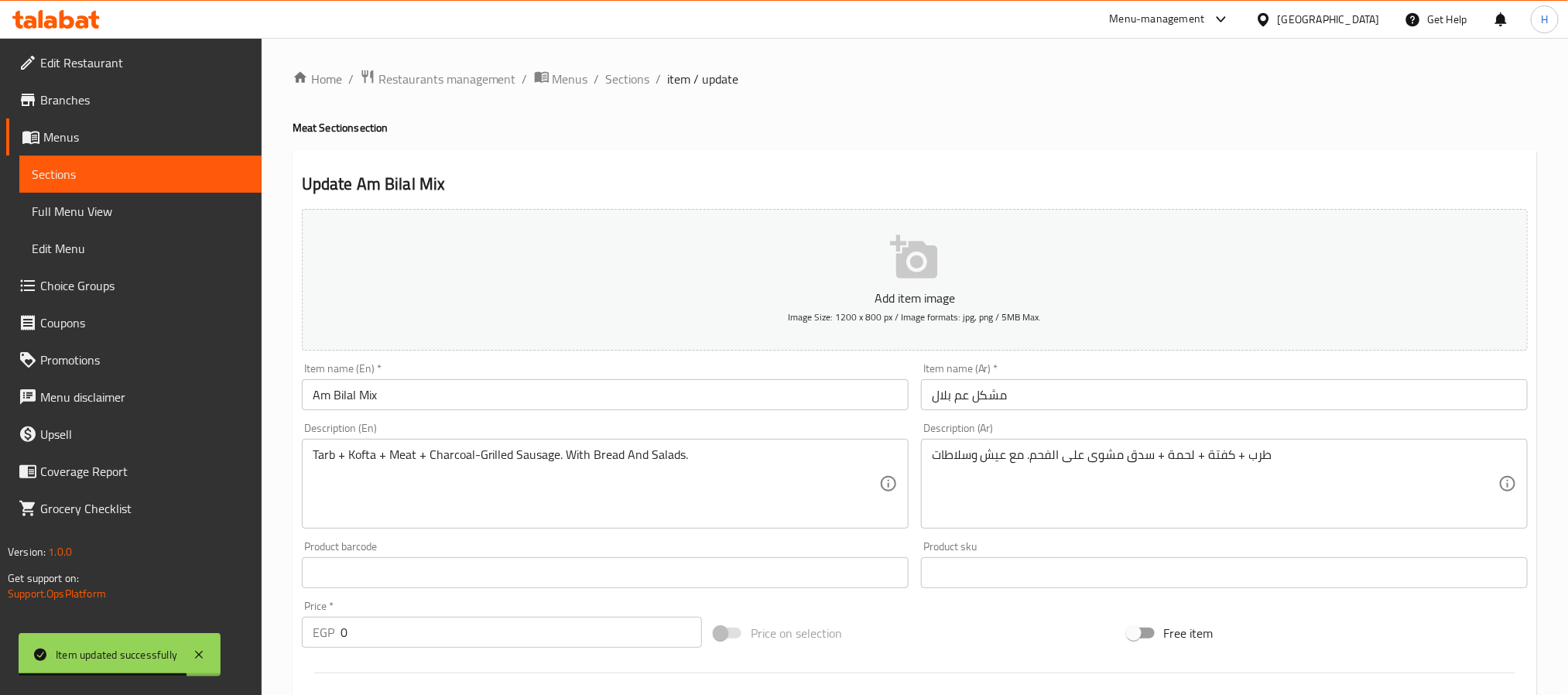
click at [620, 84] on span "Sections" at bounding box center [627, 78] width 44 height 18
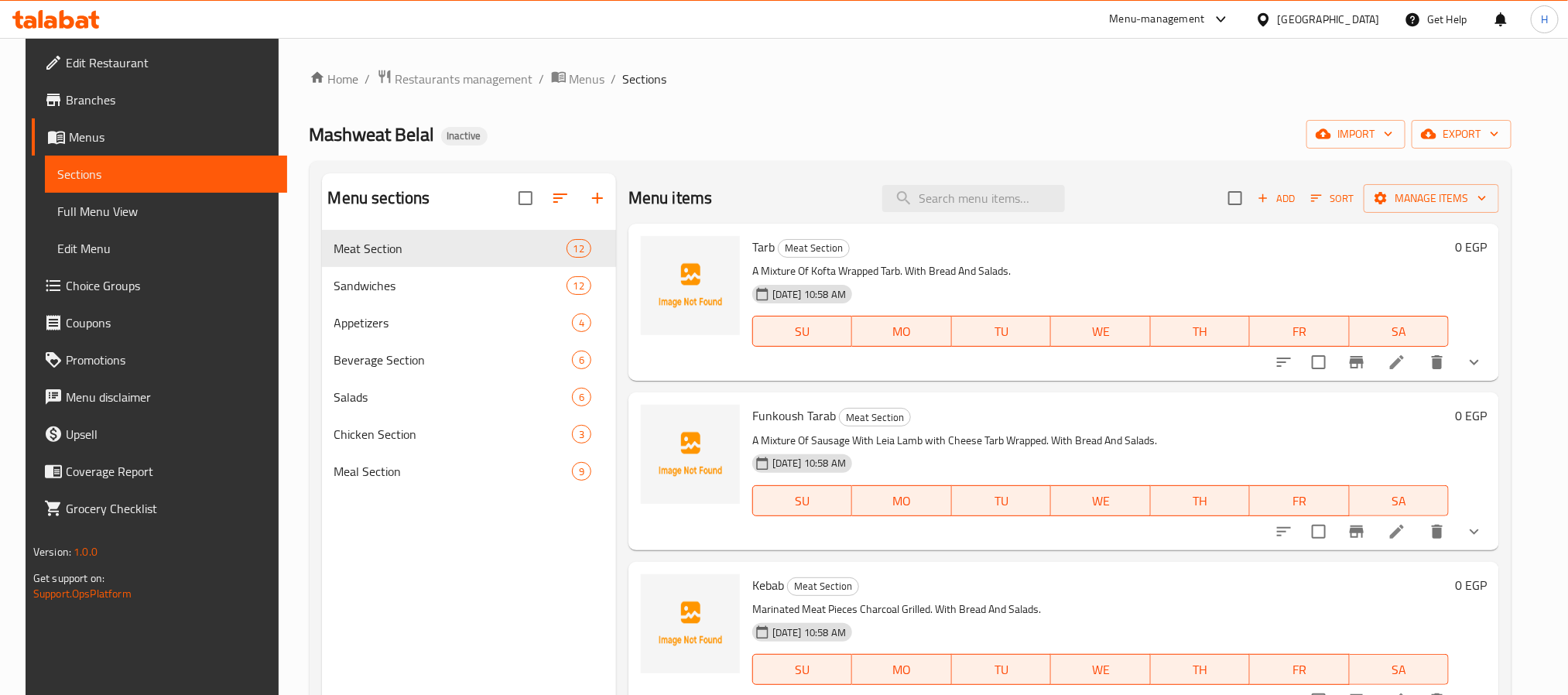
click at [57, 203] on span "Full Menu View" at bounding box center [166, 211] width 217 height 18
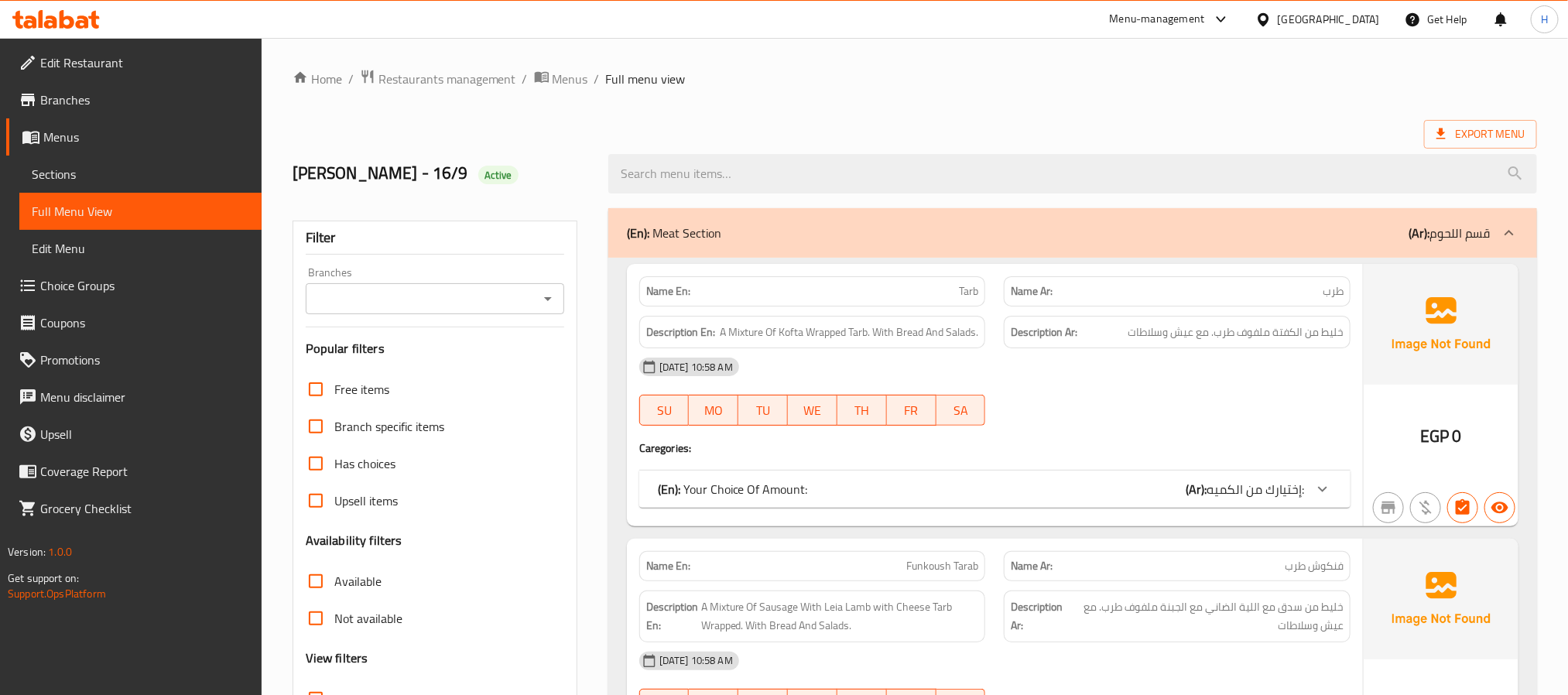
scroll to position [116, 0]
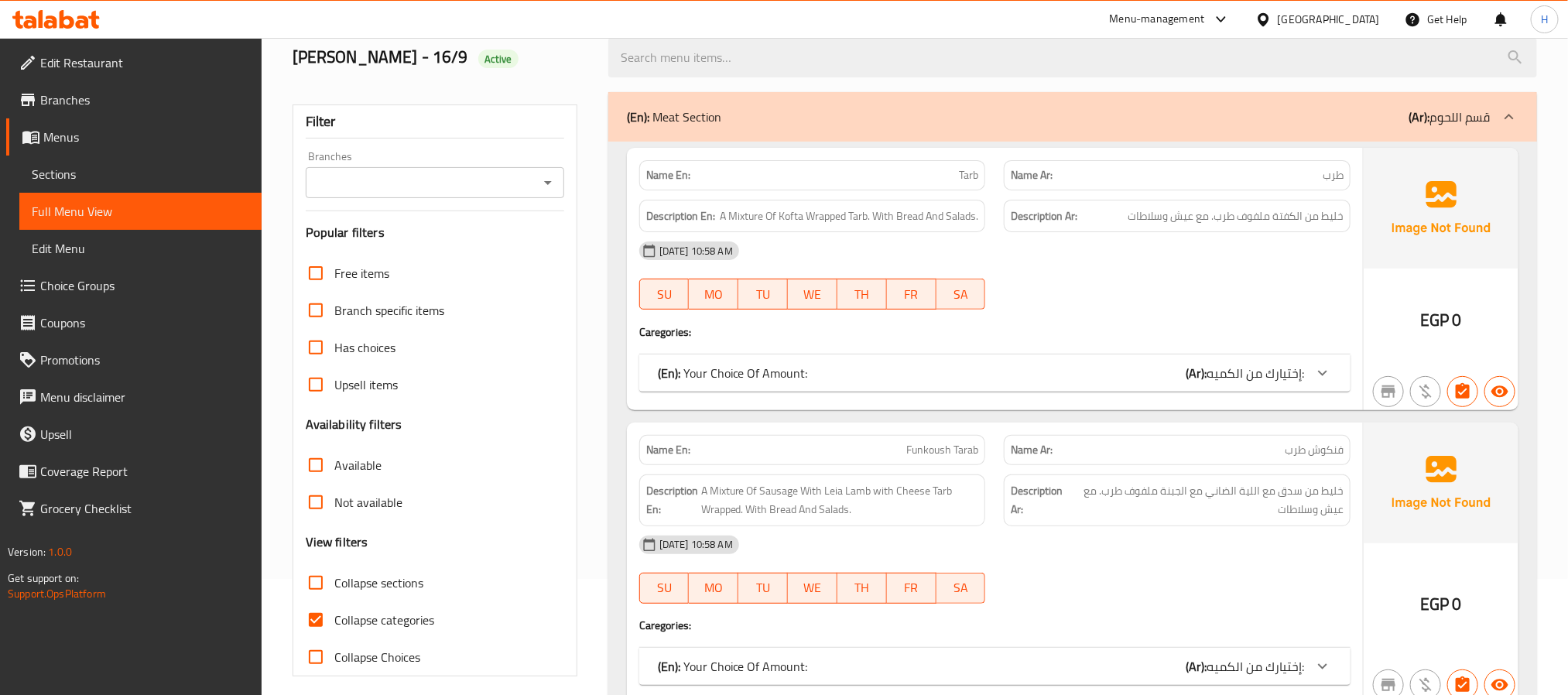
click at [316, 580] on input "Collapse sections" at bounding box center [315, 583] width 37 height 37
checkbox input "true"
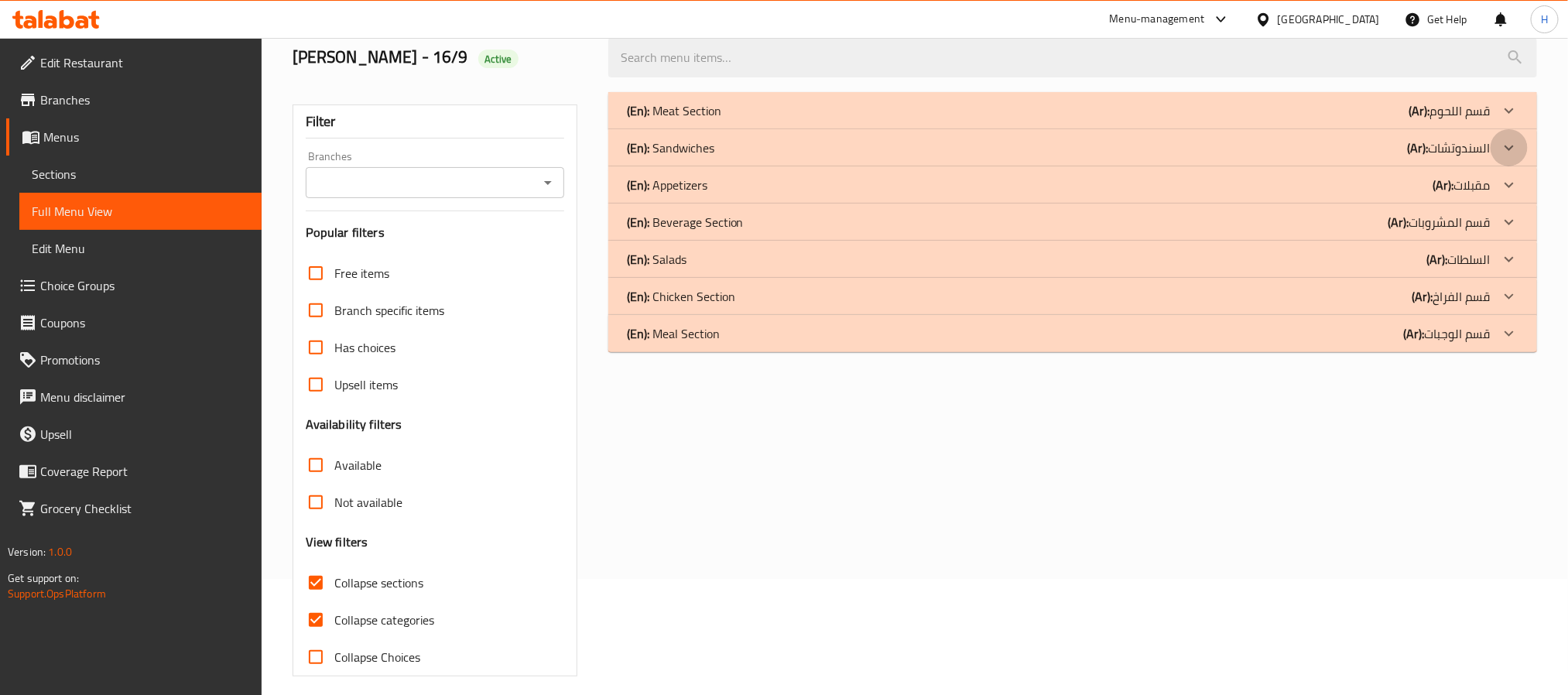
click at [1502, 145] on icon at bounding box center [1508, 147] width 18 height 18
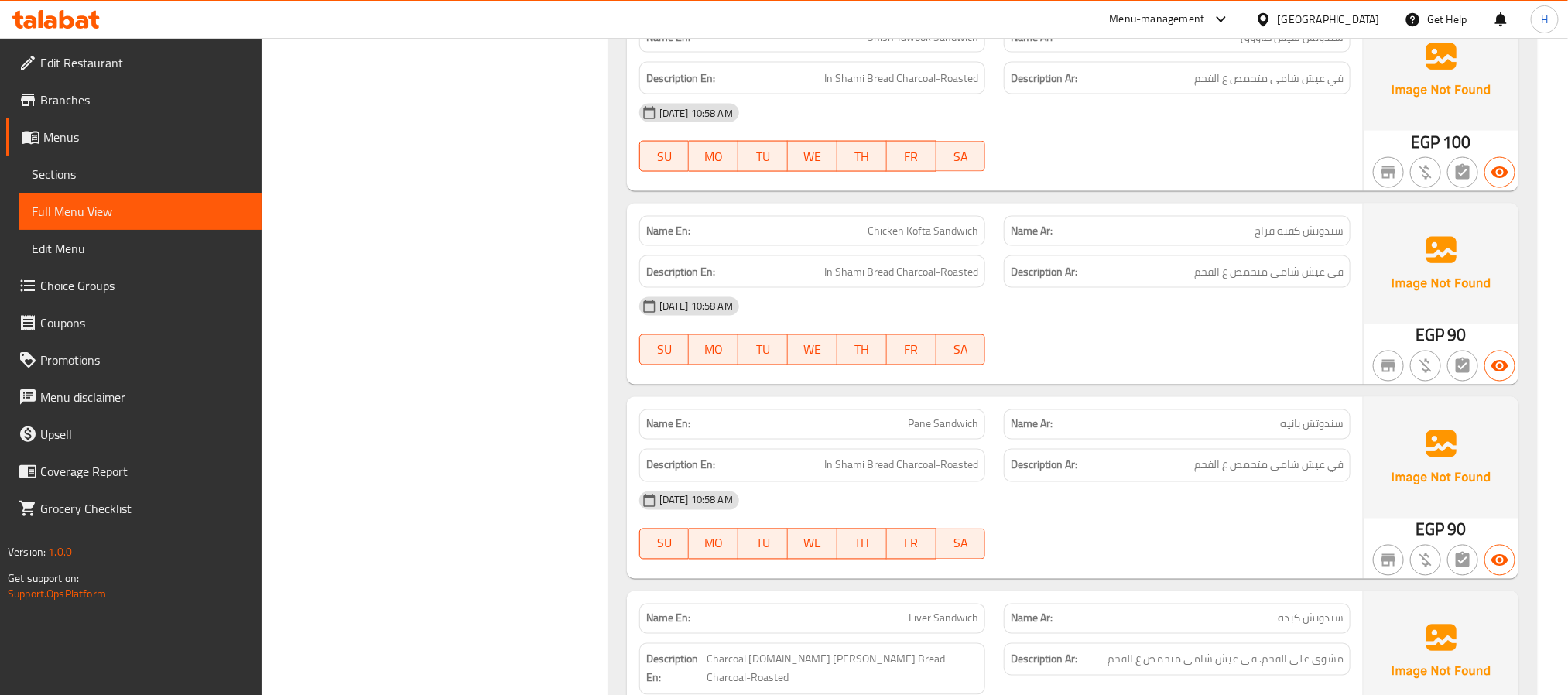
scroll to position [1277, 0]
